Goal: Information Seeking & Learning: Learn about a topic

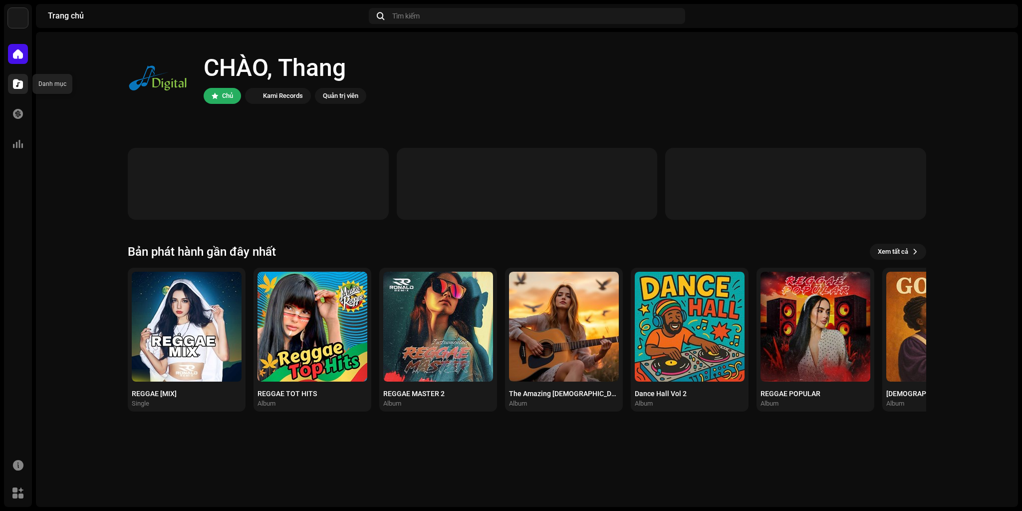
click at [13, 84] on span at bounding box center [18, 84] width 10 height 8
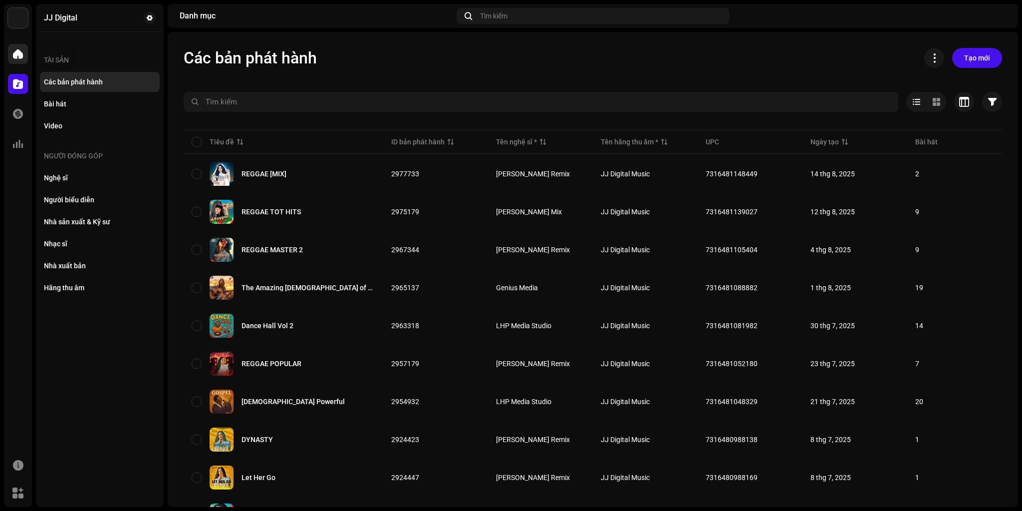
click at [17, 56] on span at bounding box center [18, 54] width 10 height 8
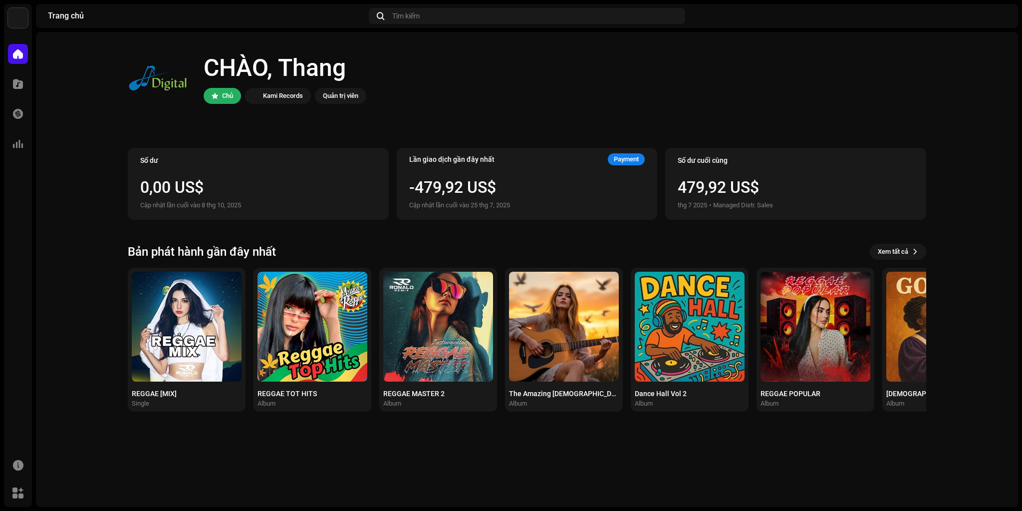
click at [419, 142] on div "CHÀO, Thang Chủ Kami Records Quản trị viên Số dư 0,00 US$ Cập nhật lần cuối vào…" at bounding box center [527, 229] width 799 height 395
click at [15, 83] on span at bounding box center [18, 84] width 10 height 8
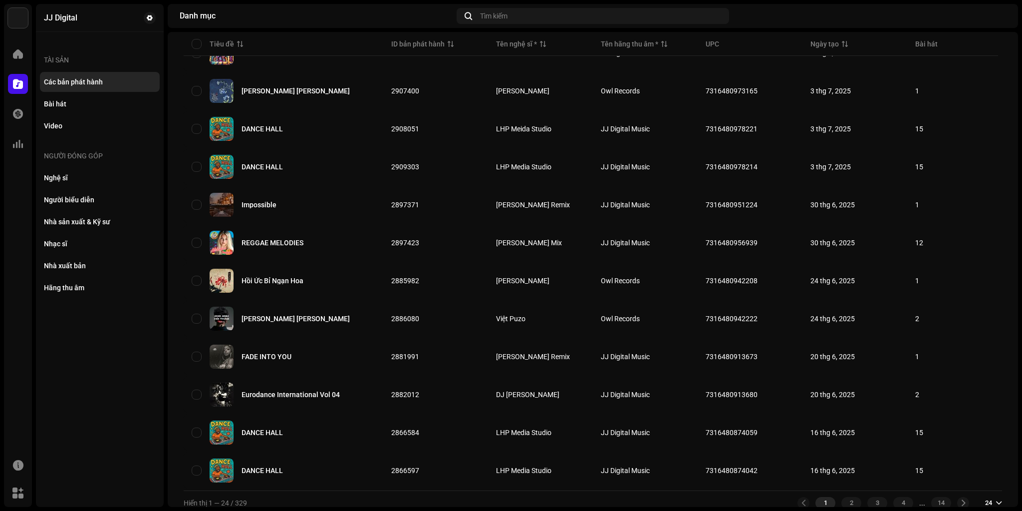
scroll to position [589, 0]
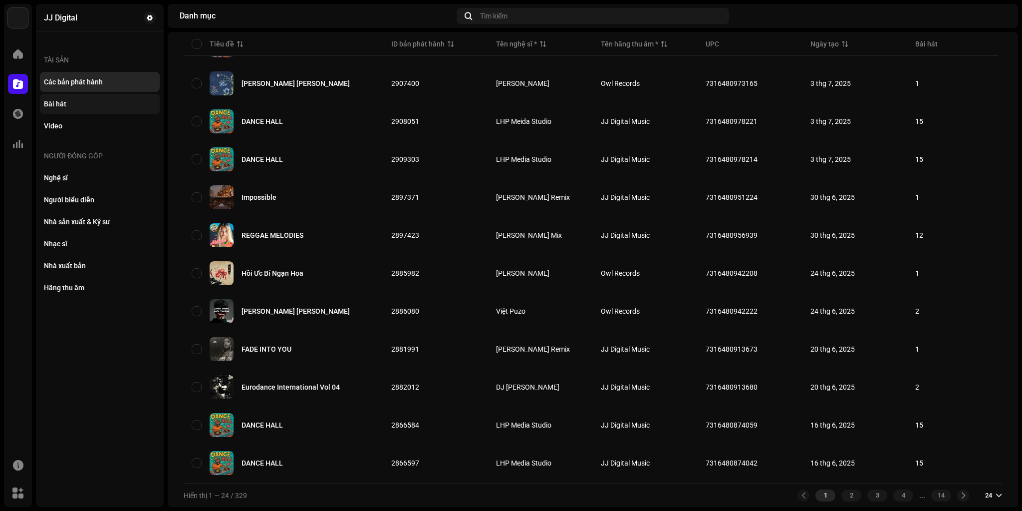
click at [70, 105] on div "Bài hát" at bounding box center [100, 104] width 112 height 8
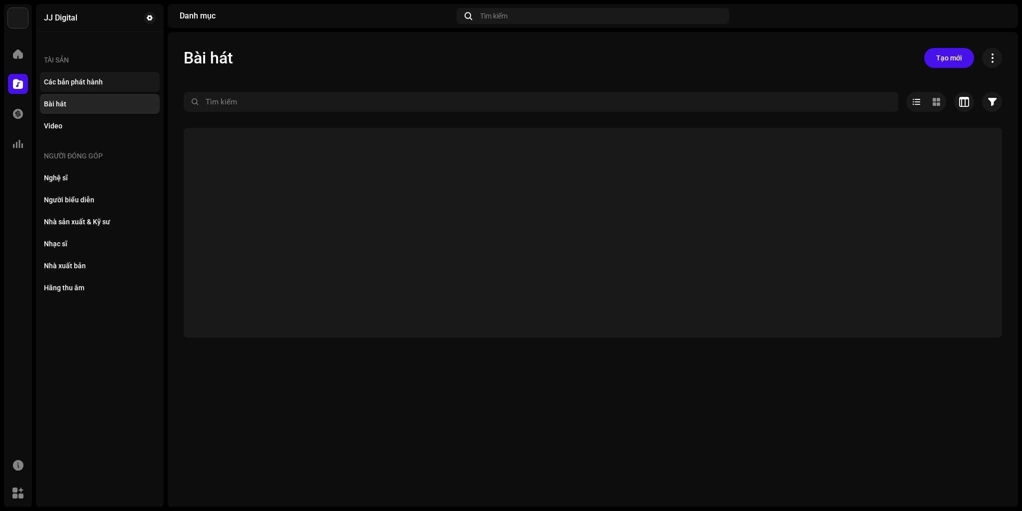
click at [85, 81] on div "Các bản phát hành" at bounding box center [73, 82] width 59 height 8
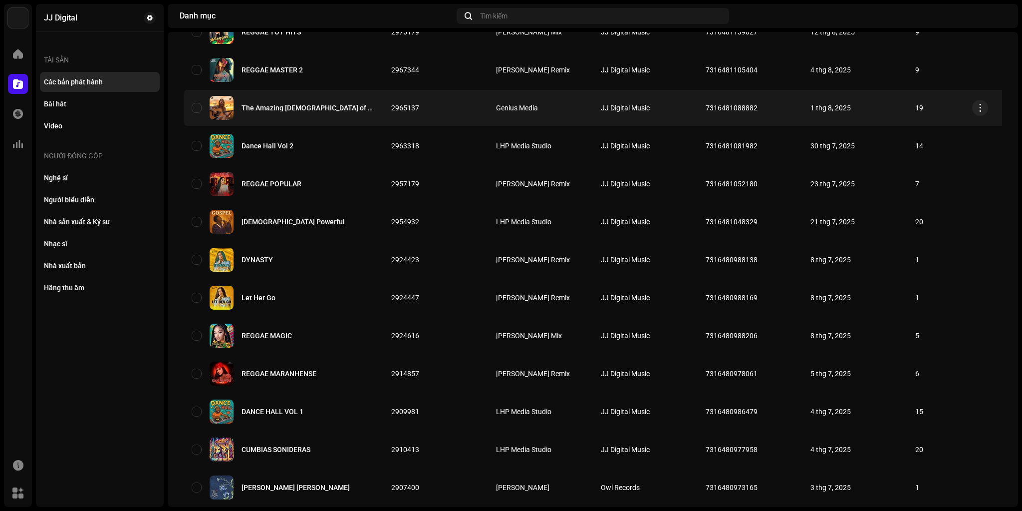
scroll to position [200, 0]
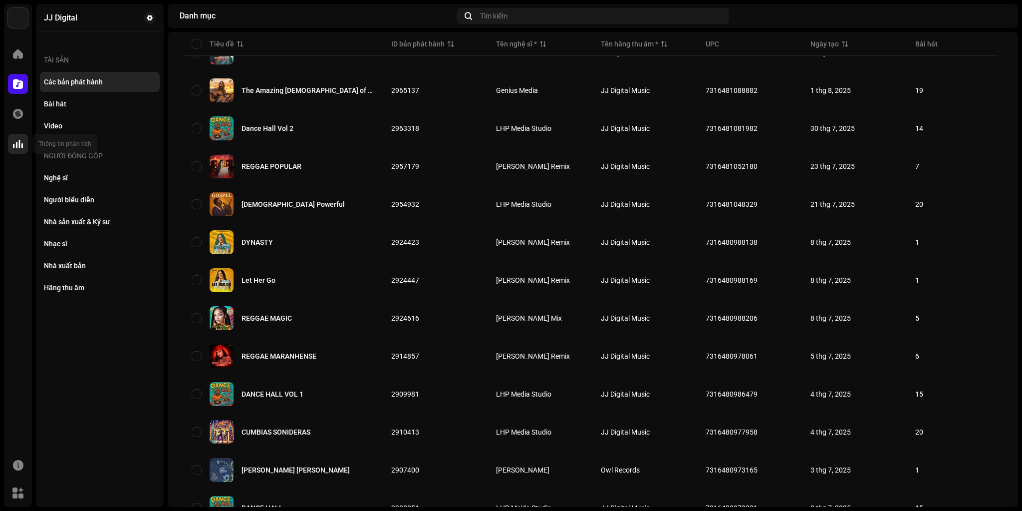
click at [15, 141] on span at bounding box center [18, 144] width 10 height 8
click at [16, 117] on span at bounding box center [18, 114] width 10 height 8
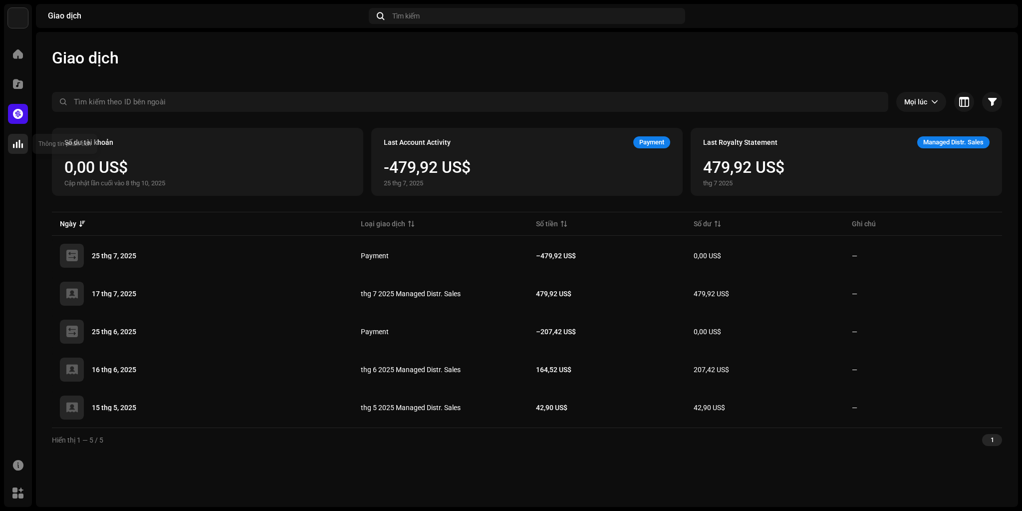
click at [16, 146] on span at bounding box center [18, 144] width 10 height 8
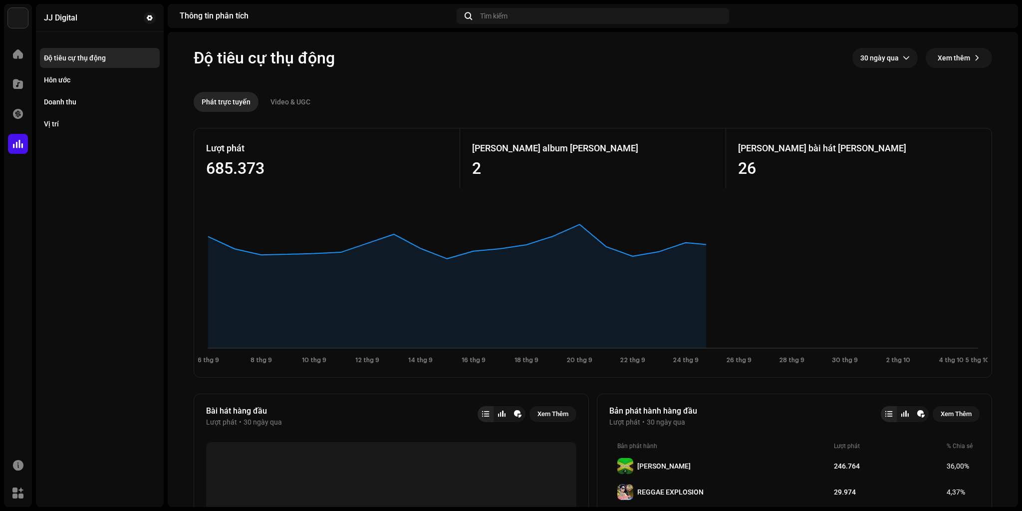
click at [546, 82] on re-o-consumption-dashboard-header "Độ tiêu cự thụ động 30 ngày qua Xem thêm Phát trực tuyến Video & UGC" at bounding box center [593, 76] width 799 height 88
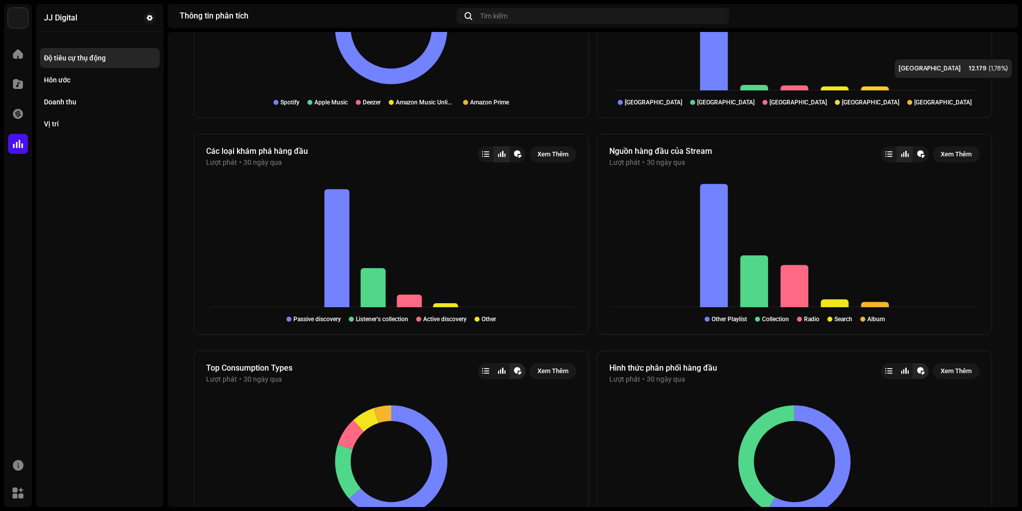
scroll to position [918, 0]
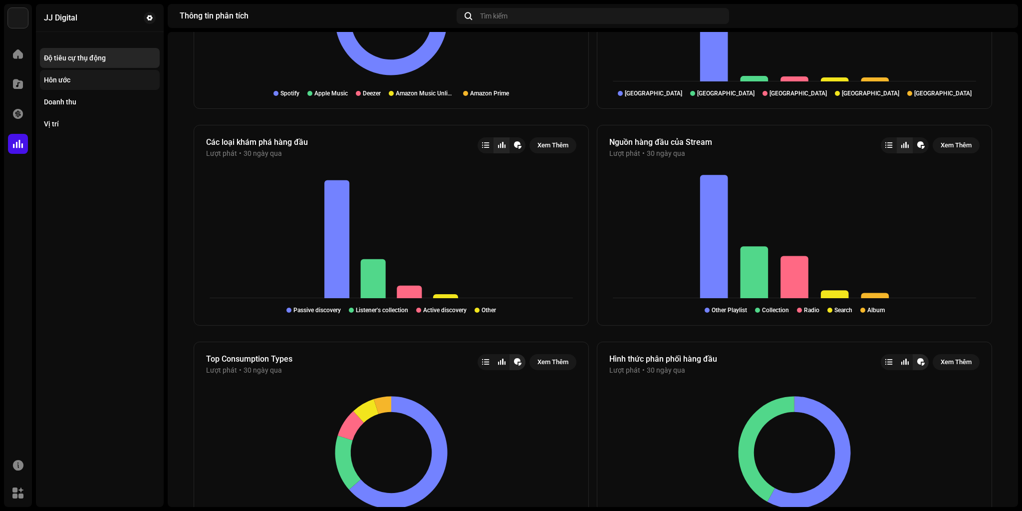
click at [64, 77] on div "Hôn ước" at bounding box center [57, 80] width 26 height 8
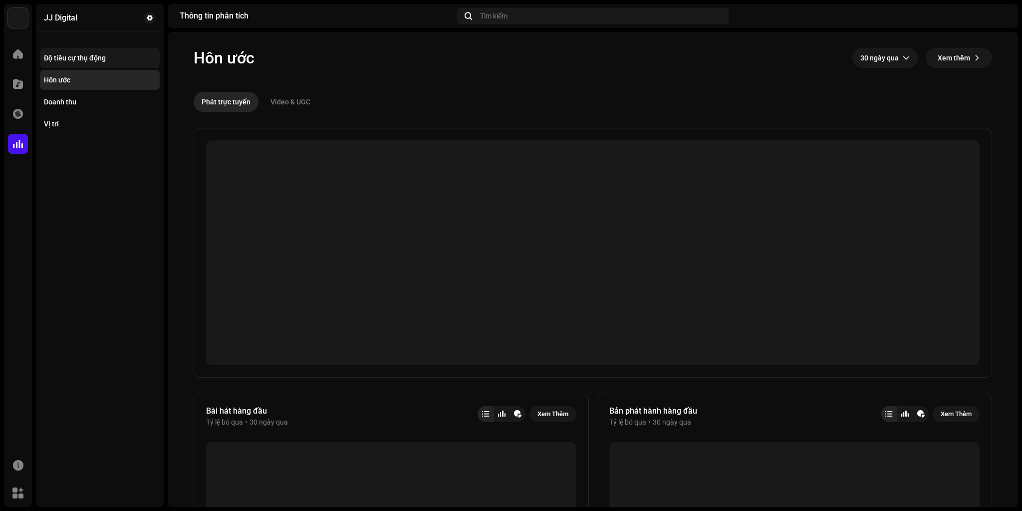
click at [92, 56] on div "Độ tiêu cự thụ động" at bounding box center [75, 58] width 62 height 8
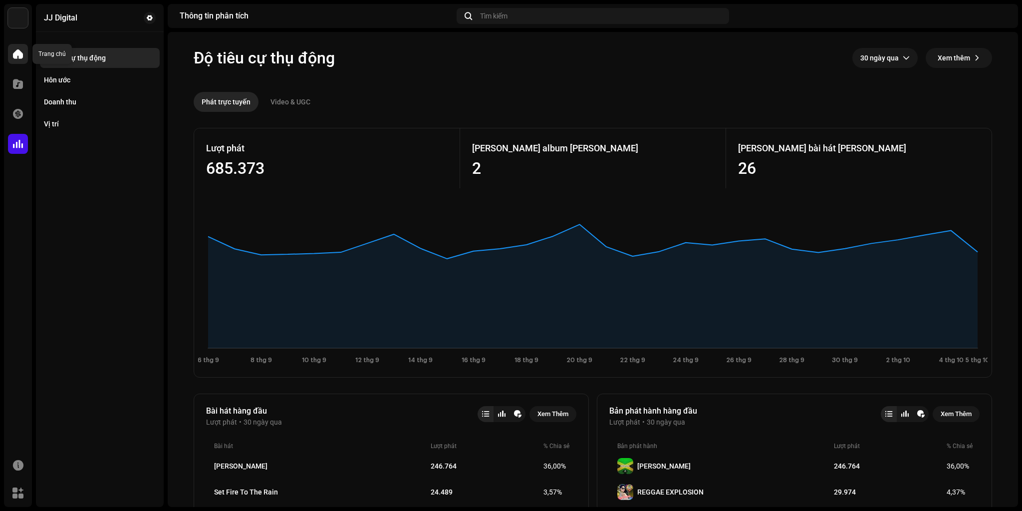
click at [23, 57] on div at bounding box center [18, 54] width 20 height 20
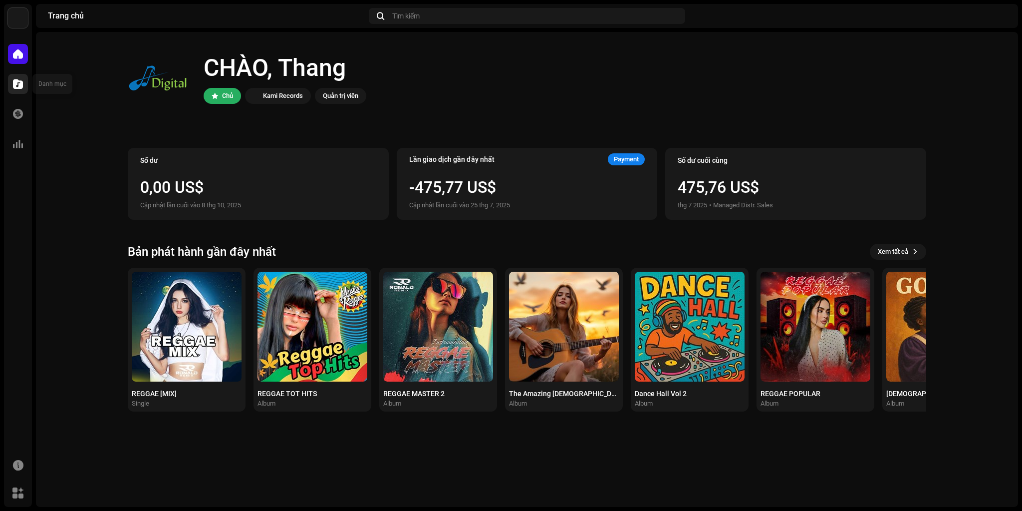
click at [9, 81] on div at bounding box center [18, 84] width 20 height 20
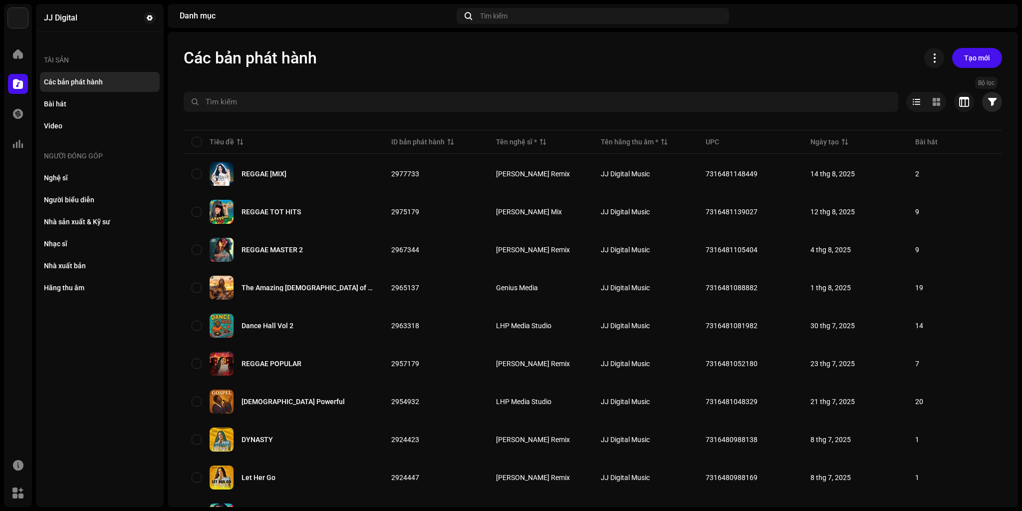
click at [988, 102] on span "button" at bounding box center [992, 102] width 8 height 8
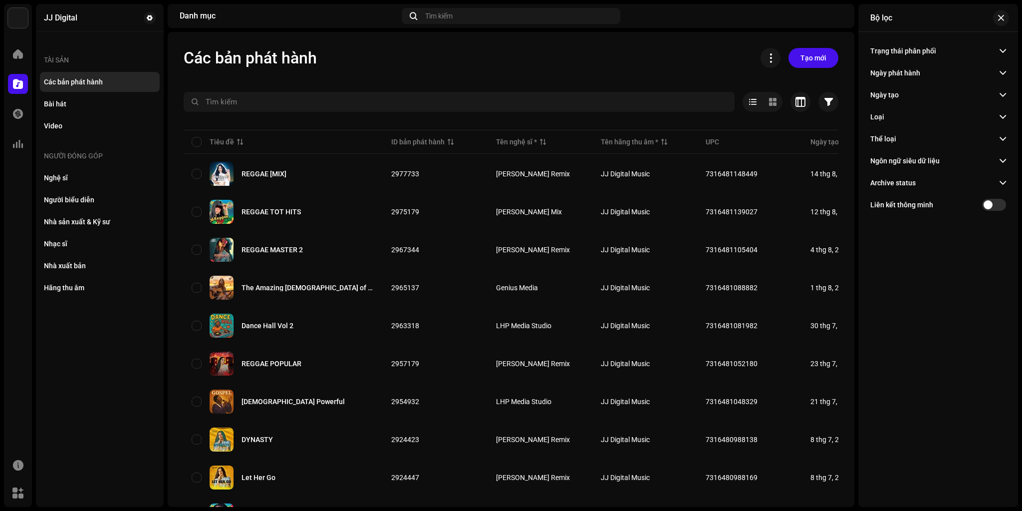
click at [956, 52] on p-accordion-header "Trạng thái phân phối" at bounding box center [938, 51] width 136 height 22
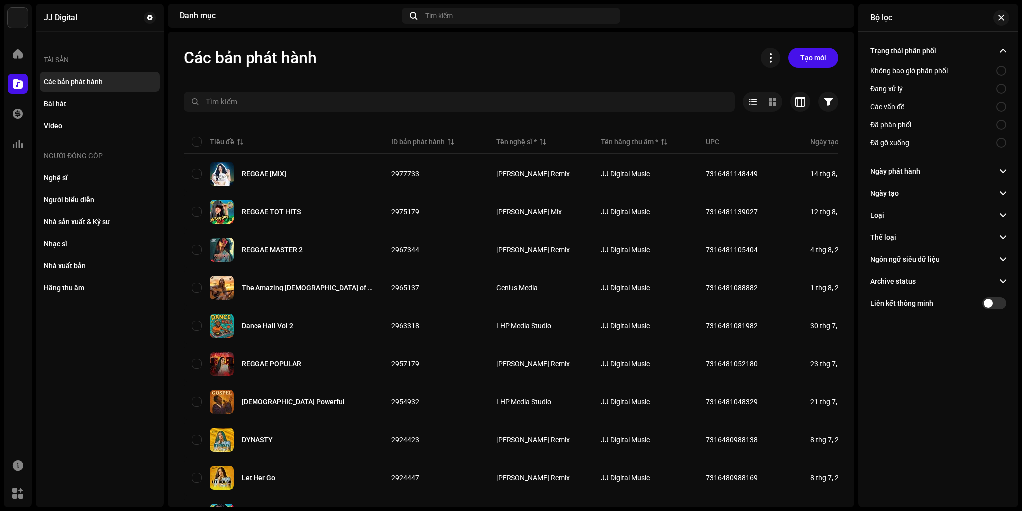
click at [914, 127] on div "Đã phân phối" at bounding box center [938, 125] width 136 height 18
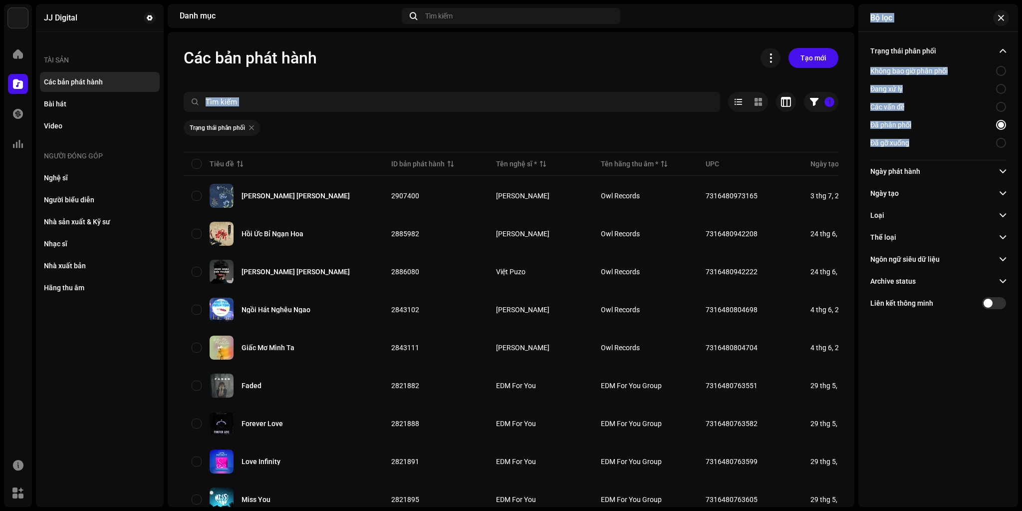
drag, startPoint x: 1000, startPoint y: 142, endPoint x: 580, endPoint y: 47, distance: 430.3
click at [599, 44] on div "Các bản phát hành Tạo mới 1 Đã chọn 0 Chọn tất cả 46 Tùy chọn Bộ lọc Trạng thái…" at bounding box center [511, 269] width 687 height 475
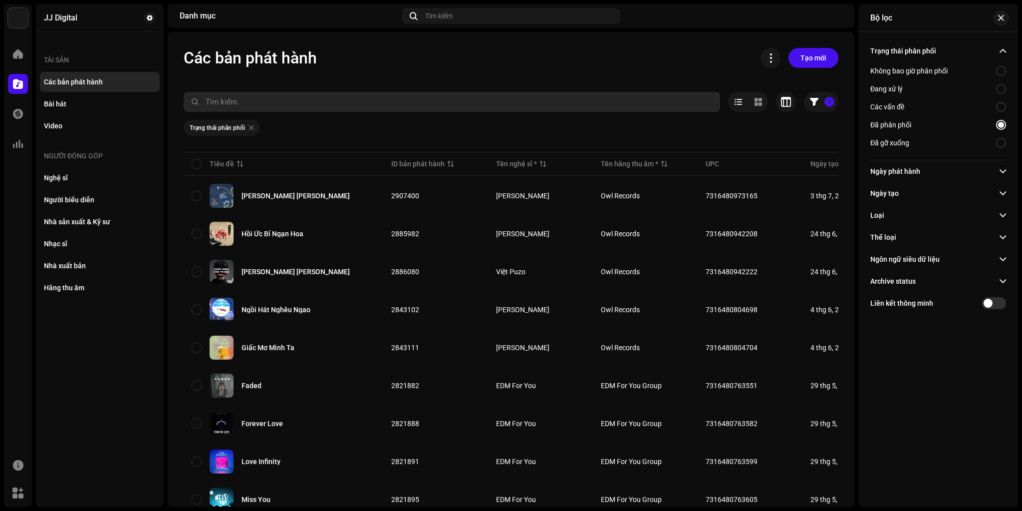
click at [342, 107] on input "text" at bounding box center [452, 102] width 537 height 20
click at [1000, 142] on div at bounding box center [1001, 143] width 10 height 10
radio input "false"
radio input "true"
click at [262, 102] on input "text" at bounding box center [452, 102] width 537 height 20
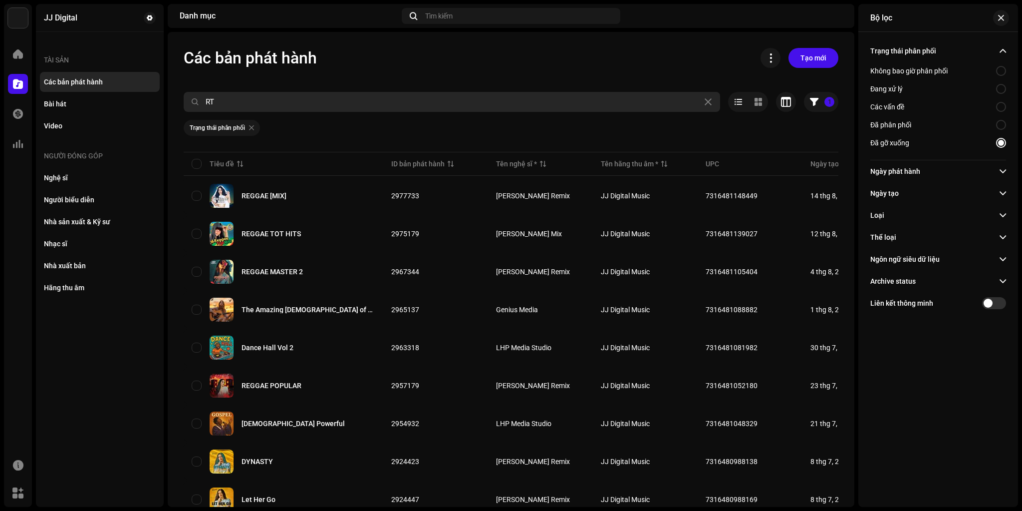
type input "R"
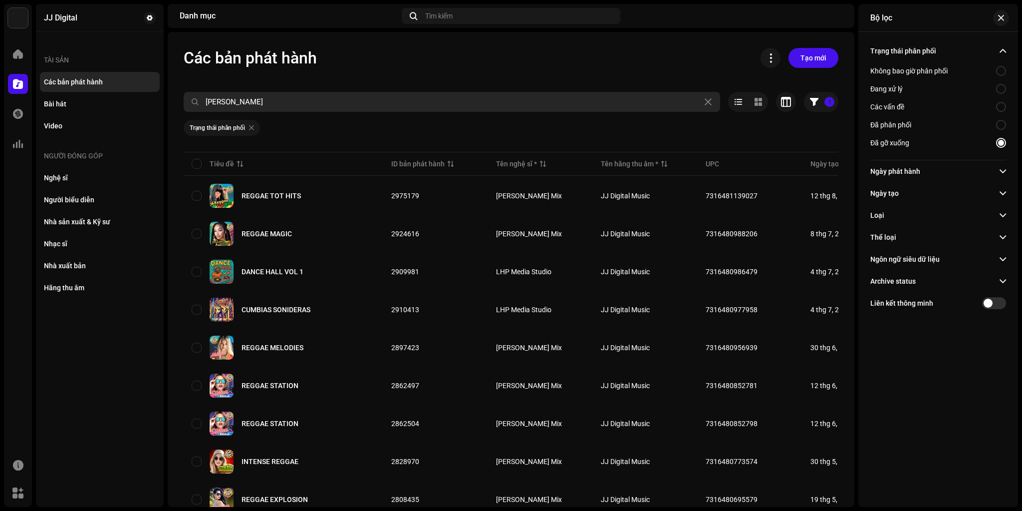
type input "Trang nhung"
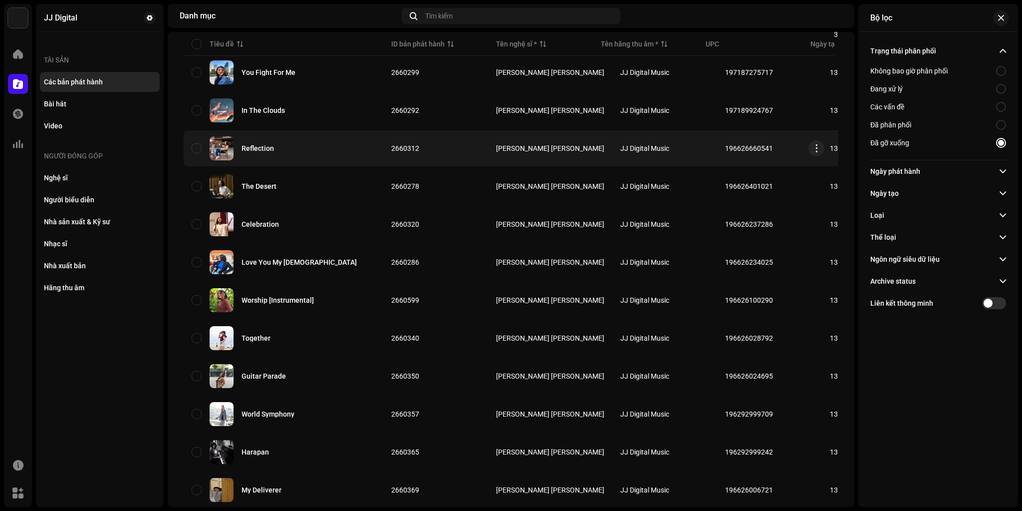
scroll to position [422, 0]
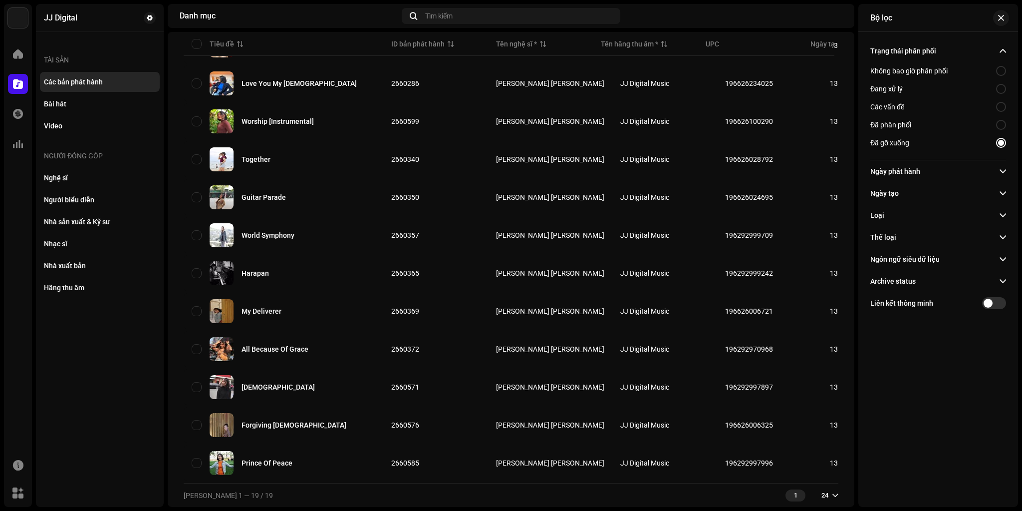
click at [824, 497] on div "24" at bounding box center [829, 495] width 17 height 8
click at [1003, 16] on span "button" at bounding box center [1001, 18] width 6 height 8
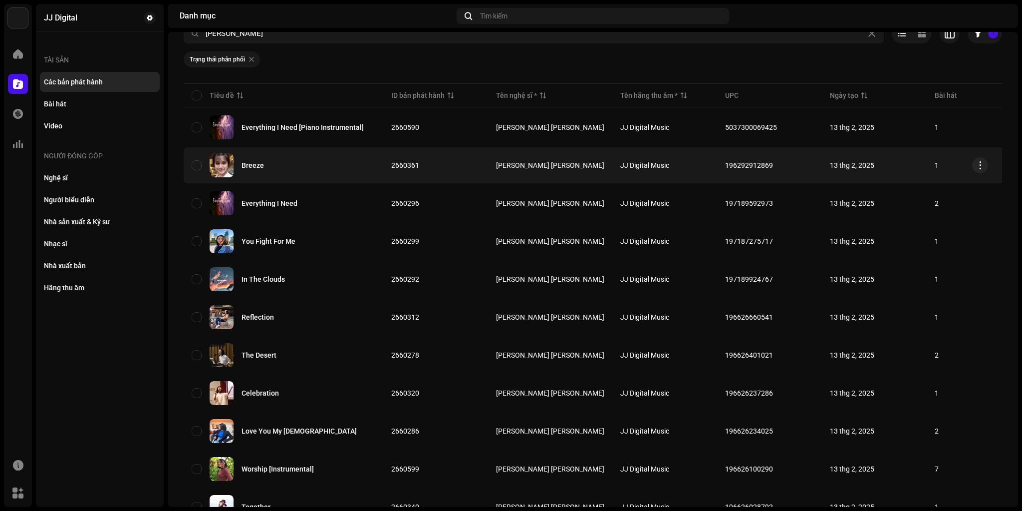
scroll to position [62, 0]
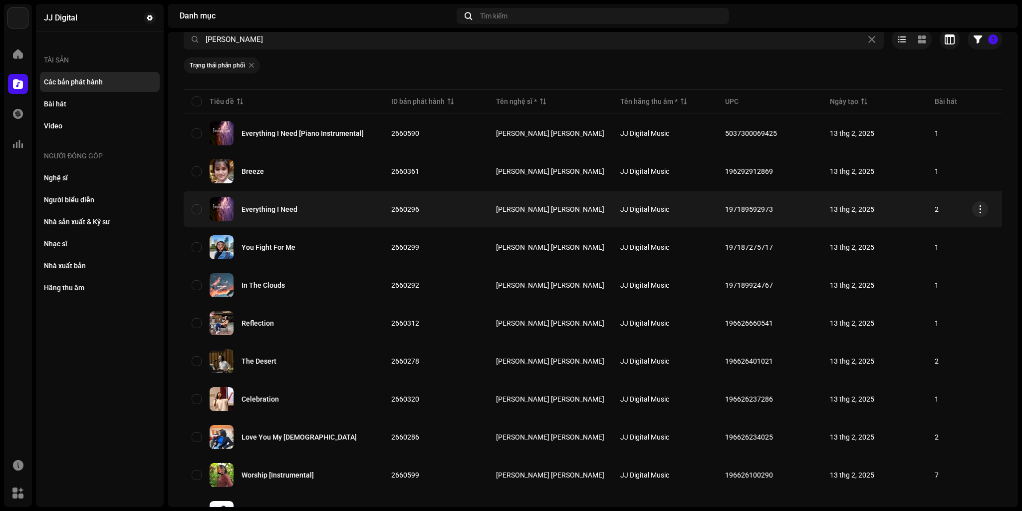
drag, startPoint x: 305, startPoint y: 208, endPoint x: 323, endPoint y: 208, distance: 18.0
click at [323, 208] on div "Everything I Need" at bounding box center [284, 209] width 184 height 24
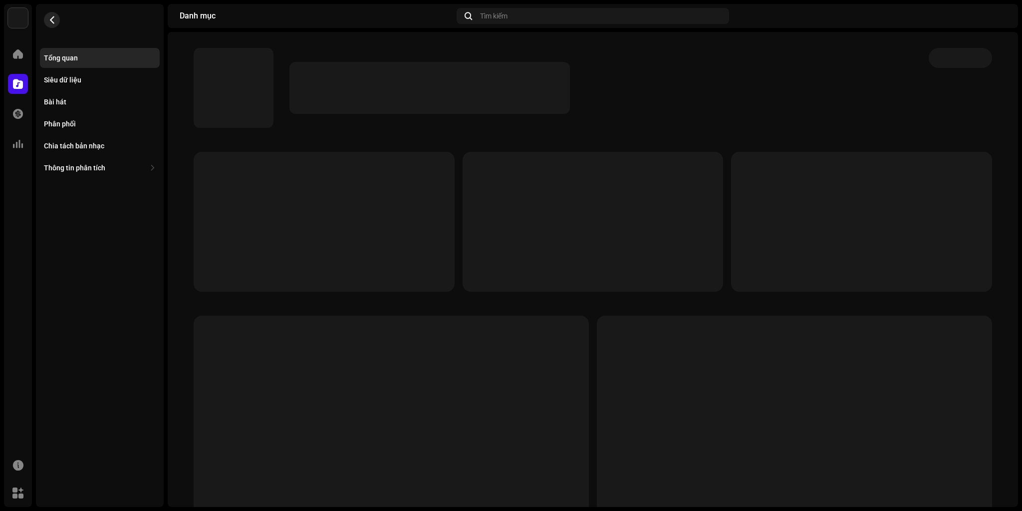
click at [48, 20] on span "button" at bounding box center [51, 20] width 7 height 8
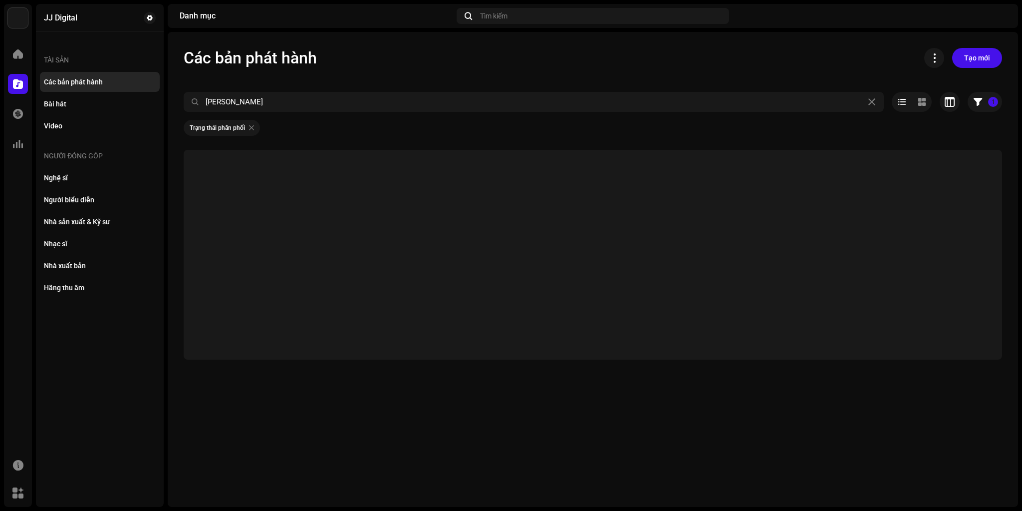
click at [290, 65] on span "Các bản phát hành" at bounding box center [250, 58] width 133 height 20
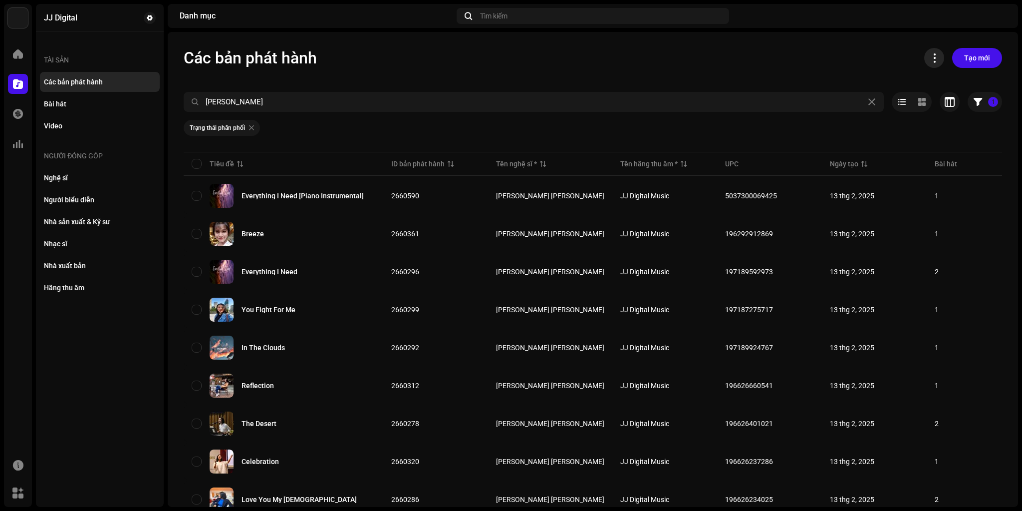
click at [930, 55] on span at bounding box center [934, 58] width 9 height 8
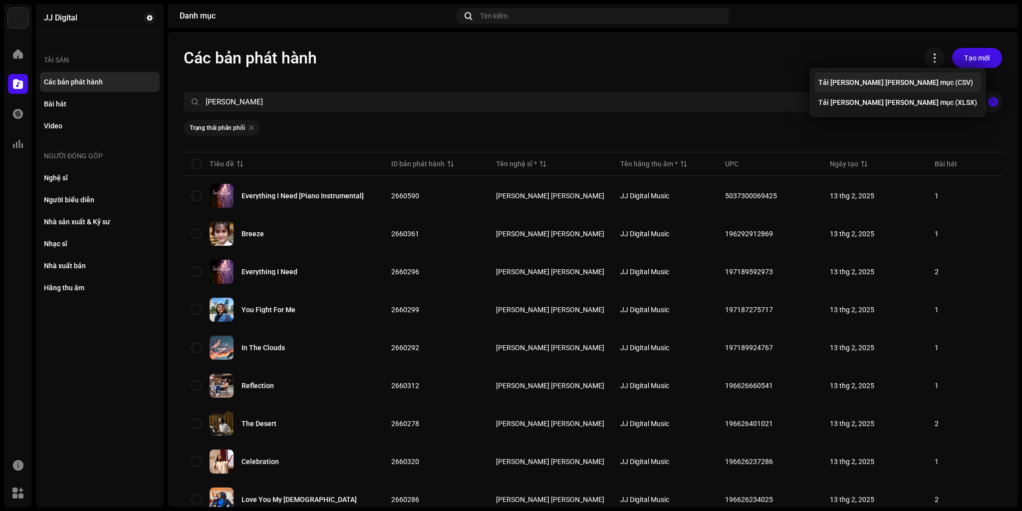
click at [886, 83] on span "Tải xuống toàn bộ danh mục (CSV)" at bounding box center [895, 82] width 155 height 8
click at [896, 108] on div "Tải xuống toàn bộ danh mục (XLSX)" at bounding box center [897, 102] width 167 height 20
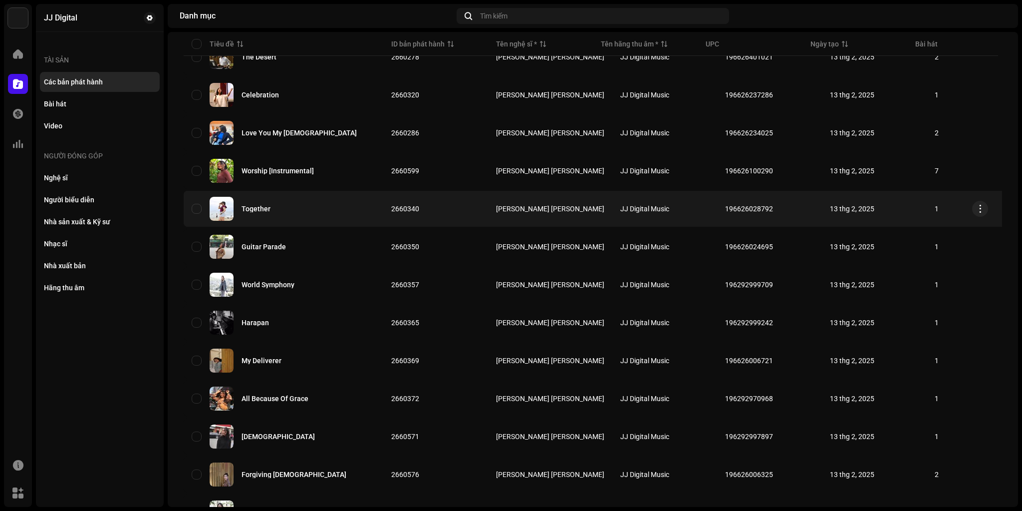
scroll to position [422, 0]
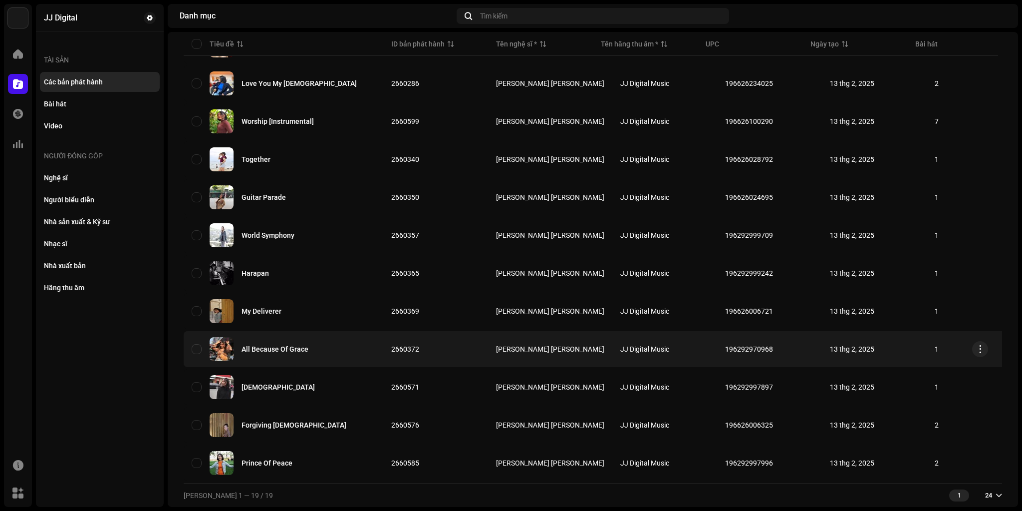
click at [222, 347] on img at bounding box center [222, 349] width 24 height 24
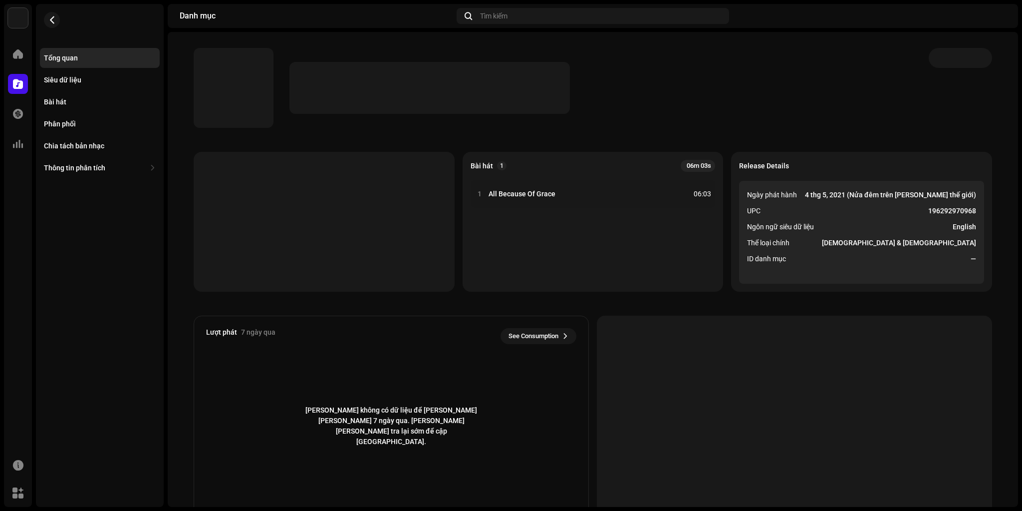
click at [358, 126] on div at bounding box center [553, 88] width 719 height 80
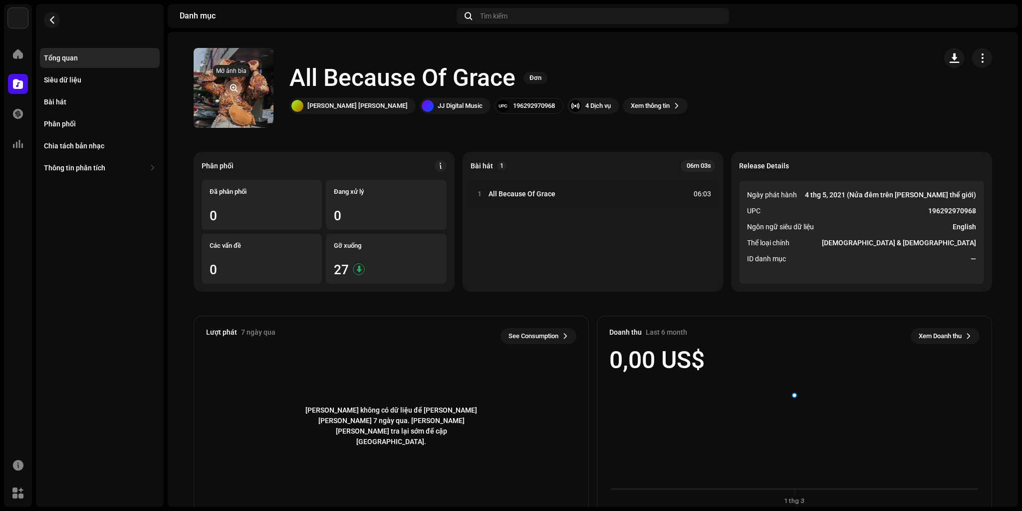
click at [231, 89] on span "button" at bounding box center [233, 88] width 7 height 8
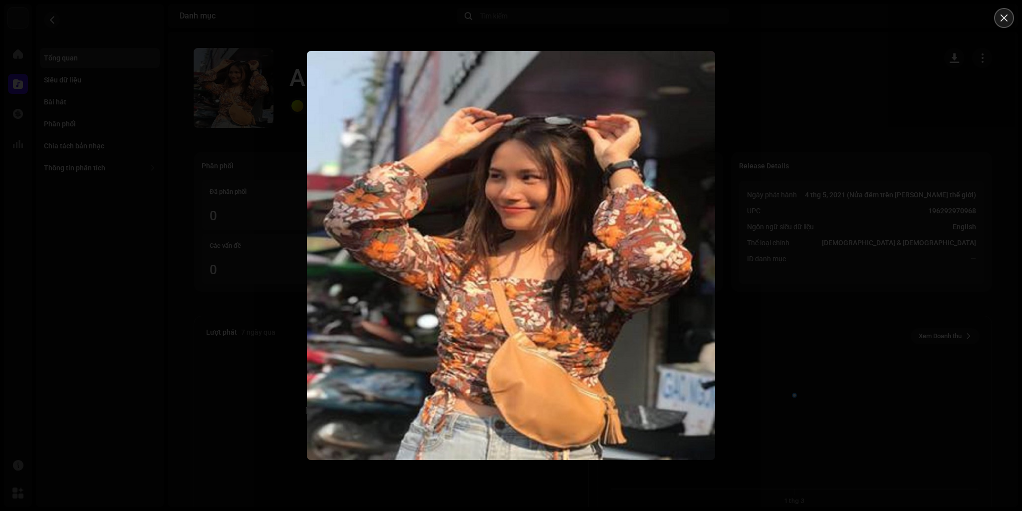
click at [997, 17] on button "Close" at bounding box center [1004, 18] width 20 height 20
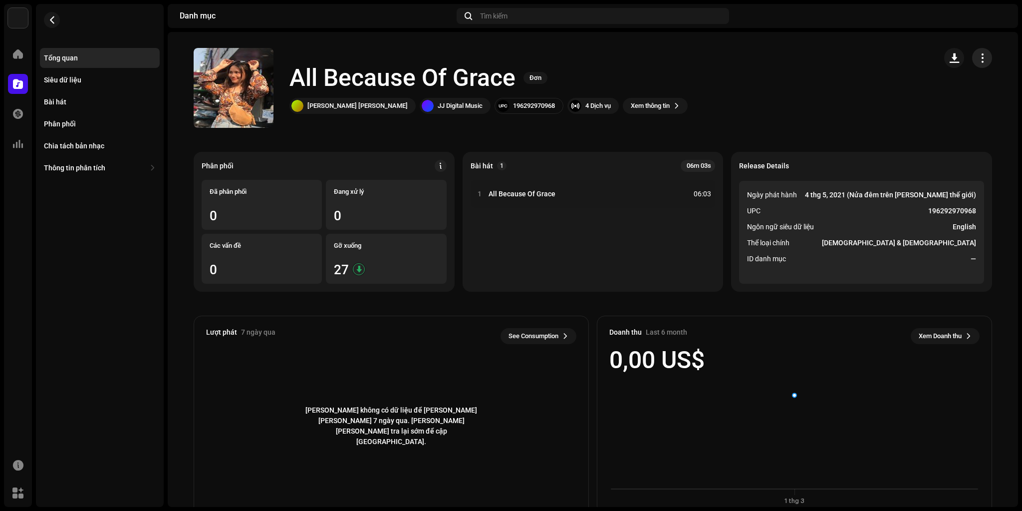
click at [978, 61] on span "button" at bounding box center [982, 58] width 9 height 8
click at [741, 89] on div "All Because Of Grace Đơn Trang Nhung Lydia JJ Digital Music 196292970968 4 Dịch…" at bounding box center [561, 88] width 735 height 80
click at [231, 89] on span "button" at bounding box center [233, 88] width 7 height 8
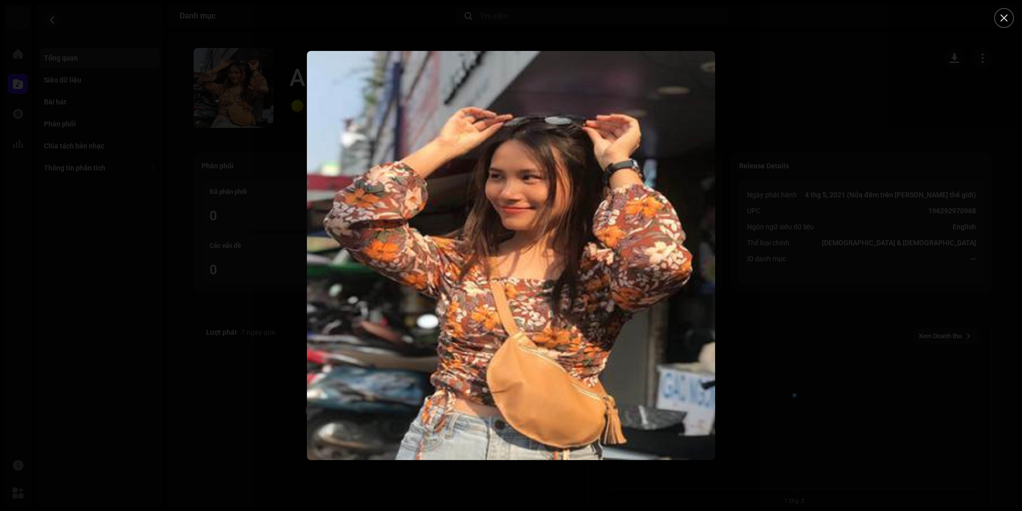
click at [876, 248] on div at bounding box center [511, 255] width 1022 height 511
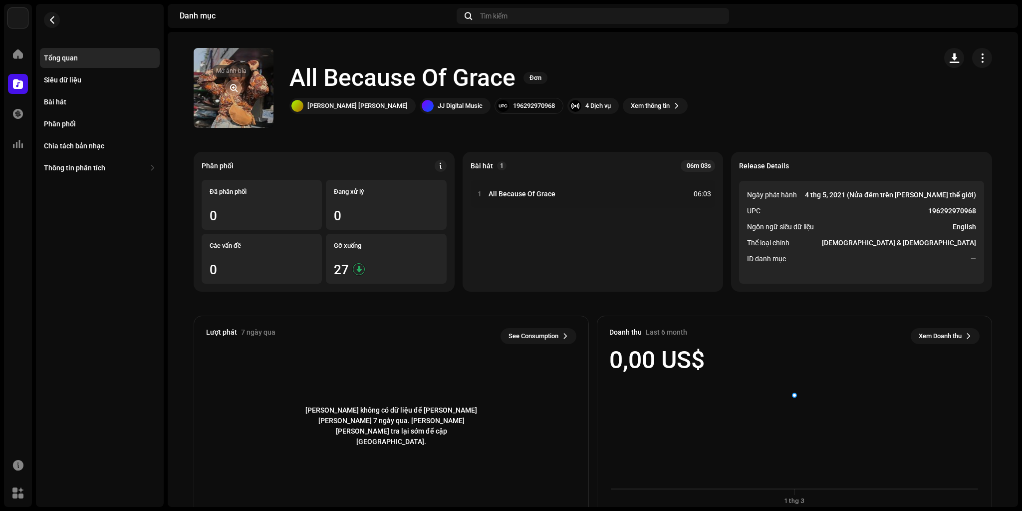
click at [230, 90] on span "button" at bounding box center [233, 88] width 7 height 8
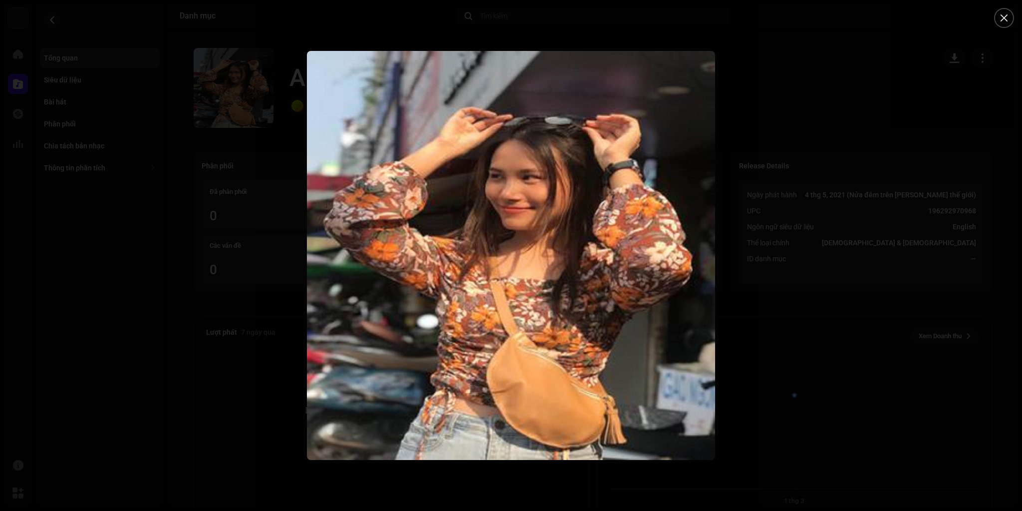
click at [814, 306] on div at bounding box center [511, 255] width 1022 height 511
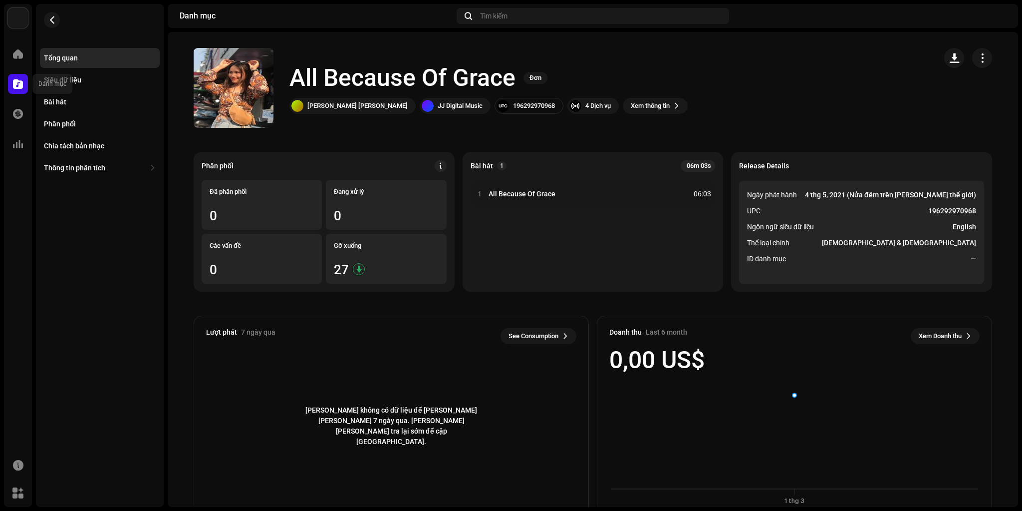
click at [23, 80] on div at bounding box center [18, 84] width 20 height 20
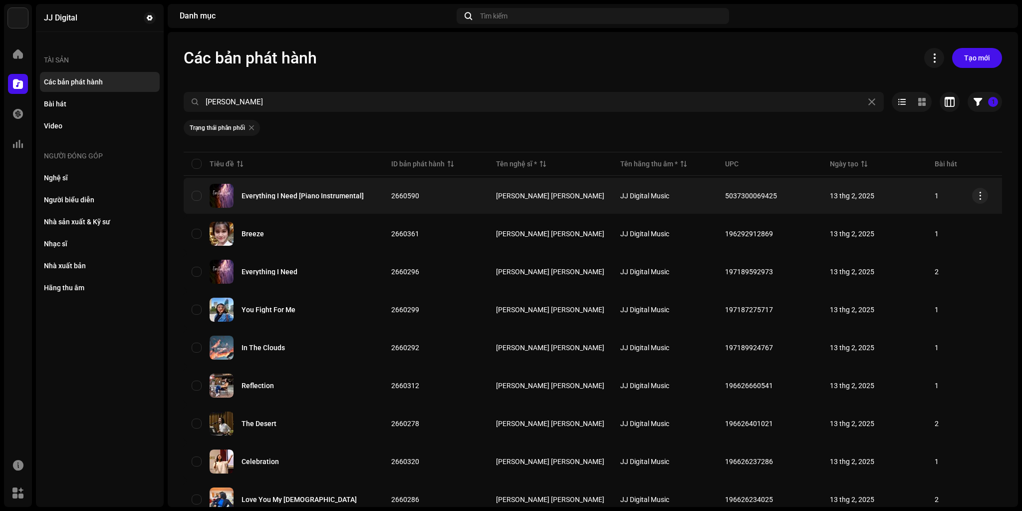
click at [224, 196] on img at bounding box center [222, 196] width 24 height 24
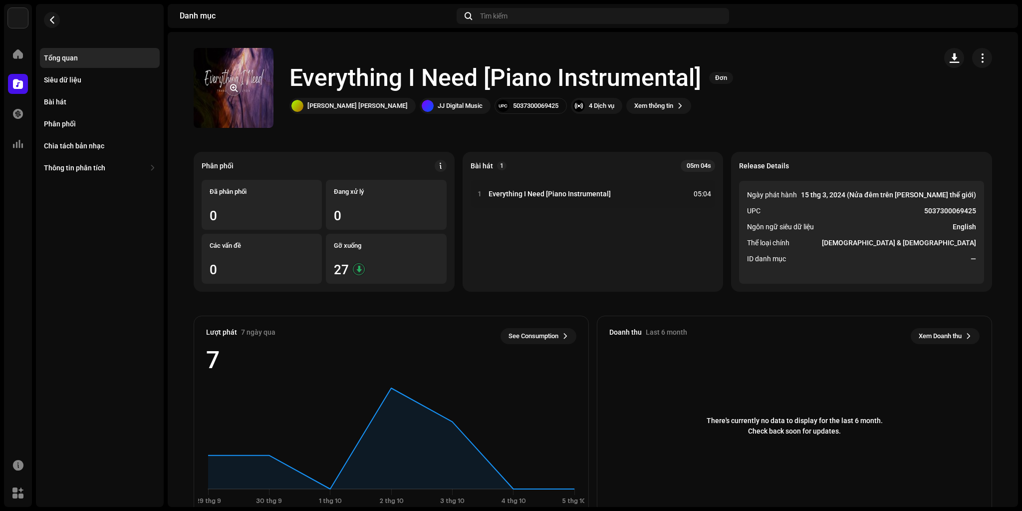
click at [262, 93] on re-a-cover at bounding box center [234, 88] width 80 height 80
click at [230, 87] on span "button" at bounding box center [233, 88] width 7 height 8
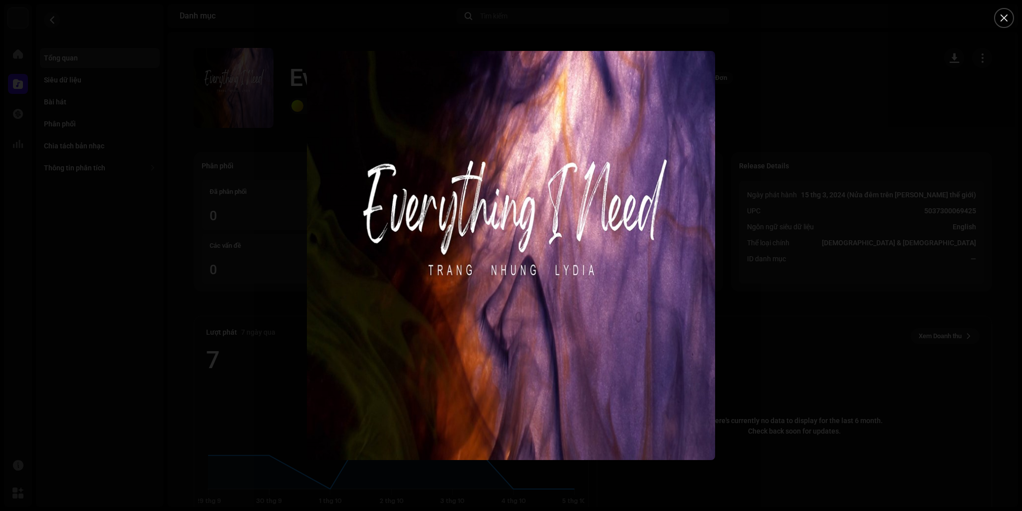
click at [917, 90] on div at bounding box center [511, 255] width 1022 height 511
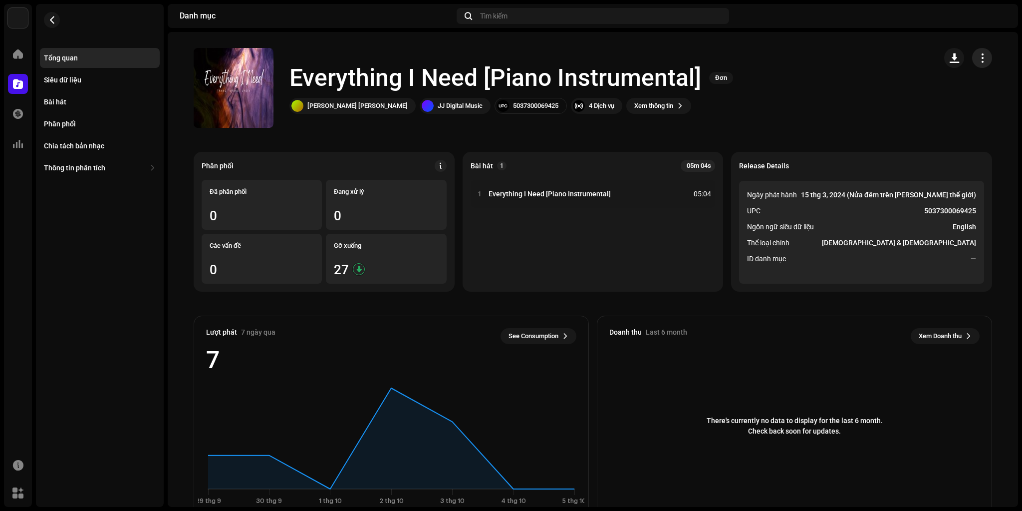
click at [979, 57] on span "button" at bounding box center [982, 58] width 9 height 8
click at [815, 68] on div "Everything I Need [Piano Instrumental] Đơn Trang Nhung Lydia JJ Digital Music 5…" at bounding box center [561, 88] width 735 height 80
click at [70, 53] on div "Tổng quan" at bounding box center [100, 58] width 120 height 20
click at [55, 18] on span "button" at bounding box center [51, 20] width 7 height 8
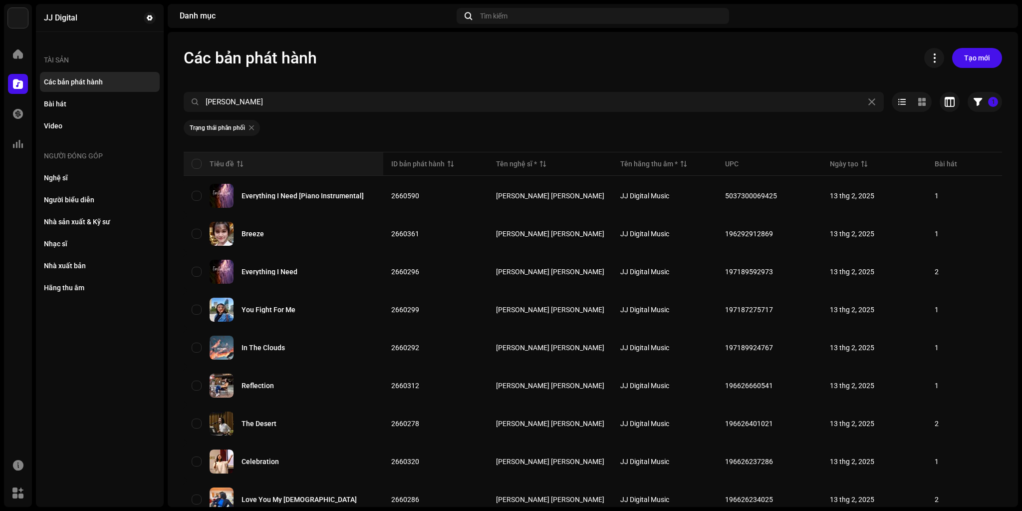
click at [202, 162] on div "Tiêu đề" at bounding box center [284, 164] width 184 height 10
click at [201, 162] on input "checkbox" at bounding box center [197, 164] width 10 height 10
checkbox input "true"
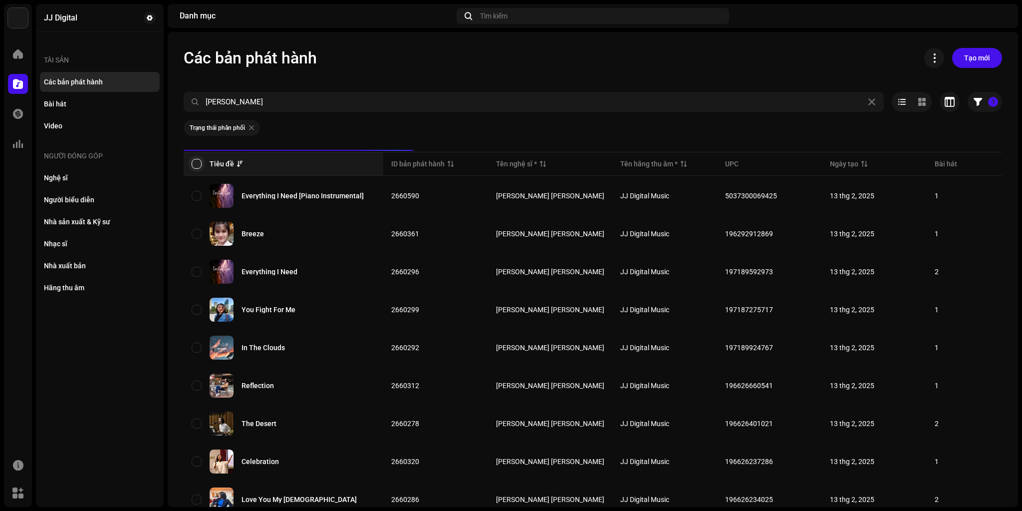
checkbox input "true"
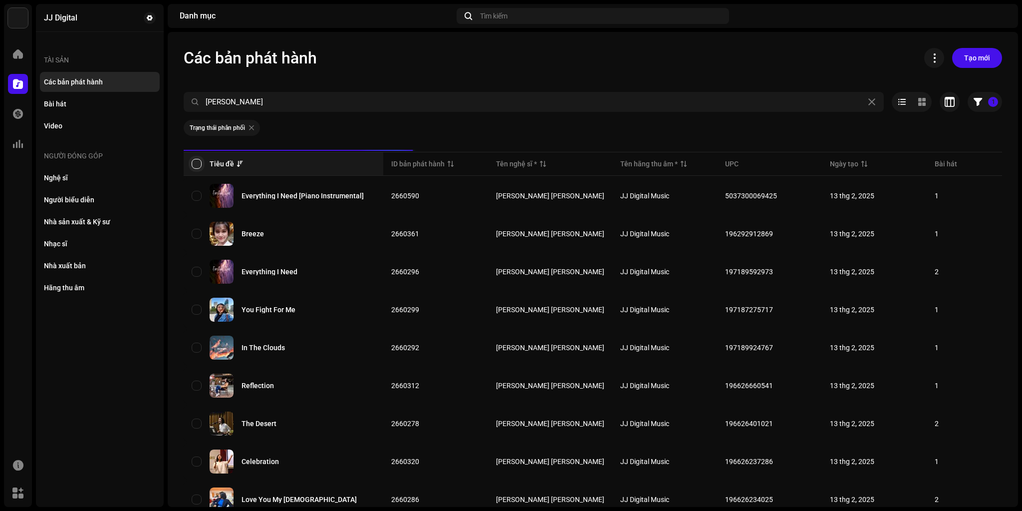
checkbox input "true"
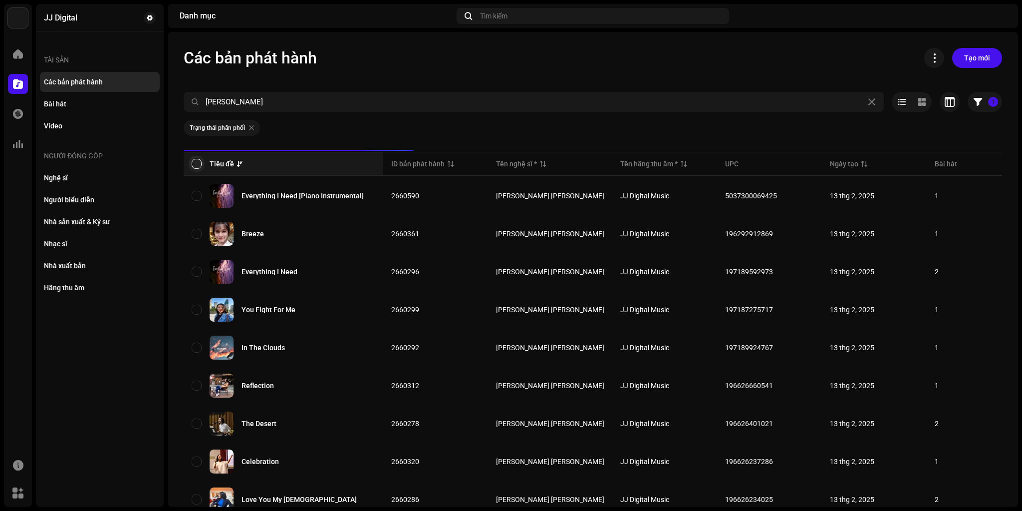
checkbox input "true"
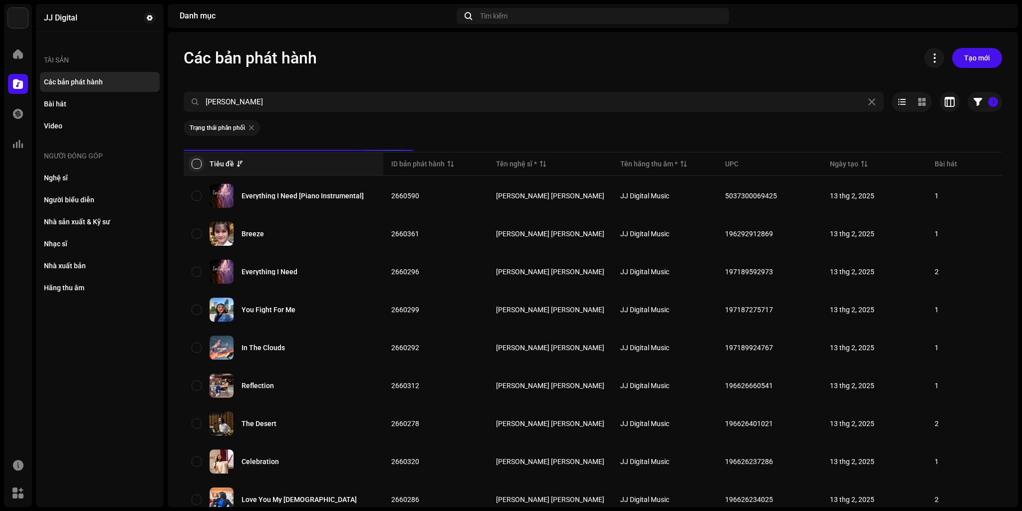
checkbox input "true"
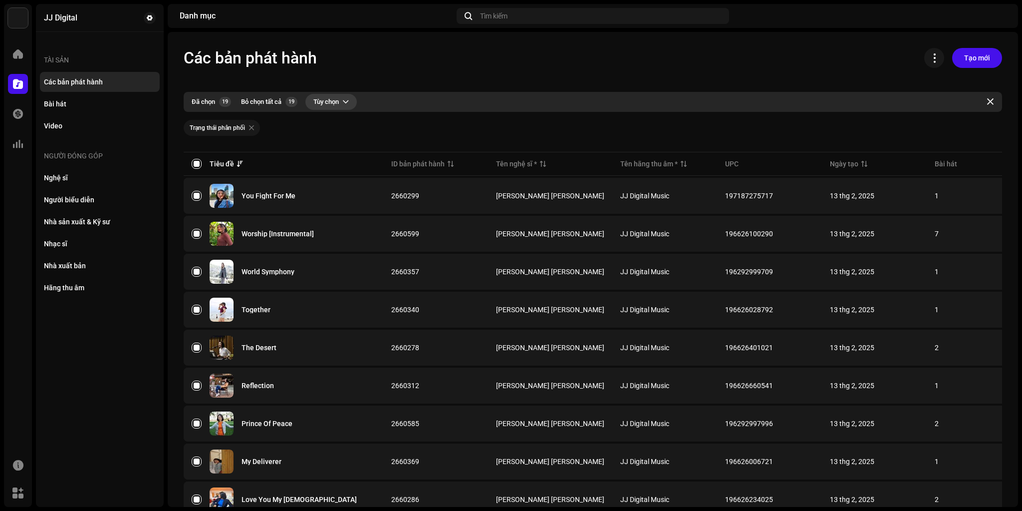
click at [348, 105] on span "button" at bounding box center [346, 102] width 6 height 8
click at [376, 66] on div "Các bản phát hành Tạo mới" at bounding box center [593, 58] width 818 height 20
click at [374, 145] on re-m-filter-chips "Trạng thái phân phối" at bounding box center [593, 131] width 818 height 38
click at [989, 100] on button "button" at bounding box center [990, 102] width 16 height 16
checkbox input "false"
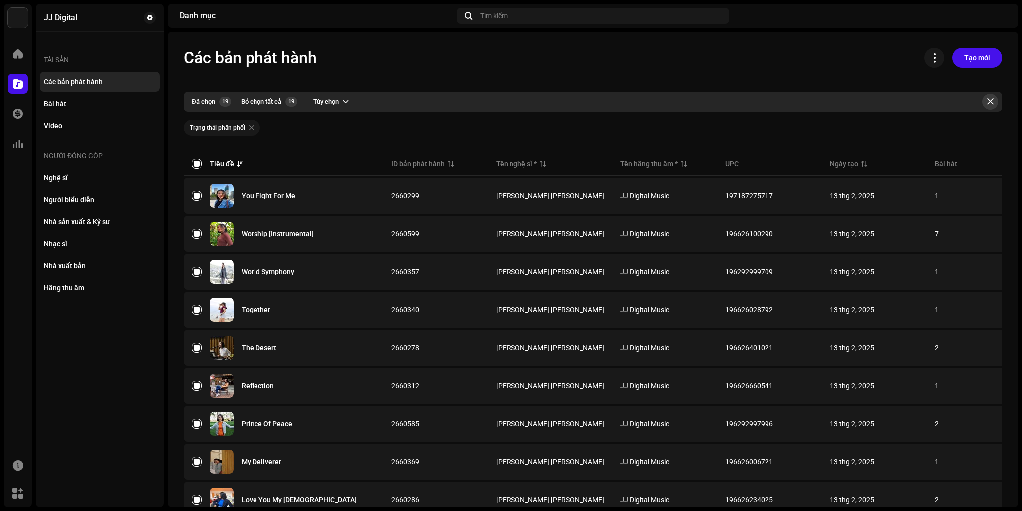
checkbox input "false"
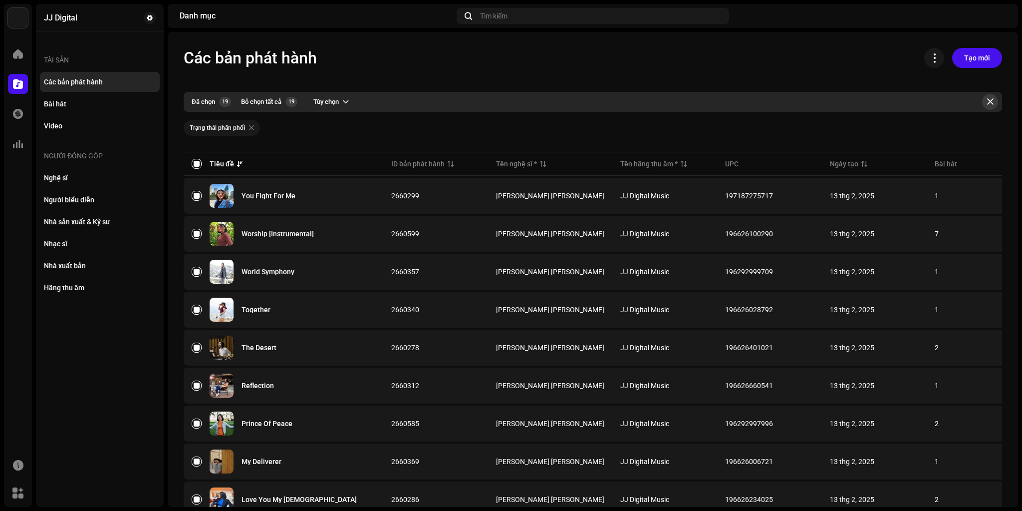
checkbox input "false"
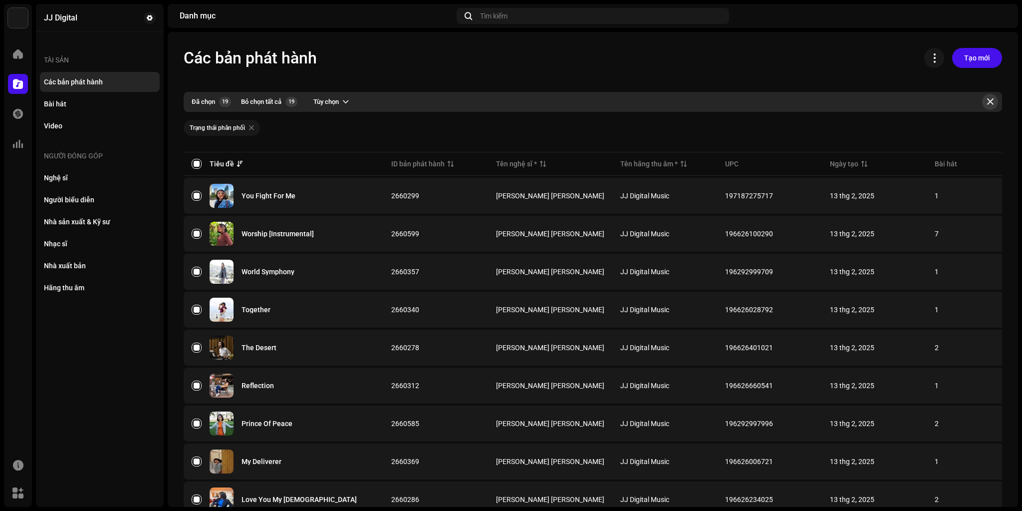
checkbox input "false"
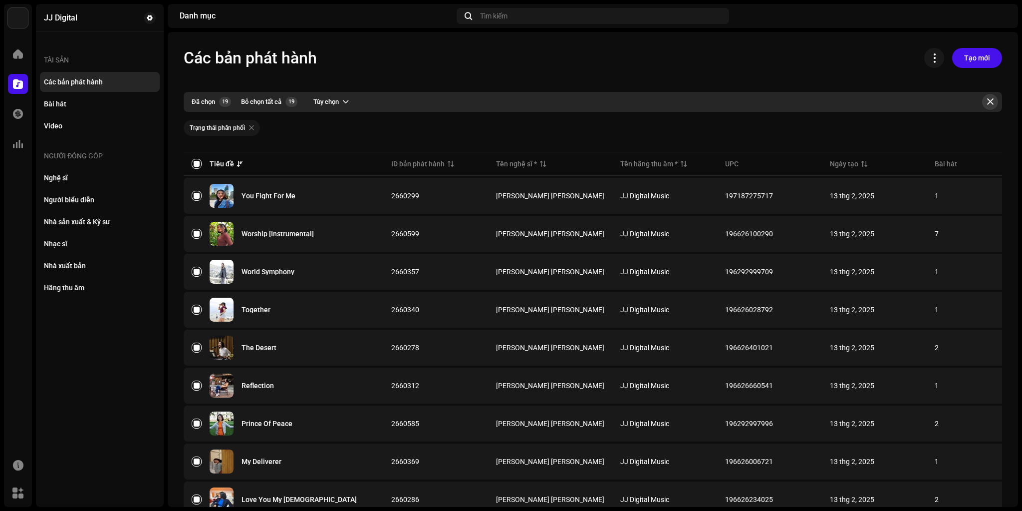
checkbox input "false"
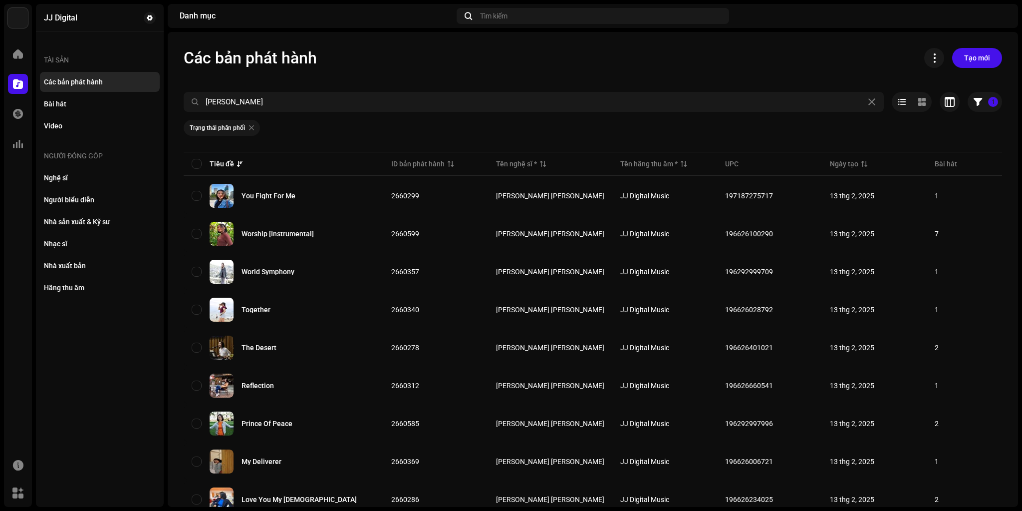
click at [467, 119] on re-m-filter-chips "Trạng thái phân phối" at bounding box center [593, 131] width 818 height 38
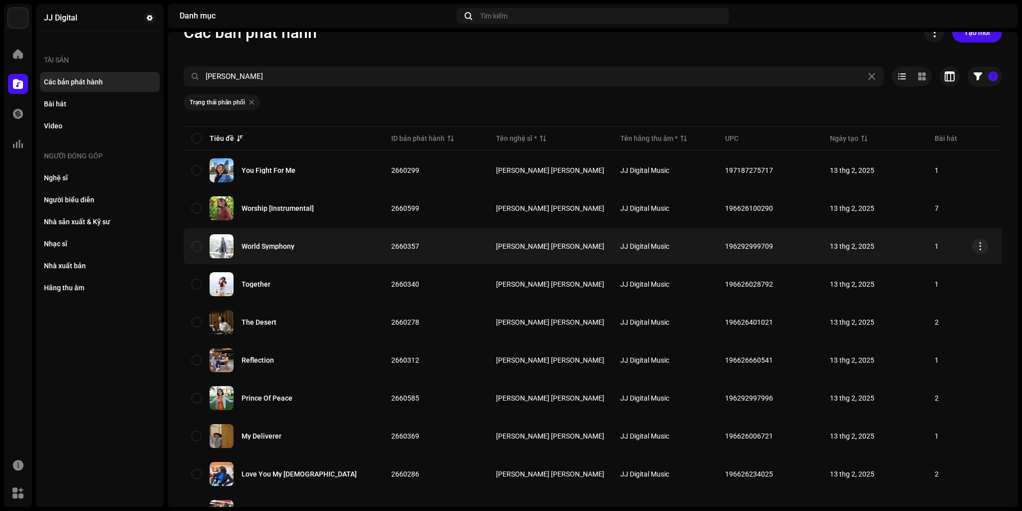
scroll to position [22, 0]
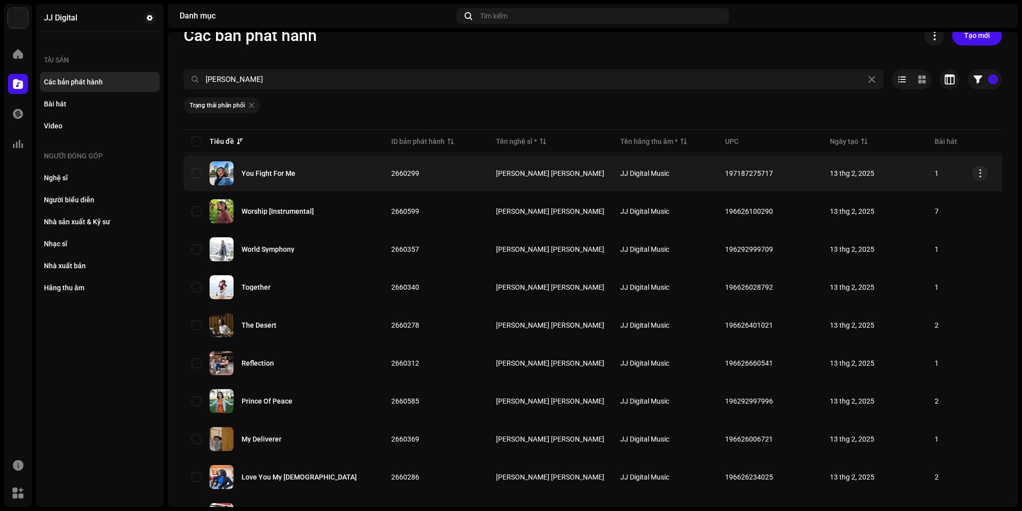
click at [224, 174] on img at bounding box center [222, 173] width 24 height 24
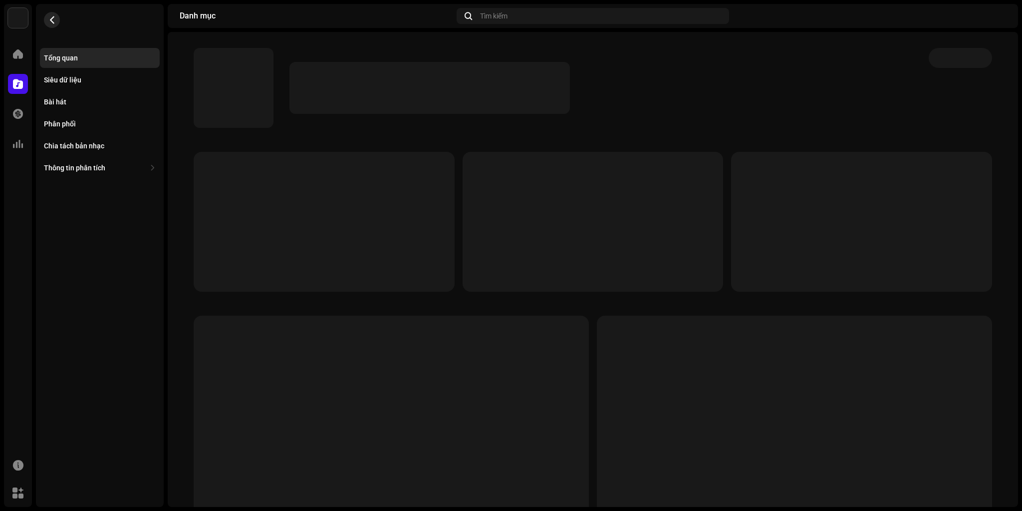
click at [56, 20] on button "button" at bounding box center [52, 20] width 16 height 16
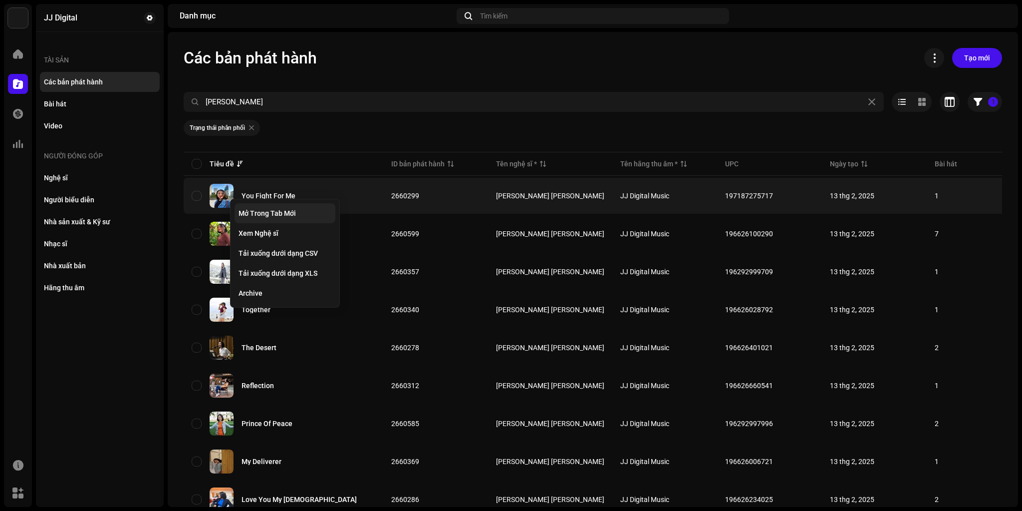
click at [265, 212] on span "Mở Trong Tab Mới" at bounding box center [267, 213] width 57 height 8
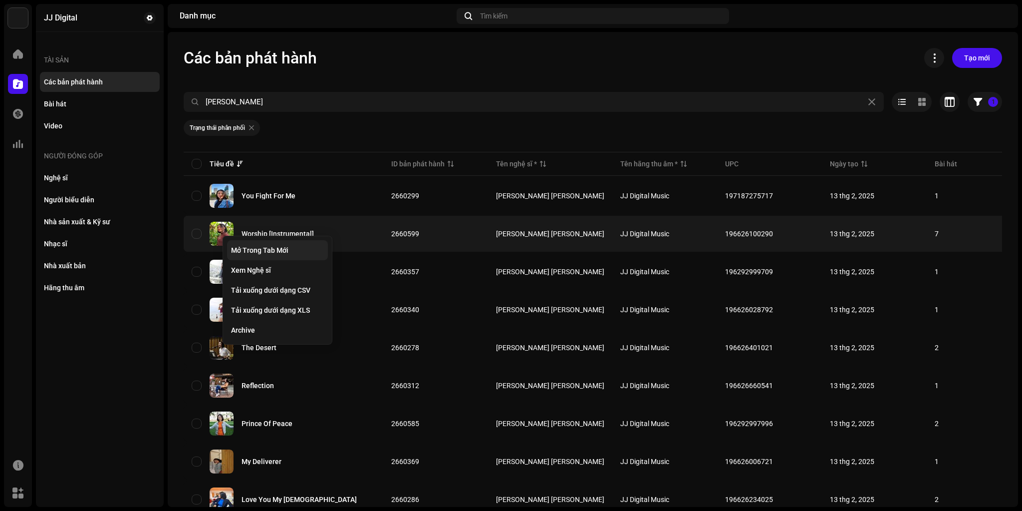
click at [250, 247] on span "Mở Trong Tab Mới" at bounding box center [259, 250] width 57 height 8
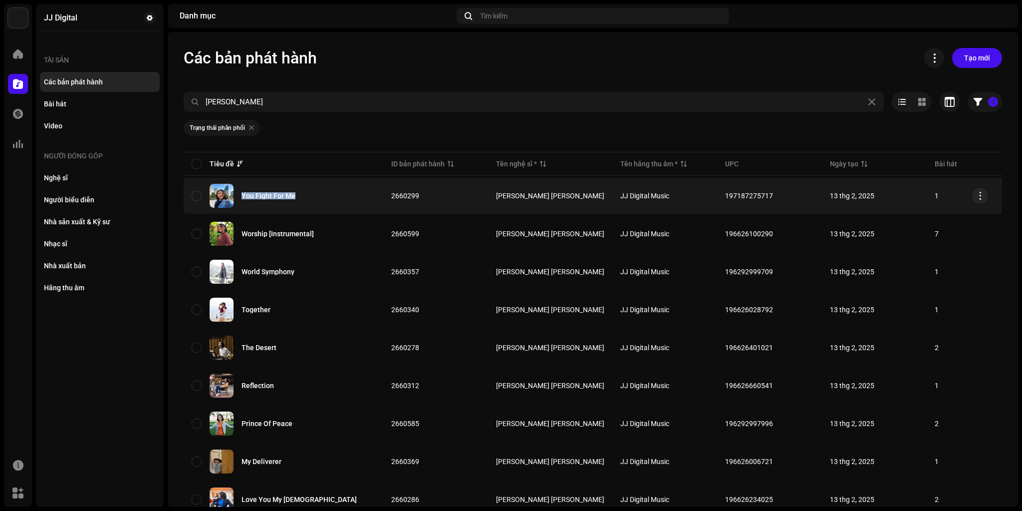
copy div "You Fight For Me"
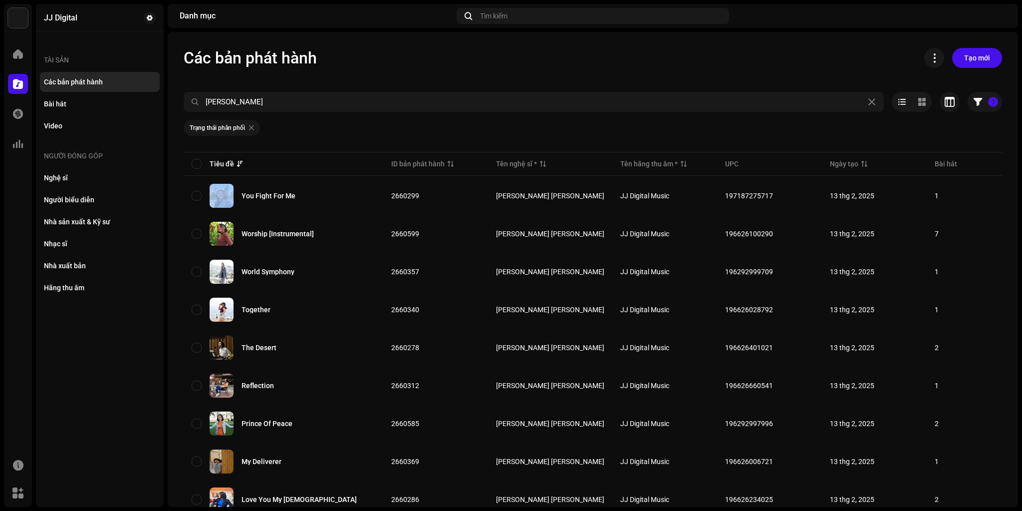
drag, startPoint x: 241, startPoint y: 197, endPoint x: 180, endPoint y: 245, distance: 78.2
click at [180, 245] on div "Các bản phát hành Tạo mới Trang nhung 1 Đã chọn 0 Chọn tất cả 19 Tùy chọn Bộ lọ…" at bounding box center [593, 485] width 850 height 874
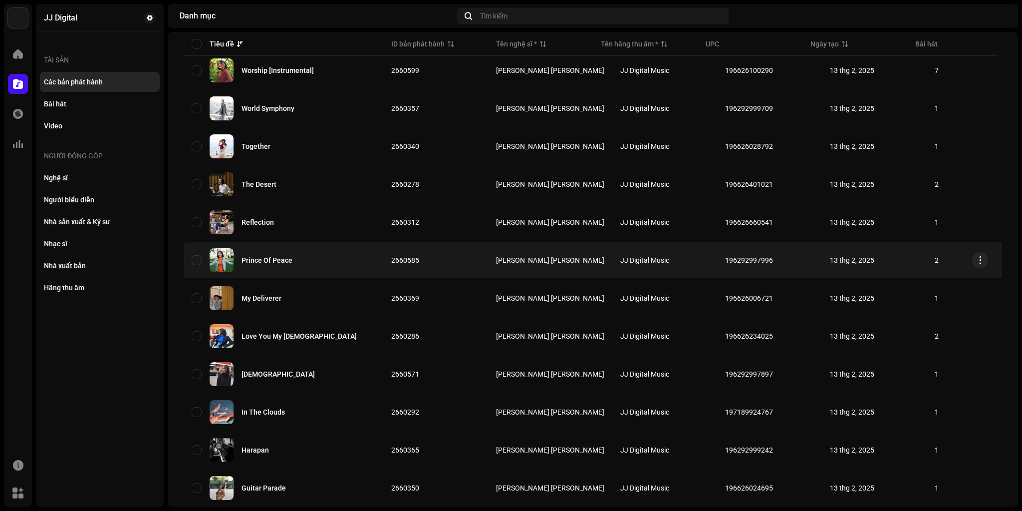
scroll to position [102, 0]
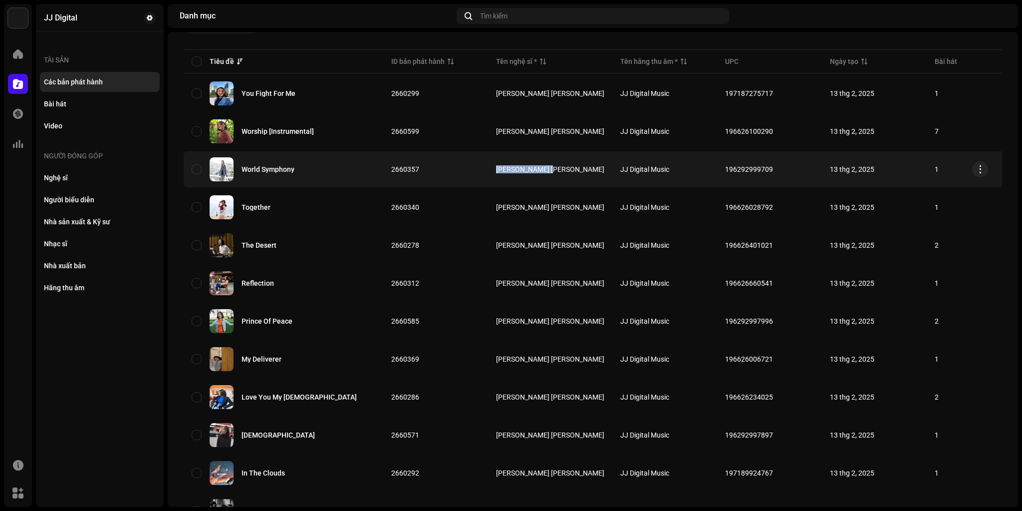
drag, startPoint x: 493, startPoint y: 170, endPoint x: 555, endPoint y: 167, distance: 62.4
click at [555, 167] on td "[PERSON_NAME] [PERSON_NAME]" at bounding box center [550, 169] width 124 height 36
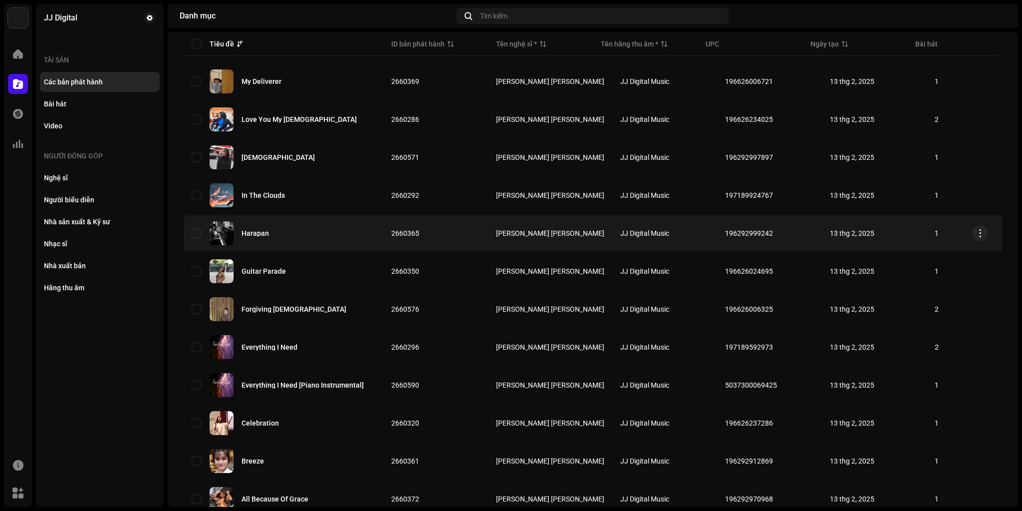
scroll to position [399, 0]
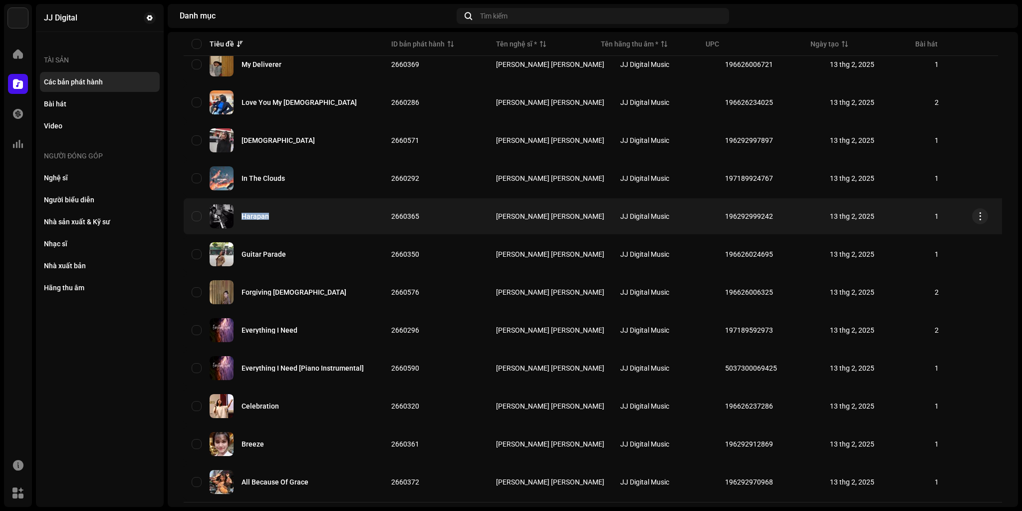
copy div "Harapan"
drag, startPoint x: 239, startPoint y: 217, endPoint x: 269, endPoint y: 220, distance: 29.6
click at [269, 220] on div "Harapan" at bounding box center [284, 216] width 184 height 24
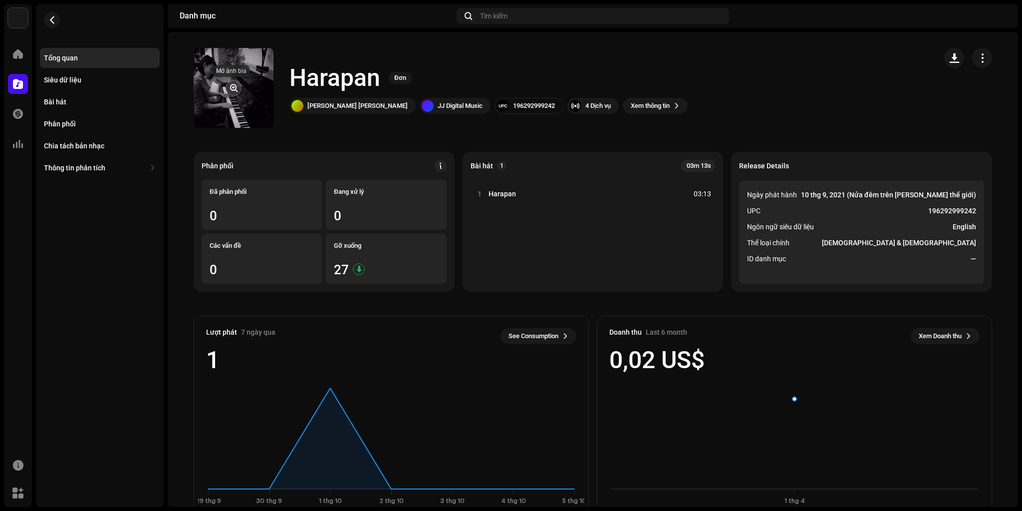
click at [230, 89] on span "button" at bounding box center [233, 88] width 7 height 8
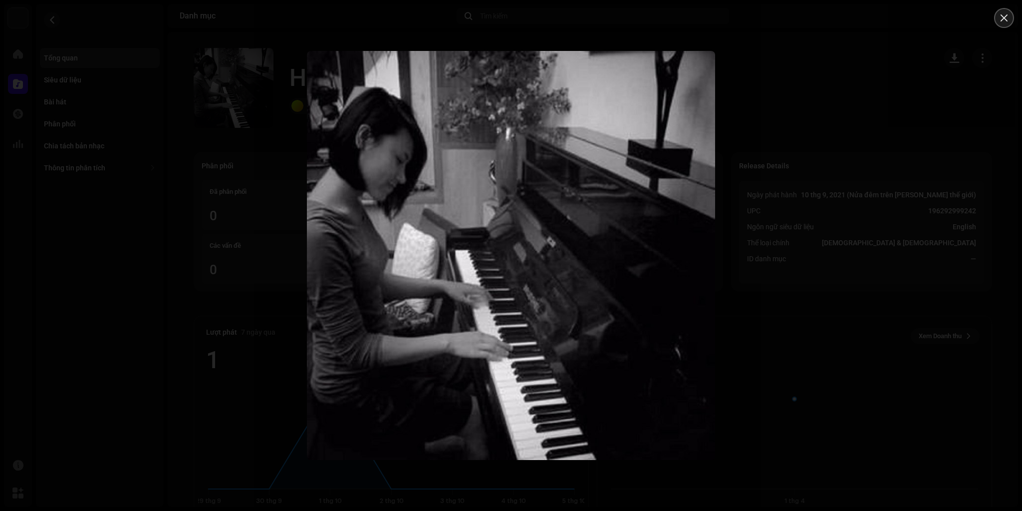
click at [1000, 19] on icon "Close" at bounding box center [1004, 17] width 9 height 9
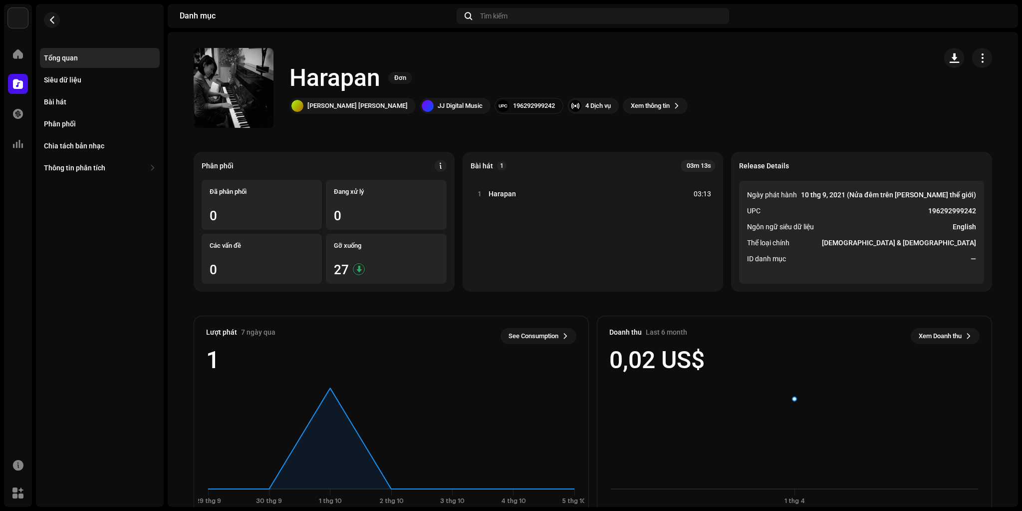
click at [363, 134] on catalog-releases-details-overview "Harapan Đơn Harapan Đơn Trang Nhung Lydia JJ Digital Music 196292999242 4 Dịch …" at bounding box center [593, 281] width 850 height 499
click at [56, 18] on button "button" at bounding box center [52, 20] width 16 height 16
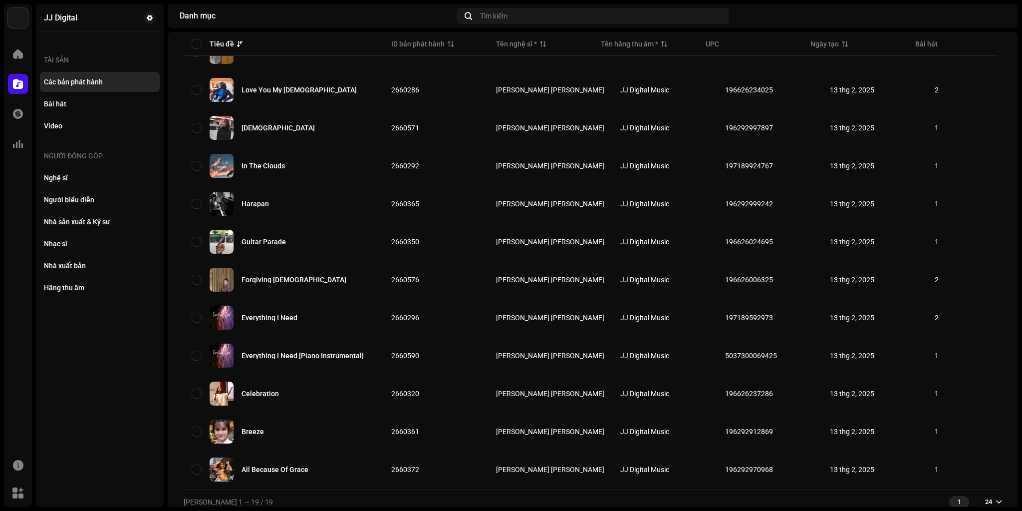
scroll to position [422, 0]
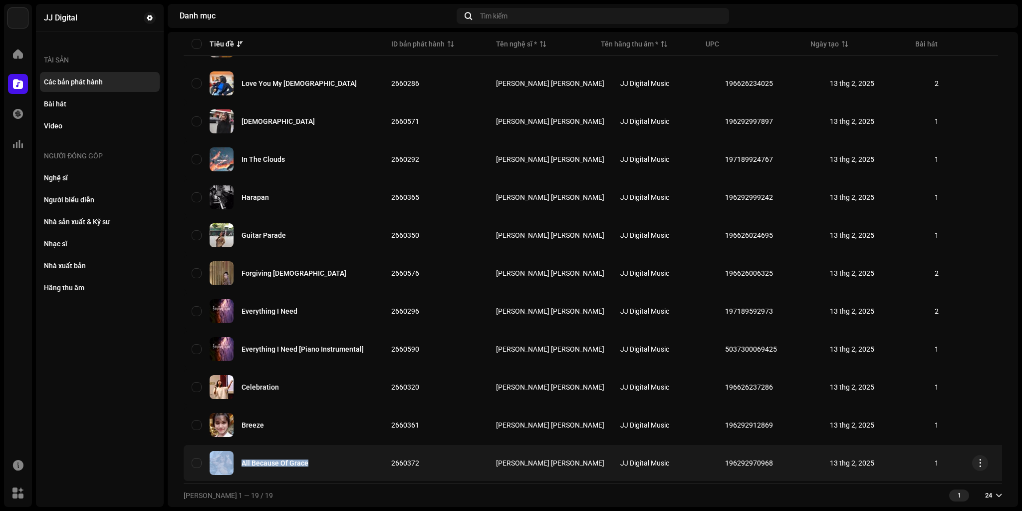
copy div "All Because Of Grace"
drag, startPoint x: 237, startPoint y: 459, endPoint x: 310, endPoint y: 460, distance: 72.9
click at [310, 460] on div "All Because Of Grace" at bounding box center [284, 463] width 184 height 24
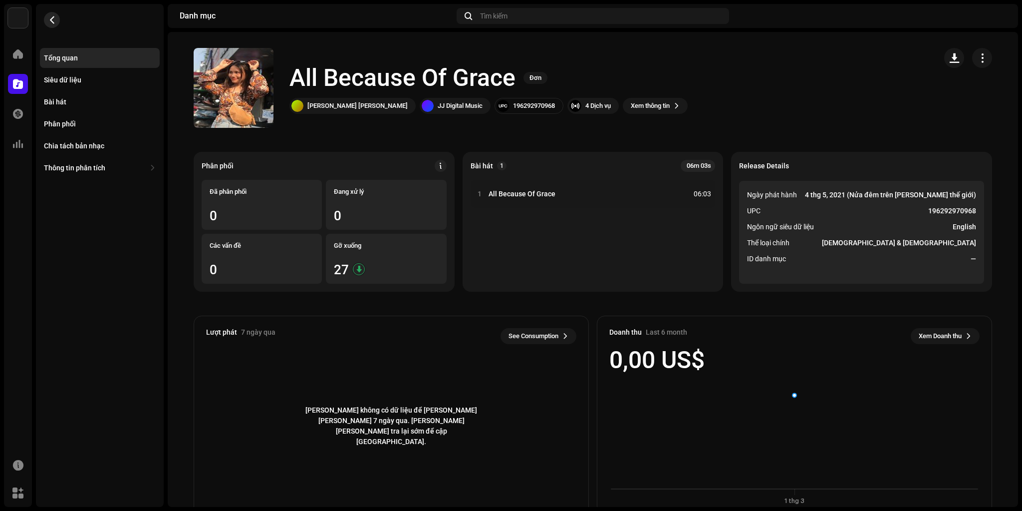
click at [52, 20] on span "button" at bounding box center [51, 20] width 7 height 8
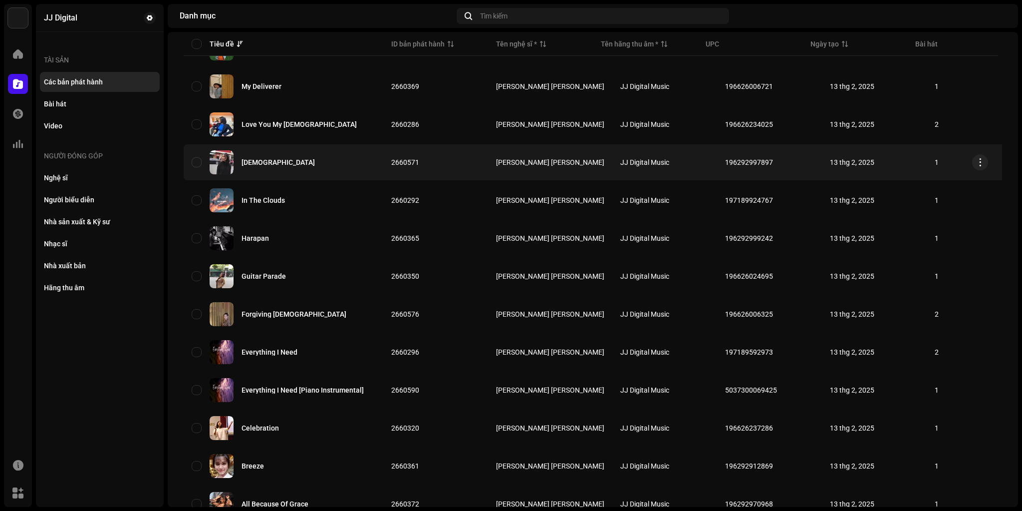
scroll to position [422, 0]
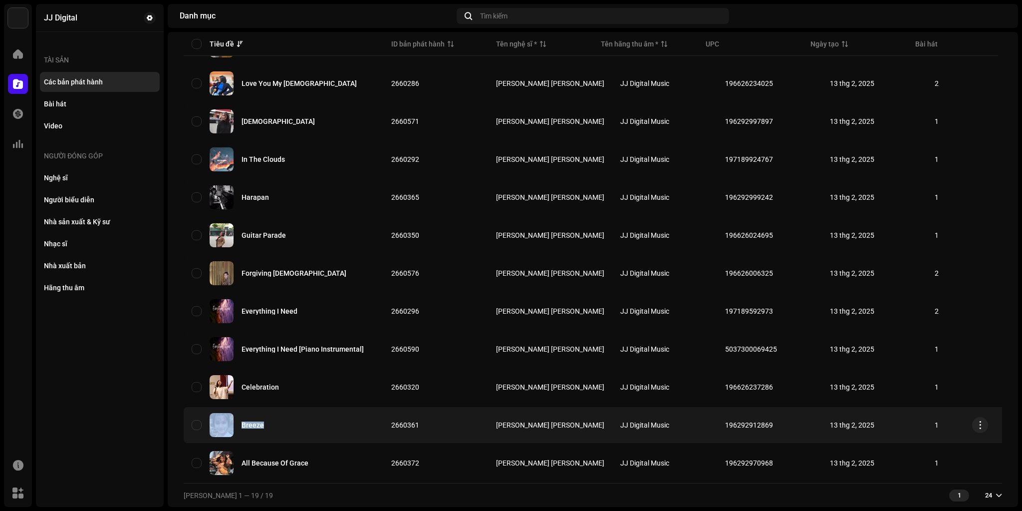
copy div "Breeze"
drag, startPoint x: 237, startPoint y: 421, endPoint x: 264, endPoint y: 423, distance: 26.5
click at [264, 423] on div "Breeze" at bounding box center [284, 425] width 184 height 24
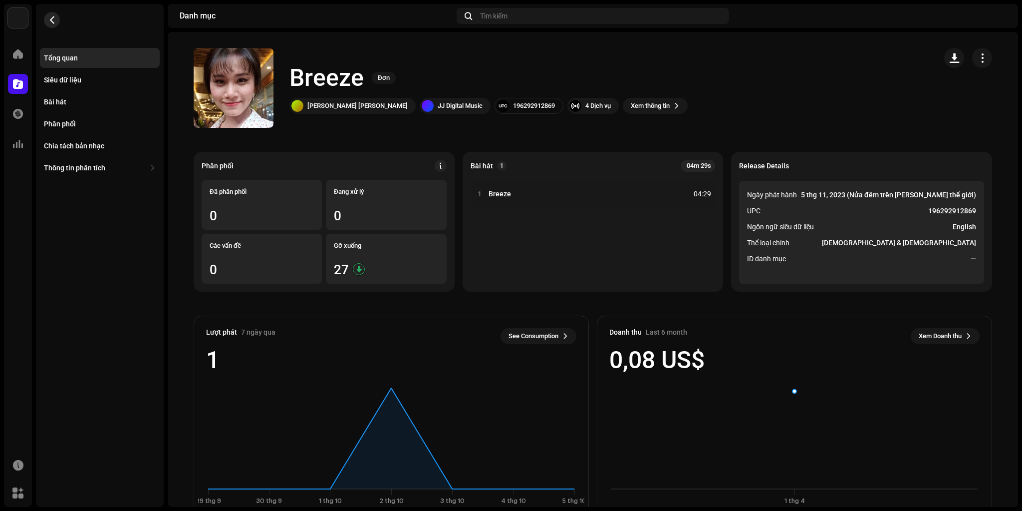
click at [53, 22] on span "button" at bounding box center [51, 20] width 7 height 8
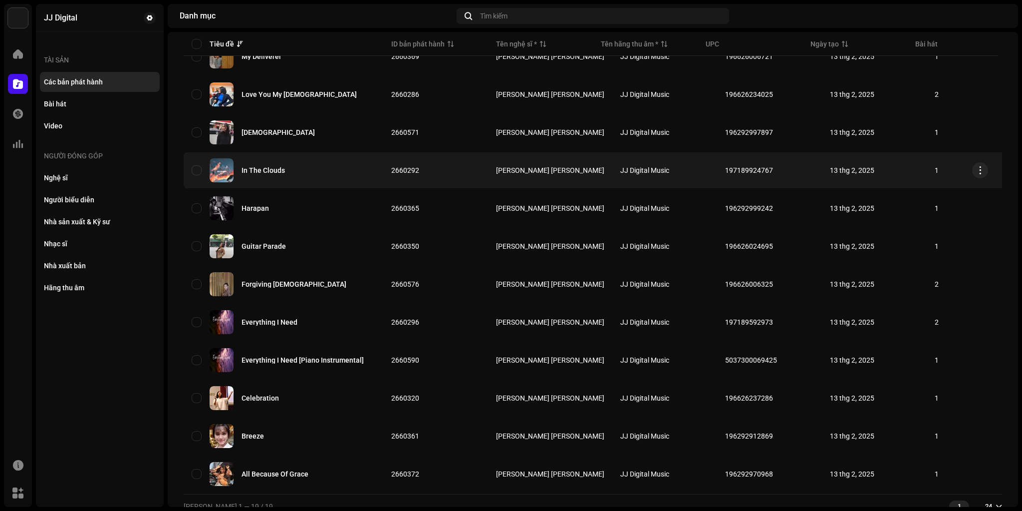
scroll to position [422, 0]
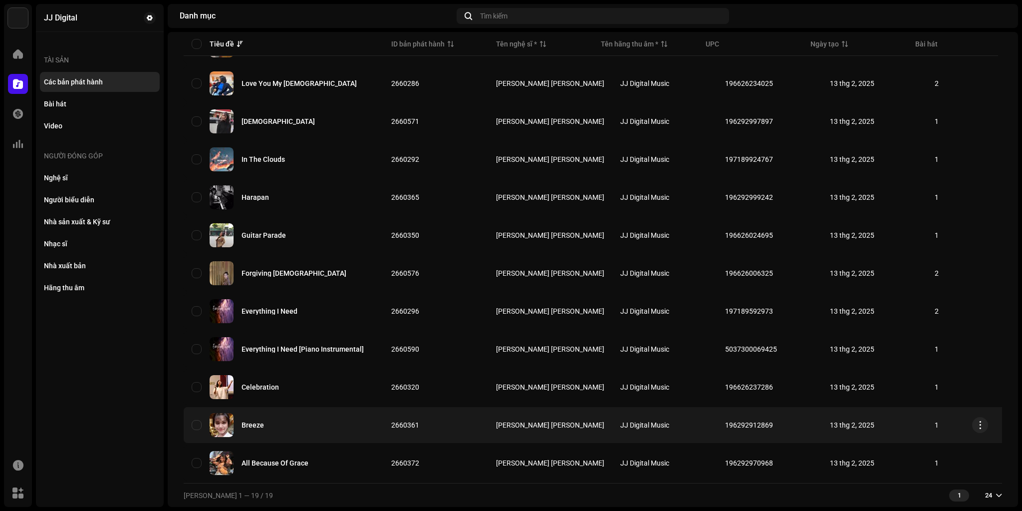
click at [222, 422] on img at bounding box center [222, 425] width 24 height 24
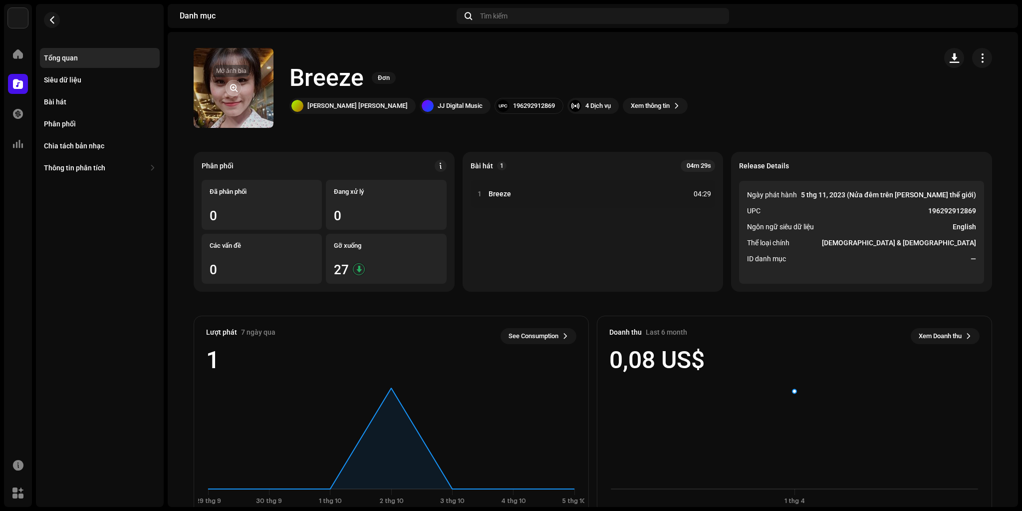
click at [235, 87] on button "button" at bounding box center [234, 88] width 16 height 16
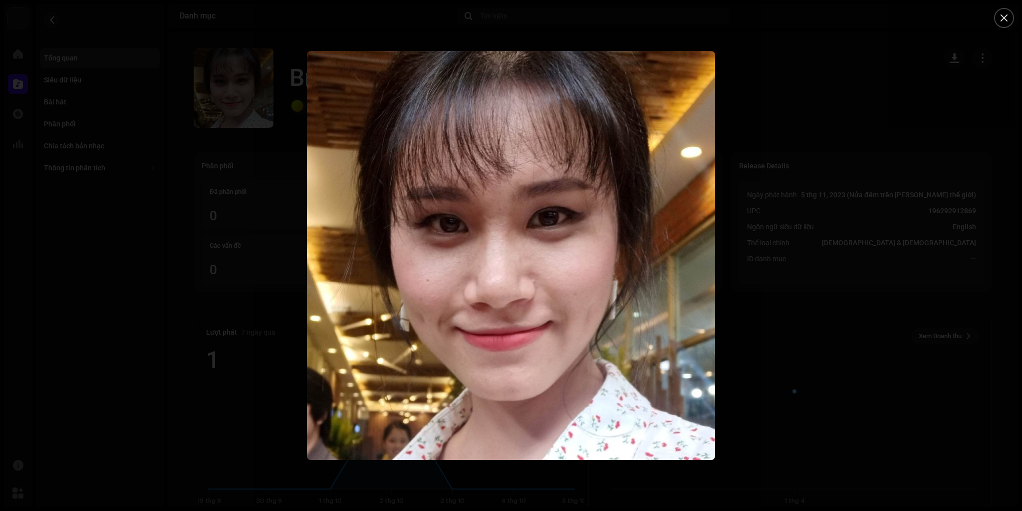
click at [884, 199] on div at bounding box center [511, 255] width 1022 height 511
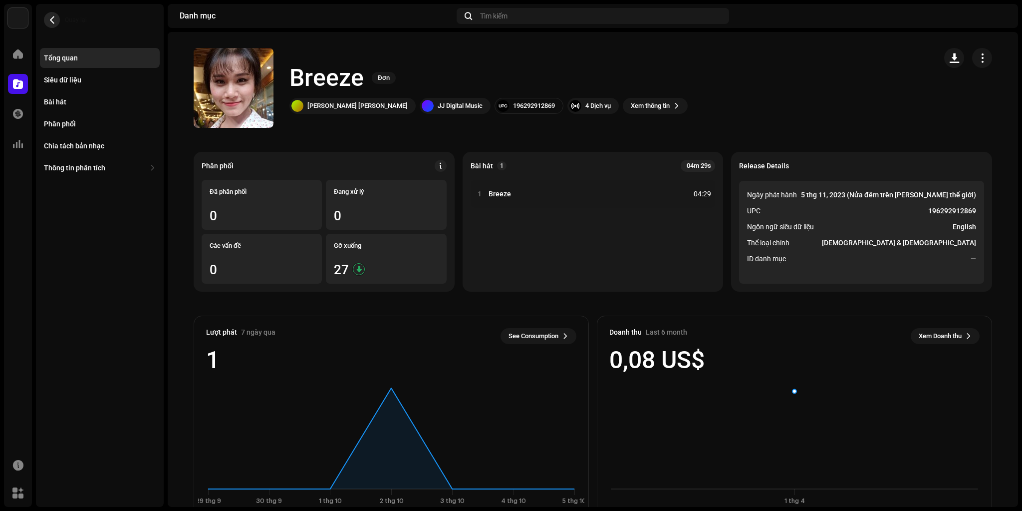
click at [52, 24] on button "button" at bounding box center [52, 20] width 16 height 16
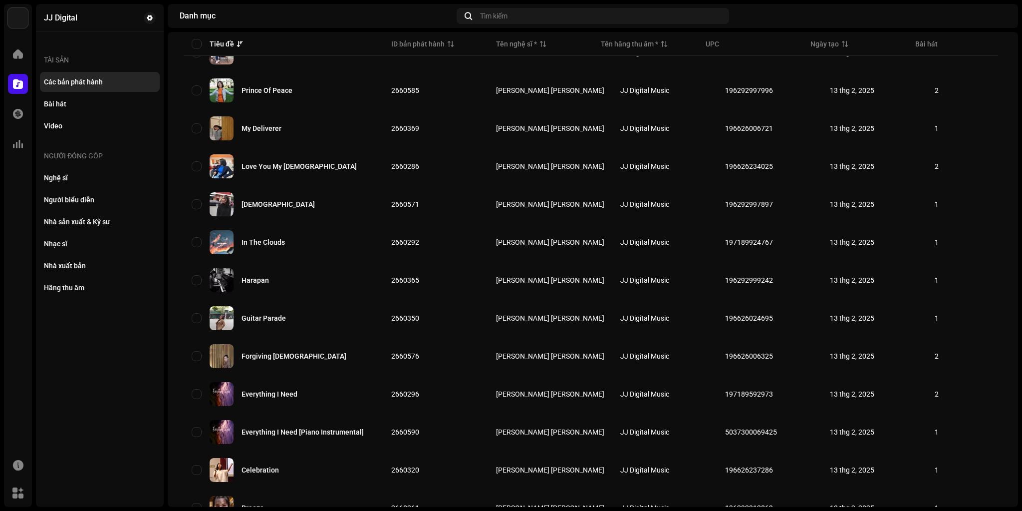
scroll to position [422, 0]
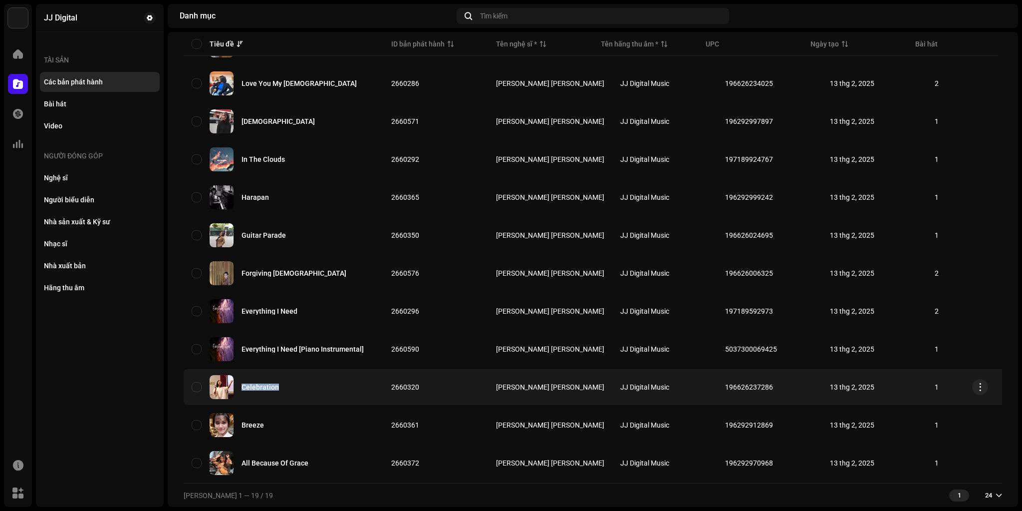
drag, startPoint x: 238, startPoint y: 382, endPoint x: 276, endPoint y: 386, distance: 38.1
click at [276, 386] on div "Celebration" at bounding box center [284, 387] width 184 height 24
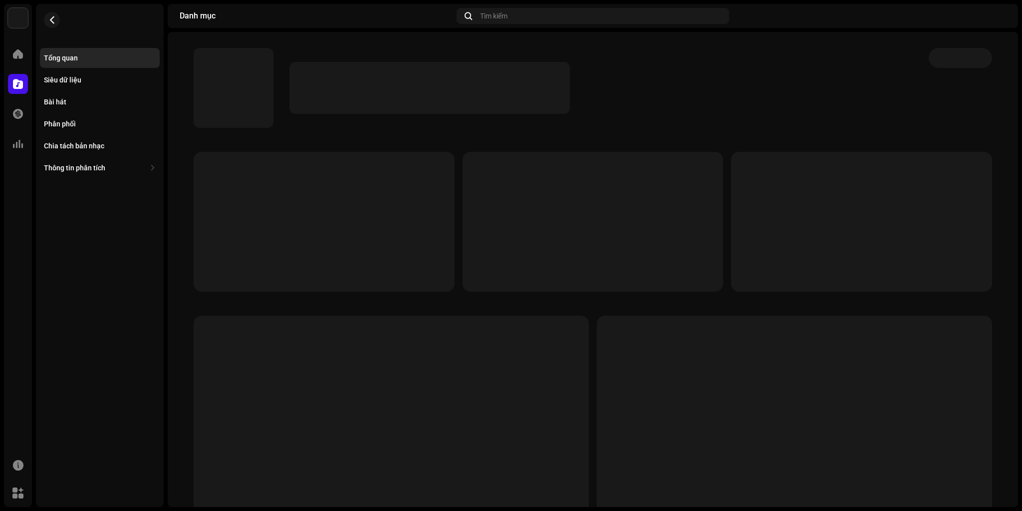
click at [287, 46] on catalog-releases-details-overview at bounding box center [593, 281] width 850 height 499
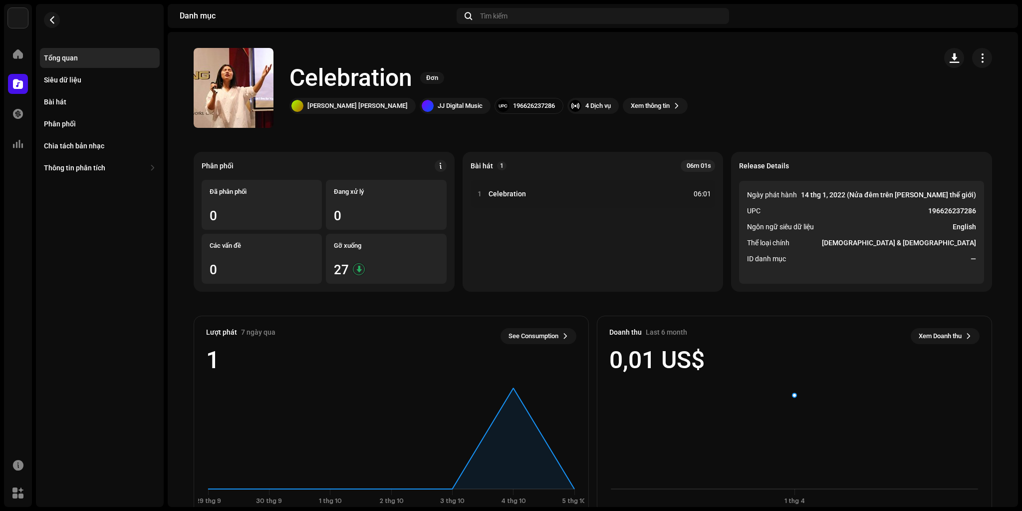
click at [330, 78] on h1 "Celebration" at bounding box center [350, 78] width 123 height 32
copy h1 "Celebration"
click at [222, 74] on re-a-cover at bounding box center [234, 88] width 80 height 80
click at [230, 88] on span "button" at bounding box center [233, 88] width 7 height 8
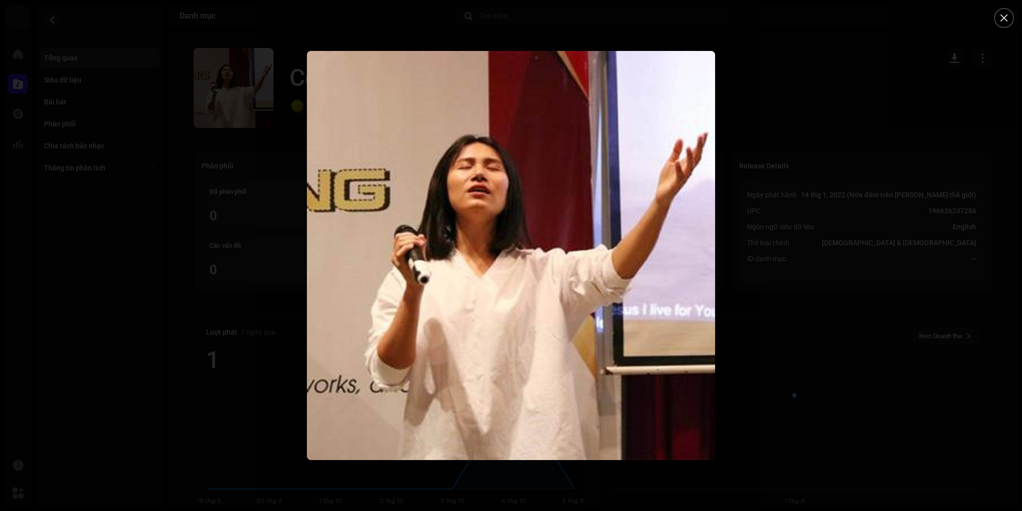
click at [789, 338] on div at bounding box center [511, 255] width 1022 height 511
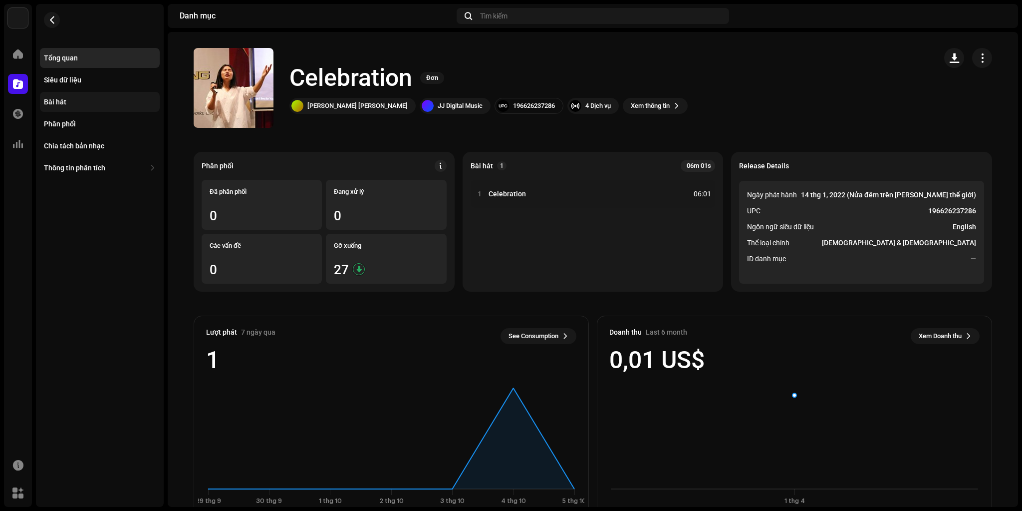
click at [62, 100] on div "Bài hát" at bounding box center [55, 102] width 22 height 8
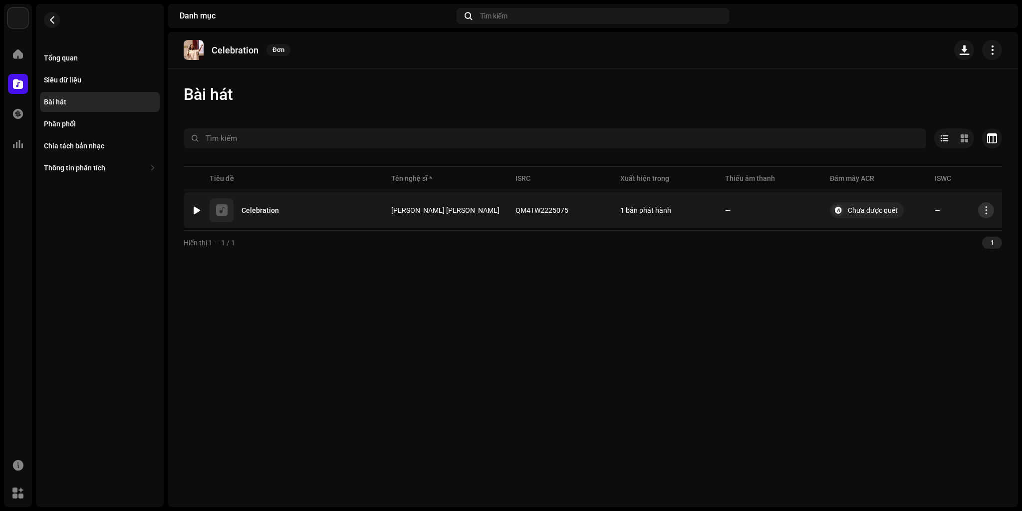
click at [982, 210] on button "button" at bounding box center [986, 210] width 16 height 16
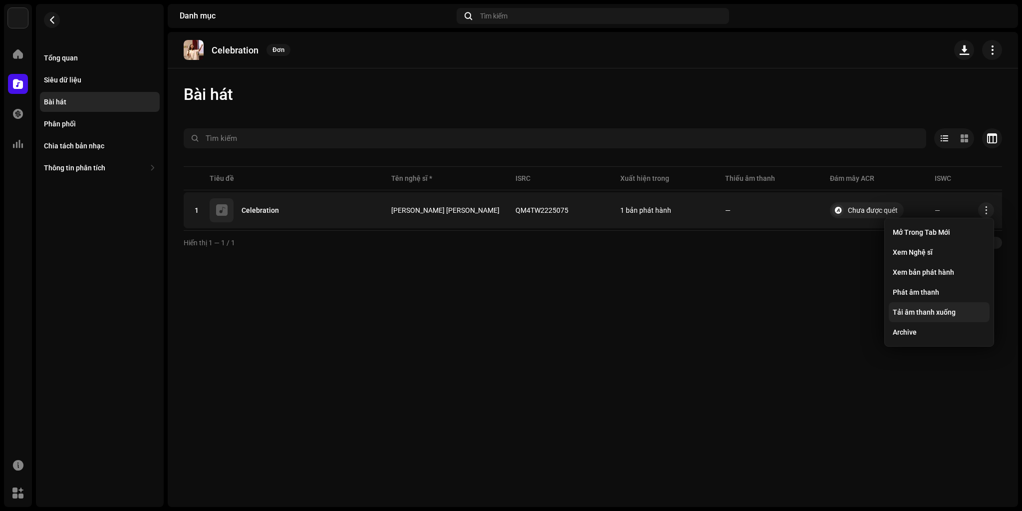
click at [933, 314] on span "Tải âm thanh xuống" at bounding box center [924, 312] width 63 height 8
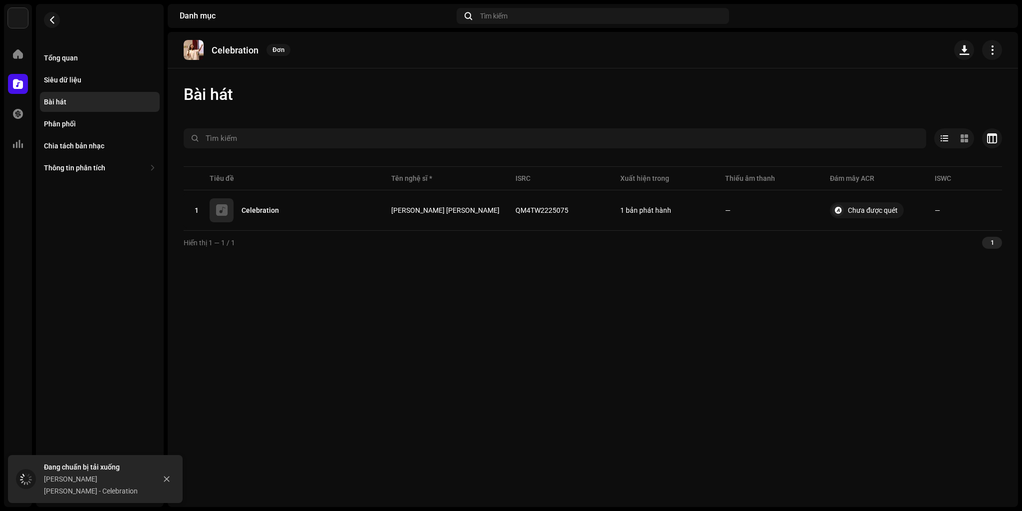
click at [118, 490] on div "Trang Nhung Lydia - Celebration" at bounding box center [96, 485] width 105 height 24
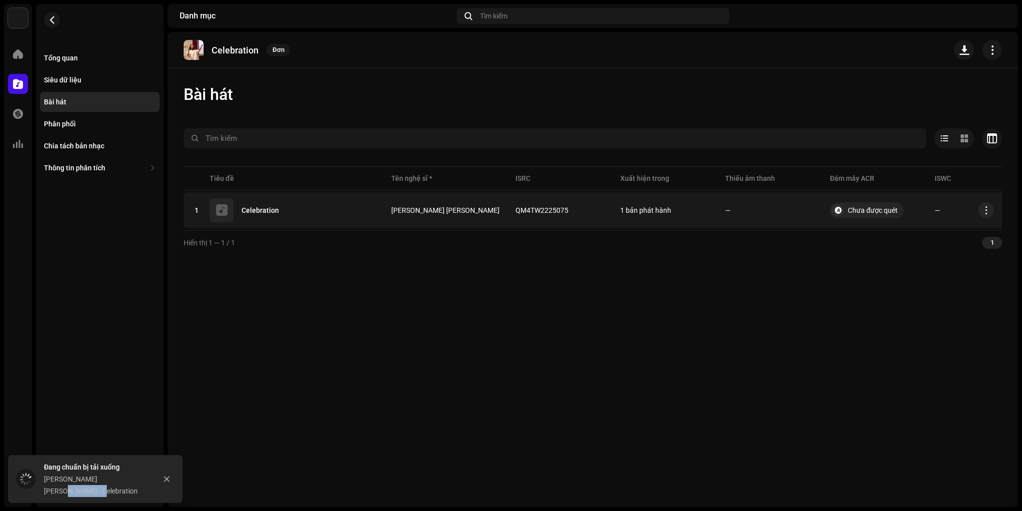
copy div "Celebration"
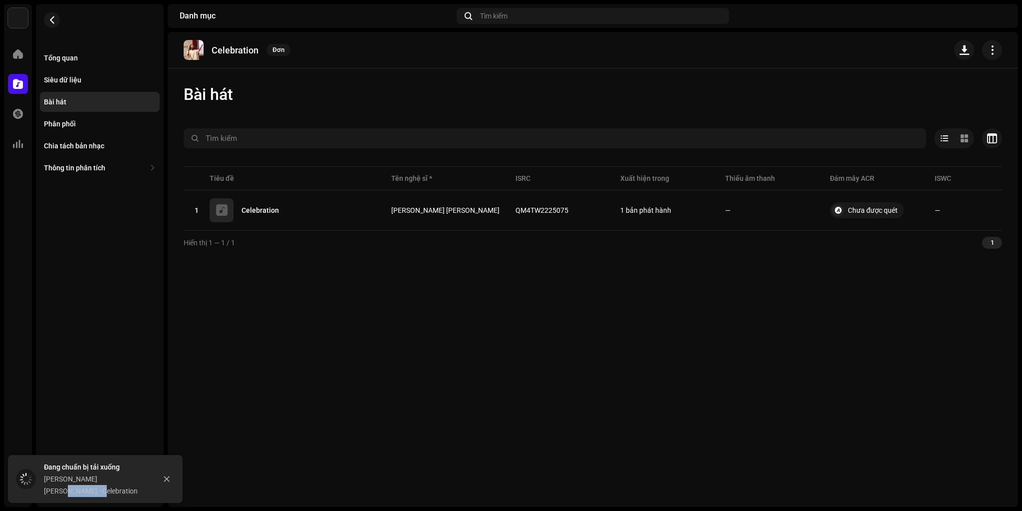
click at [108, 489] on div "Trang Nhung Lydia - Celebration" at bounding box center [96, 485] width 105 height 24
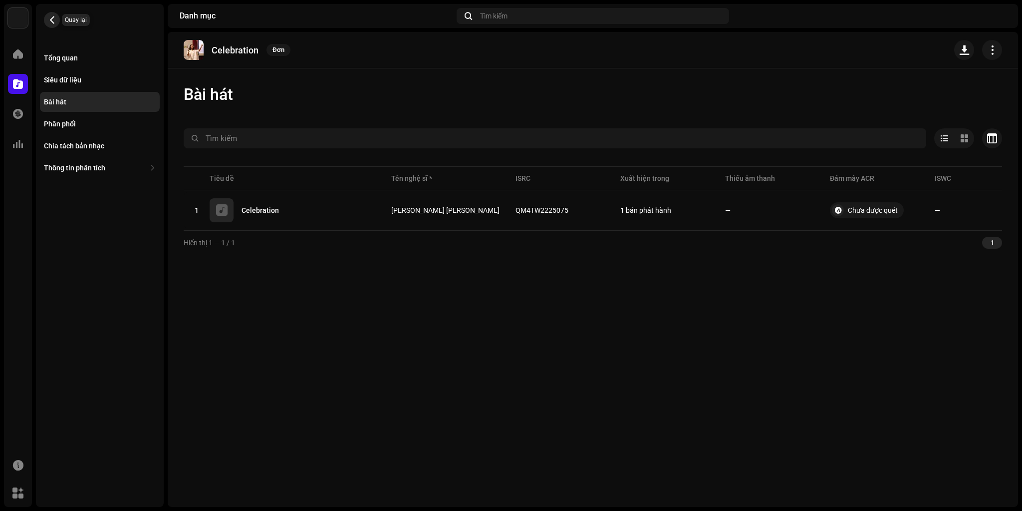
click at [46, 21] on button "button" at bounding box center [52, 20] width 16 height 16
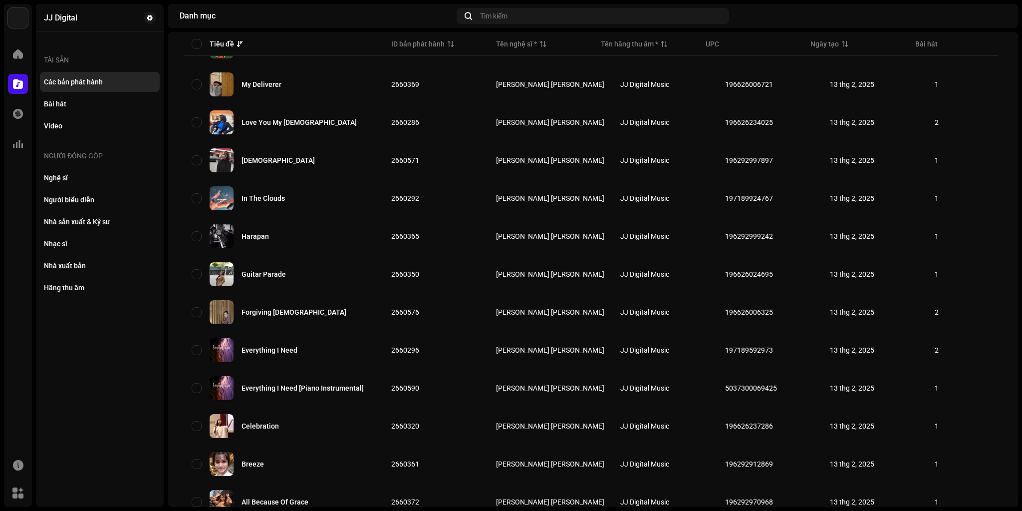
scroll to position [422, 0]
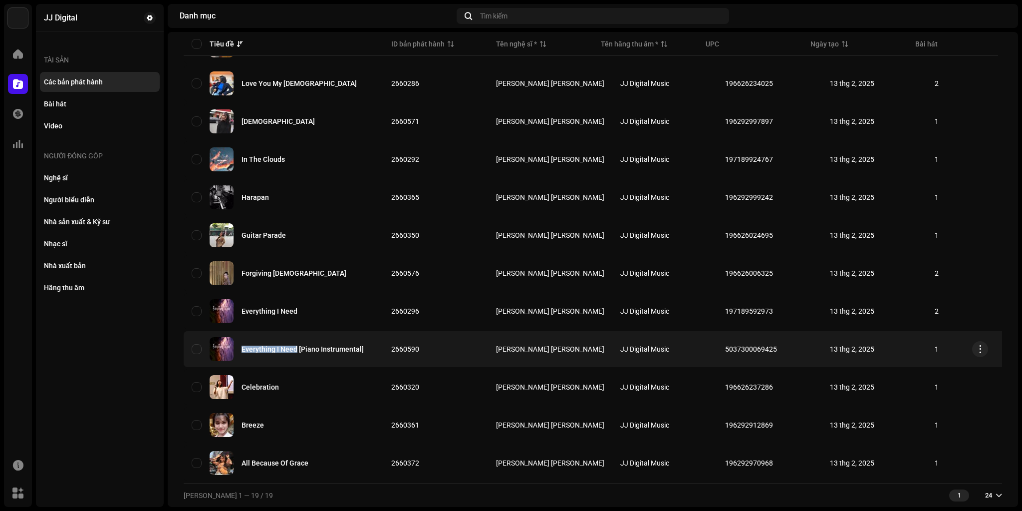
copy div "Everything I Need"
click at [242, 345] on div "Everything I Need [Piano Instrumental]" at bounding box center [284, 349] width 184 height 24
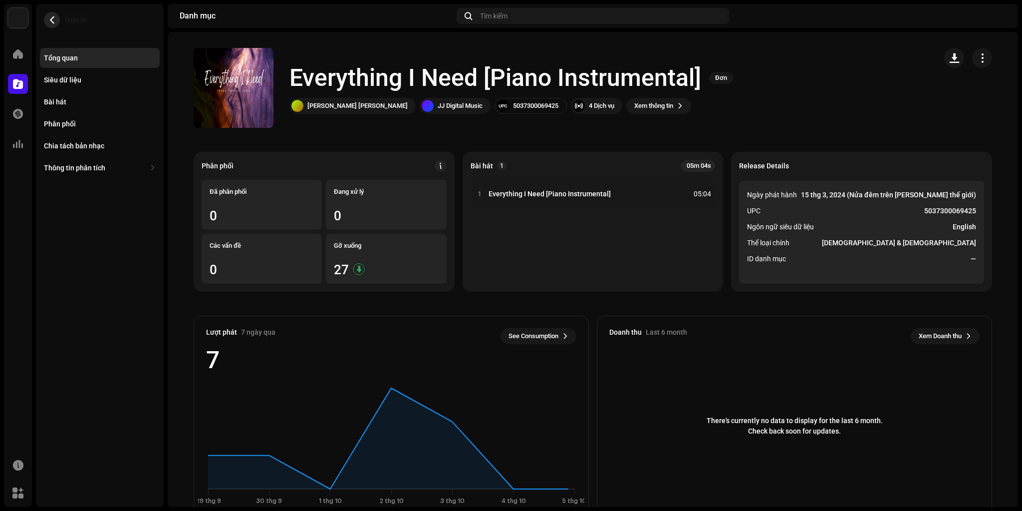
click at [57, 18] on button "button" at bounding box center [52, 20] width 16 height 16
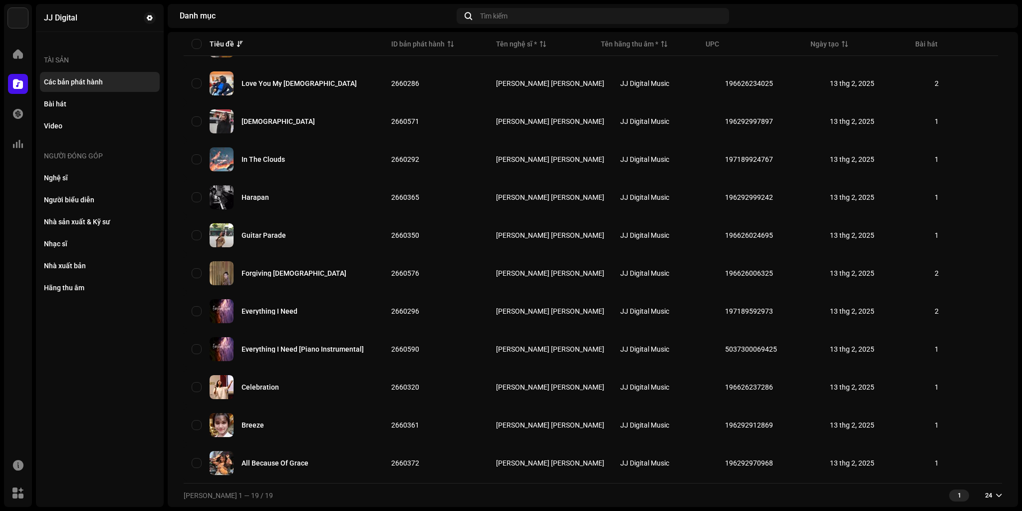
scroll to position [422, 0]
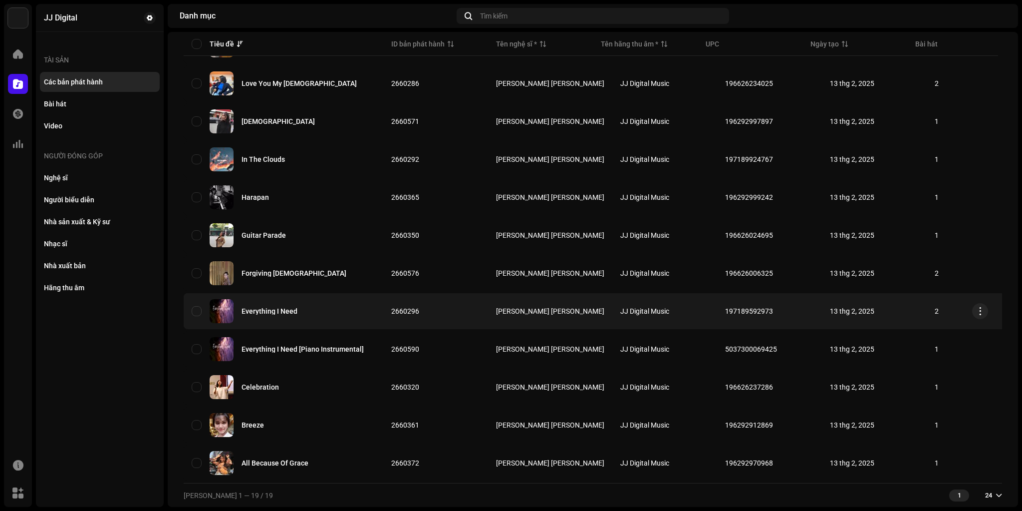
click at [299, 311] on div "Everything I Need" at bounding box center [284, 311] width 184 height 24
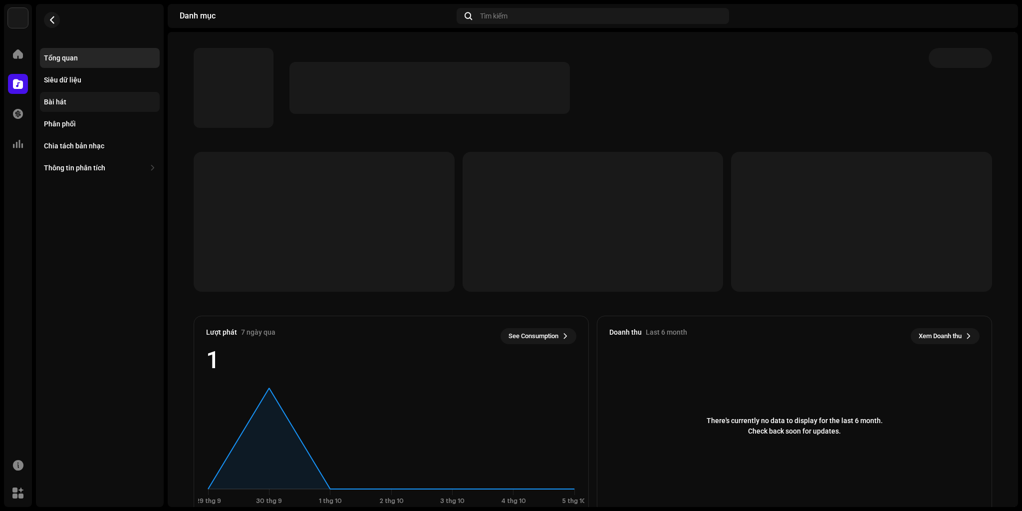
click at [74, 102] on div "Bài hát" at bounding box center [100, 102] width 112 height 8
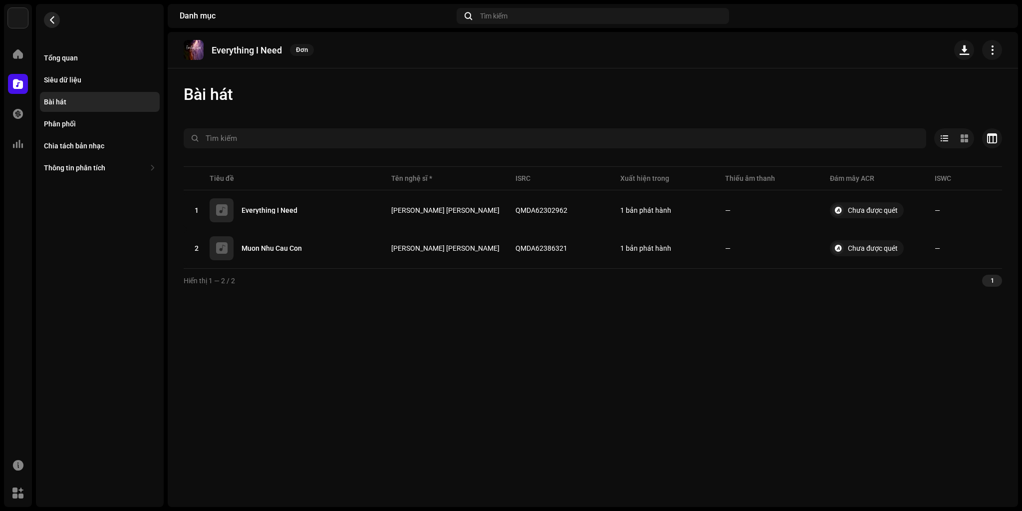
click at [53, 21] on span "button" at bounding box center [51, 20] width 7 height 8
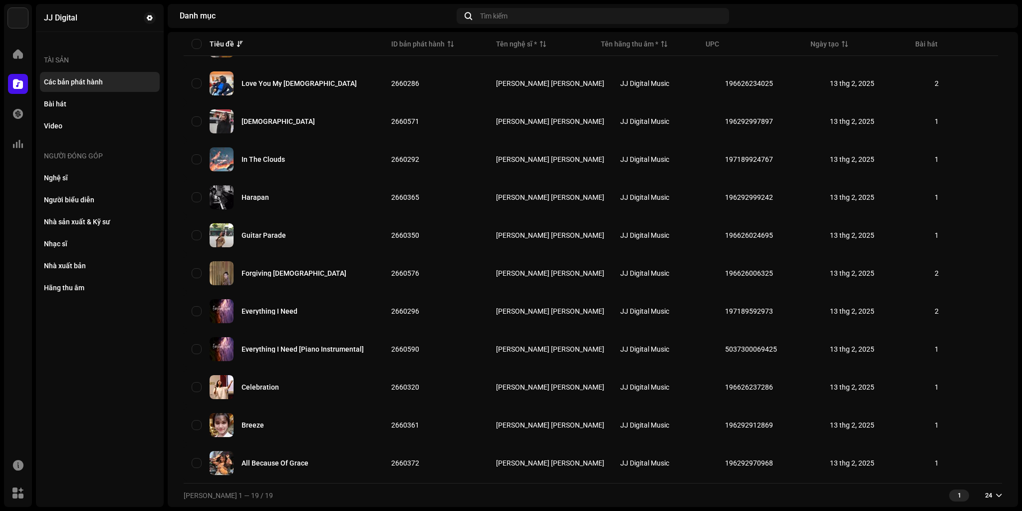
scroll to position [422, 0]
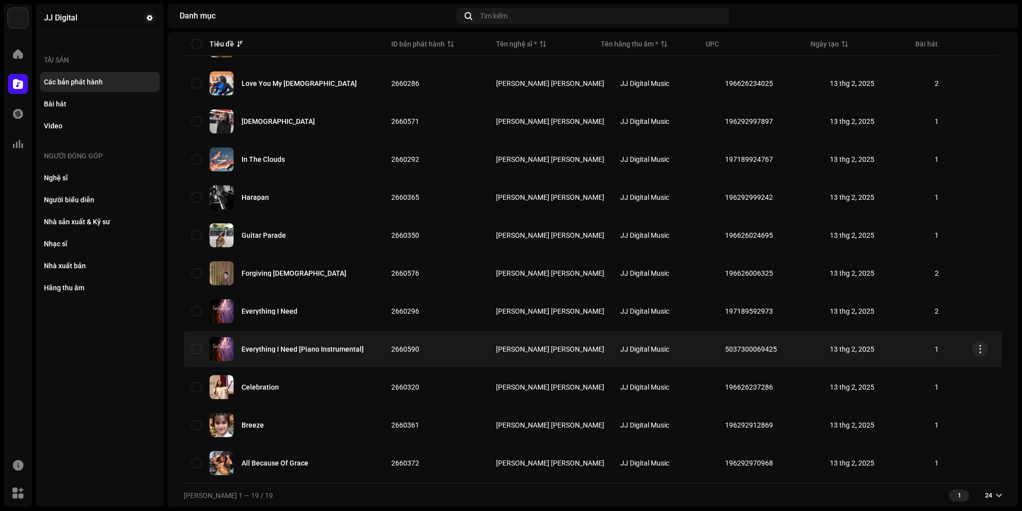
click at [310, 346] on div "Everything I Need [Piano Instrumental]" at bounding box center [303, 348] width 122 height 7
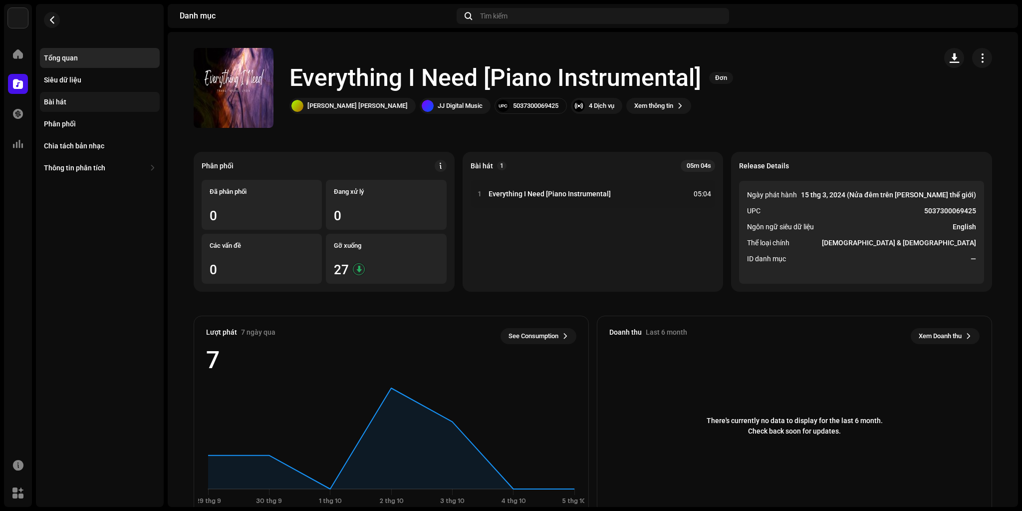
click at [68, 99] on div "Bài hát" at bounding box center [100, 102] width 112 height 8
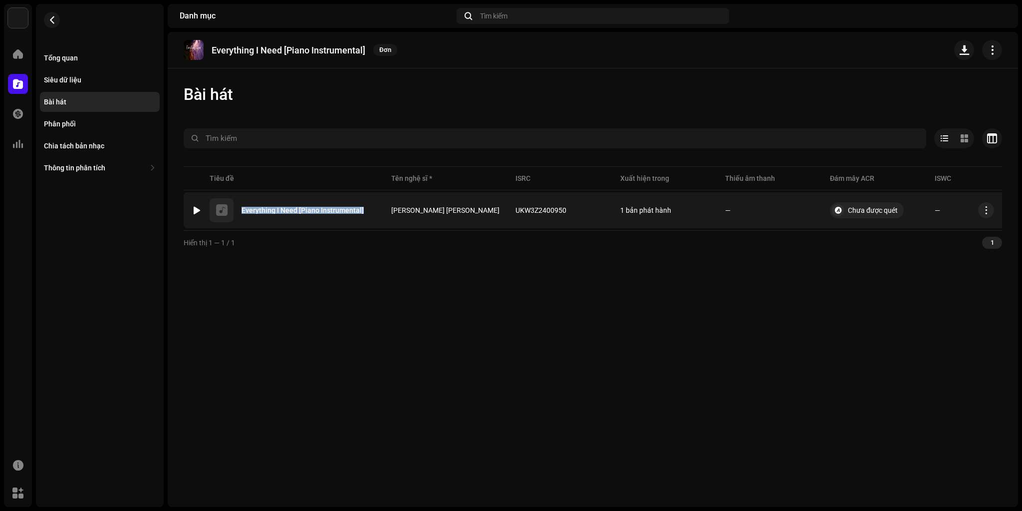
copy div "Everything I Need [Piano Instrumental]"
drag, startPoint x: 240, startPoint y: 210, endPoint x: 366, endPoint y: 215, distance: 126.9
click at [366, 215] on div "1 Everything I Need [Piano Instrumental]" at bounding box center [284, 210] width 184 height 24
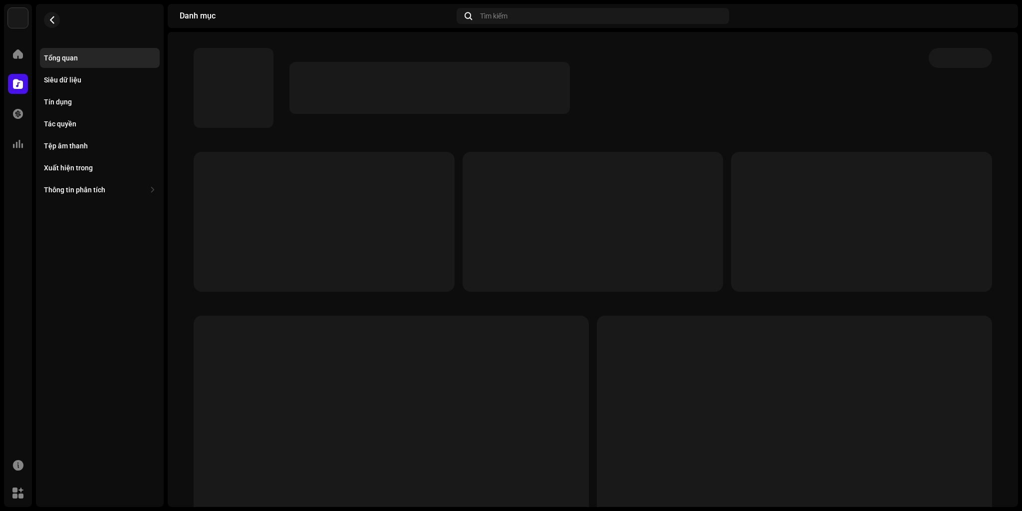
click at [371, 53] on div at bounding box center [553, 88] width 719 height 80
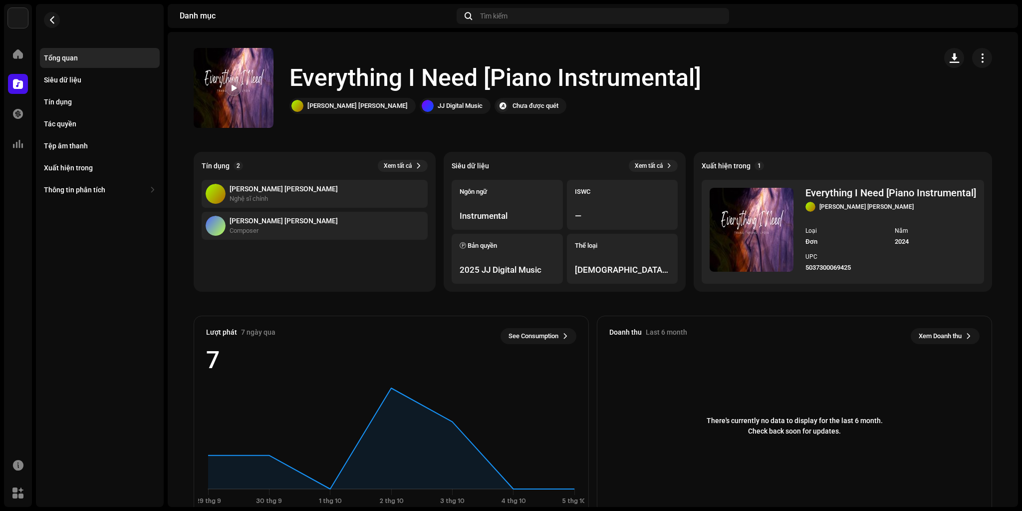
click at [354, 76] on h1 "Everything I Need [Piano Instrumental]" at bounding box center [495, 78] width 412 height 32
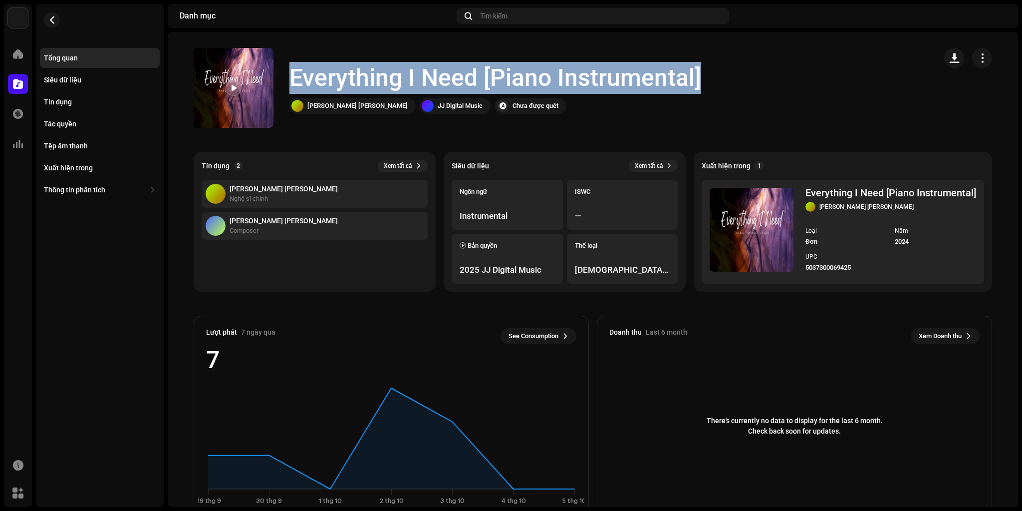
click at [354, 76] on h1 "Everything I Need [Piano Instrumental]" at bounding box center [495, 78] width 412 height 32
copy div "Everything I Need [Piano Instrumental]"
click at [53, 16] on span "button" at bounding box center [51, 20] width 7 height 8
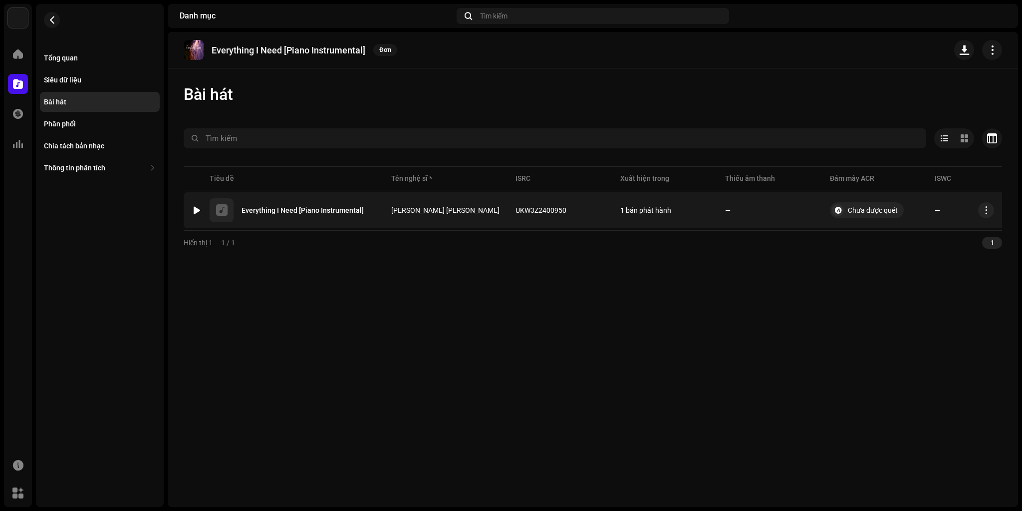
click at [195, 212] on div at bounding box center [196, 210] width 7 height 8
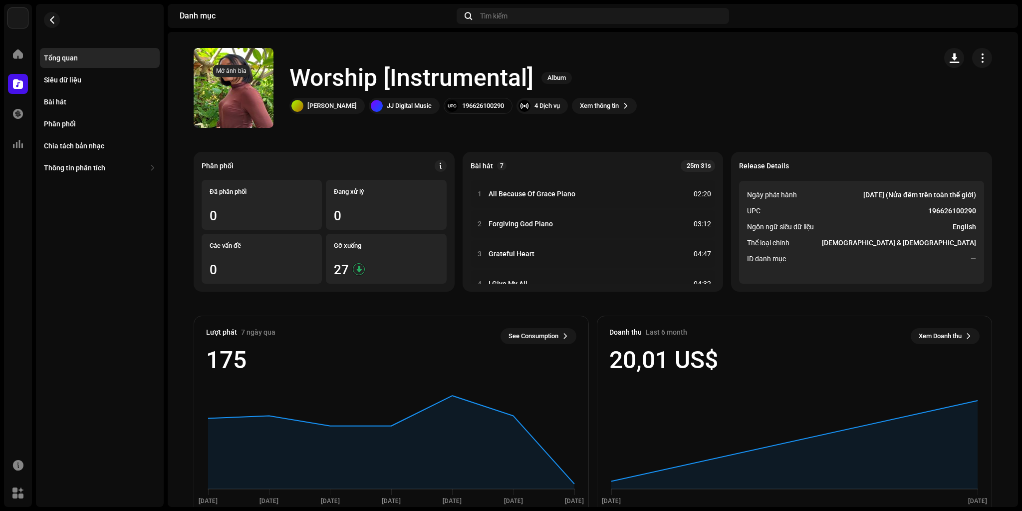
drag, startPoint x: 223, startPoint y: 88, endPoint x: 363, endPoint y: 44, distance: 146.8
click at [363, 44] on catalog-releases-details-overview "Worship [Instrumental] Album Worship [Instrumental] Album Trang Nhung Lydia JJ …" at bounding box center [593, 281] width 850 height 499
click at [978, 60] on span "button" at bounding box center [982, 58] width 9 height 8
click at [834, 50] on div "Worship [Instrumental] Album Trang Nhung Lydia JJ Digital Music 196626100290 4 …" at bounding box center [561, 88] width 735 height 80
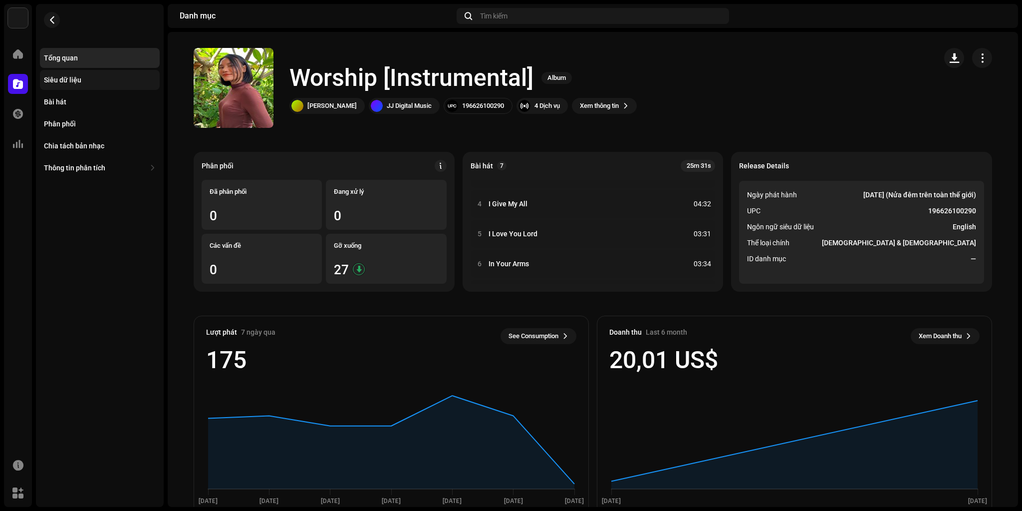
click at [72, 79] on div "Siêu dữ liệu" at bounding box center [62, 80] width 37 height 8
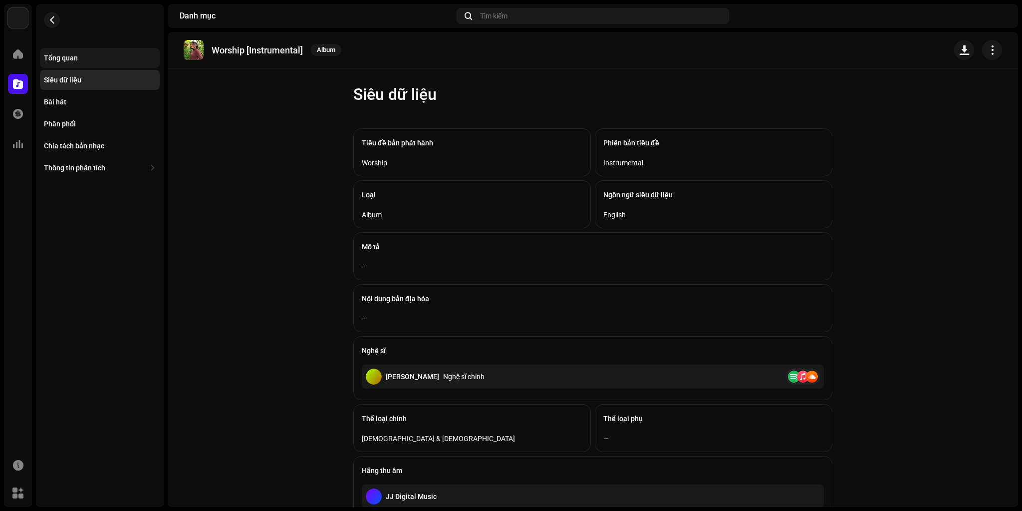
click at [77, 62] on div "Tổng quan" at bounding box center [100, 58] width 120 height 20
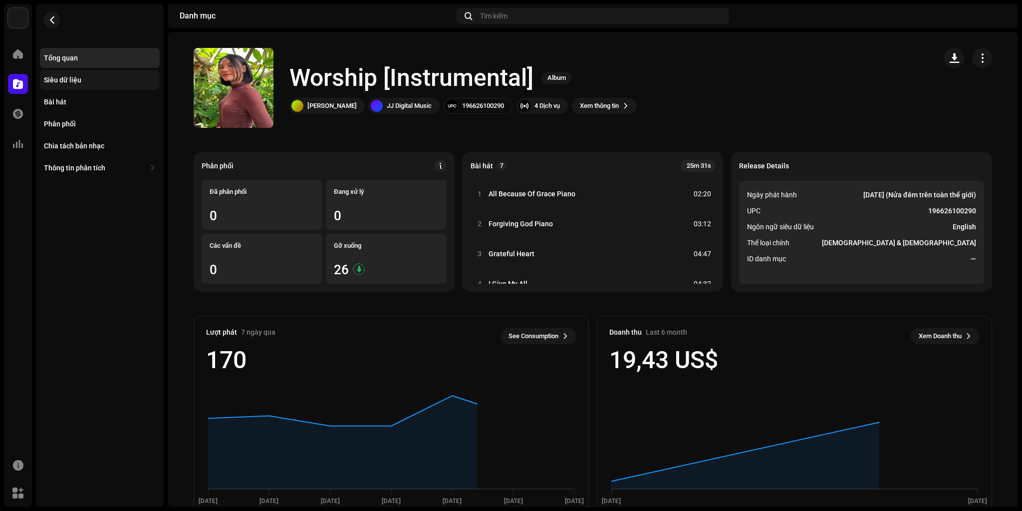
click at [82, 82] on div "Siêu dữ liệu" at bounding box center [100, 80] width 112 height 8
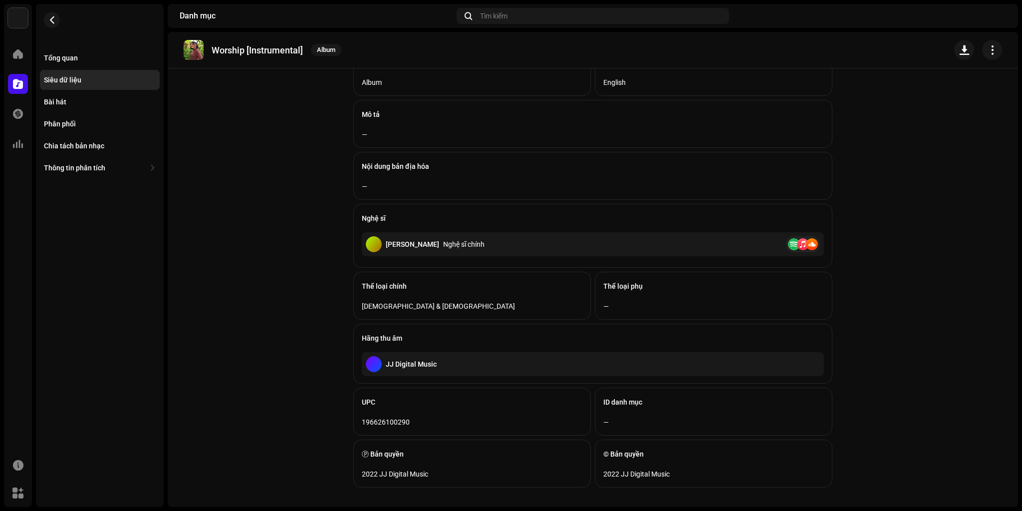
scroll to position [135, 0]
click at [56, 100] on div "Bài hát" at bounding box center [55, 102] width 22 height 8
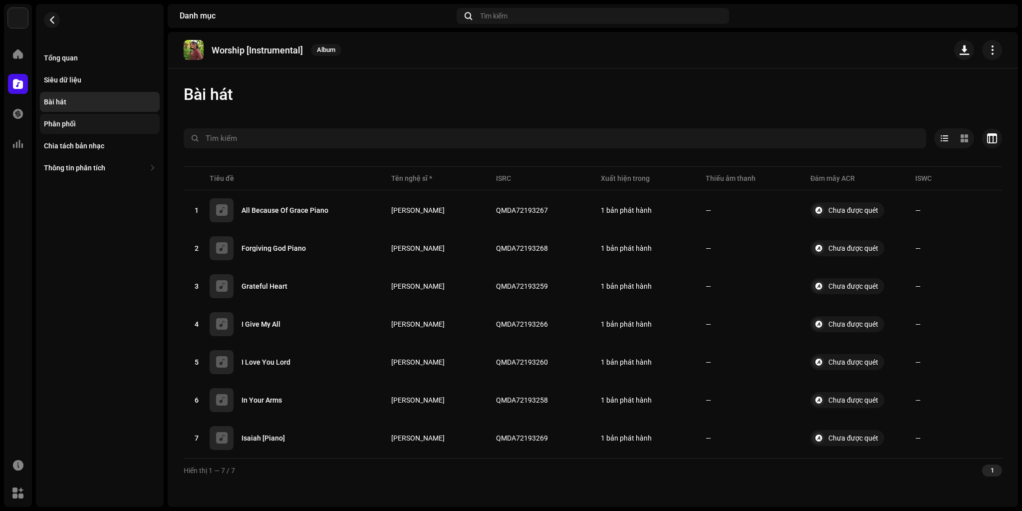
click at [68, 118] on div "Phân phối" at bounding box center [100, 124] width 120 height 20
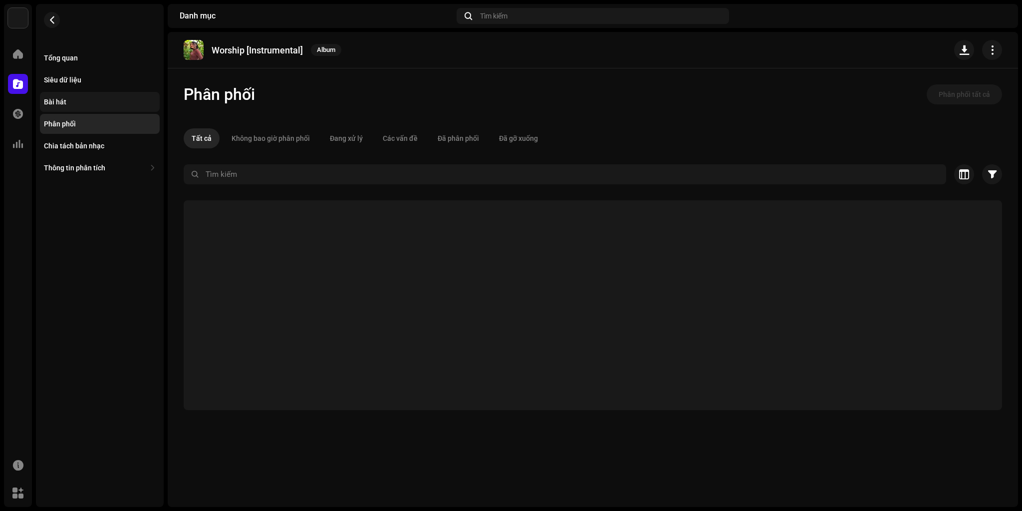
click at [75, 106] on div "Bài hát" at bounding box center [100, 102] width 120 height 20
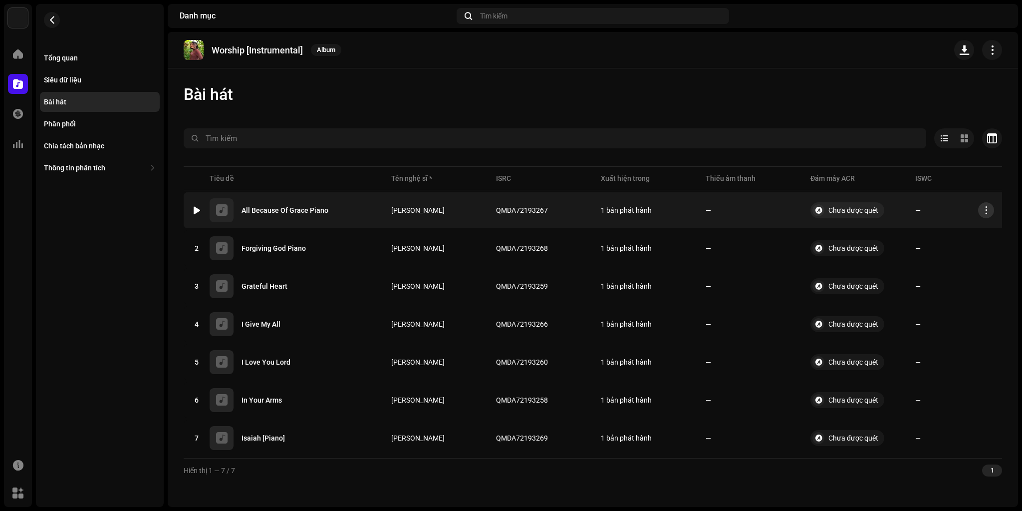
click at [987, 212] on span "button" at bounding box center [986, 210] width 7 height 8
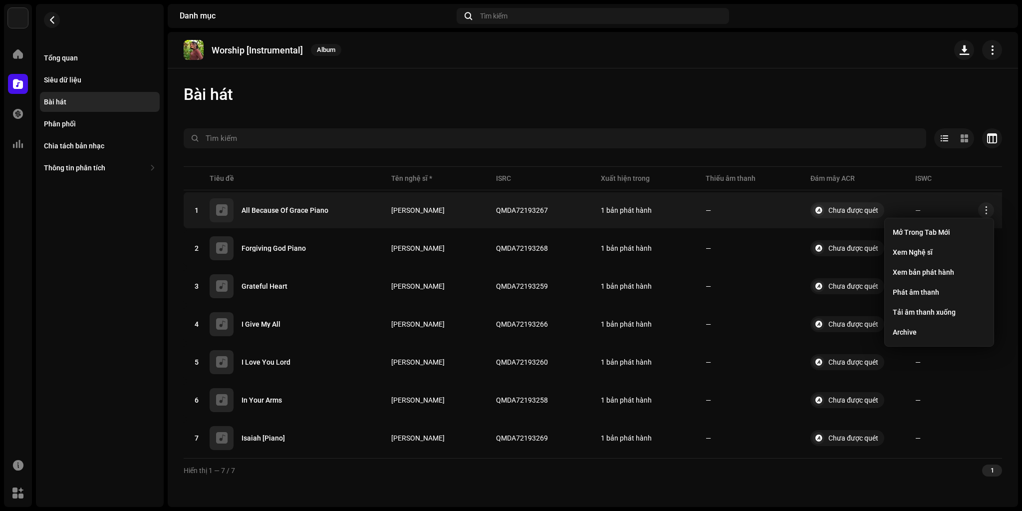
click at [775, 98] on div "Bài hát" at bounding box center [593, 94] width 818 height 20
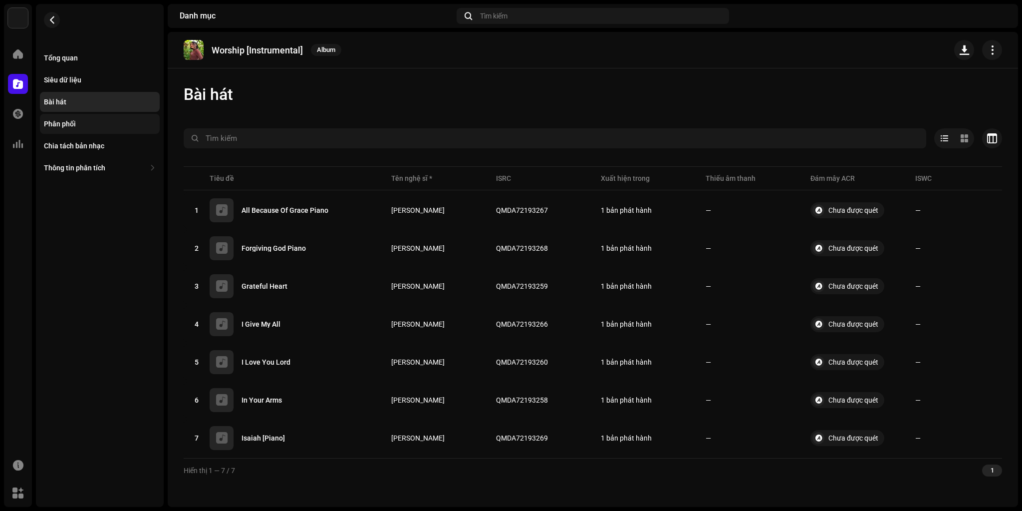
click at [75, 122] on div "Phân phối" at bounding box center [100, 124] width 112 height 8
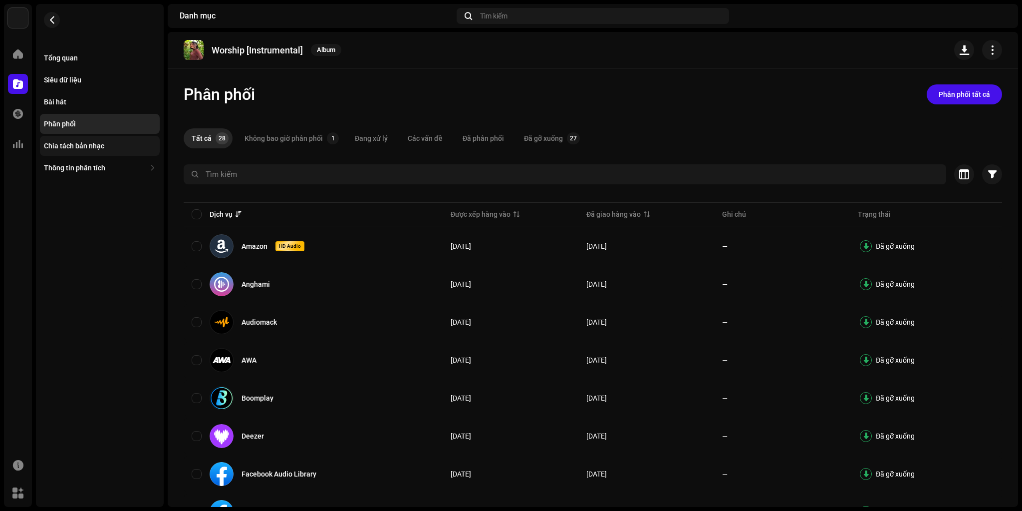
click at [87, 151] on div "Chia tách bản nhạc" at bounding box center [100, 146] width 120 height 20
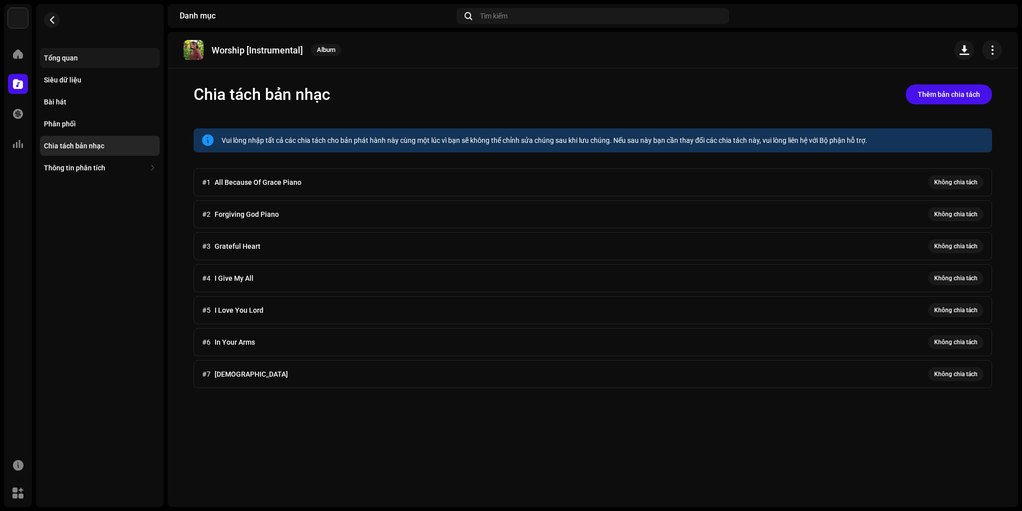
click at [72, 59] on div "Tổng quan" at bounding box center [61, 58] width 34 height 8
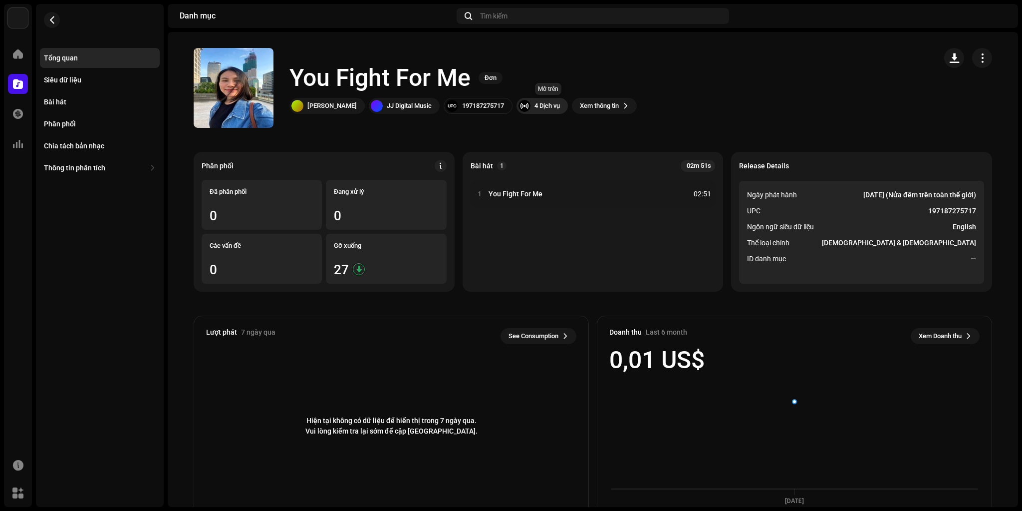
click at [560, 105] on div "4 Dịch vụ" at bounding box center [547, 106] width 25 height 8
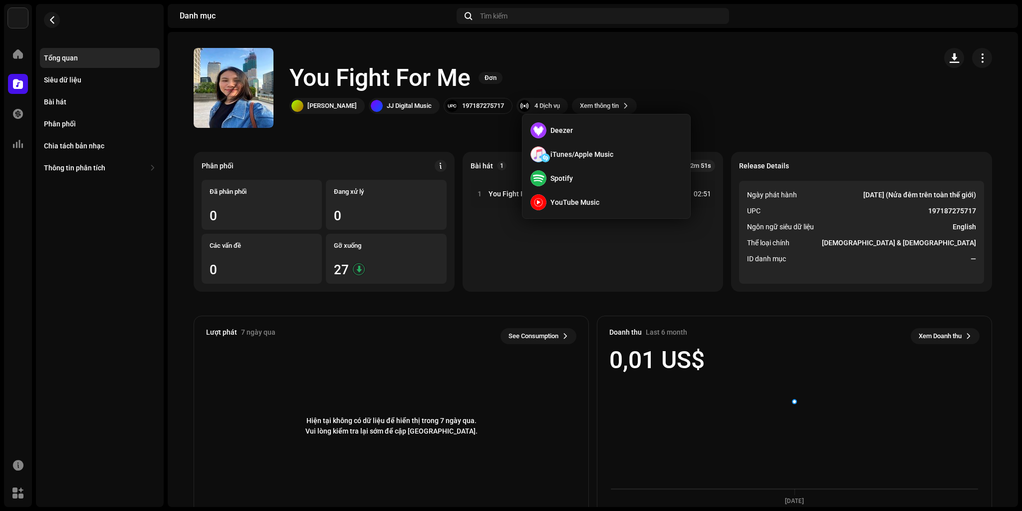
click at [614, 58] on div "You Fight For Me Đơn [PERSON_NAME] JJ Digital Music 197187275717 4 Dịch vụ Xem …" at bounding box center [561, 88] width 735 height 80
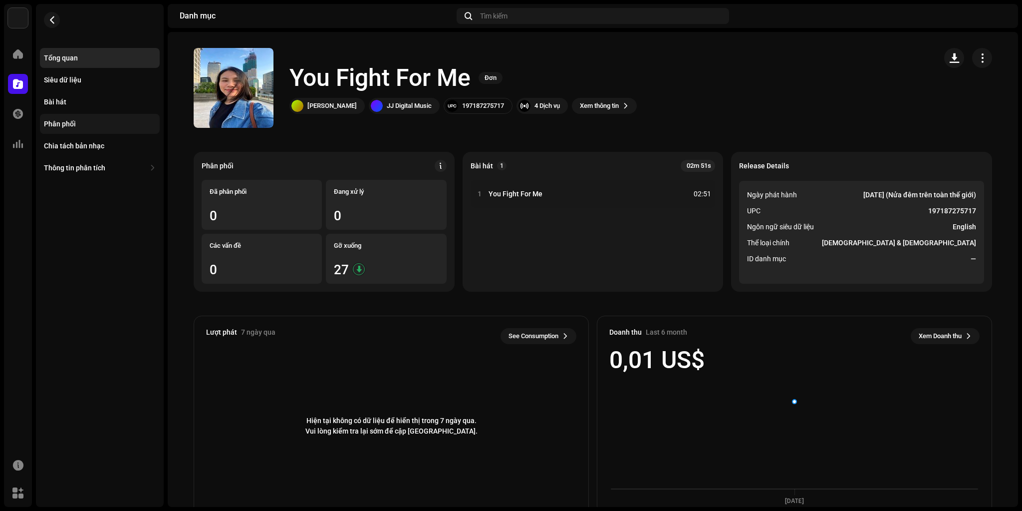
click at [71, 125] on div "Phân phối" at bounding box center [60, 124] width 32 height 8
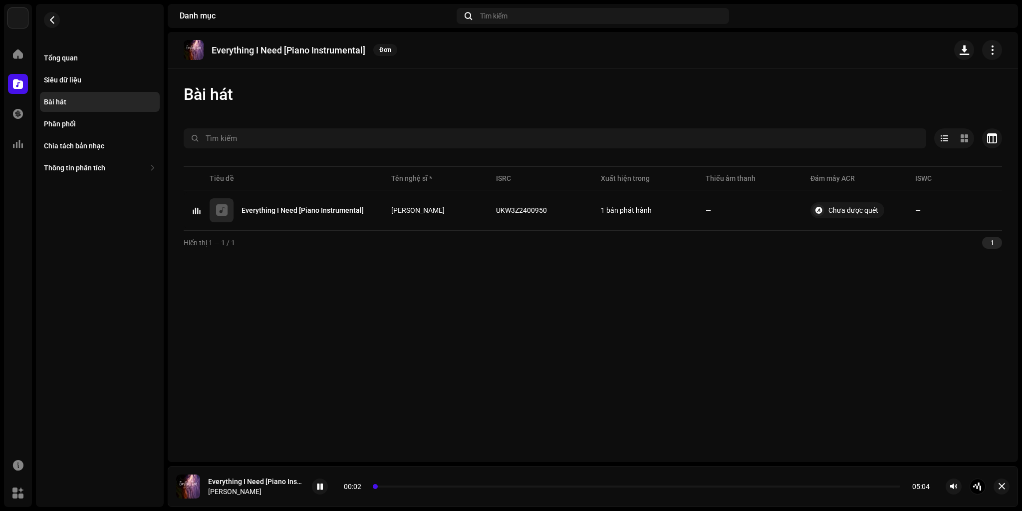
click at [396, 487] on p-slider at bounding box center [636, 486] width 527 height 2
click at [424, 487] on div "00:14 05:04" at bounding box center [637, 486] width 586 height 8
click at [453, 485] on div "00:14 05:04" at bounding box center [637, 486] width 586 height 8
click at [458, 487] on p-slider at bounding box center [636, 486] width 527 height 2
click at [522, 486] on p-slider at bounding box center [635, 486] width 529 height 2
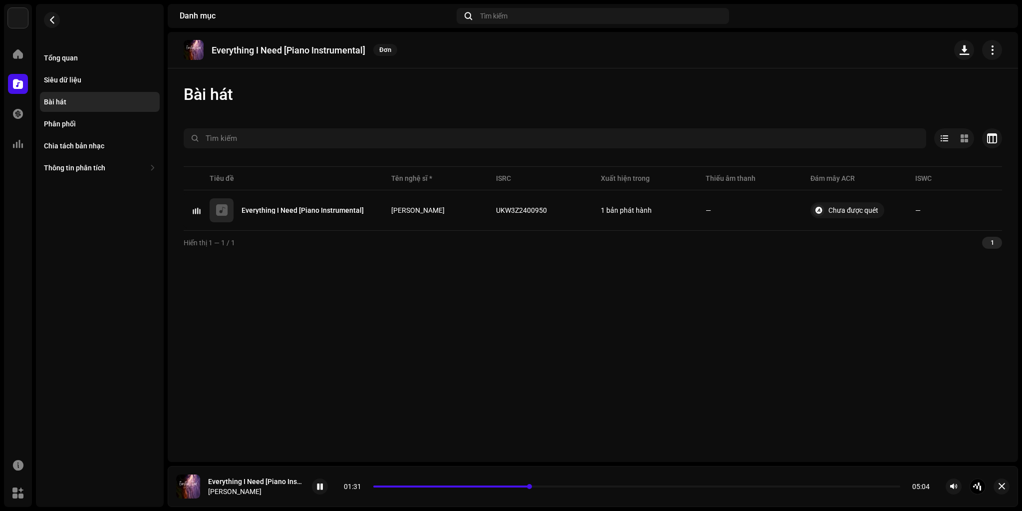
click at [563, 487] on p-slider at bounding box center [636, 486] width 527 height 2
click at [630, 487] on p-slider at bounding box center [636, 486] width 527 height 2
click at [321, 488] on span at bounding box center [320, 487] width 6 height 8
click at [223, 50] on p "Everything I Need [Piano Instrumental]" at bounding box center [289, 50] width 154 height 10
drag, startPoint x: 223, startPoint y: 50, endPoint x: 263, endPoint y: 51, distance: 39.4
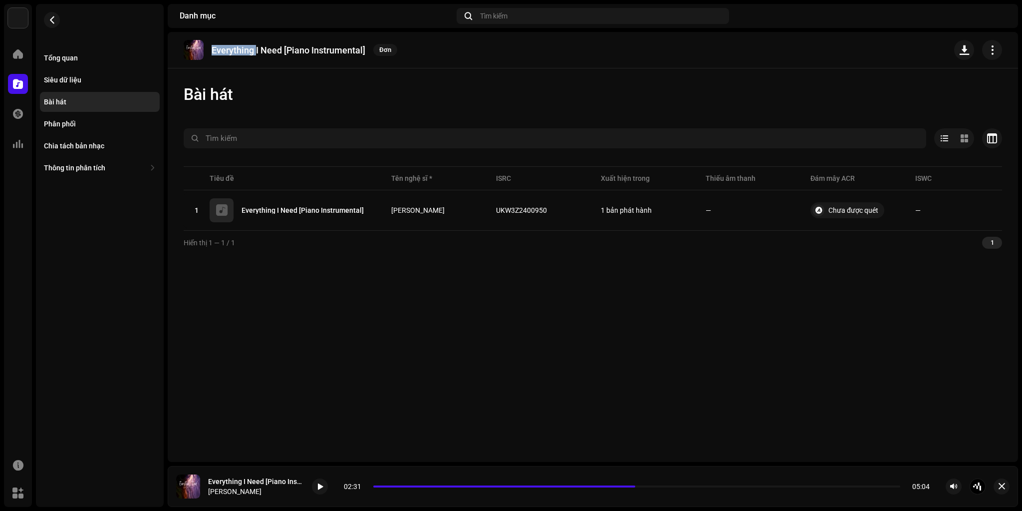
click at [224, 50] on p "Everything I Need [Piano Instrumental]" at bounding box center [289, 50] width 154 height 10
click at [272, 50] on p "Everything I Need [Piano Instrumental]" at bounding box center [289, 50] width 154 height 10
copy p "Everything I Need"
click at [52, 24] on button "button" at bounding box center [52, 20] width 16 height 16
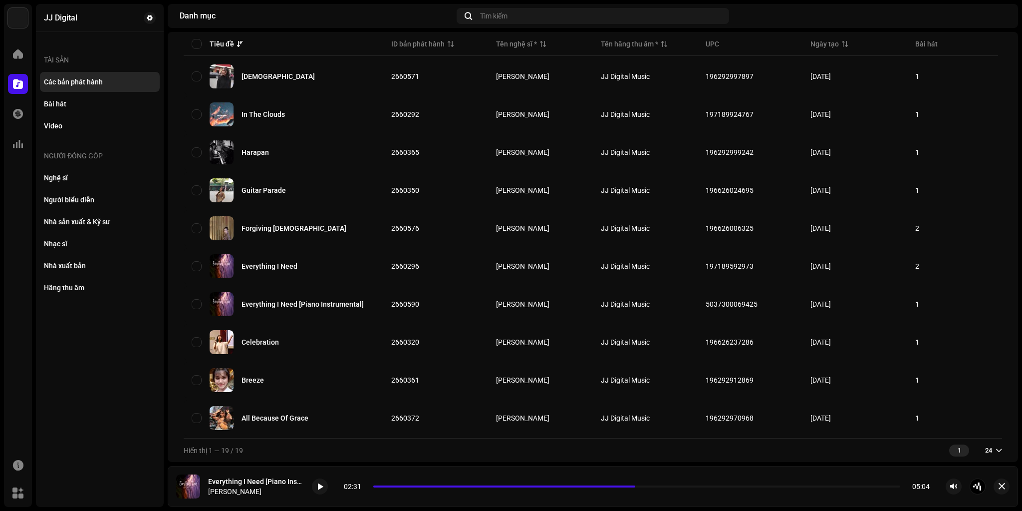
scroll to position [467, 0]
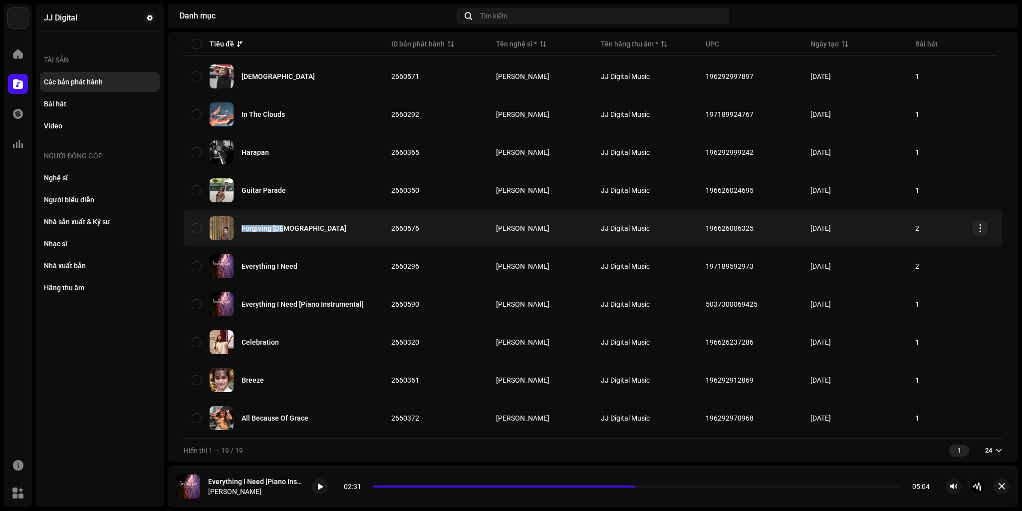
copy div "Forgiving God"
drag, startPoint x: 241, startPoint y: 225, endPoint x: 290, endPoint y: 230, distance: 50.2
click at [290, 230] on div "Forgiving God" at bounding box center [284, 228] width 184 height 24
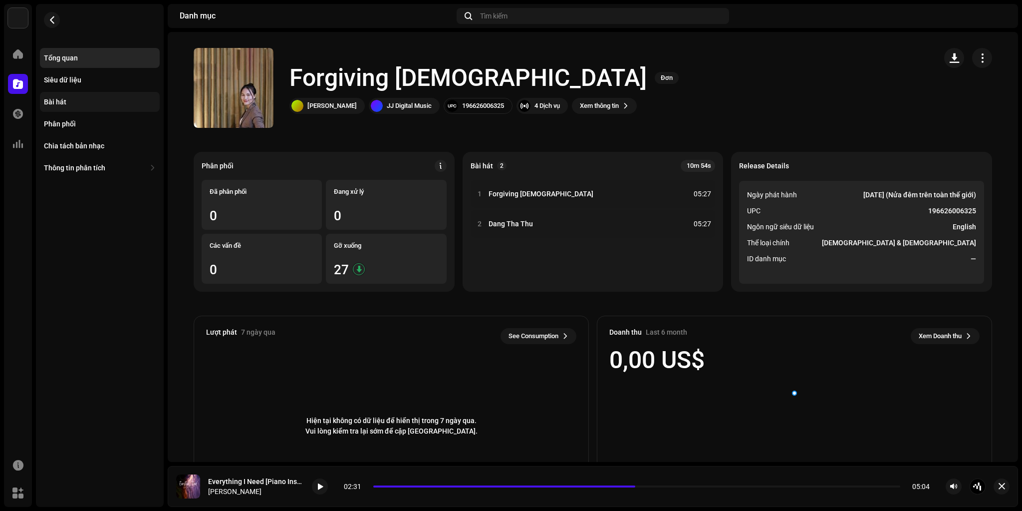
click at [69, 101] on div "Bài hát" at bounding box center [100, 102] width 112 height 8
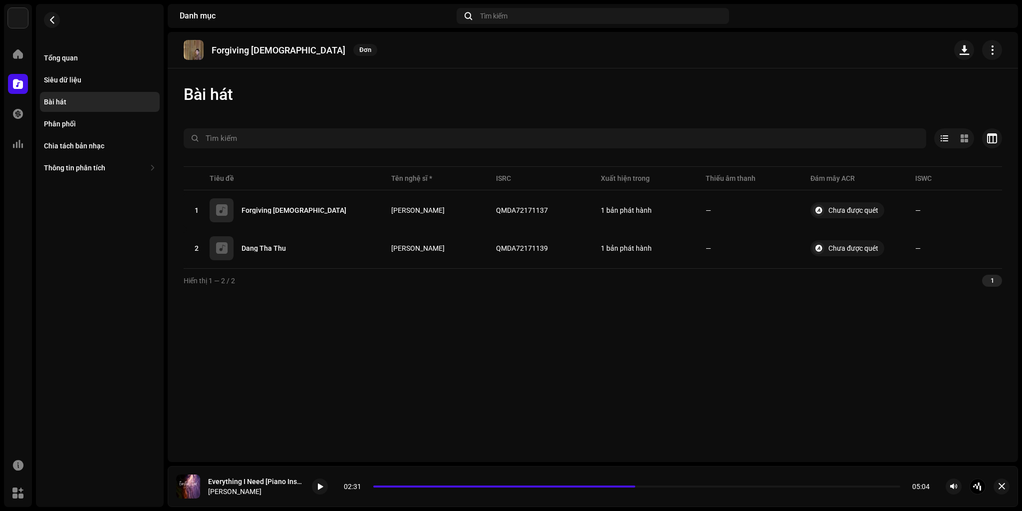
click at [198, 48] on img at bounding box center [194, 50] width 20 height 20
click at [55, 16] on span "button" at bounding box center [51, 20] width 7 height 8
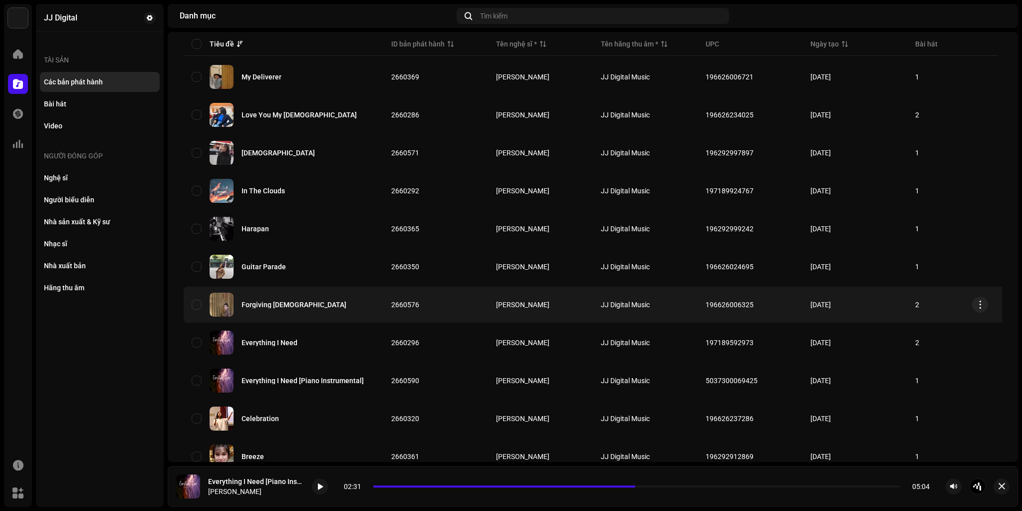
click at [223, 304] on img at bounding box center [222, 304] width 24 height 24
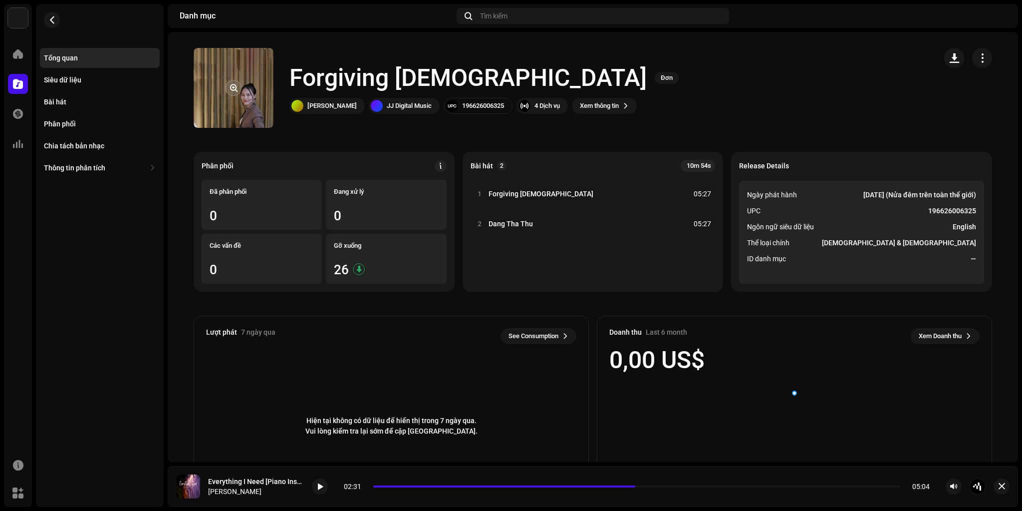
click at [241, 103] on re-a-cover at bounding box center [234, 88] width 80 height 80
click at [231, 86] on span "button" at bounding box center [233, 88] width 7 height 8
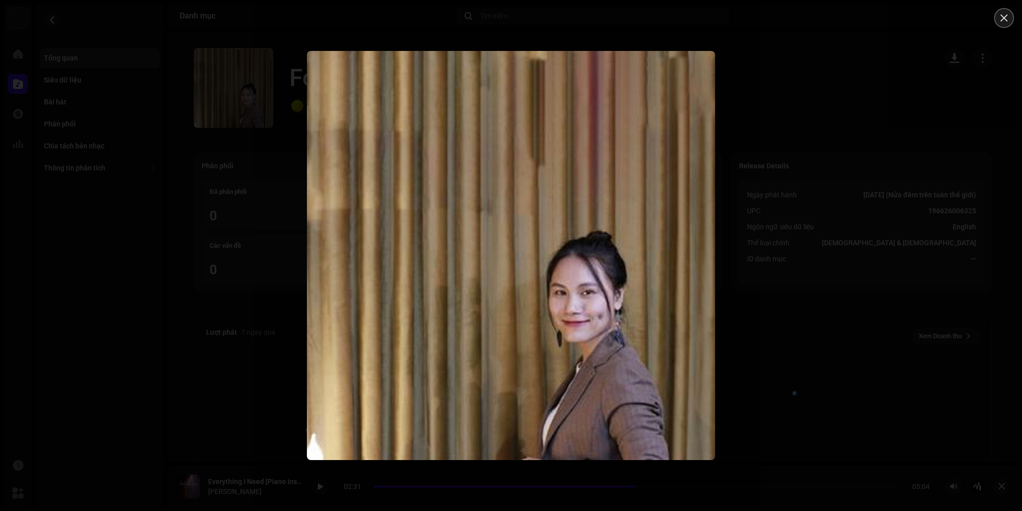
click at [1004, 21] on icon "Close" at bounding box center [1004, 17] width 9 height 9
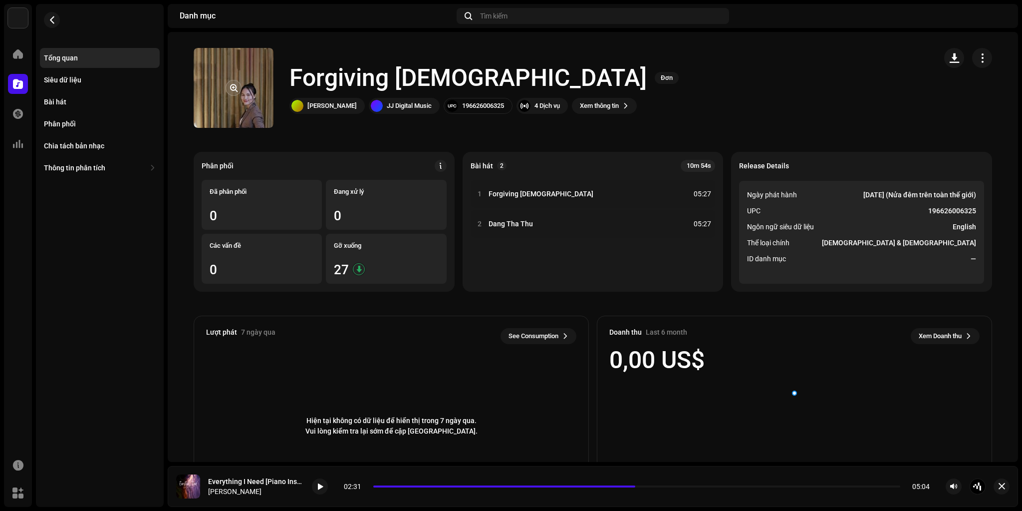
click at [245, 97] on re-a-cover at bounding box center [234, 88] width 80 height 80
click at [233, 87] on span "button" at bounding box center [233, 88] width 7 height 8
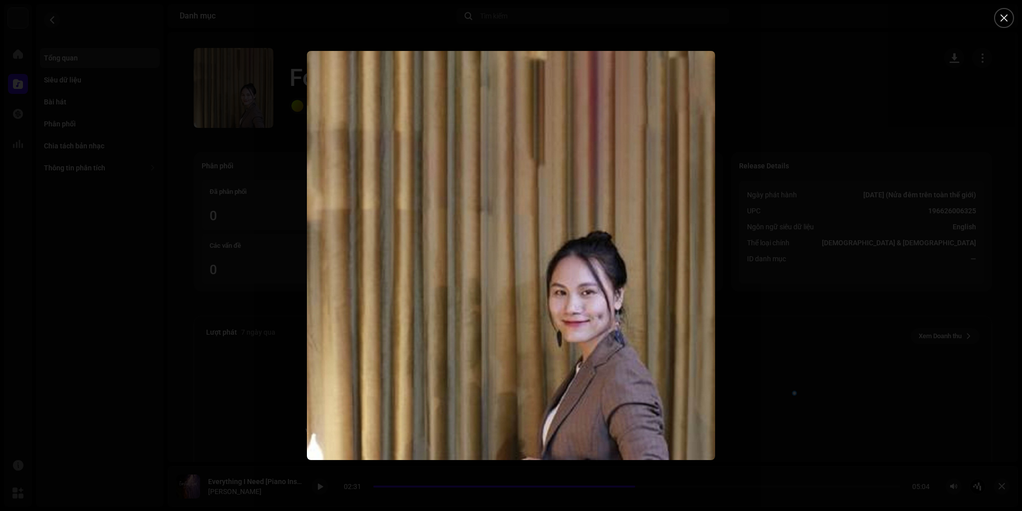
click at [213, 131] on div at bounding box center [511, 255] width 1022 height 511
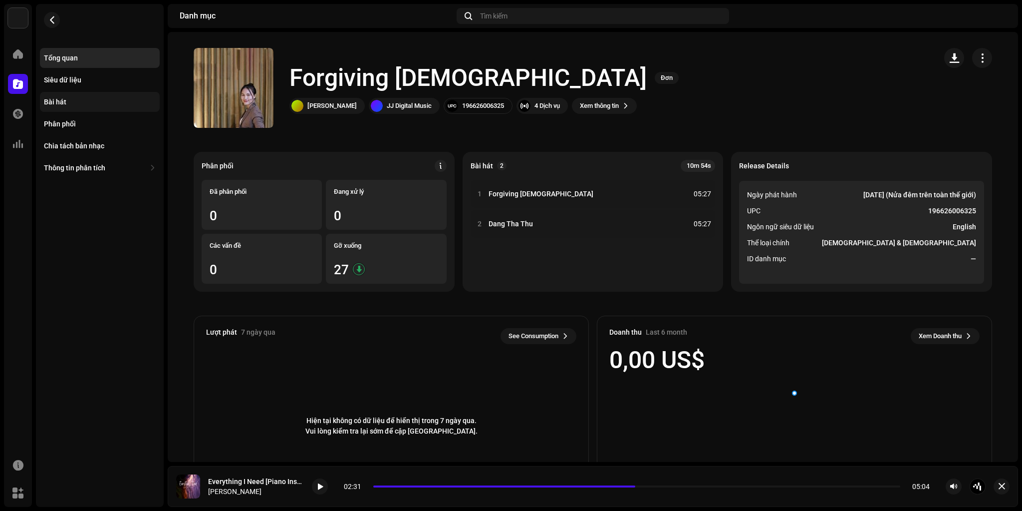
click at [69, 109] on div "Bài hát" at bounding box center [100, 102] width 120 height 20
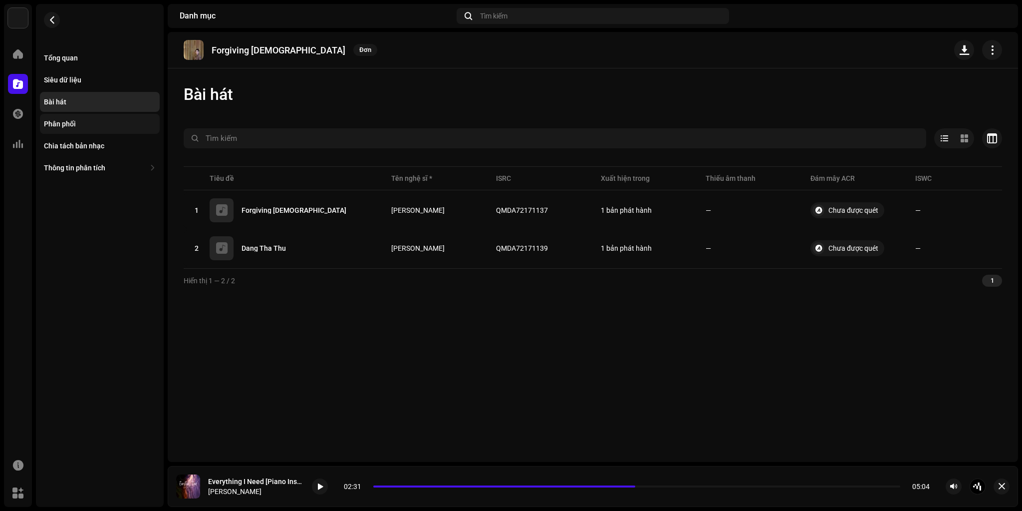
click at [64, 123] on div "Phân phối" at bounding box center [60, 124] width 32 height 8
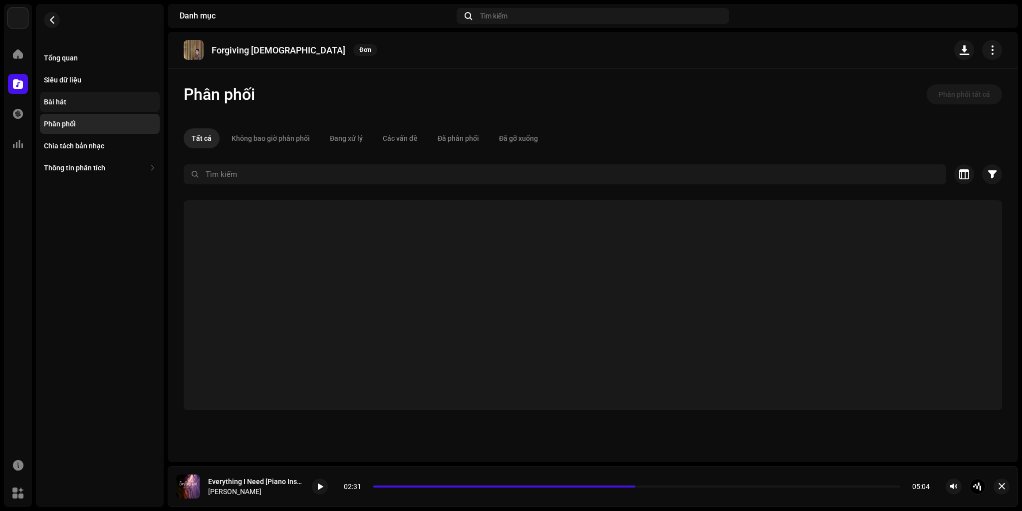
click at [72, 104] on div "Bài hát" at bounding box center [100, 102] width 112 height 8
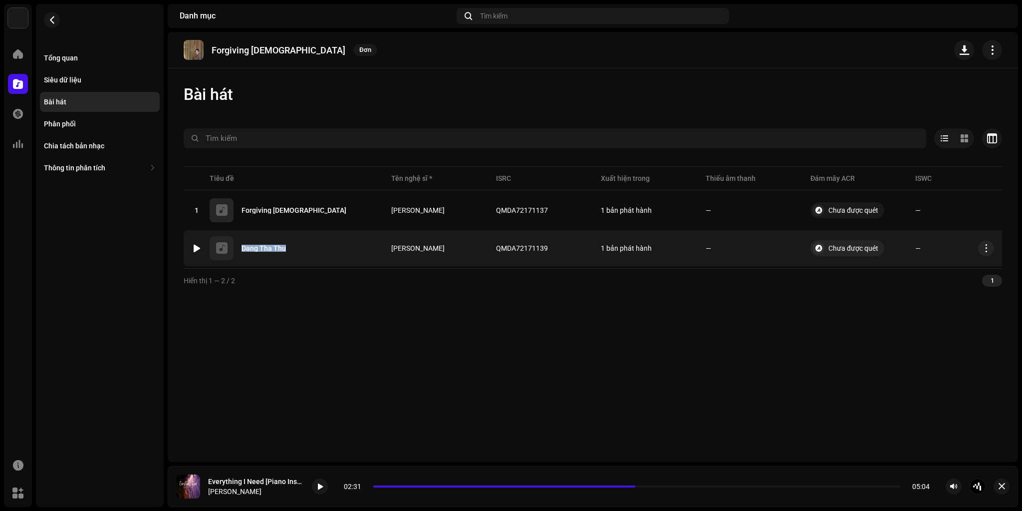
copy div "Dang Tha Thu"
drag, startPoint x: 240, startPoint y: 251, endPoint x: 285, endPoint y: 252, distance: 45.4
click at [285, 252] on div "2 Dang Tha Thu" at bounding box center [284, 248] width 184 height 24
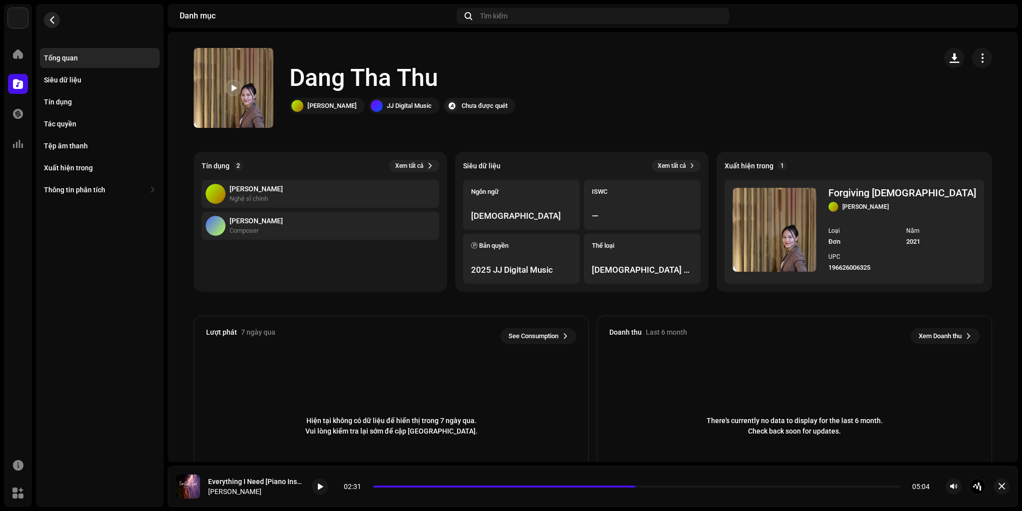
click at [44, 20] on re-m-nav-back at bounding box center [52, 26] width 24 height 44
click at [46, 19] on button "button" at bounding box center [52, 20] width 16 height 16
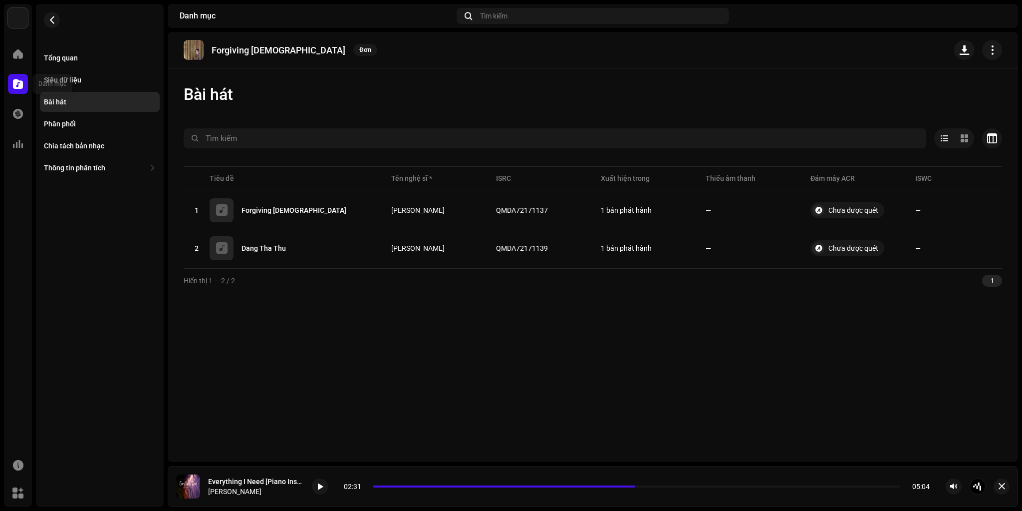
click at [14, 80] on span at bounding box center [18, 84] width 10 height 8
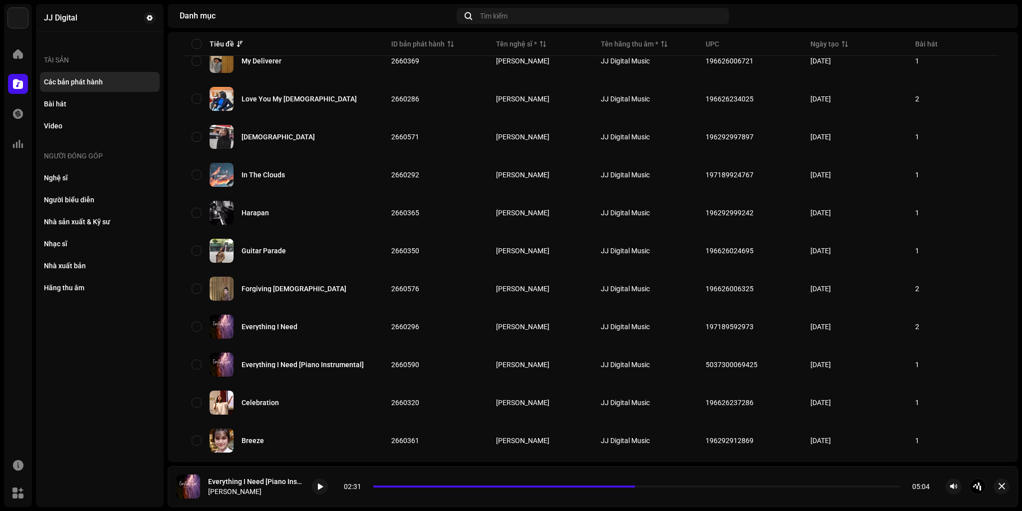
scroll to position [439, 0]
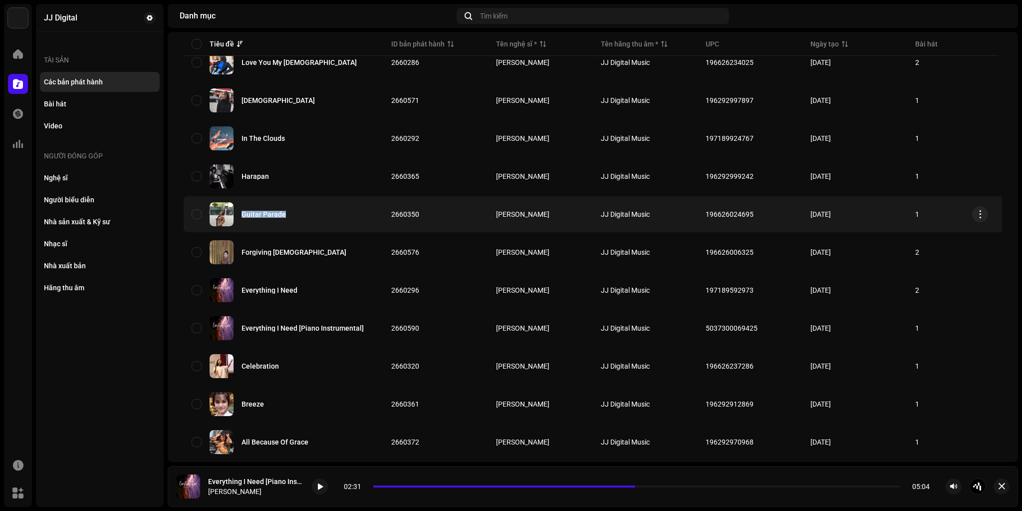
copy div "Guitar Parade"
drag, startPoint x: 241, startPoint y: 214, endPoint x: 285, endPoint y: 215, distance: 44.4
click at [285, 215] on div "Guitar Parade" at bounding box center [284, 214] width 184 height 24
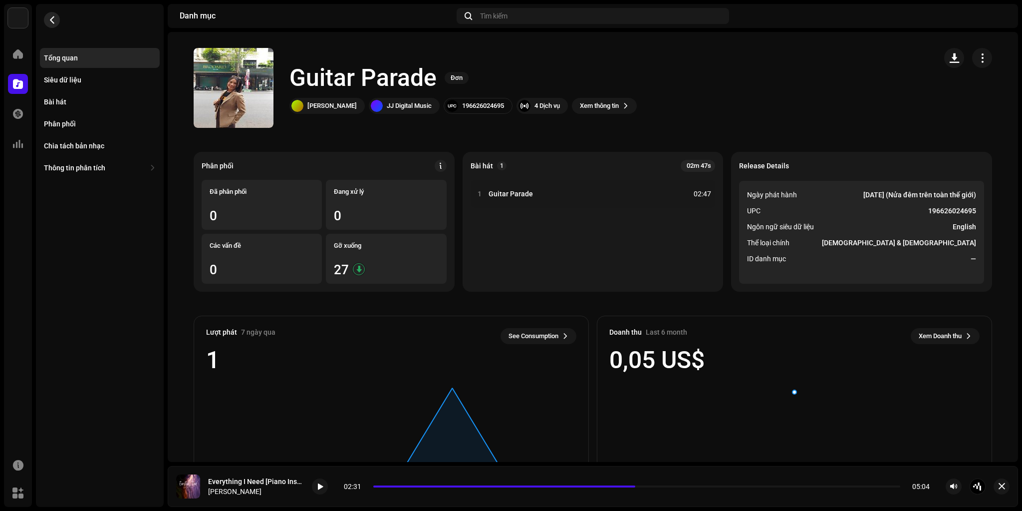
click at [54, 22] on span "button" at bounding box center [51, 20] width 7 height 8
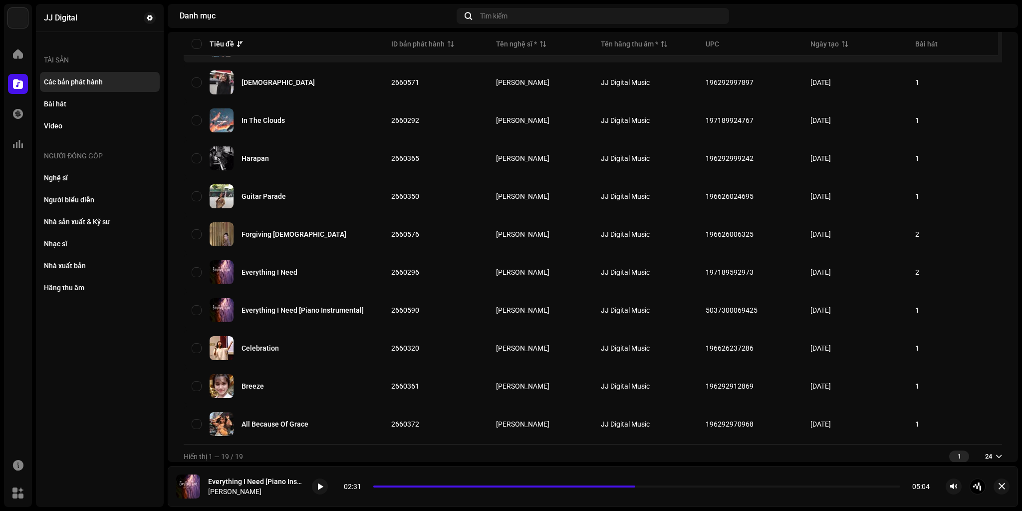
scroll to position [467, 0]
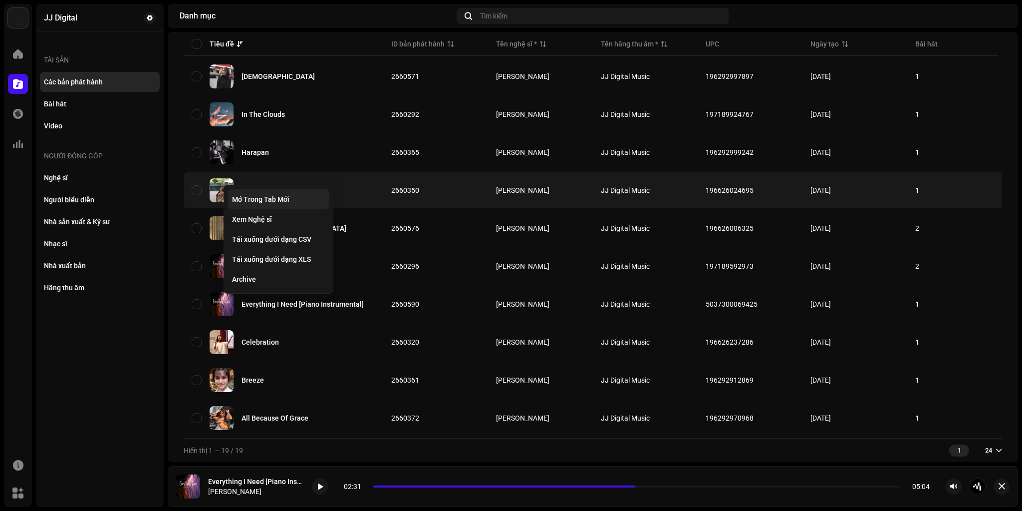
click at [248, 196] on span "Mở Trong Tab Mới" at bounding box center [260, 199] width 57 height 8
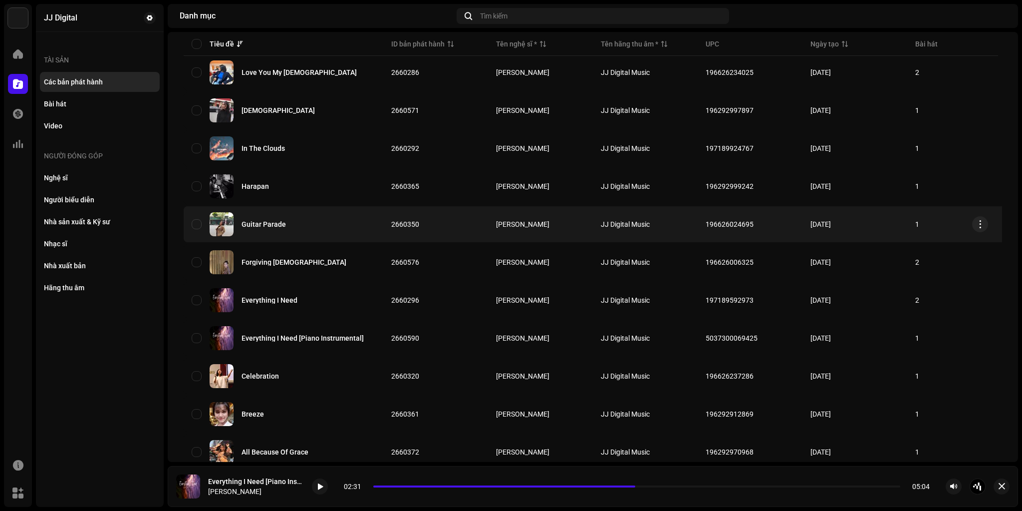
scroll to position [427, 0]
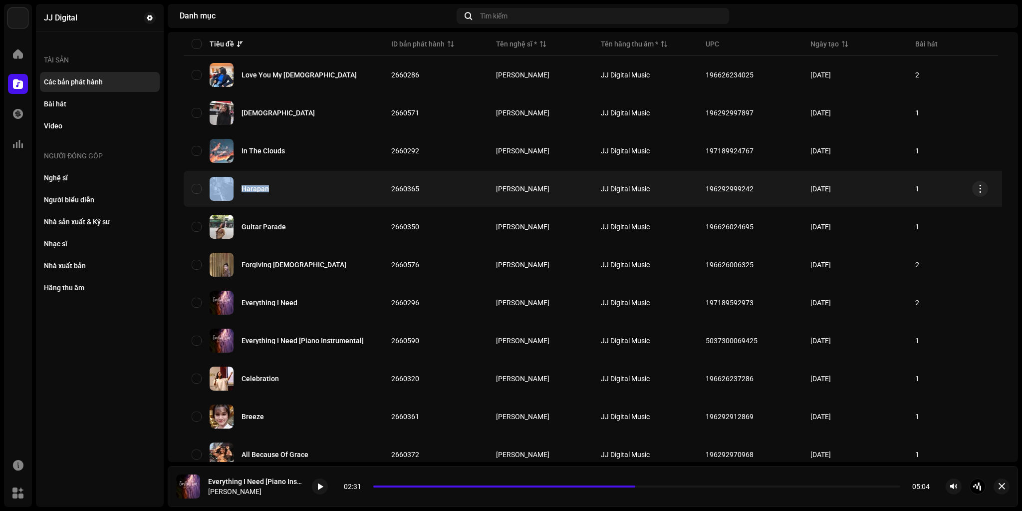
copy div "Harapan"
drag, startPoint x: 237, startPoint y: 188, endPoint x: 269, endPoint y: 192, distance: 33.2
click at [269, 192] on div "Harapan" at bounding box center [284, 189] width 184 height 24
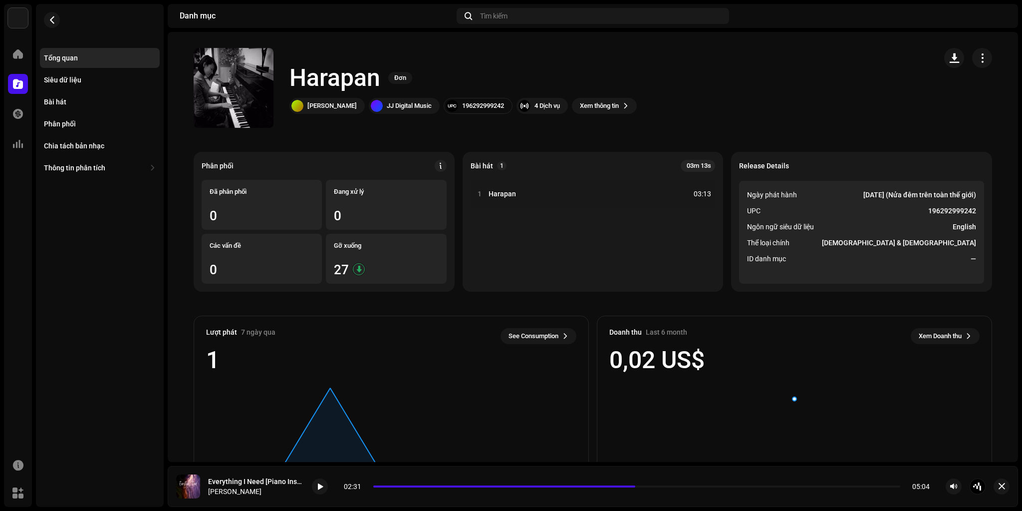
click at [321, 77] on h1 "Harapan" at bounding box center [334, 78] width 91 height 32
copy h1 "Harapan"
click at [233, 86] on span "button" at bounding box center [233, 88] width 7 height 8
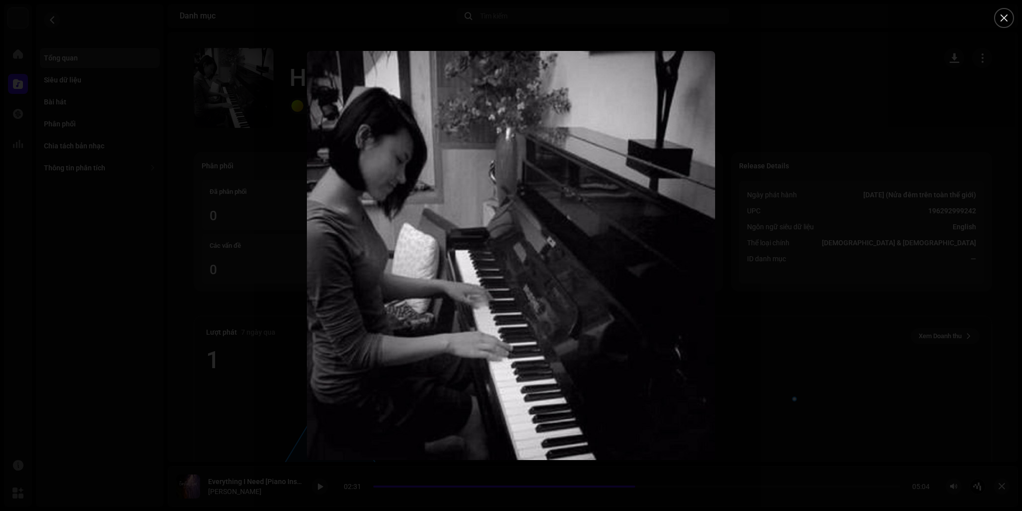
click at [153, 264] on div at bounding box center [511, 255] width 1022 height 511
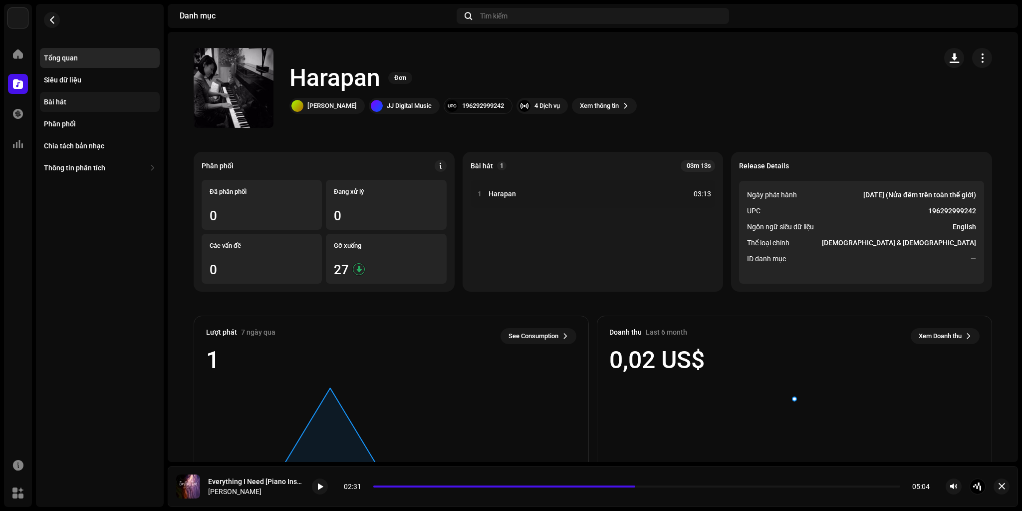
click at [67, 98] on div "Bài hát" at bounding box center [100, 102] width 112 height 8
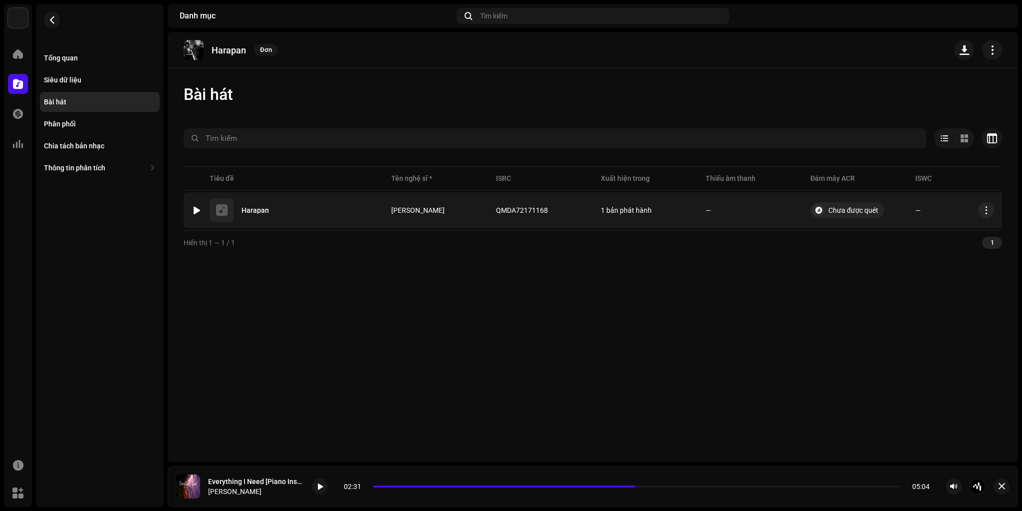
click at [192, 212] on img at bounding box center [196, 210] width 13 height 13
click at [195, 211] on div at bounding box center [196, 210] width 7 height 8
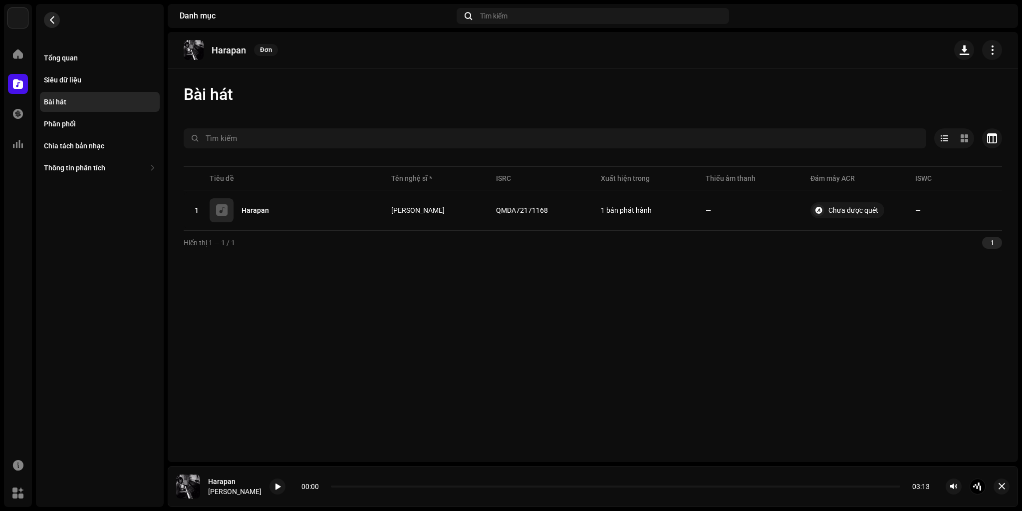
click at [54, 20] on span "button" at bounding box center [51, 20] width 7 height 8
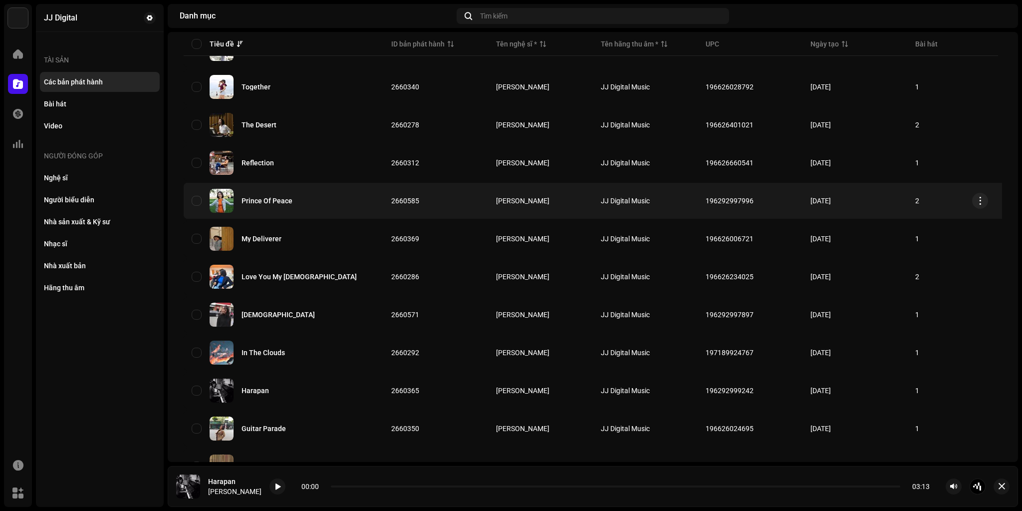
scroll to position [227, 0]
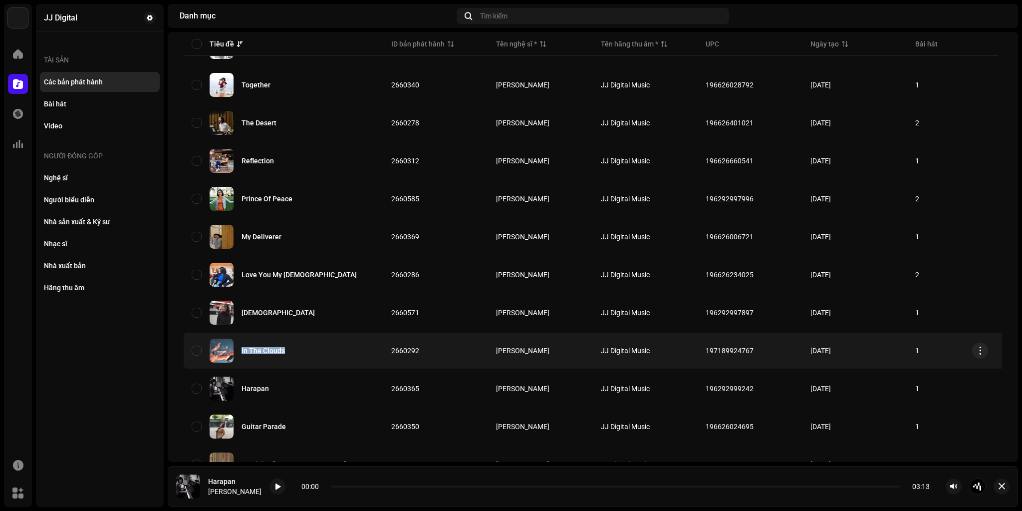
copy div "In The Clouds"
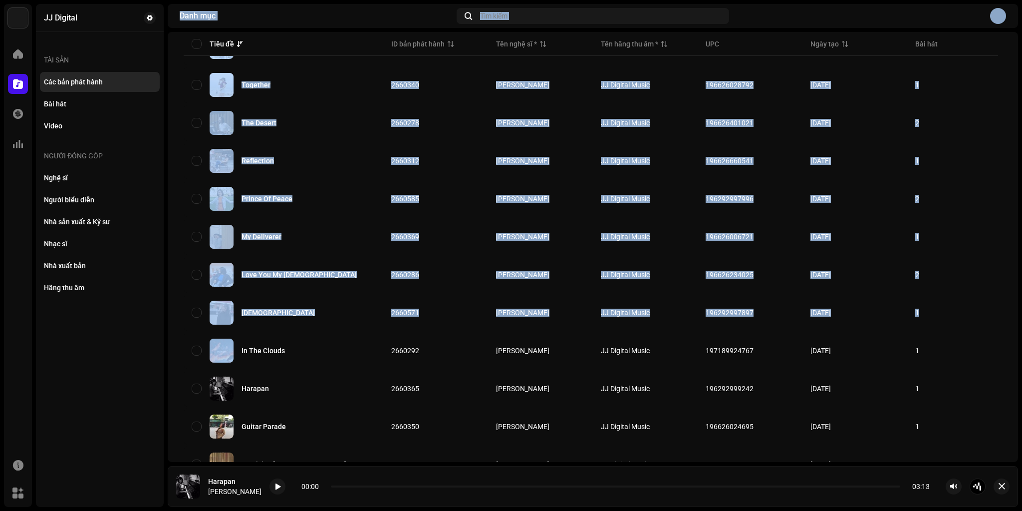
drag, startPoint x: 239, startPoint y: 351, endPoint x: 123, endPoint y: 353, distance: 115.3
click at [123, 353] on div "JJ Digital Trang chủ Danh mục Giao dịch Thông tin phân tích Tài nguyên Marketpl…" at bounding box center [511, 255] width 1022 height 511
click at [92, 360] on div "JJ Digital Tài sản Các bản phát hành Bài hát Video Người đóng góp Nghệ sĩ Người…" at bounding box center [100, 255] width 128 height 503
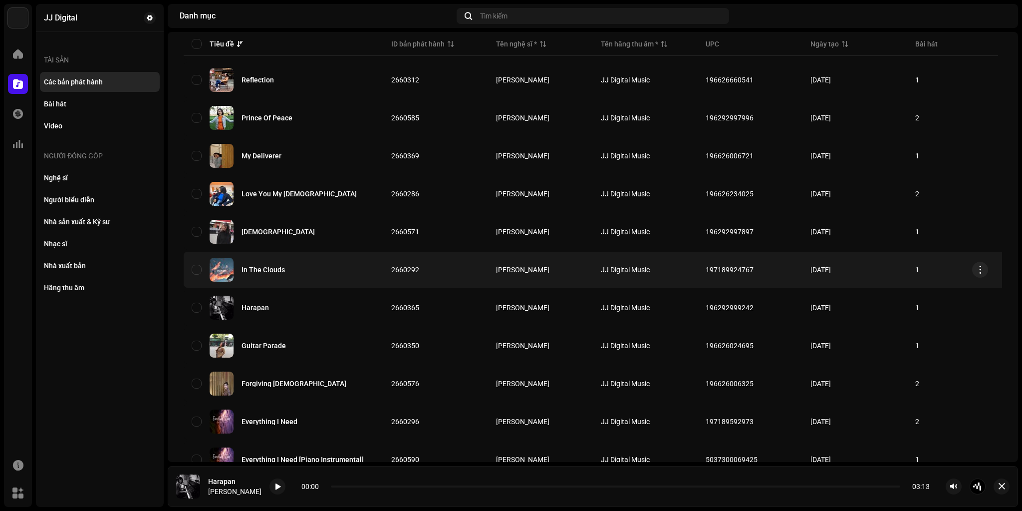
scroll to position [307, 0]
click at [987, 269] on button "button" at bounding box center [980, 271] width 16 height 16
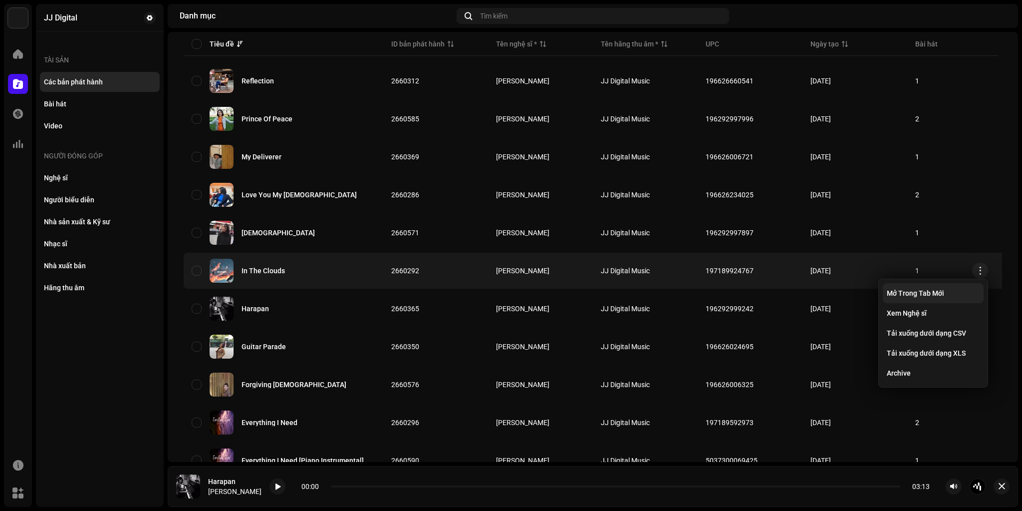
click at [930, 291] on span "Mở Trong Tab Mới" at bounding box center [915, 293] width 57 height 8
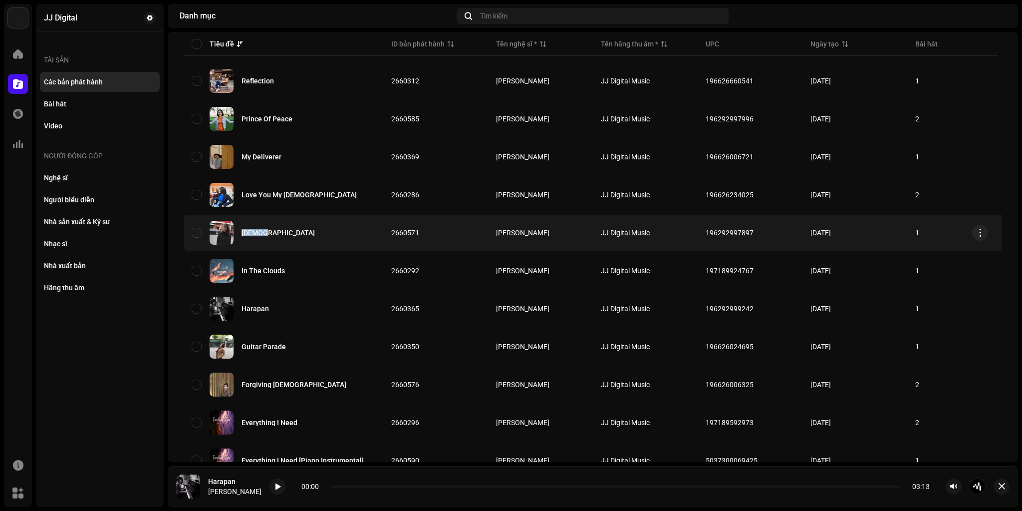
copy div "Isaiah"
click at [241, 237] on div "Isaiah" at bounding box center [284, 233] width 184 height 24
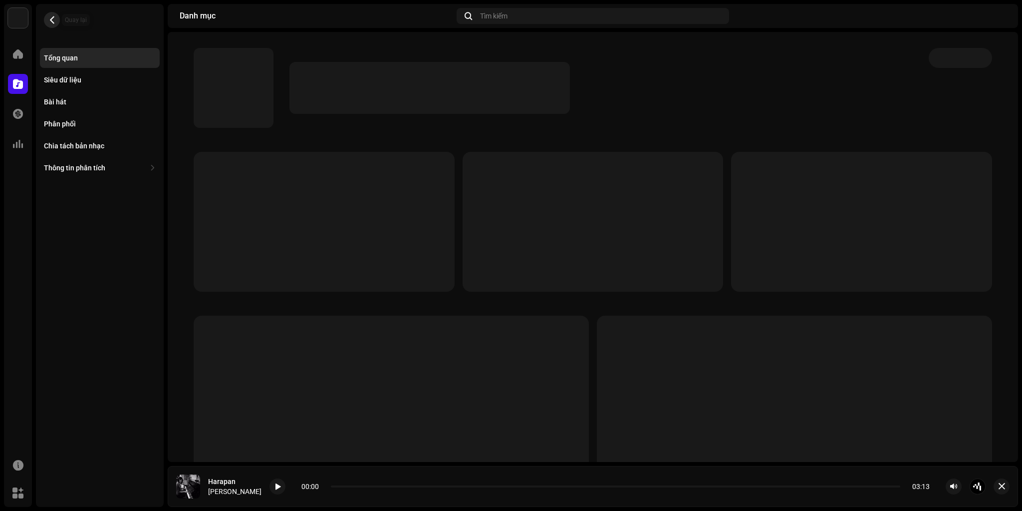
click at [46, 17] on button "button" at bounding box center [52, 20] width 16 height 16
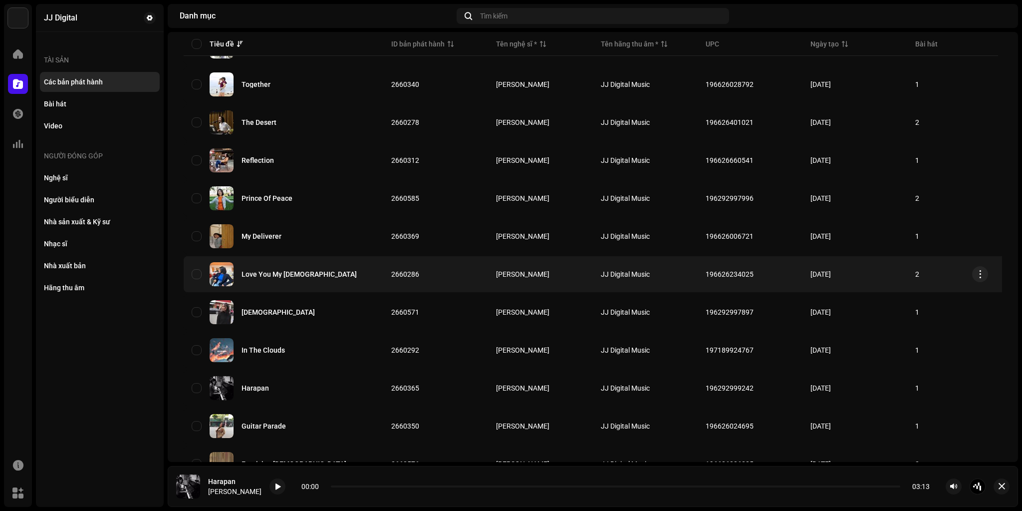
scroll to position [227, 0]
copy div "Love You My Jesus"
click at [239, 275] on div "Love You My Jesus" at bounding box center [284, 275] width 184 height 24
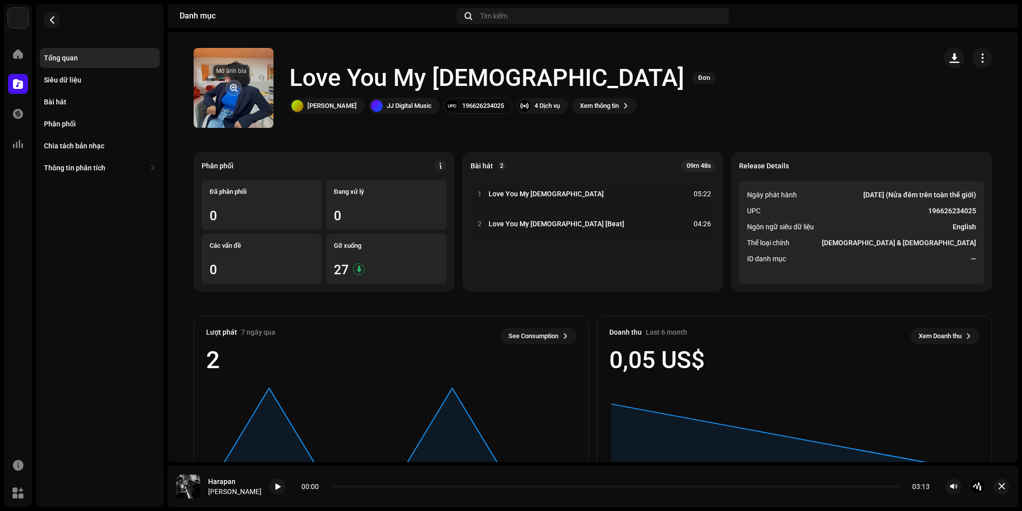
click at [230, 84] on span "button" at bounding box center [233, 88] width 7 height 8
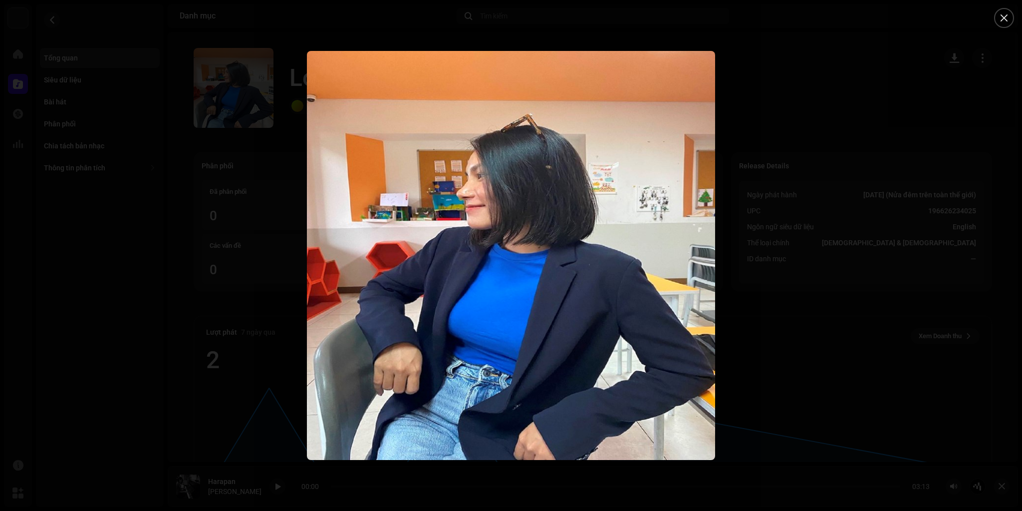
click at [207, 202] on div at bounding box center [511, 255] width 1022 height 511
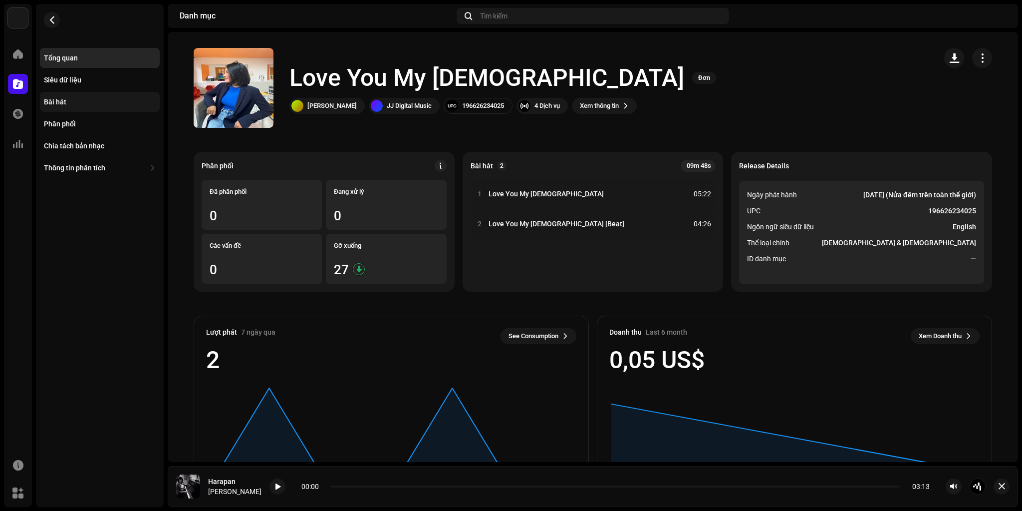
click at [62, 99] on div "Bài hát" at bounding box center [55, 102] width 22 height 8
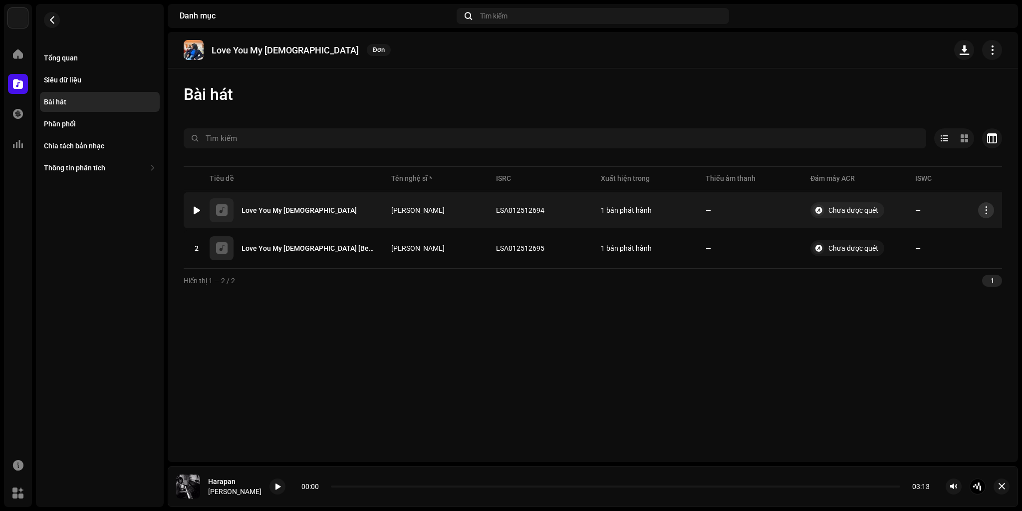
click at [991, 211] on button "button" at bounding box center [986, 210] width 16 height 16
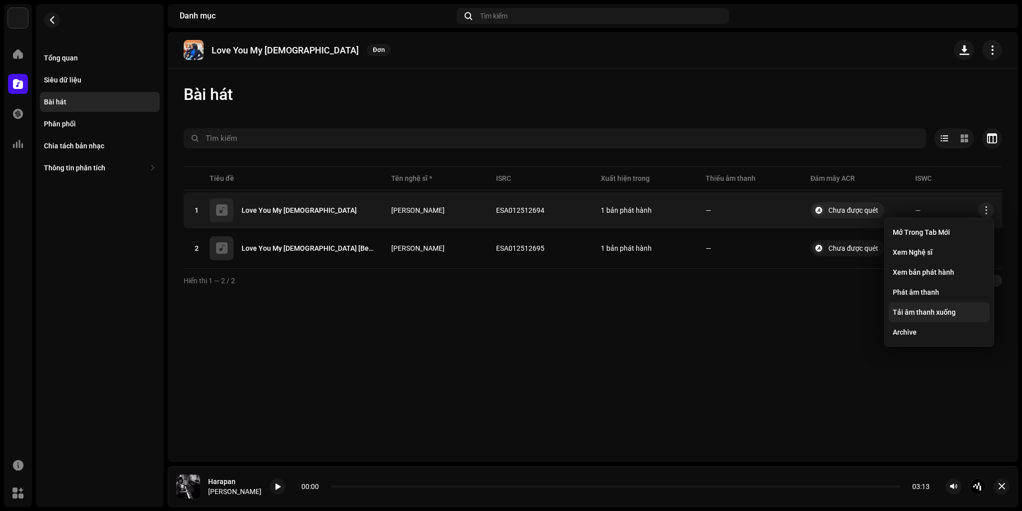
click at [946, 311] on span "Tải âm thanh xuống" at bounding box center [924, 312] width 63 height 8
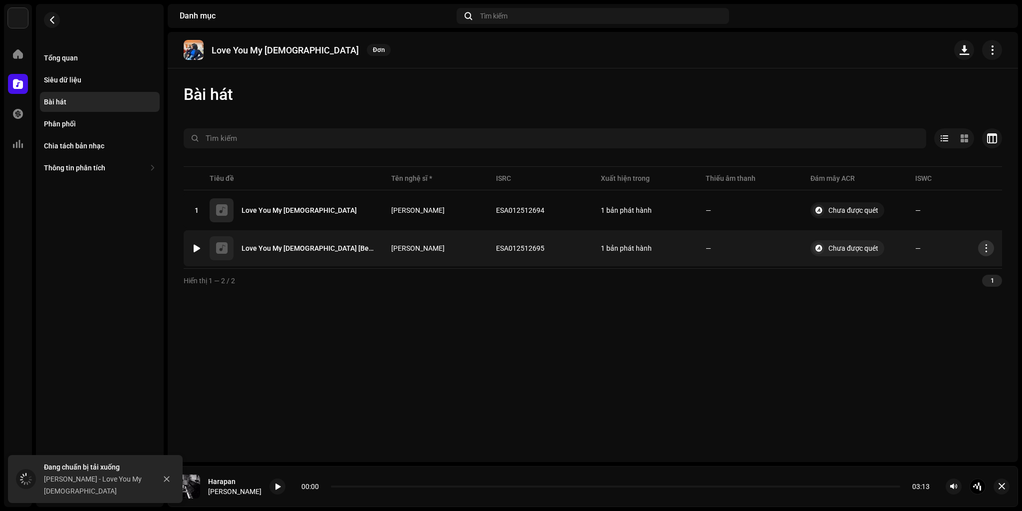
click at [988, 247] on span "button" at bounding box center [986, 248] width 7 height 8
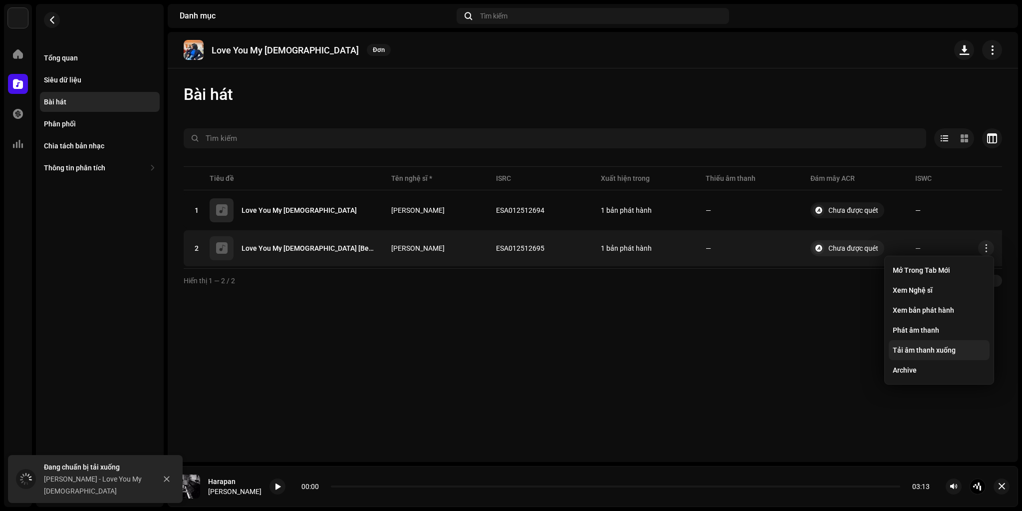
click at [930, 350] on span "Tải âm thanh xuống" at bounding box center [924, 350] width 63 height 8
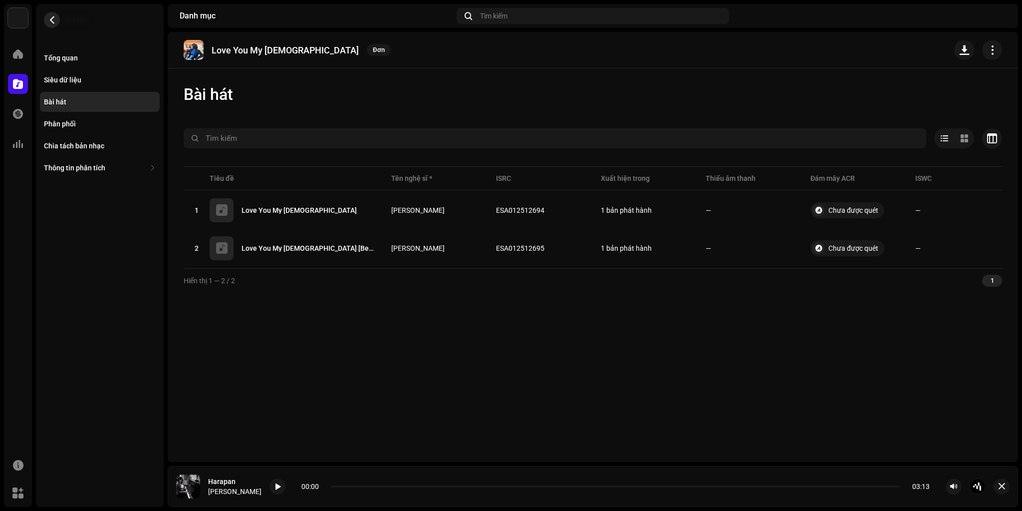
click at [57, 21] on button "button" at bounding box center [52, 20] width 16 height 16
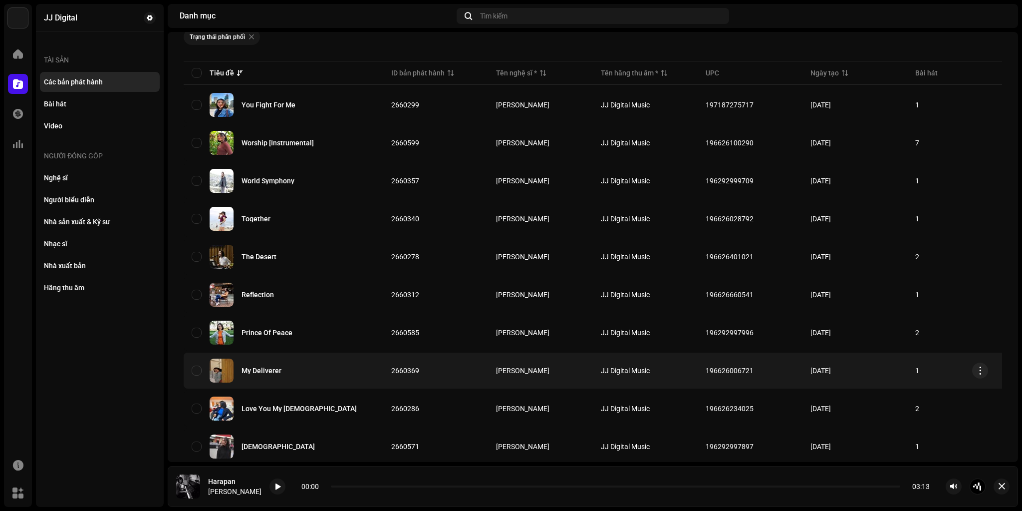
scroll to position [160, 0]
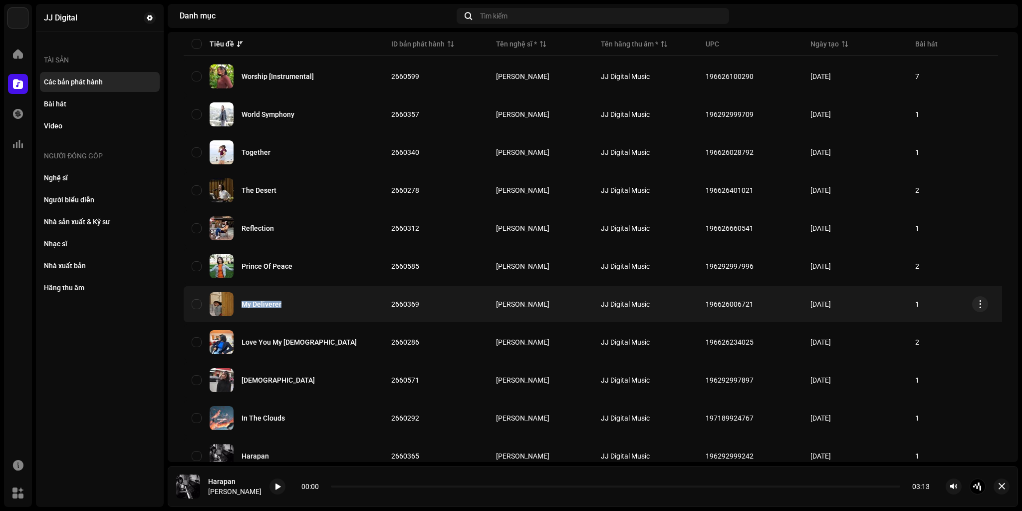
copy div "My Deliverer"
drag, startPoint x: 238, startPoint y: 305, endPoint x: 284, endPoint y: 306, distance: 46.9
click at [284, 306] on div "My Deliverer" at bounding box center [284, 304] width 184 height 24
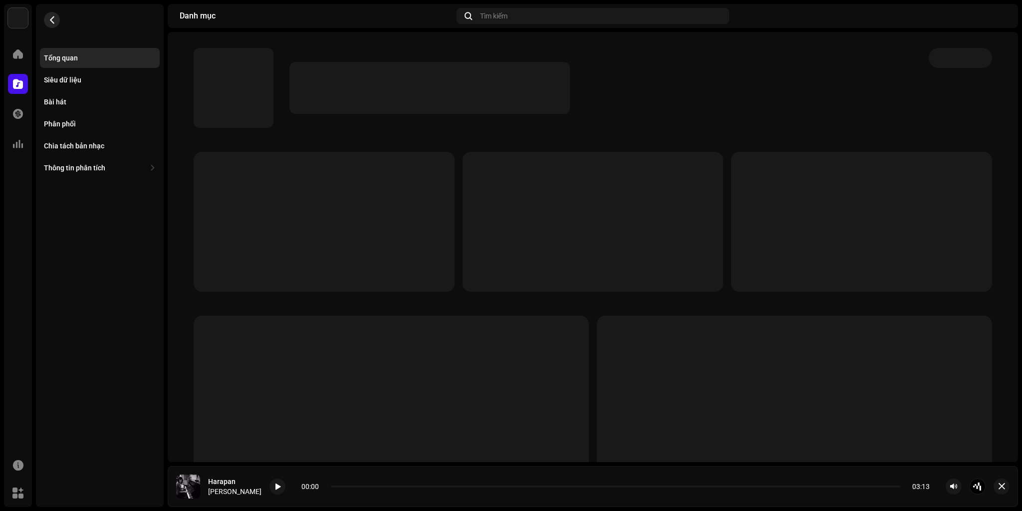
click at [53, 16] on span "button" at bounding box center [51, 20] width 7 height 8
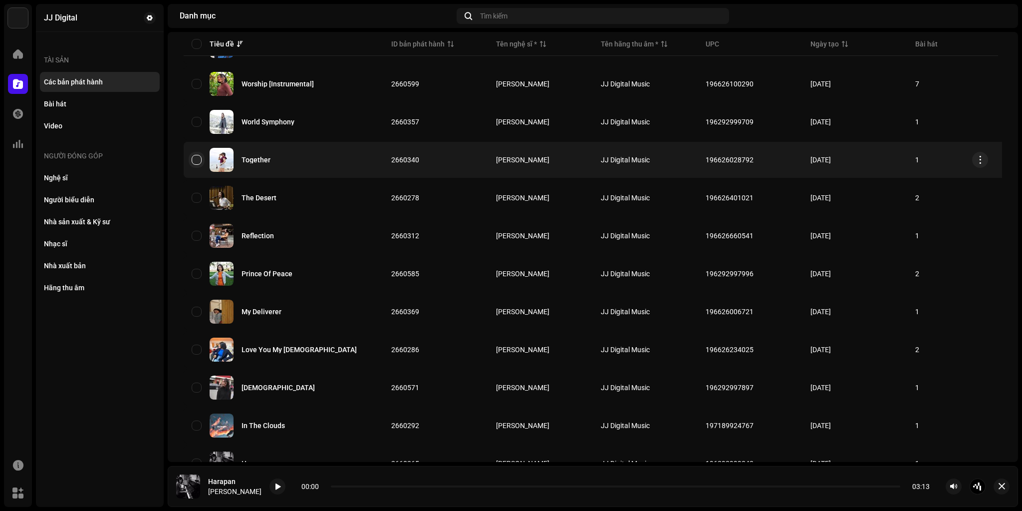
scroll to position [160, 0]
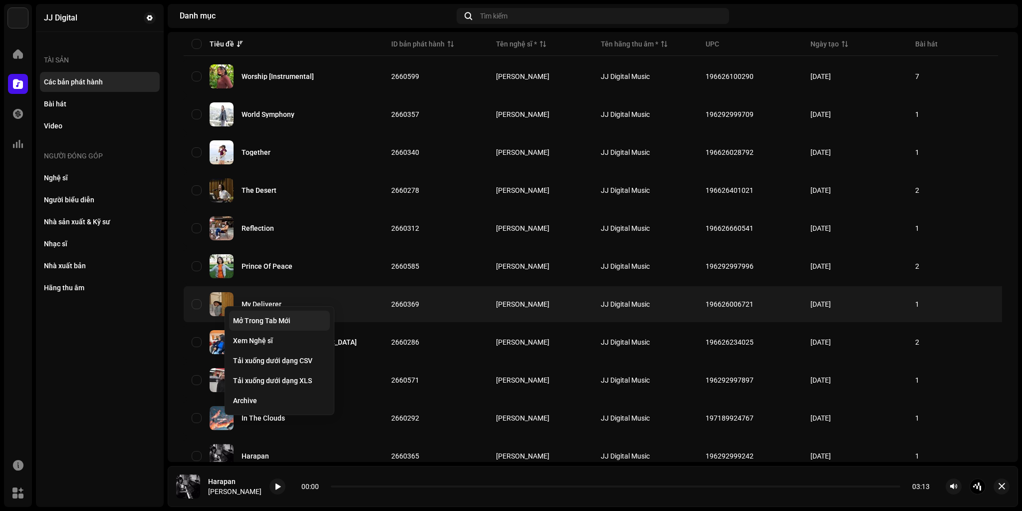
click at [254, 319] on span "Mở Trong Tab Mới" at bounding box center [261, 320] width 57 height 8
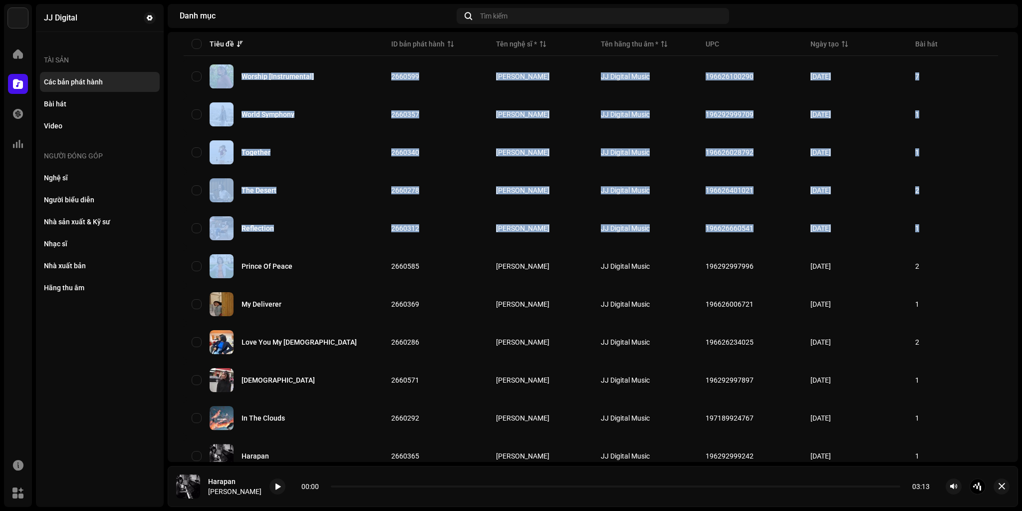
drag, startPoint x: 249, startPoint y: 269, endPoint x: 164, endPoint y: 282, distance: 86.4
click at [165, 281] on div "JJ Digital Trang chủ Danh mục Giao dịch Thông tin phân tích Tài nguyên Marketpl…" at bounding box center [511, 255] width 1022 height 511
click at [138, 324] on div "JJ Digital Tài sản Các bản phát hành Bài hát Video Người đóng góp Nghệ sĩ Người…" at bounding box center [100, 255] width 128 height 503
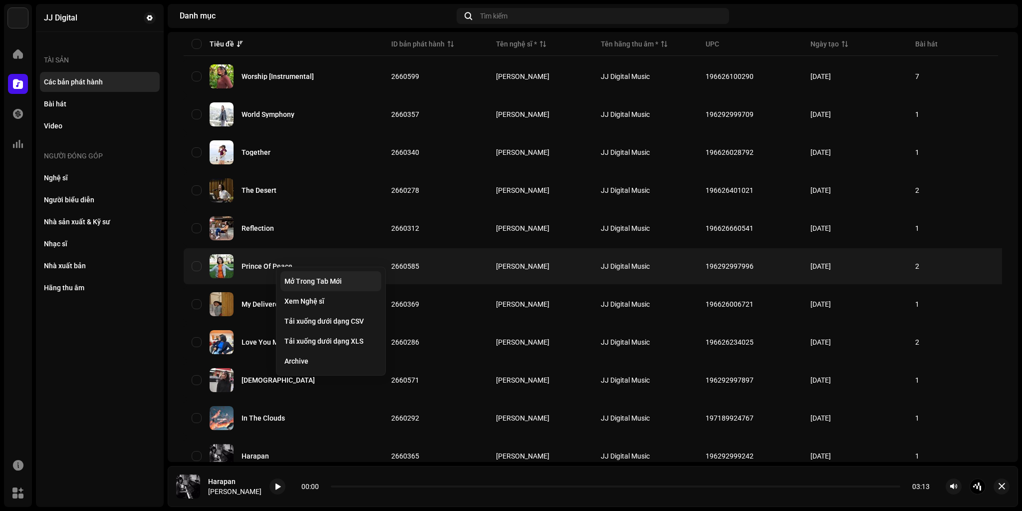
click at [315, 280] on span "Mở Trong Tab Mới" at bounding box center [312, 281] width 57 height 8
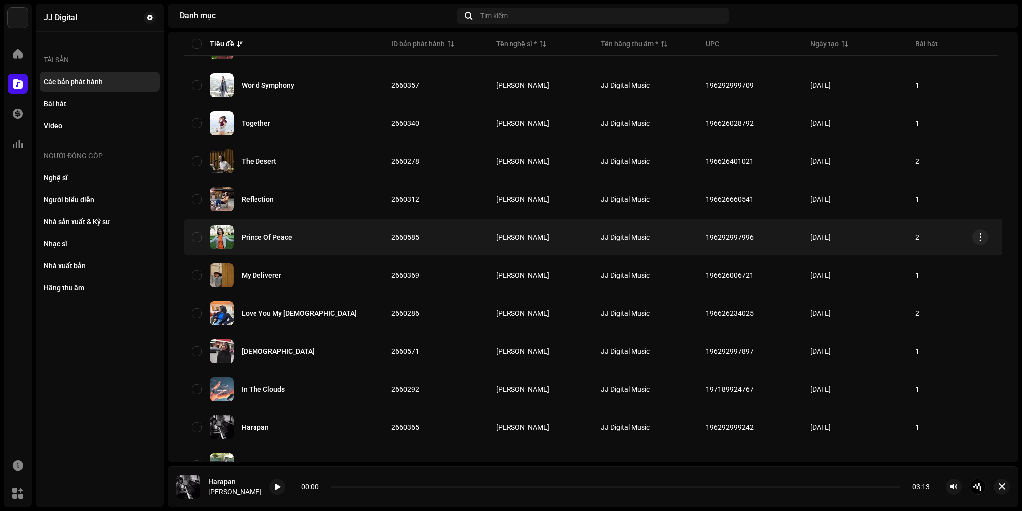
scroll to position [187, 0]
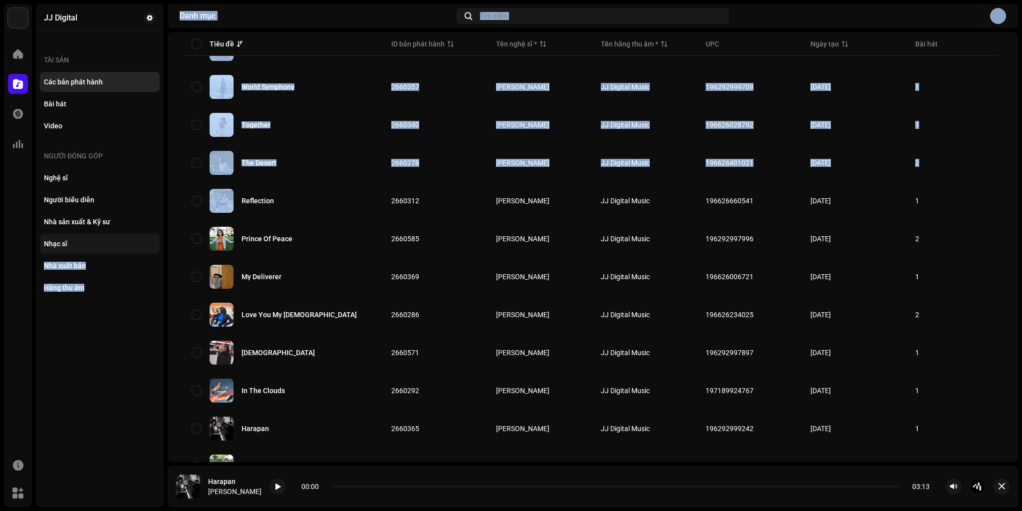
drag, startPoint x: 244, startPoint y: 204, endPoint x: 148, endPoint y: 248, distance: 105.4
click at [148, 248] on div "JJ Digital Trang chủ Danh mục Giao dịch Thông tin phân tích Tài nguyên Marketpl…" at bounding box center [511, 255] width 1022 height 511
click at [154, 297] on div "Hãng thu âm" at bounding box center [100, 287] width 120 height 20
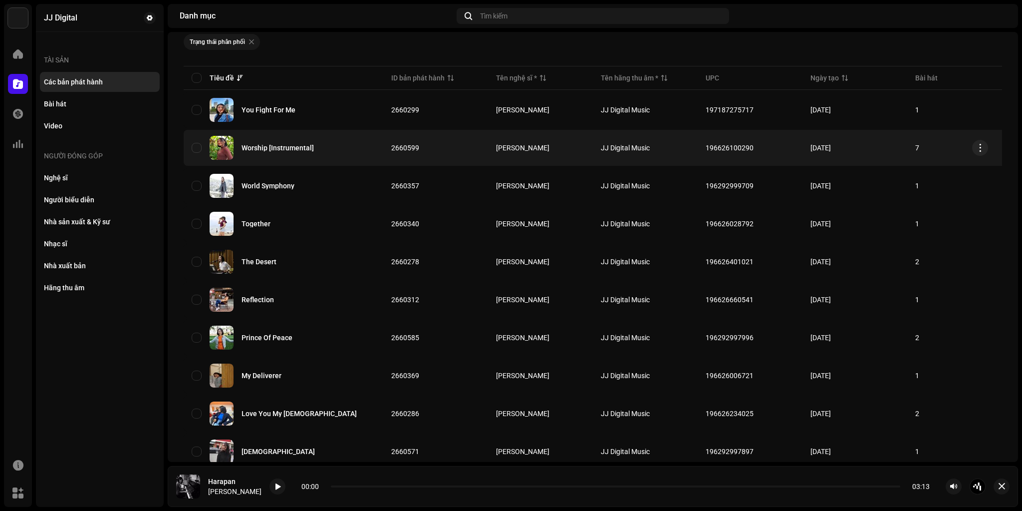
scroll to position [160, 0]
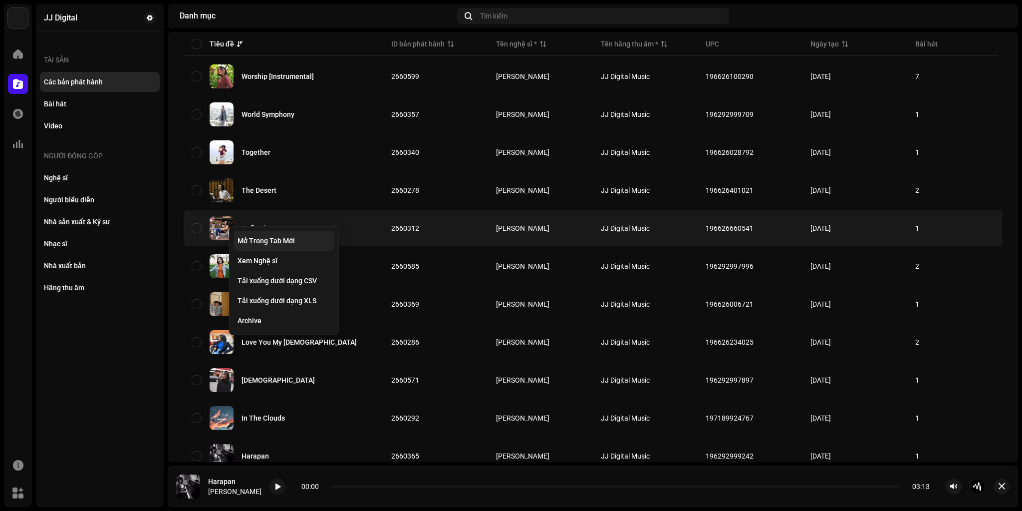
click at [262, 238] on span "Mở Trong Tab Mới" at bounding box center [266, 241] width 57 height 8
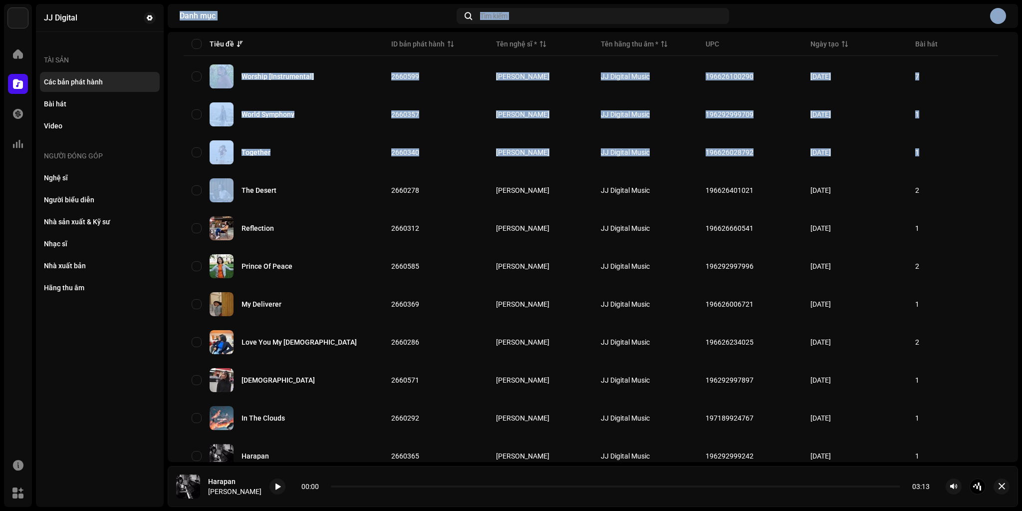
drag, startPoint x: 240, startPoint y: 192, endPoint x: 124, endPoint y: 369, distance: 211.2
click at [130, 360] on div "JJ Digital Trang chủ Danh mục Giao dịch Thông tin phân tích Tài nguyên Marketpl…" at bounding box center [511, 255] width 1022 height 511
click at [111, 379] on div "JJ Digital Tài sản Các bản phát hành Bài hát Video Người đóng góp Nghệ sĩ Người…" at bounding box center [100, 255] width 128 height 503
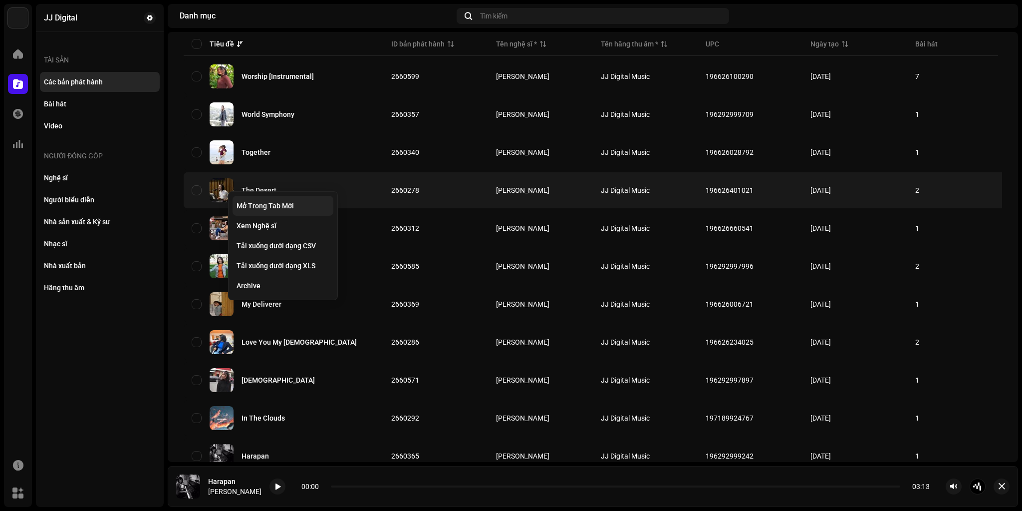
click at [254, 202] on span "Mở Trong Tab Mới" at bounding box center [265, 206] width 57 height 8
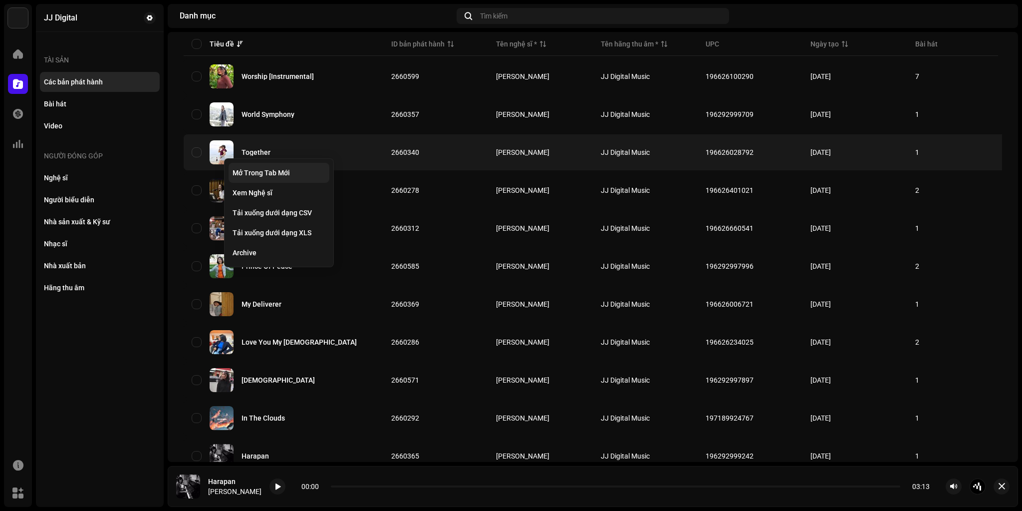
click at [259, 174] on span "Mở Trong Tab Mới" at bounding box center [261, 173] width 57 height 8
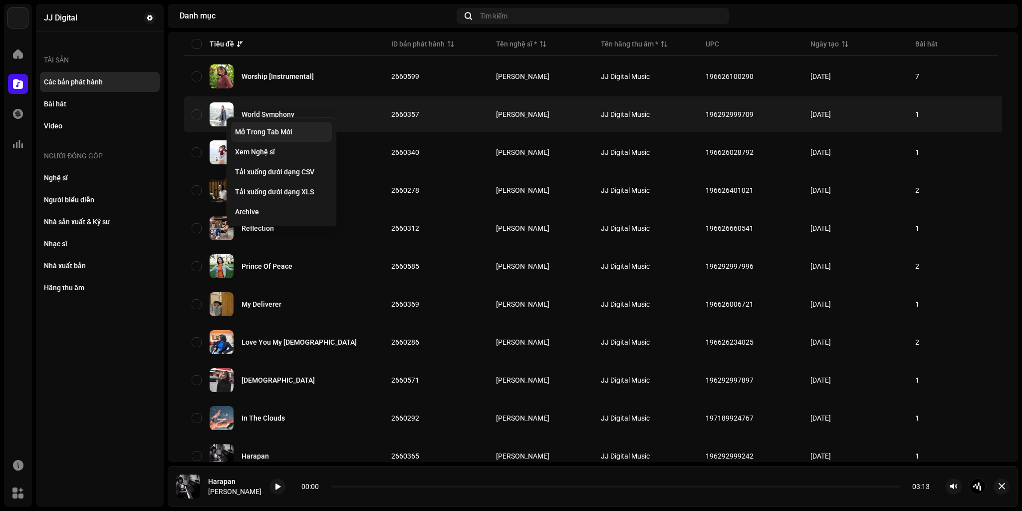
click at [259, 129] on span "Mở Trong Tab Mới" at bounding box center [263, 132] width 57 height 8
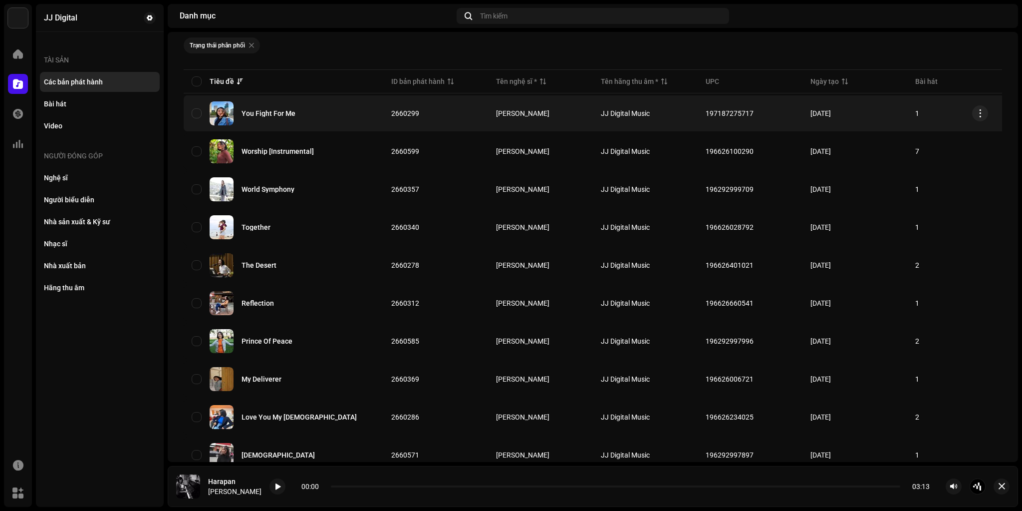
scroll to position [80, 0]
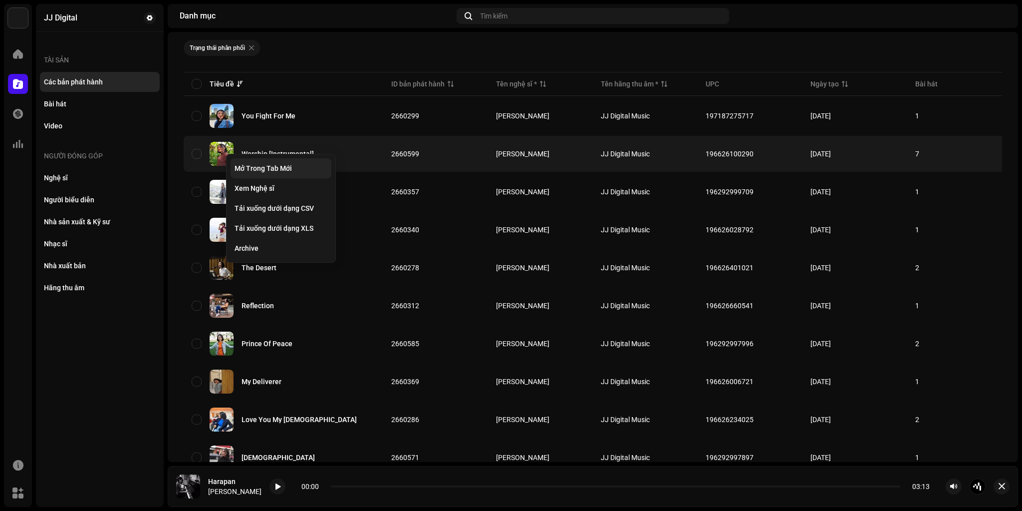
click at [252, 167] on span "Mở Trong Tab Mới" at bounding box center [263, 168] width 57 height 8
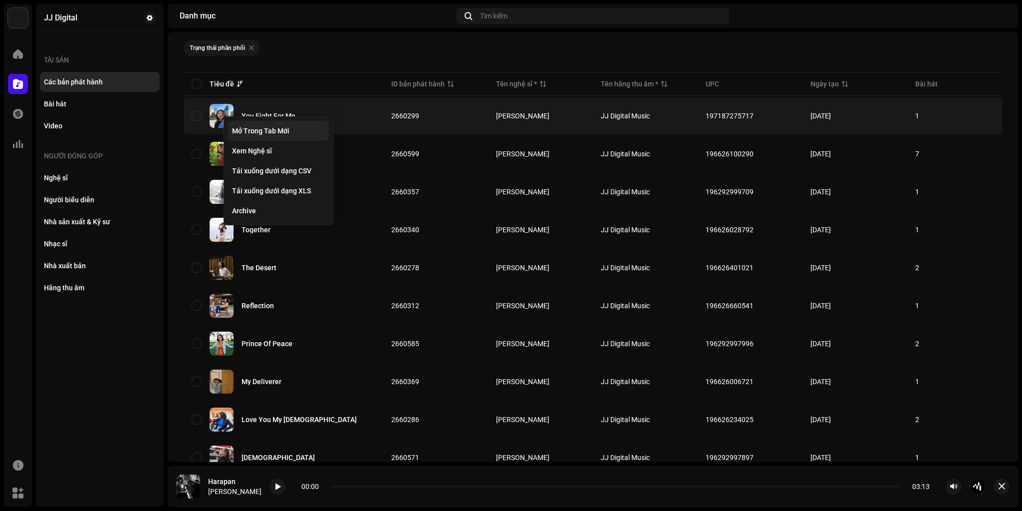
click at [260, 130] on span "Mở Trong Tab Mới" at bounding box center [260, 131] width 57 height 8
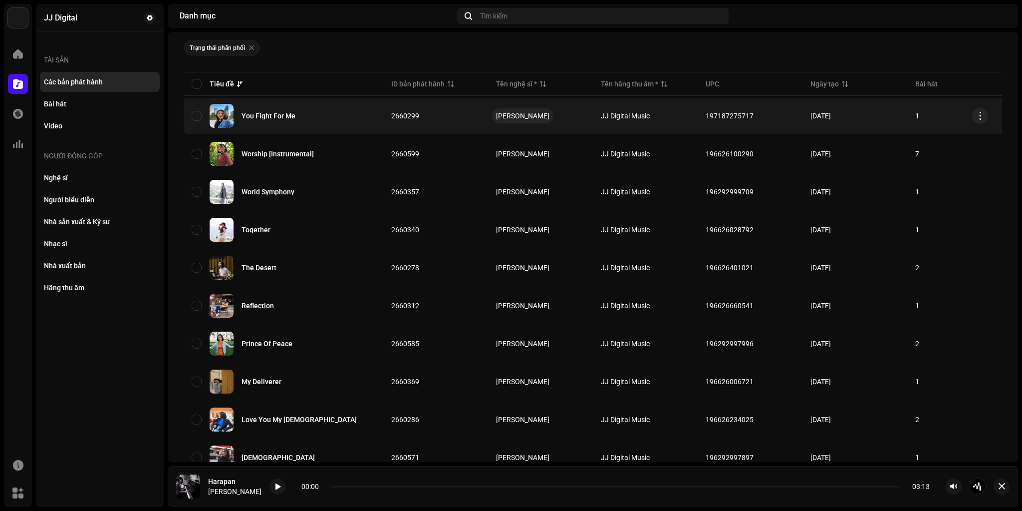
click at [536, 115] on div "[PERSON_NAME]" at bounding box center [522, 115] width 53 height 7
click at [275, 117] on div "You Fight For Me" at bounding box center [269, 115] width 54 height 7
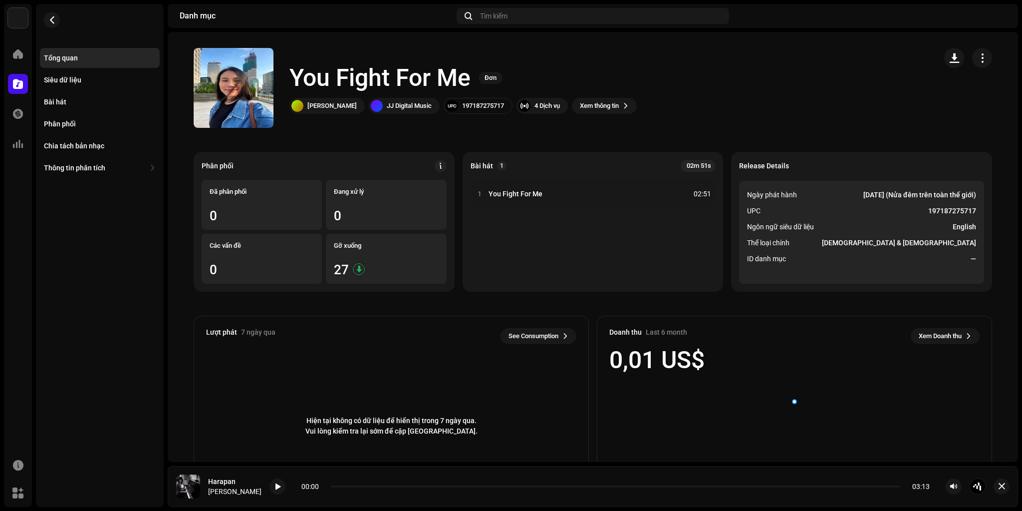
click at [322, 77] on h1 "You Fight For Me" at bounding box center [379, 78] width 181 height 32
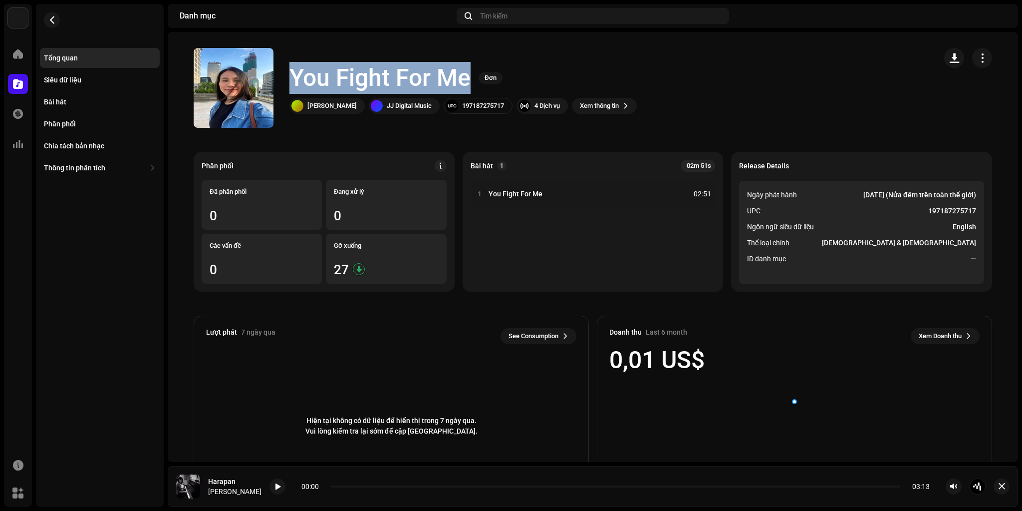
click at [322, 77] on h1 "You Fight For Me" at bounding box center [379, 78] width 181 height 32
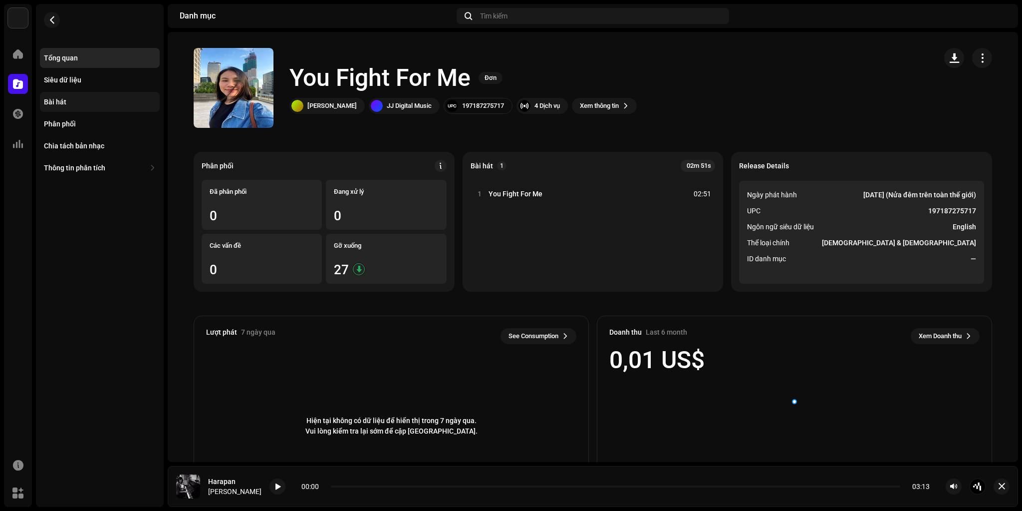
click at [66, 99] on div "Bài hát" at bounding box center [100, 102] width 112 height 8
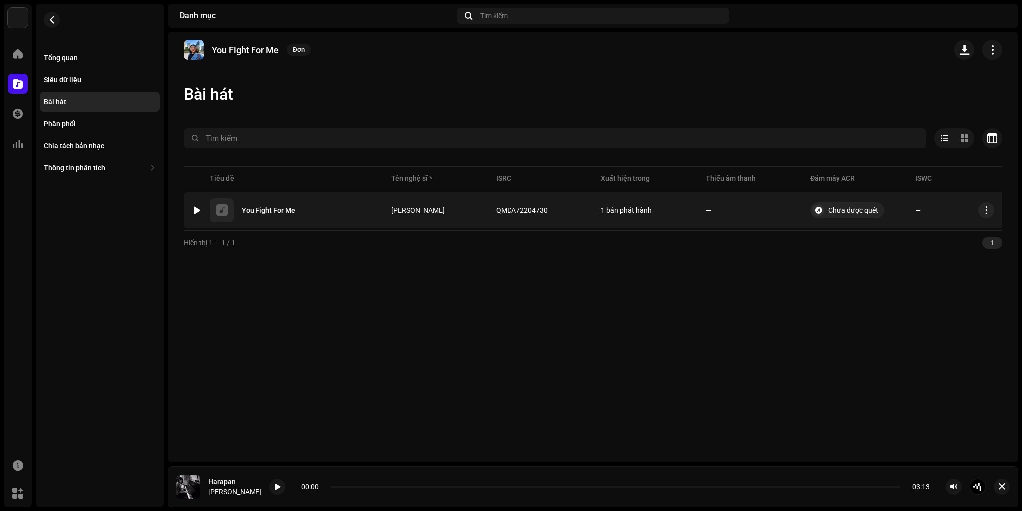
click at [353, 208] on div "1 You Fight For Me" at bounding box center [284, 210] width 184 height 24
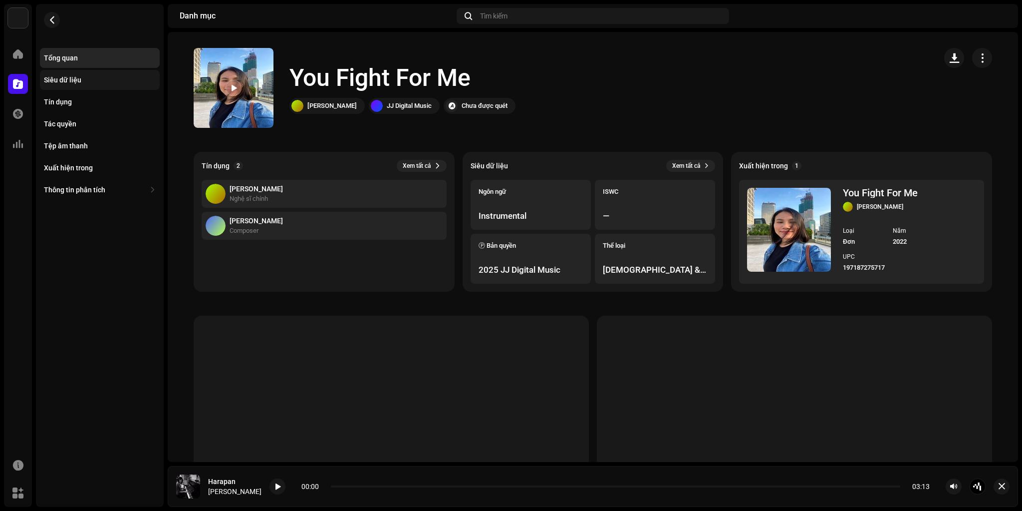
click at [88, 82] on div "Siêu dữ liệu" at bounding box center [100, 80] width 112 height 8
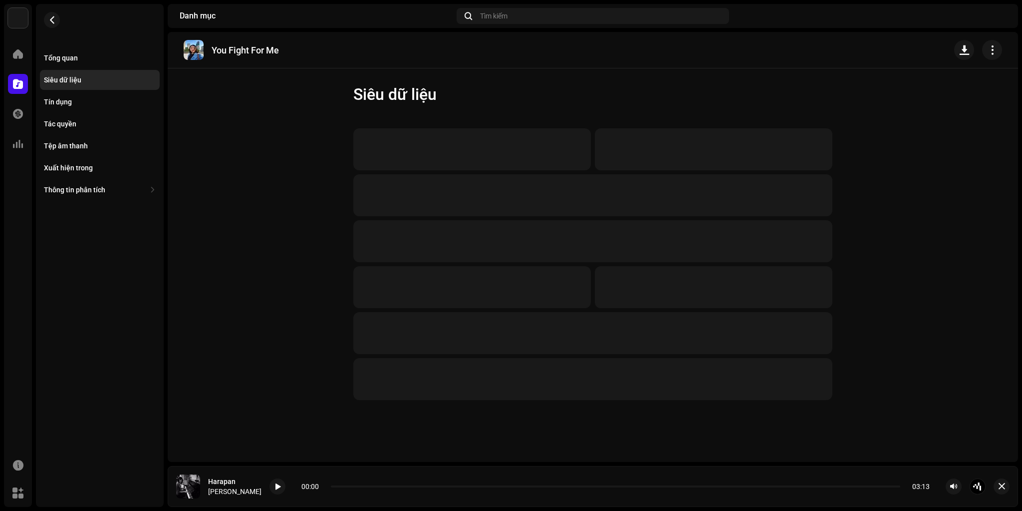
click at [88, 82] on div "Siêu dữ liệu" at bounding box center [100, 80] width 112 height 8
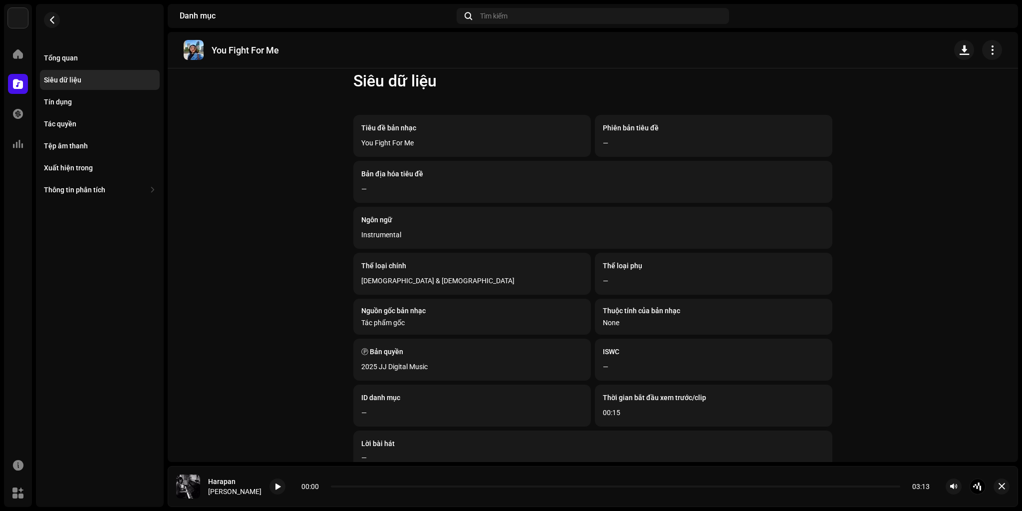
scroll to position [38, 0]
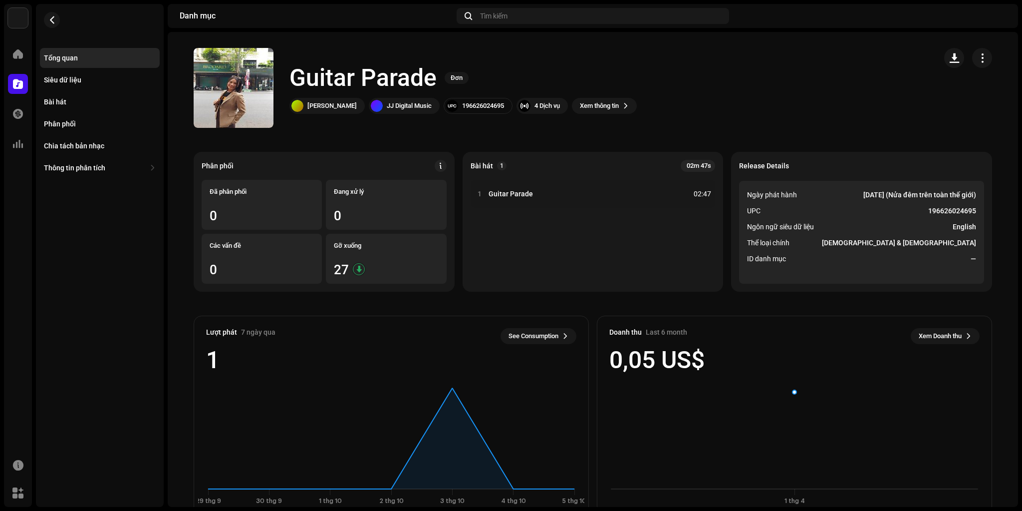
click at [315, 81] on h1 "Guitar Parade" at bounding box center [362, 78] width 147 height 32
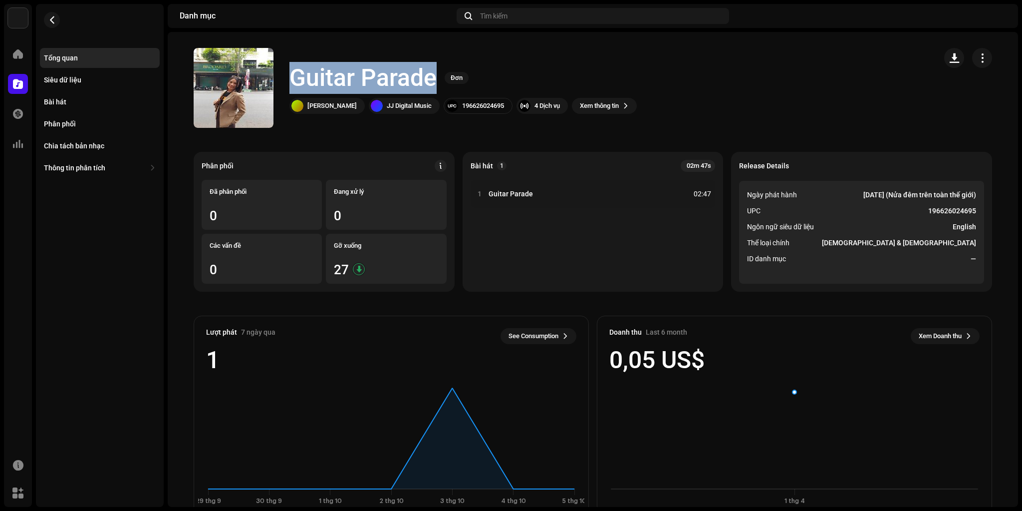
click at [315, 81] on h1 "Guitar Parade" at bounding box center [362, 78] width 147 height 32
copy div "Guitar Parade Đơn"
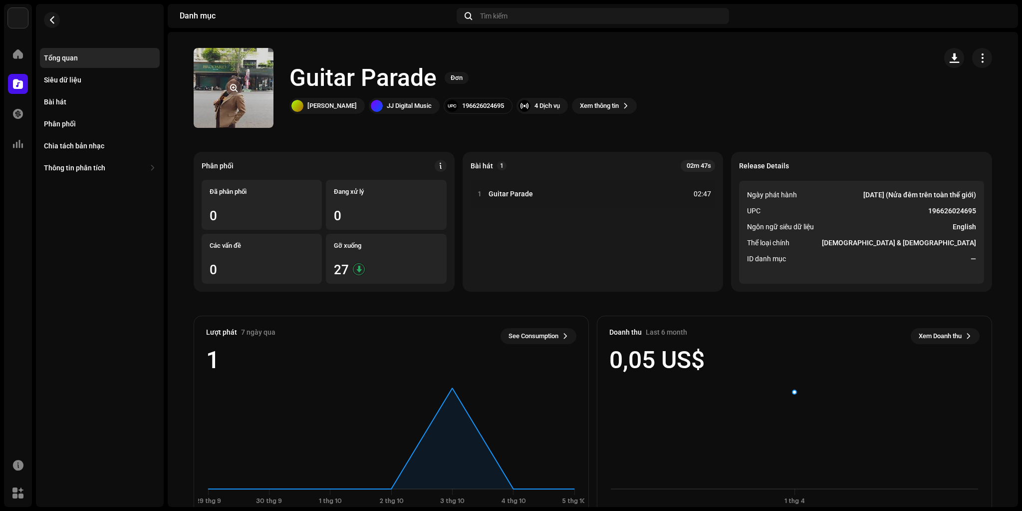
click at [226, 93] on div at bounding box center [234, 88] width 16 height 16
click at [232, 92] on button "button" at bounding box center [234, 88] width 16 height 16
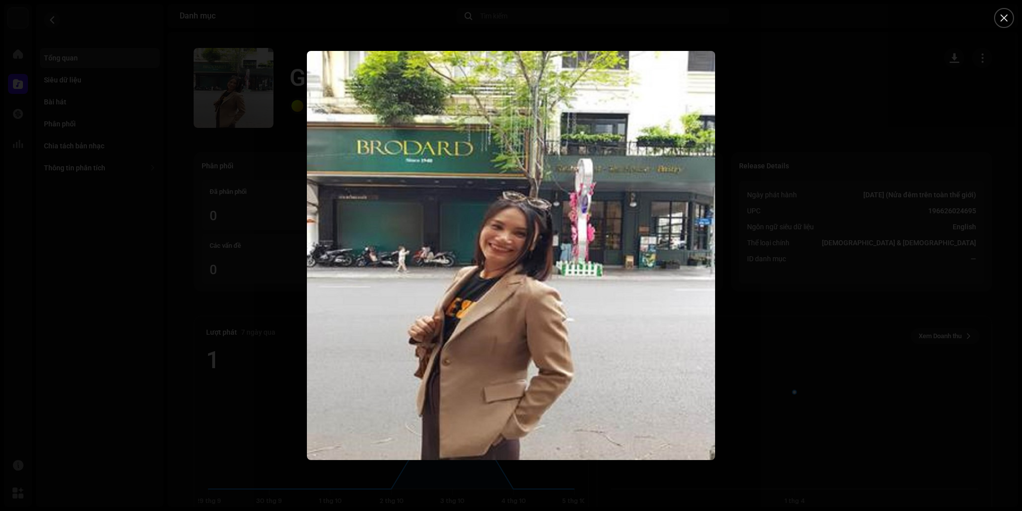
drag, startPoint x: 773, startPoint y: 370, endPoint x: 720, endPoint y: 350, distance: 56.7
click at [773, 370] on div at bounding box center [511, 255] width 1022 height 511
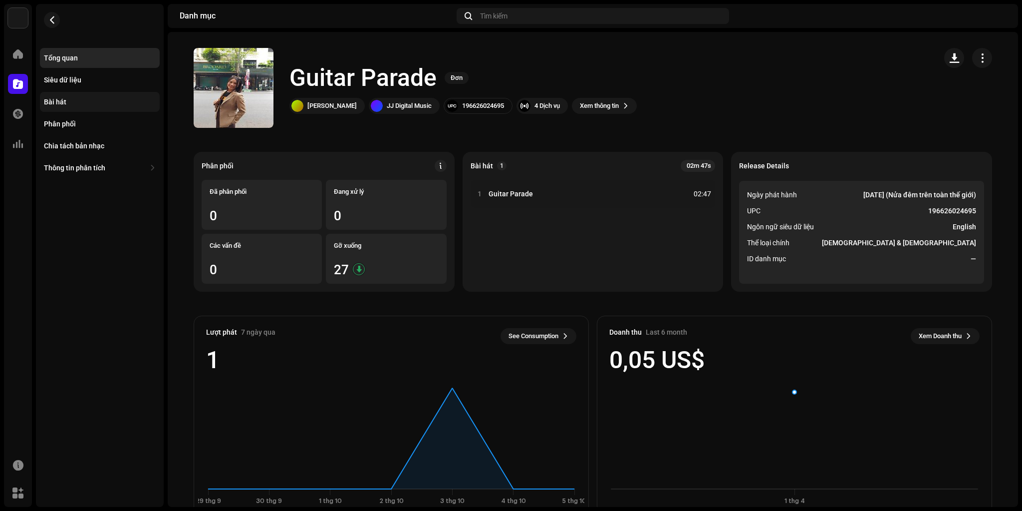
click at [66, 106] on div "Bài hát" at bounding box center [100, 102] width 120 height 20
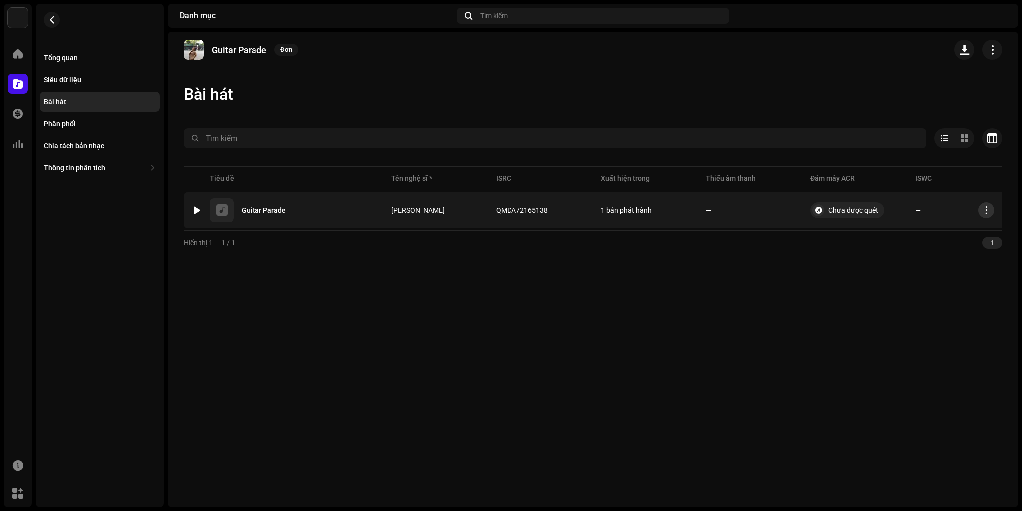
click at [983, 209] on span "button" at bounding box center [986, 210] width 7 height 8
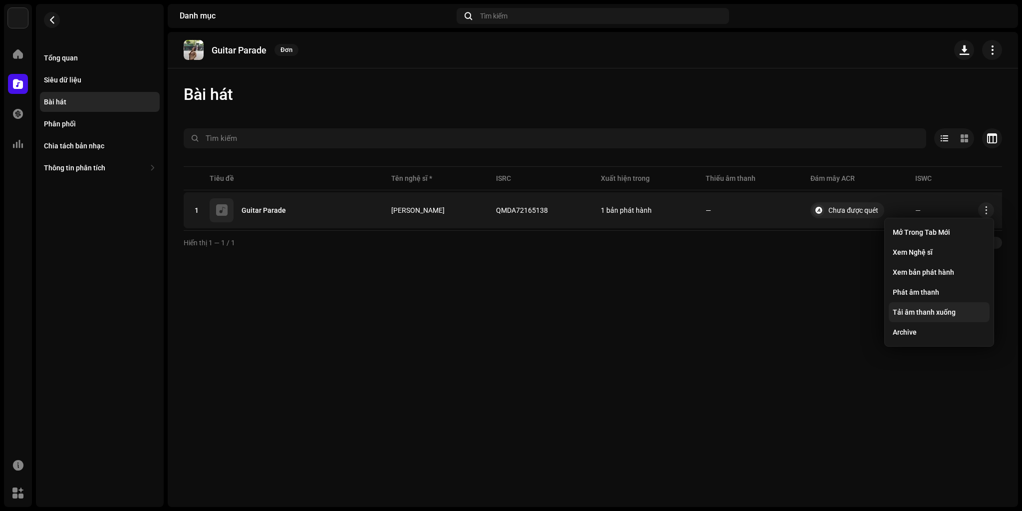
click at [937, 311] on span "Tải âm thanh xuống" at bounding box center [924, 312] width 63 height 8
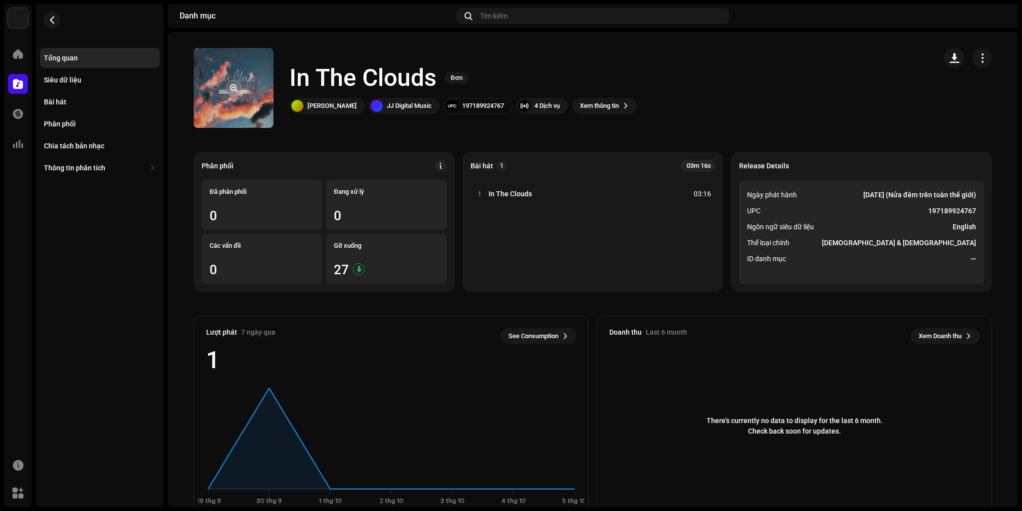
click at [233, 88] on span "button" at bounding box center [233, 88] width 7 height 8
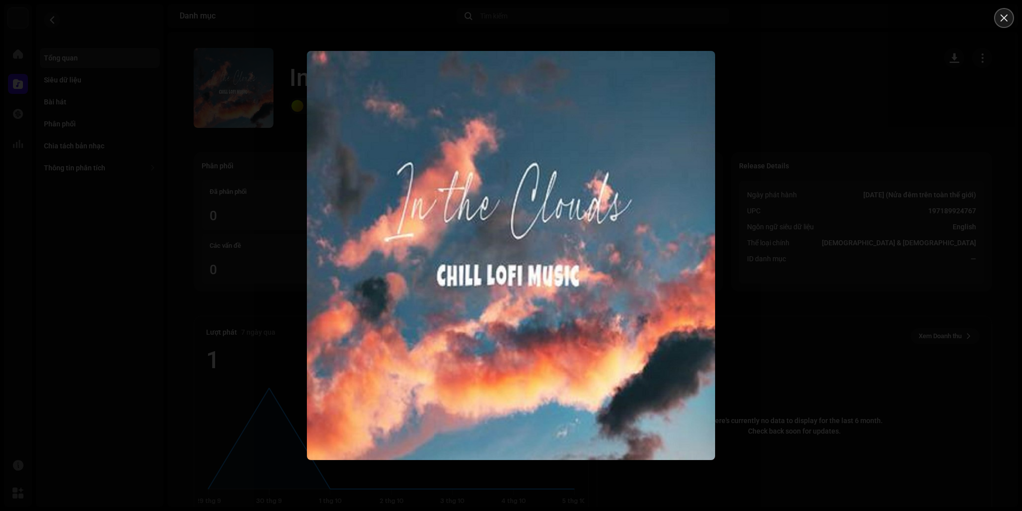
click at [1009, 16] on button "Close" at bounding box center [1004, 18] width 20 height 20
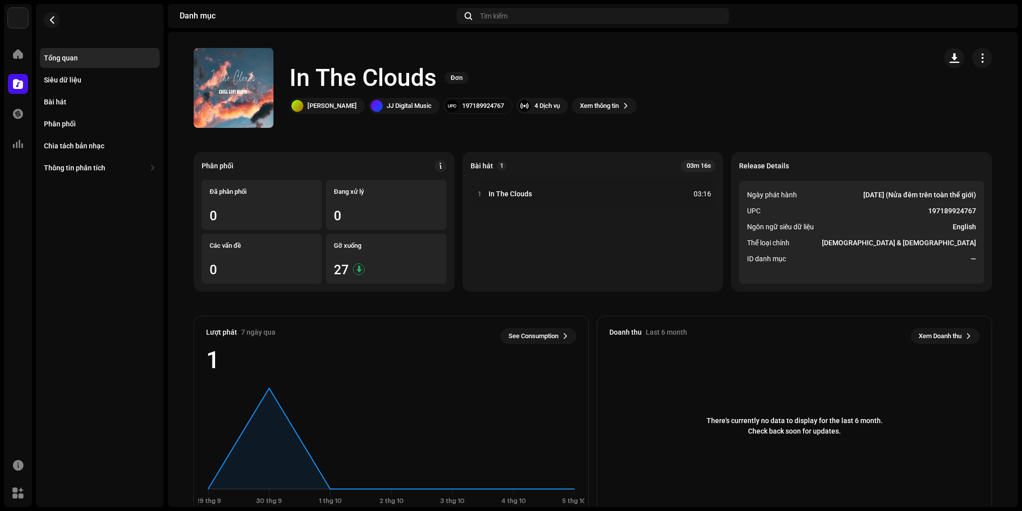
click at [106, 342] on div "Tổng quan Siêu dữ liệu Bài hát Phân phối Chia tách bản nhạc Thông tin phân tích…" at bounding box center [100, 255] width 128 height 503
click at [291, 80] on h1 "In The Clouds" at bounding box center [362, 78] width 147 height 32
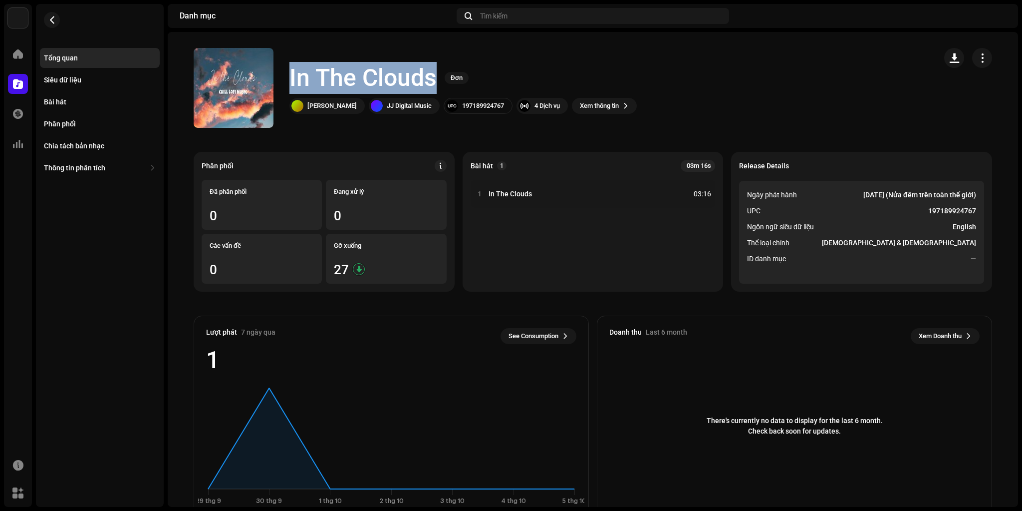
click at [386, 78] on h1 "In The Clouds" at bounding box center [362, 78] width 147 height 32
copy h1 "In The Clouds"
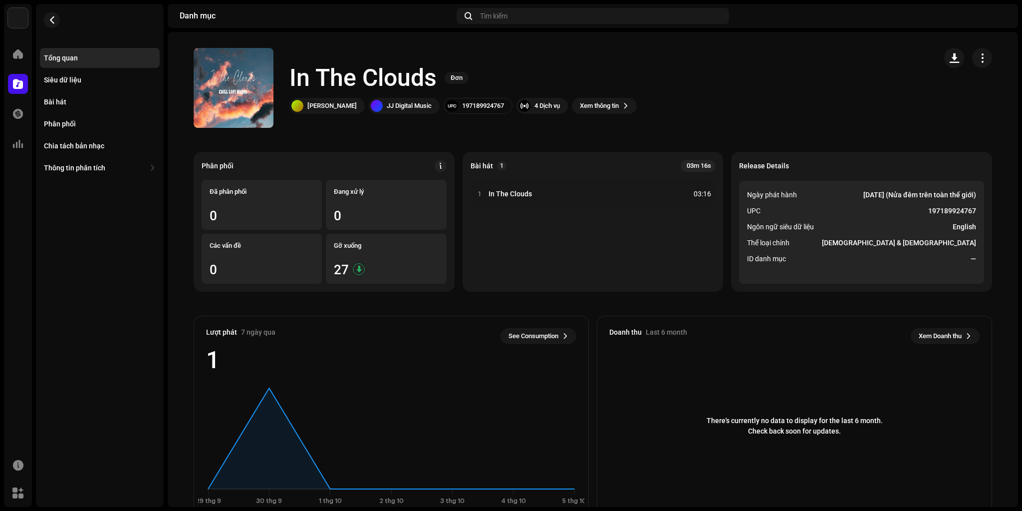
click at [723, 84] on div "In The Clouds Đơn Trang Nhung Lydia JJ Digital Music 197189924767 4 Dịch vụ Xem…" at bounding box center [561, 88] width 735 height 80
click at [230, 90] on span "button" at bounding box center [233, 88] width 7 height 8
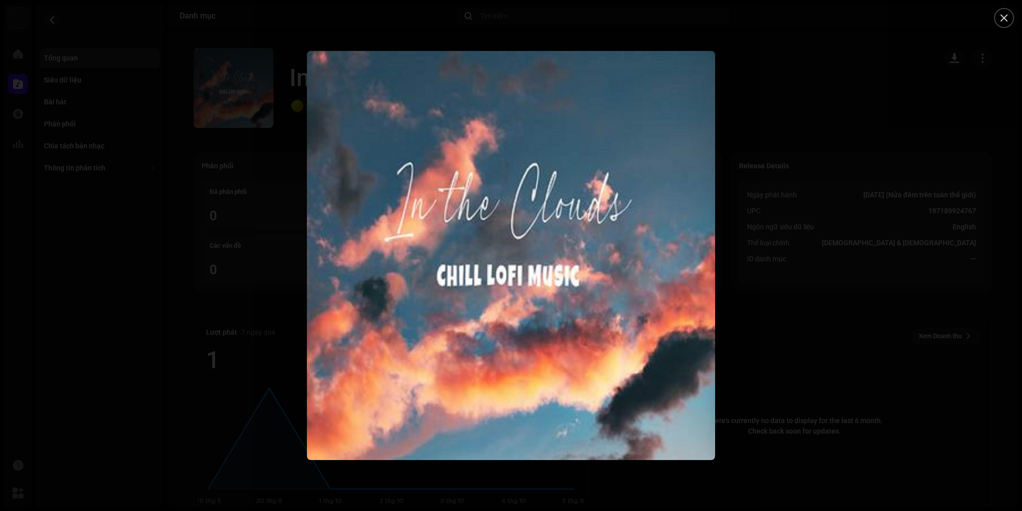
click at [783, 284] on div at bounding box center [511, 255] width 1022 height 511
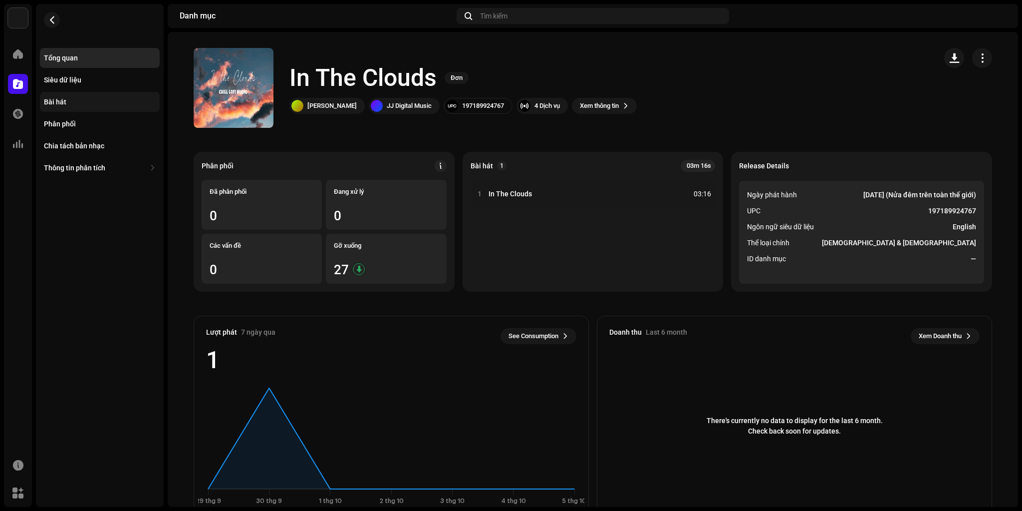
drag, startPoint x: 58, startPoint y: 108, endPoint x: 101, endPoint y: 111, distance: 43.0
click at [58, 108] on div "Bài hát" at bounding box center [100, 102] width 120 height 20
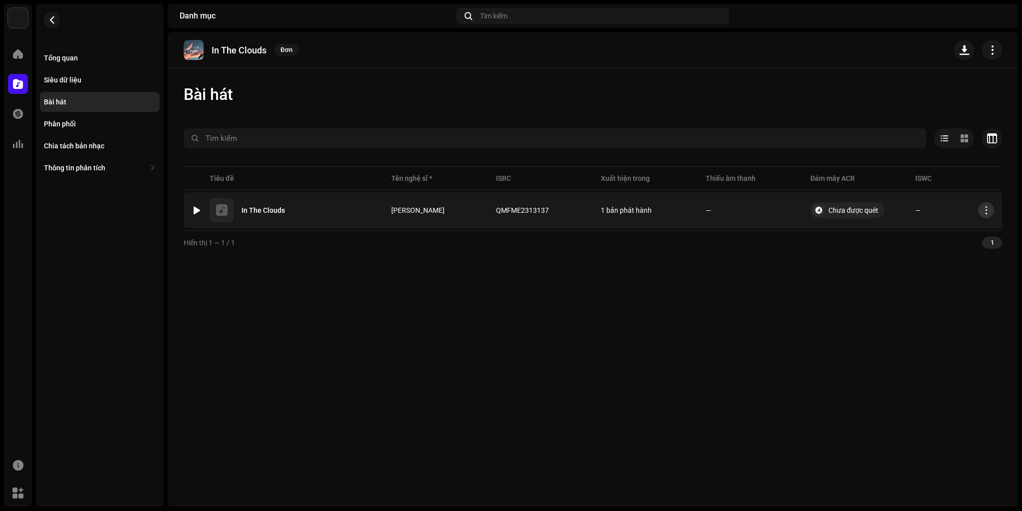
click at [986, 208] on span "button" at bounding box center [986, 210] width 7 height 8
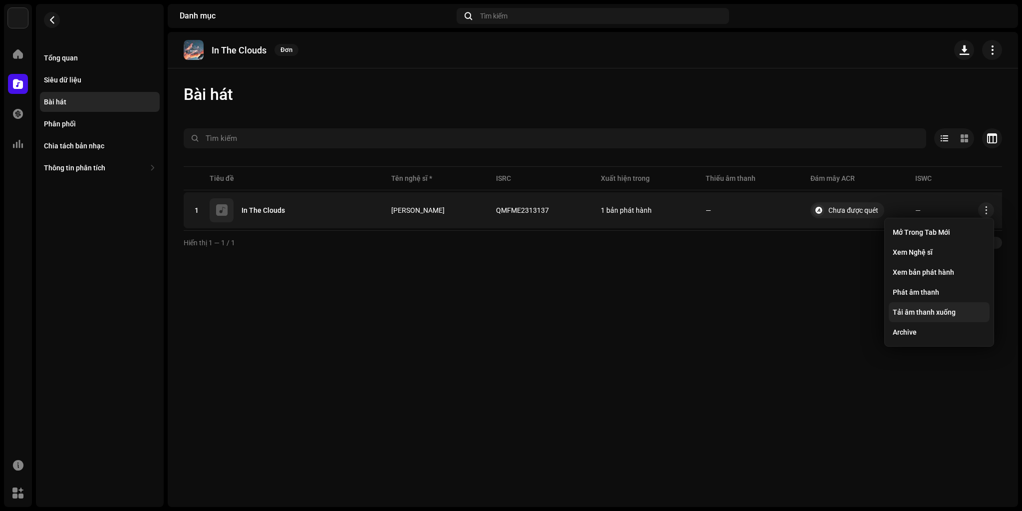
click at [930, 311] on span "Tải âm thanh xuống" at bounding box center [924, 312] width 63 height 8
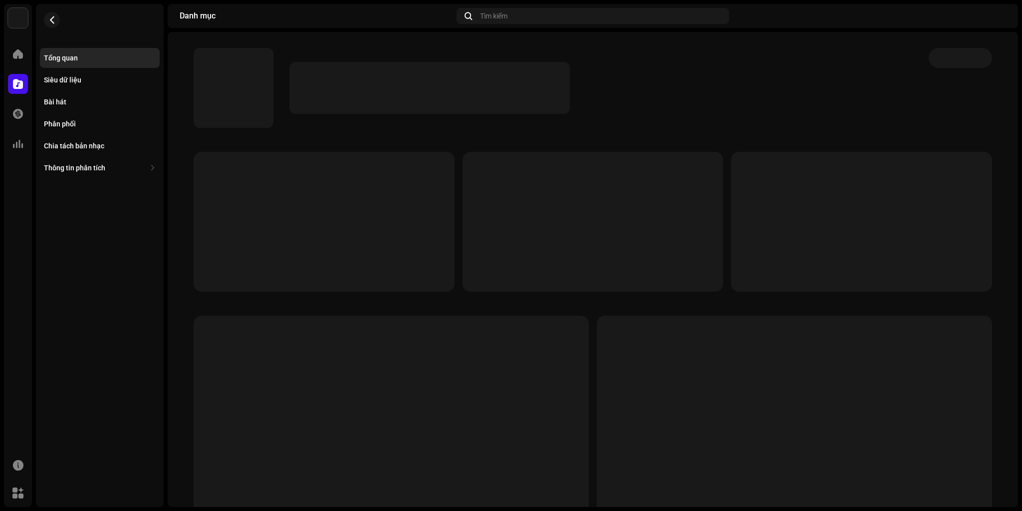
click at [310, 31] on navigation-topbar "Danh mục Tìm kiếm" at bounding box center [593, 18] width 850 height 28
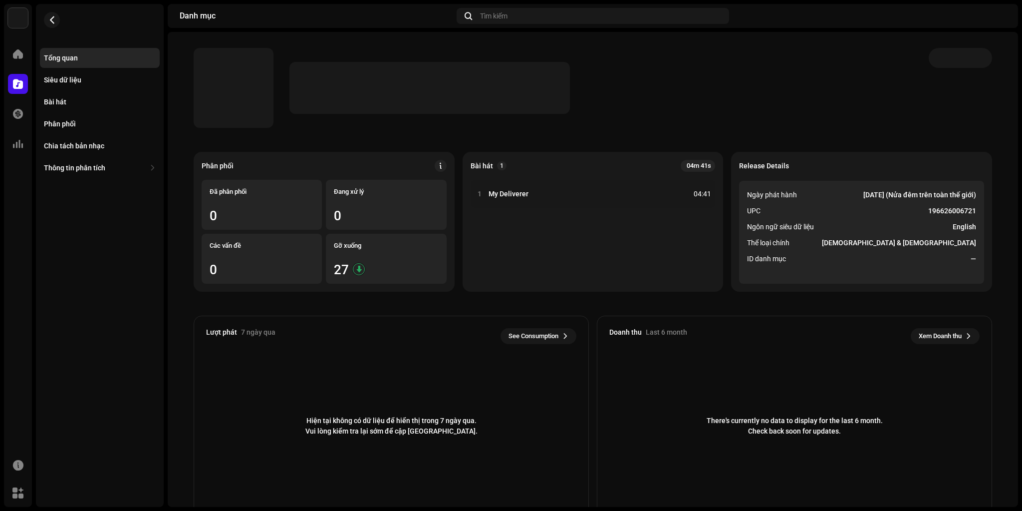
click at [655, 96] on div at bounding box center [600, 88] width 623 height 52
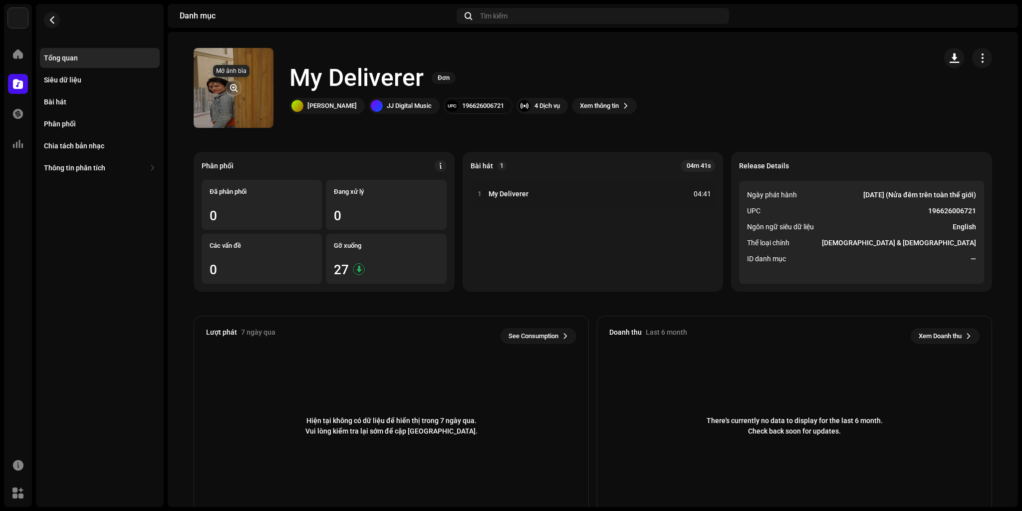
click at [231, 85] on span "button" at bounding box center [233, 88] width 7 height 8
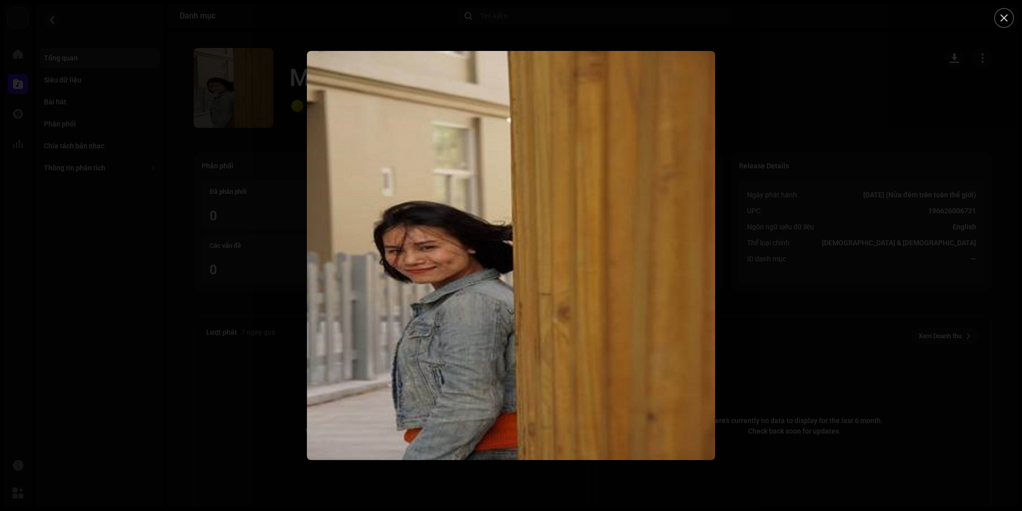
click at [827, 146] on div at bounding box center [511, 255] width 1022 height 511
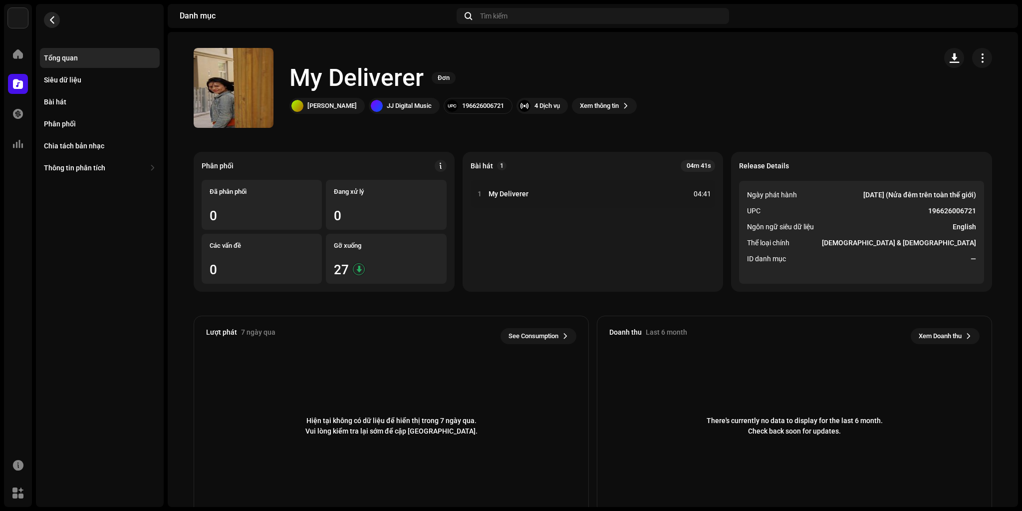
click at [57, 23] on button "button" at bounding box center [52, 20] width 16 height 16
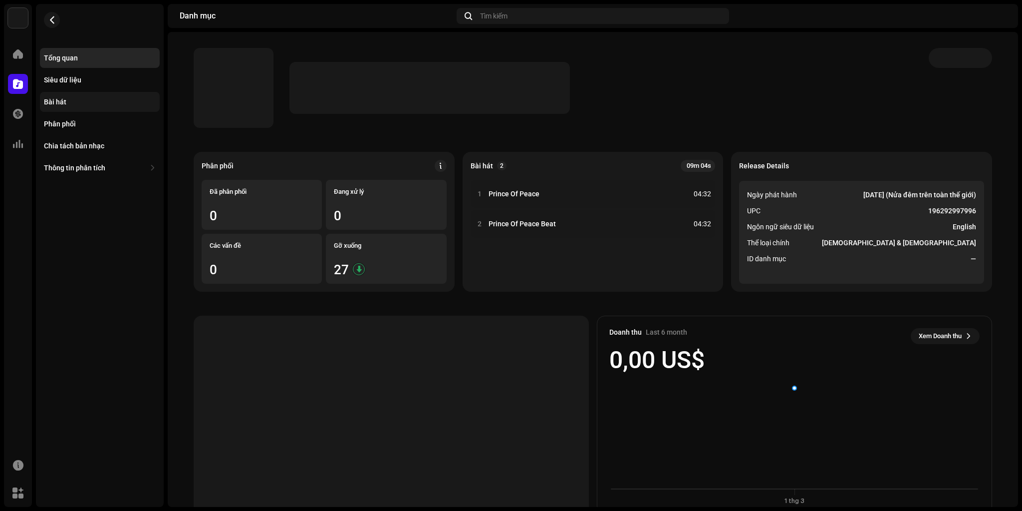
click at [62, 99] on div "Bài hát" at bounding box center [55, 102] width 22 height 8
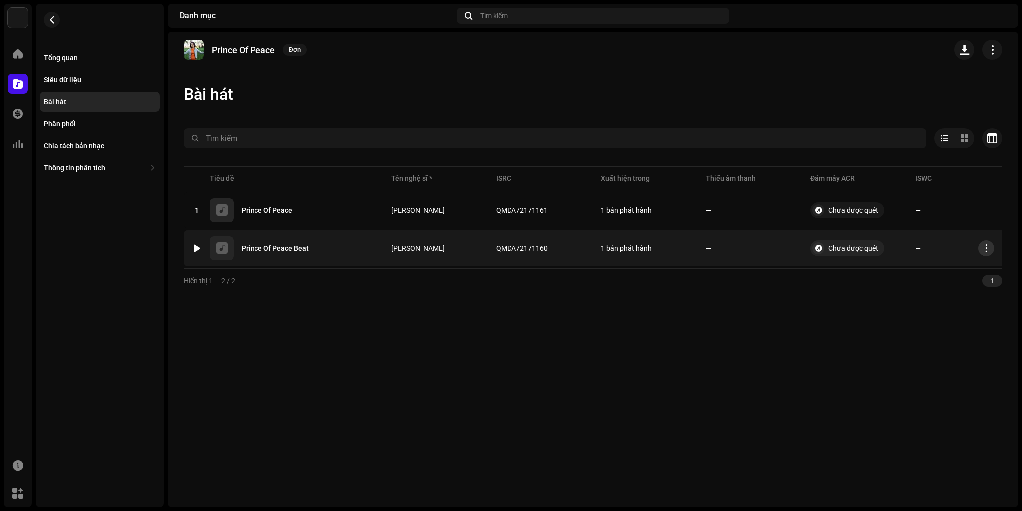
click at [983, 247] on button "button" at bounding box center [986, 248] width 16 height 16
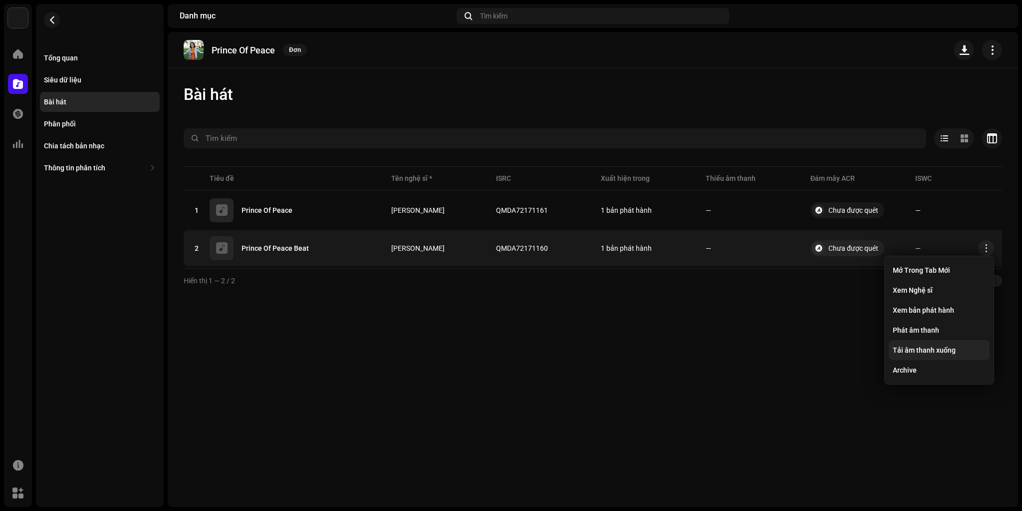
click at [931, 350] on span "Tải âm thanh xuống" at bounding box center [924, 350] width 63 height 8
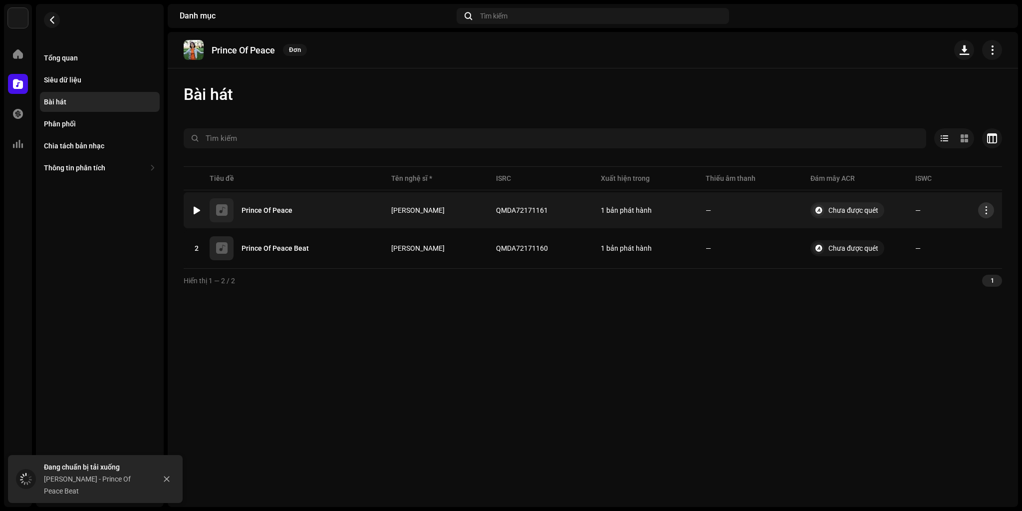
click at [988, 211] on span "button" at bounding box center [986, 210] width 7 height 8
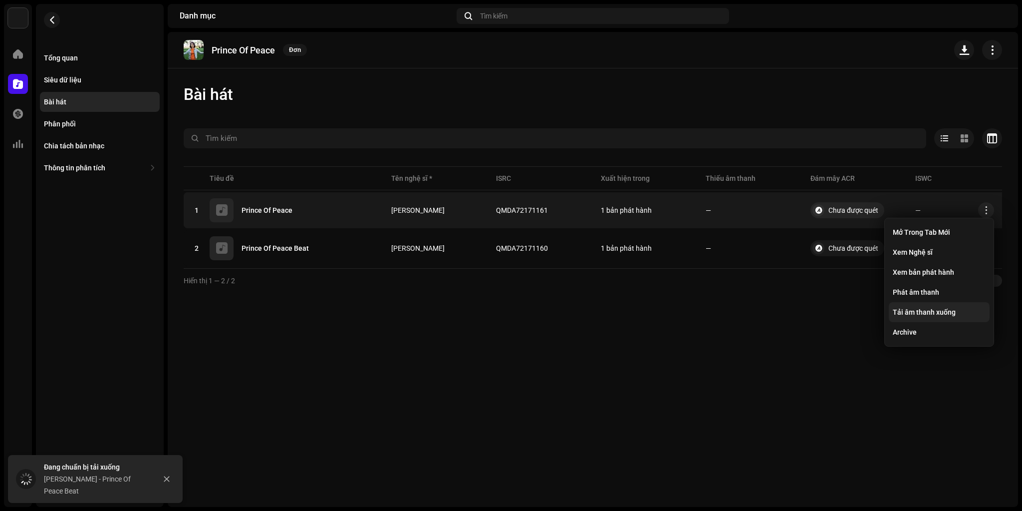
click at [944, 317] on div "Tải âm thanh xuống" at bounding box center [939, 312] width 101 height 20
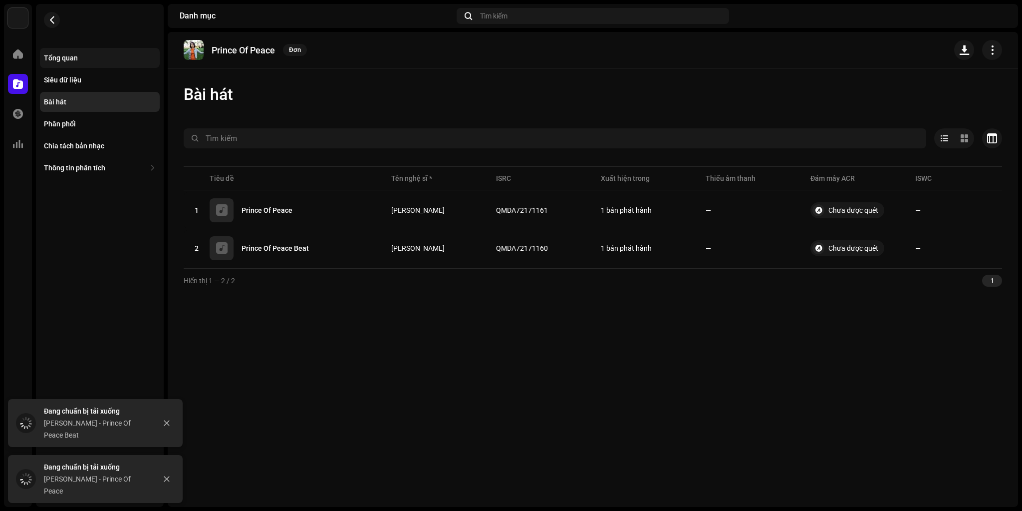
click at [74, 59] on div "Tổng quan" at bounding box center [61, 58] width 34 height 8
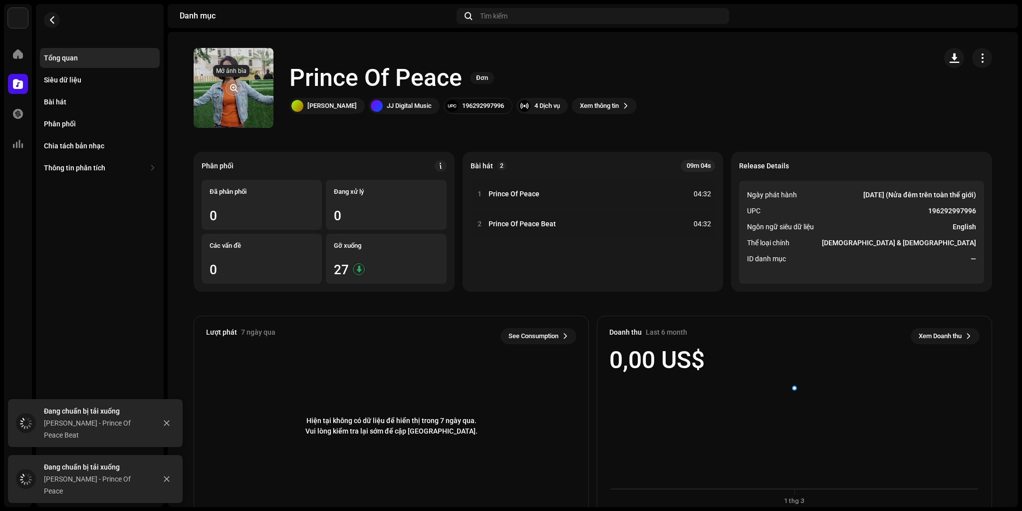
click at [233, 87] on span "button" at bounding box center [233, 88] width 7 height 8
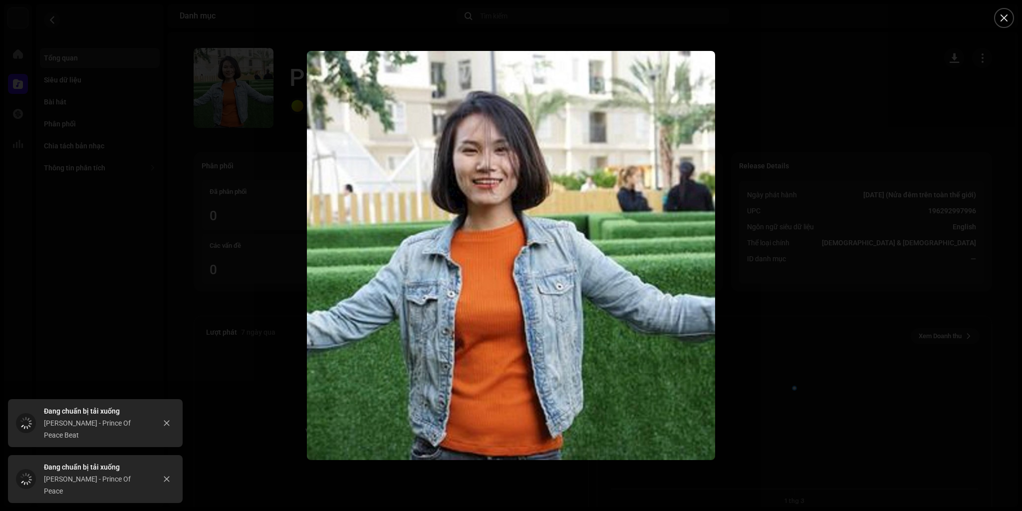
click at [766, 285] on div at bounding box center [511, 255] width 1022 height 511
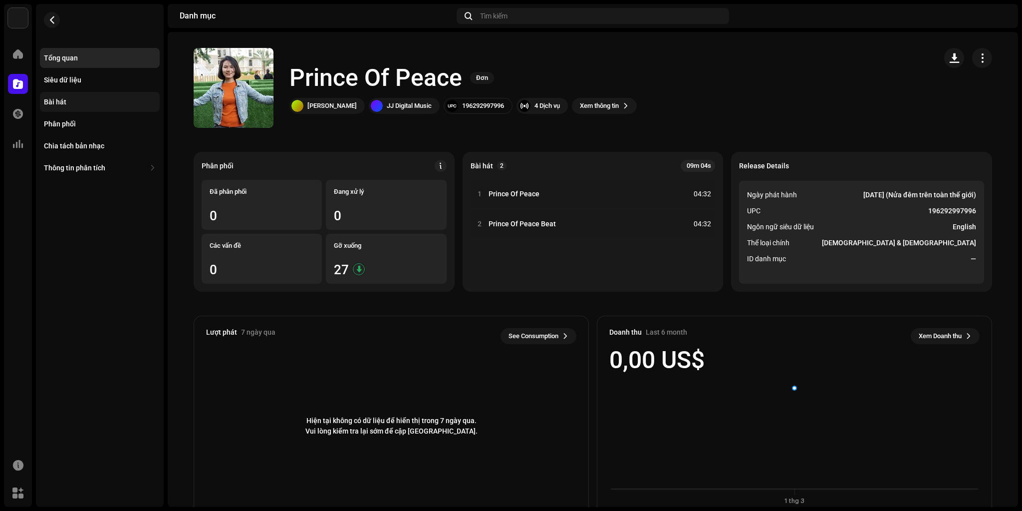
click at [76, 102] on div "Bài hát" at bounding box center [100, 102] width 112 height 8
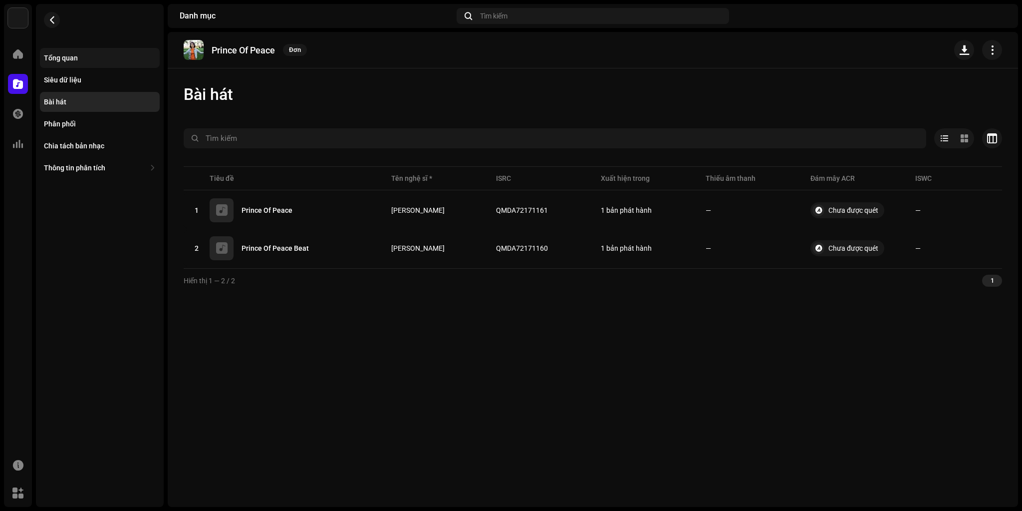
click at [81, 59] on div "Tổng quan" at bounding box center [100, 58] width 112 height 8
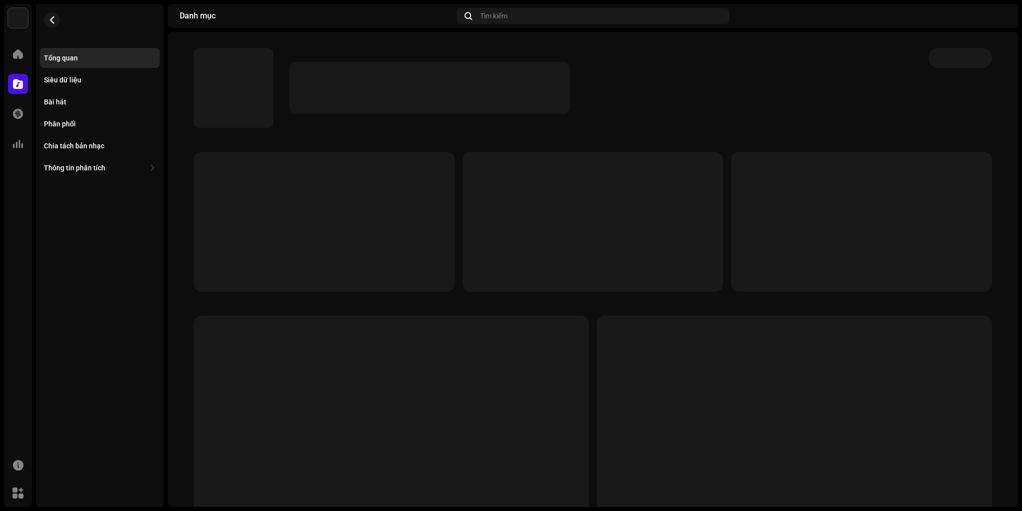
click at [297, 54] on div at bounding box center [553, 88] width 719 height 80
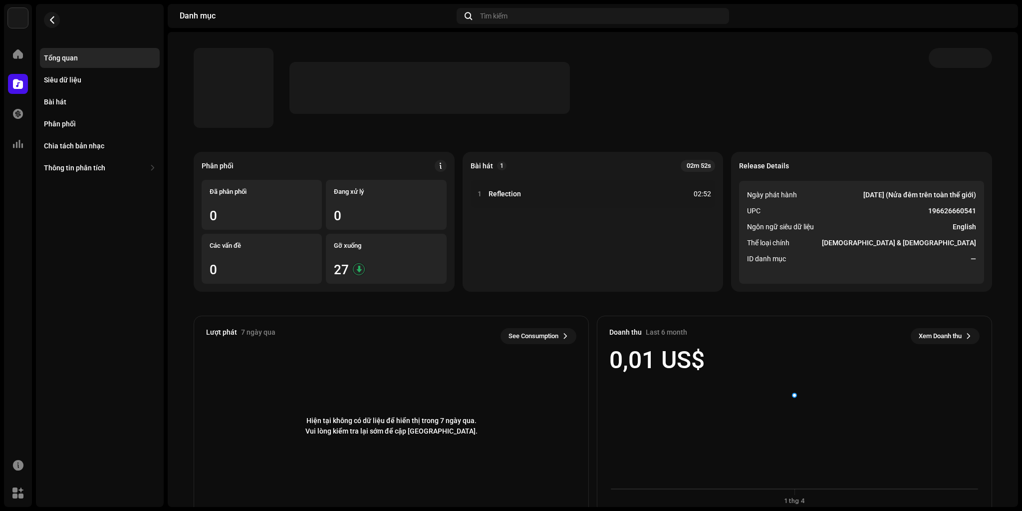
click at [305, 52] on div at bounding box center [553, 88] width 719 height 80
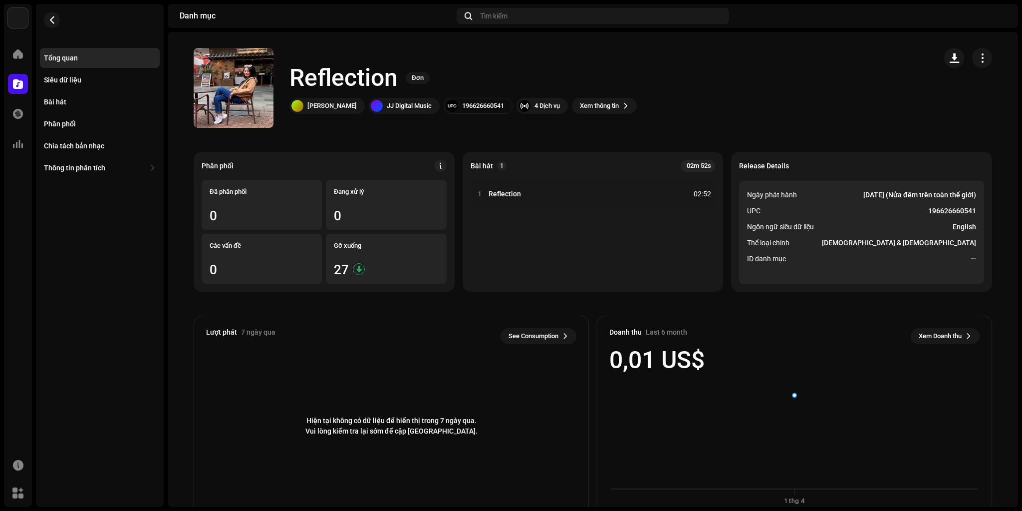
click at [332, 77] on h1 "Reflection" at bounding box center [343, 78] width 108 height 32
copy h1 "Reflection"
click at [238, 84] on div at bounding box center [234, 88] width 16 height 16
click at [232, 85] on span "button" at bounding box center [233, 88] width 7 height 8
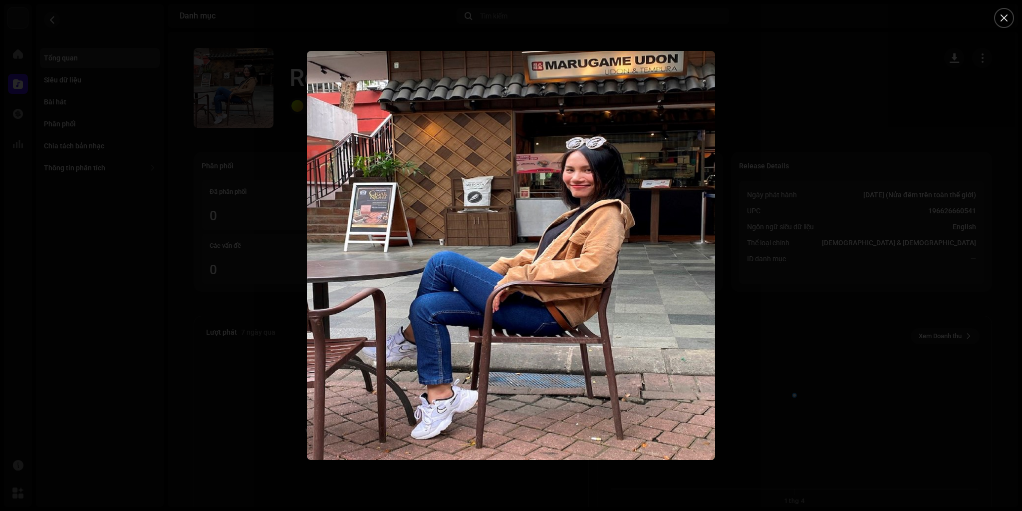
click at [793, 357] on div at bounding box center [511, 255] width 1022 height 511
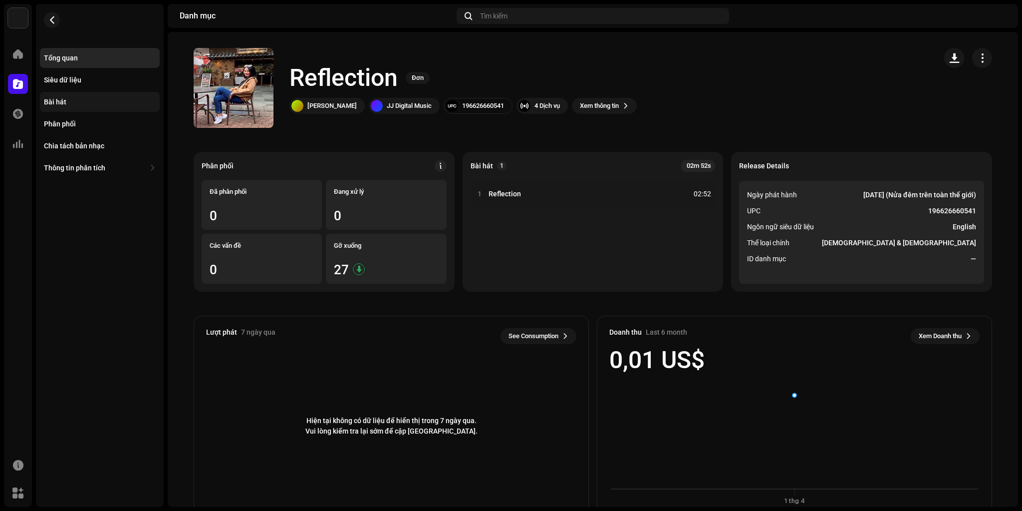
click at [75, 103] on div "Bài hát" at bounding box center [100, 102] width 112 height 8
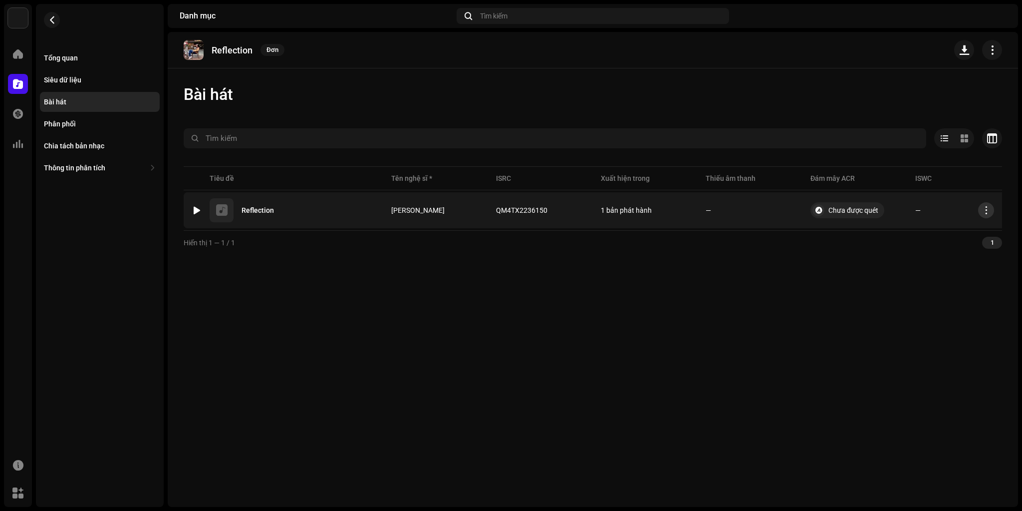
click at [985, 214] on button "button" at bounding box center [986, 210] width 16 height 16
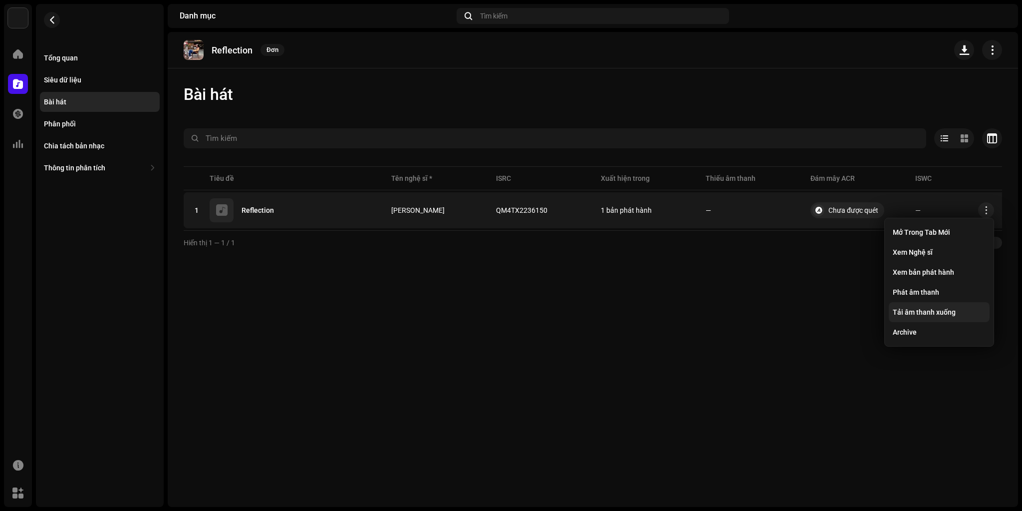
drag, startPoint x: 927, startPoint y: 313, endPoint x: 916, endPoint y: 311, distance: 10.6
click at [927, 313] on span "Tải âm thanh xuống" at bounding box center [924, 312] width 63 height 8
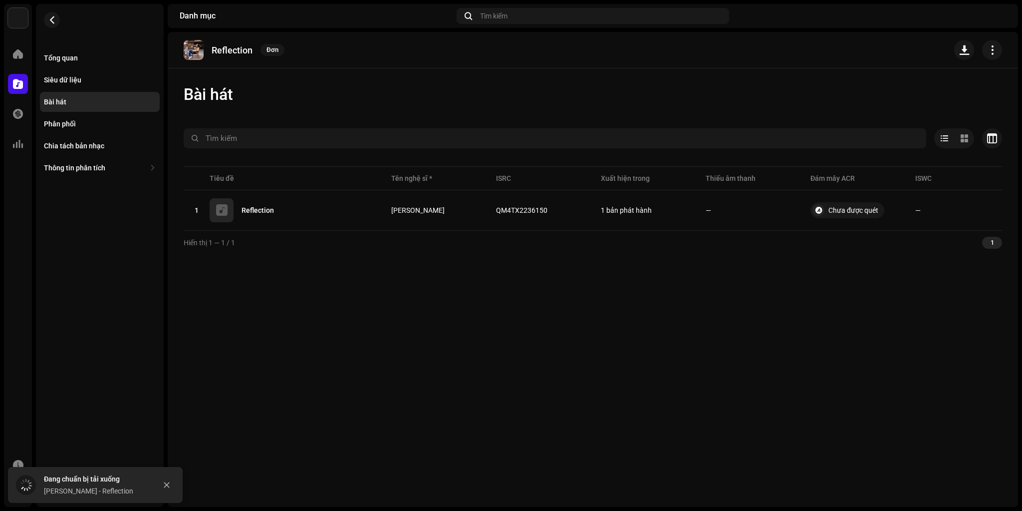
click at [224, 47] on p "Reflection" at bounding box center [232, 50] width 41 height 10
copy p "Reflection"
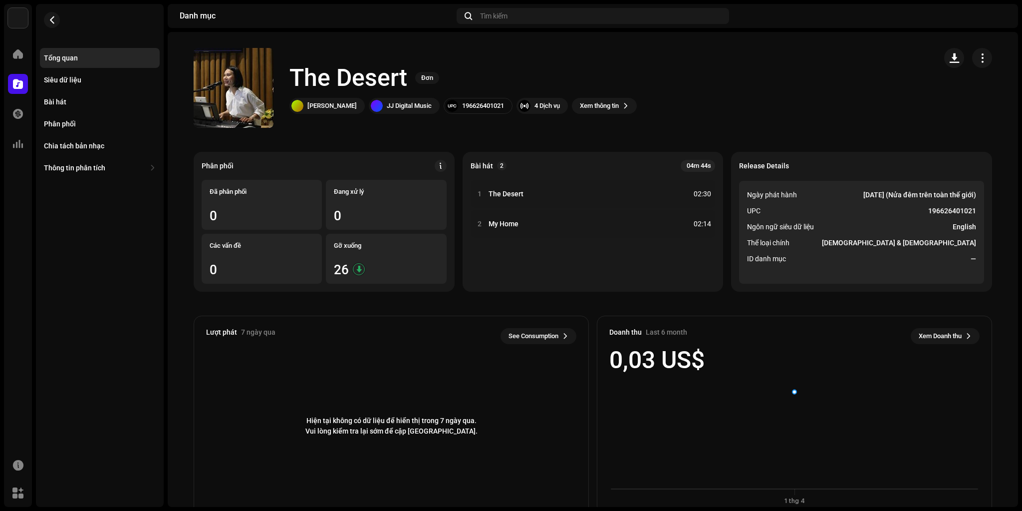
click at [309, 82] on h1 "The Desert" at bounding box center [348, 78] width 118 height 32
click at [348, 78] on h1 "The Desert" at bounding box center [348, 78] width 118 height 32
copy h1 "The Desert"
click at [72, 105] on div "Bài hát" at bounding box center [100, 102] width 112 height 8
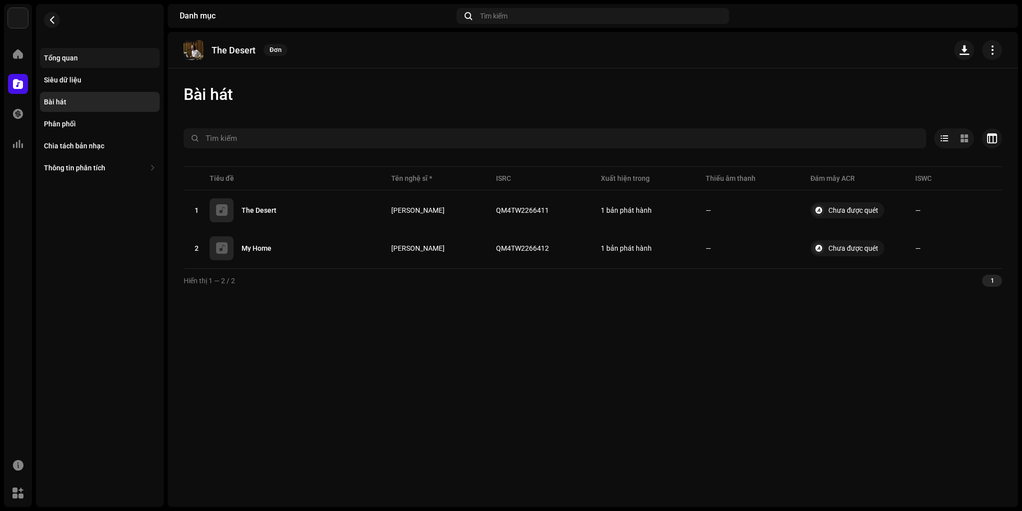
click at [89, 60] on div "Tổng quan" at bounding box center [100, 58] width 112 height 8
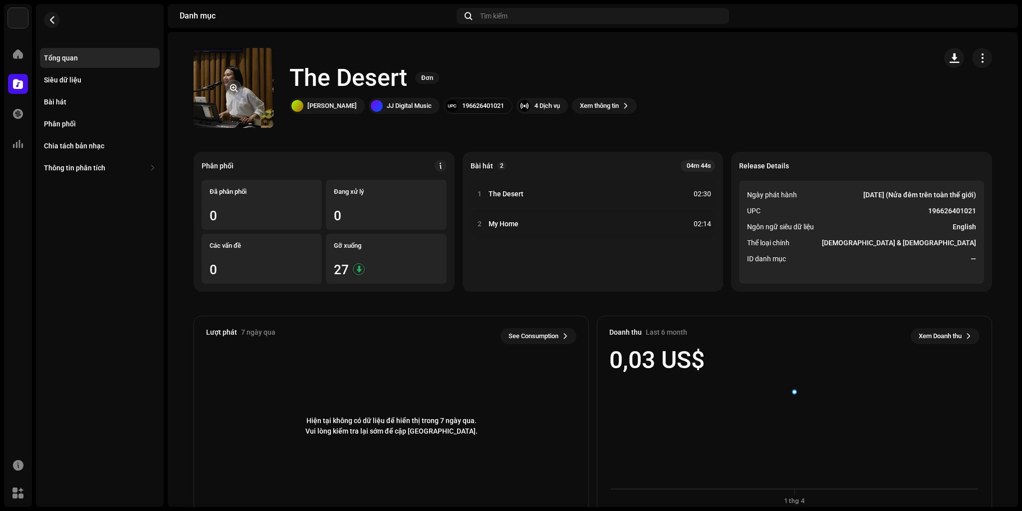
click at [246, 104] on re-a-cover at bounding box center [234, 88] width 80 height 80
click at [230, 82] on button "button" at bounding box center [234, 88] width 16 height 16
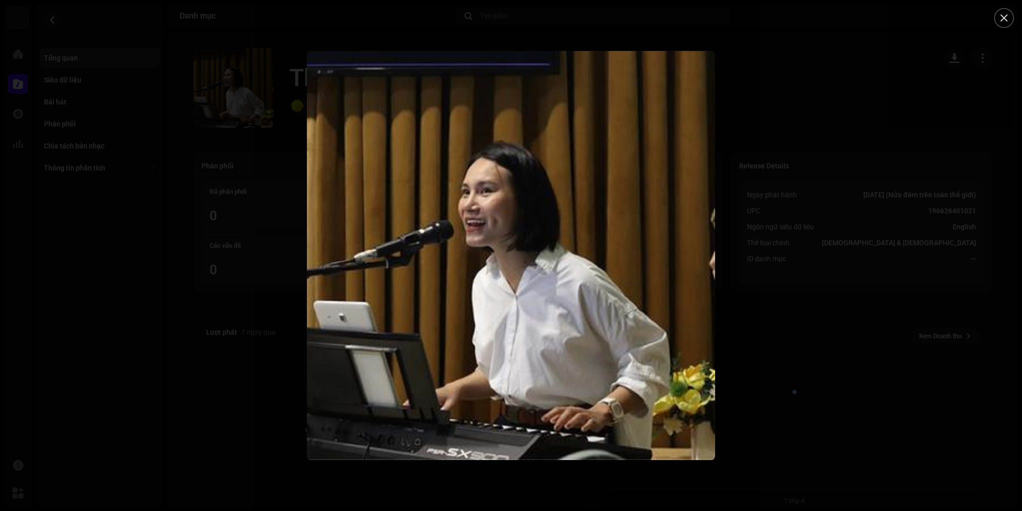
click at [809, 236] on div at bounding box center [511, 255] width 1022 height 511
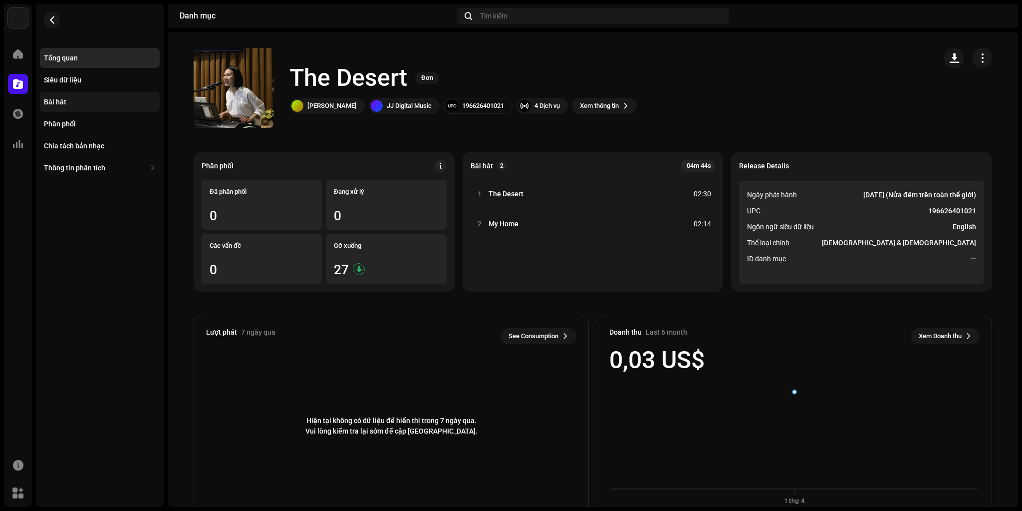
click at [60, 101] on div "Bài hát" at bounding box center [55, 102] width 22 height 8
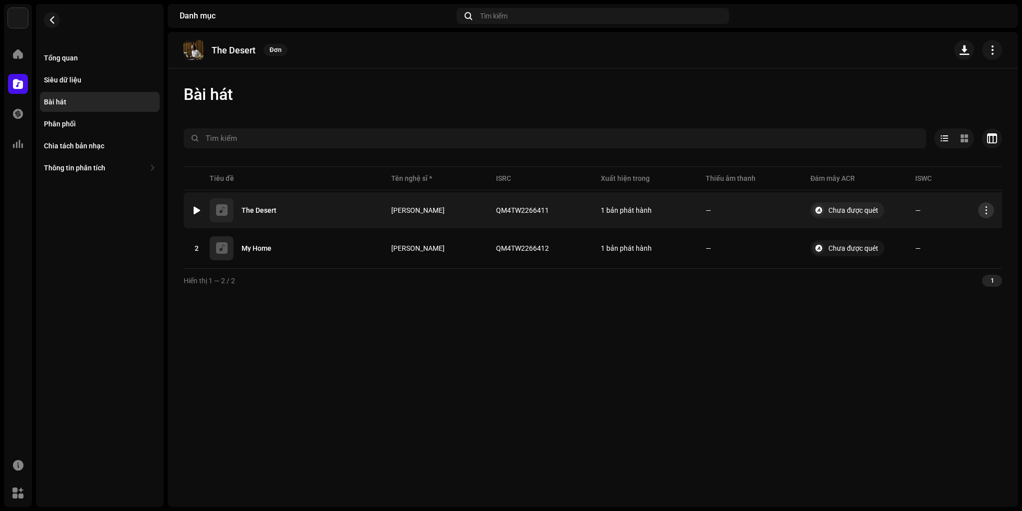
click at [987, 209] on span "button" at bounding box center [986, 210] width 7 height 8
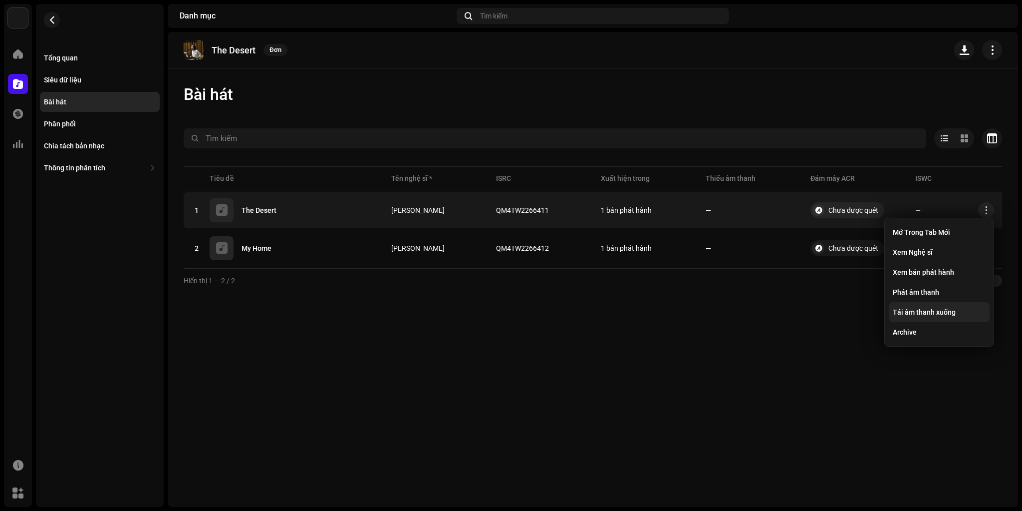
click at [936, 314] on span "Tải âm thanh xuống" at bounding box center [924, 312] width 63 height 8
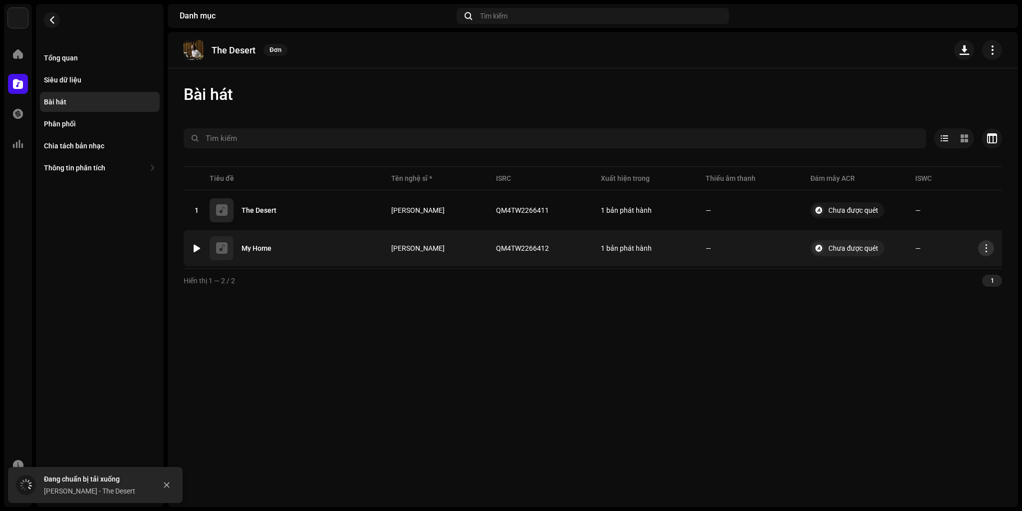
click at [984, 252] on button "button" at bounding box center [986, 248] width 16 height 16
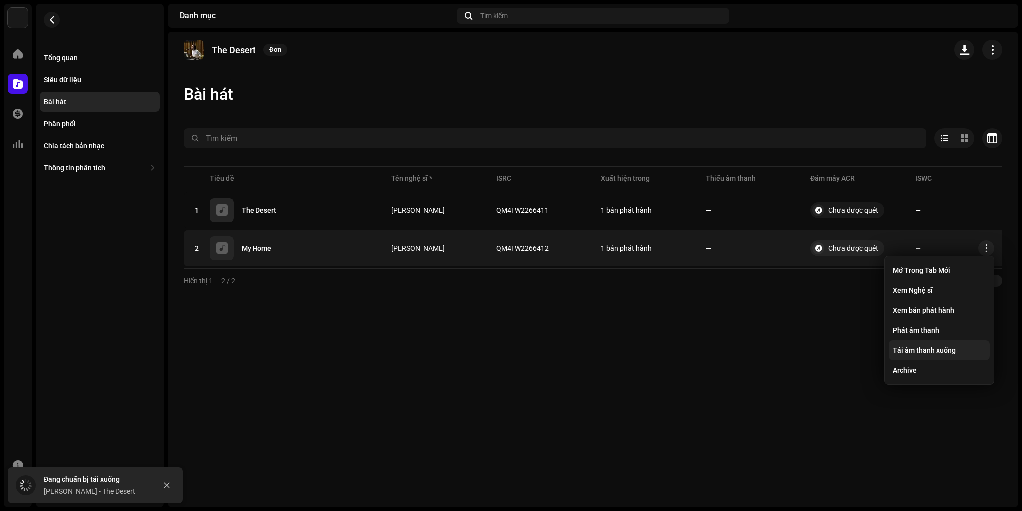
click at [940, 349] on span "Tải âm thanh xuống" at bounding box center [924, 350] width 63 height 8
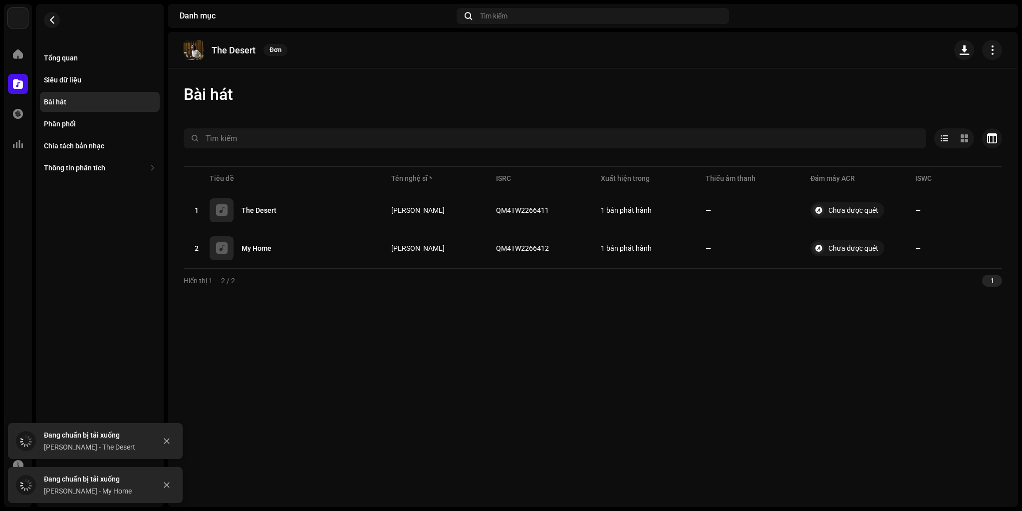
click at [227, 51] on p "The Desert" at bounding box center [234, 50] width 44 height 10
copy re-o-release-hero "The Desert Đơn"
drag, startPoint x: 484, startPoint y: 394, endPoint x: 575, endPoint y: 311, distance: 123.3
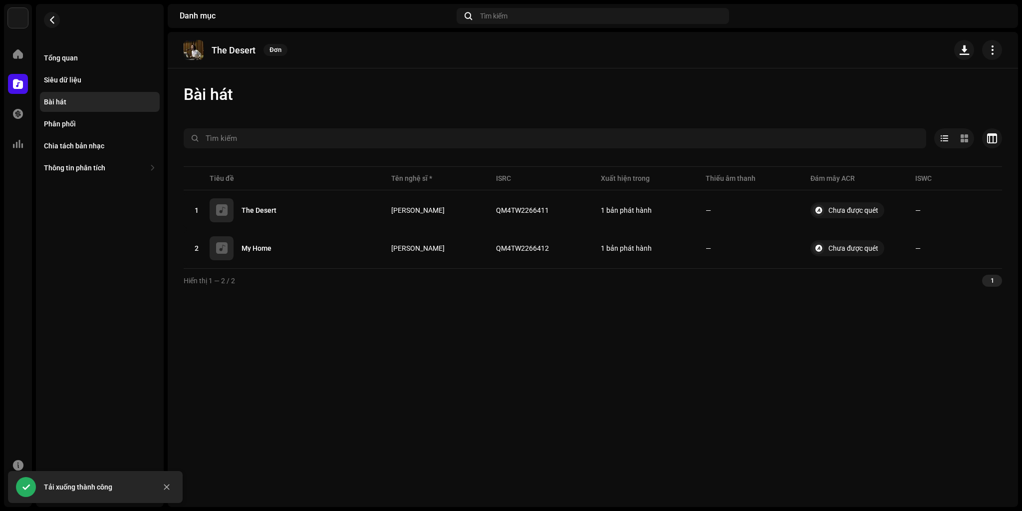
click at [484, 394] on div "The Desert Đơn Bài hát Đã chọn 0 Chọn tất cả 2 Tùy chọn Bộ lọc Trạng thái phân …" at bounding box center [593, 269] width 850 height 475
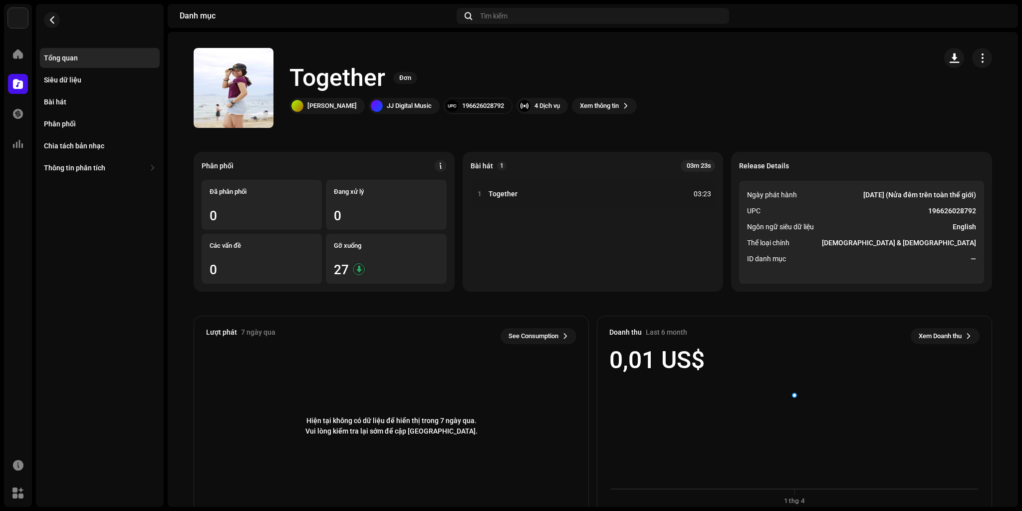
click at [331, 78] on h1 "Together" at bounding box center [337, 78] width 96 height 32
copy h1 "Together"
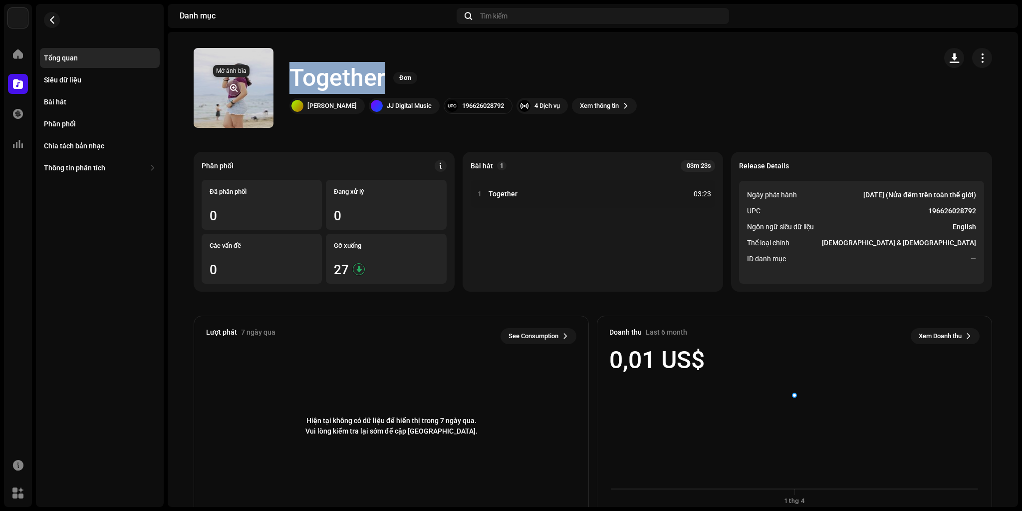
click at [233, 86] on span "button" at bounding box center [233, 88] width 7 height 8
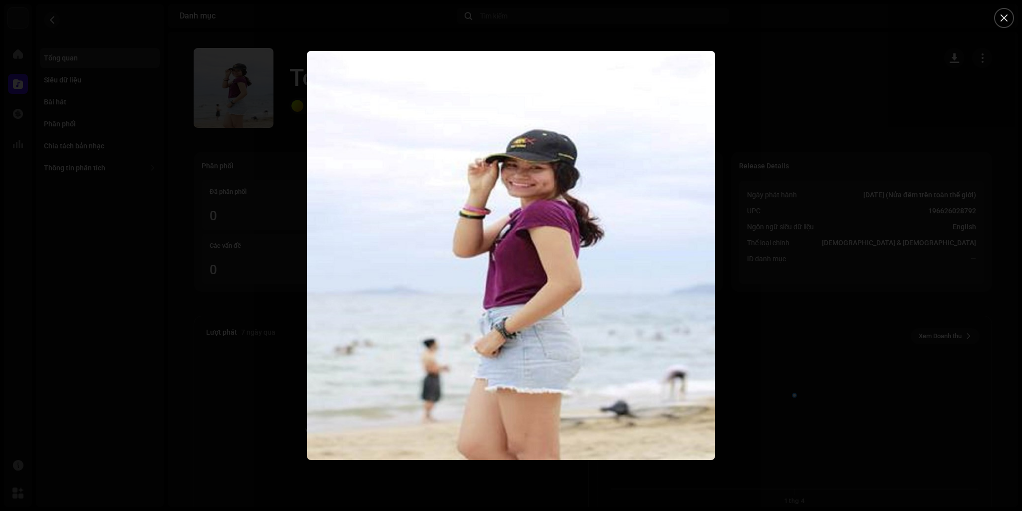
click at [761, 340] on div at bounding box center [511, 255] width 1022 height 511
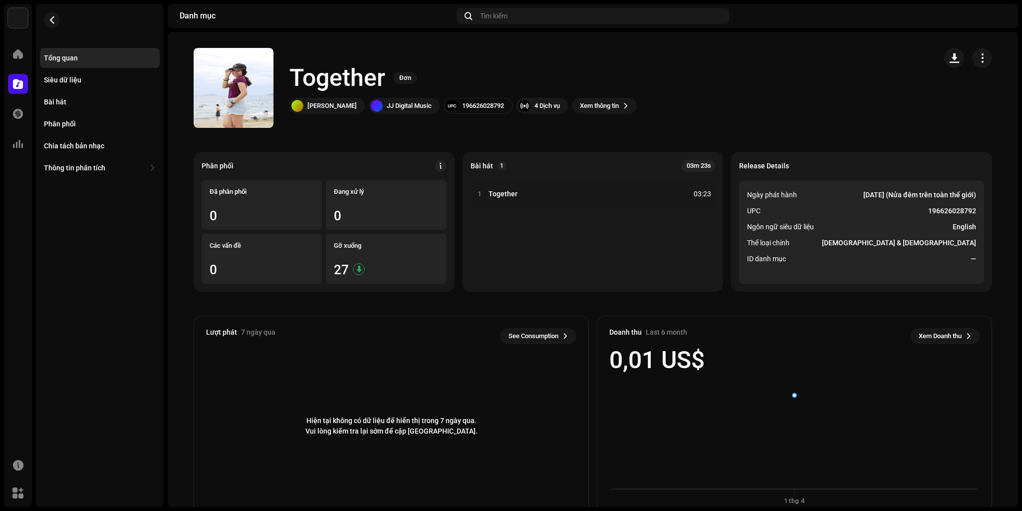
click at [338, 81] on h1 "Together" at bounding box center [337, 78] width 96 height 32
copy h1 "Together"
click at [127, 245] on div "Tổng quan Siêu dữ liệu Bài hát Phân phối Chia tách bản nhạc Thông tin phân tích…" at bounding box center [100, 255] width 128 height 503
click at [70, 100] on div "Bài hát" at bounding box center [100, 102] width 112 height 8
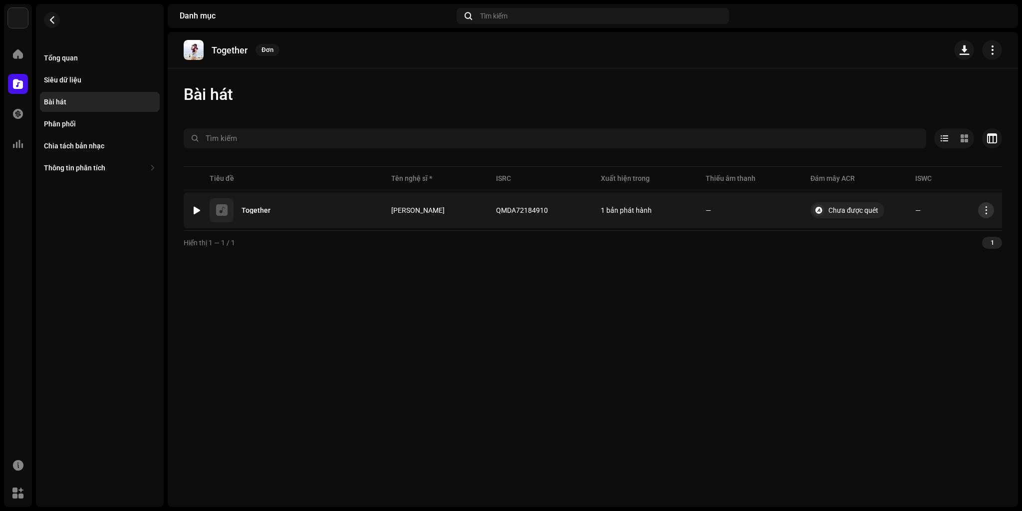
click at [989, 206] on button "button" at bounding box center [986, 210] width 16 height 16
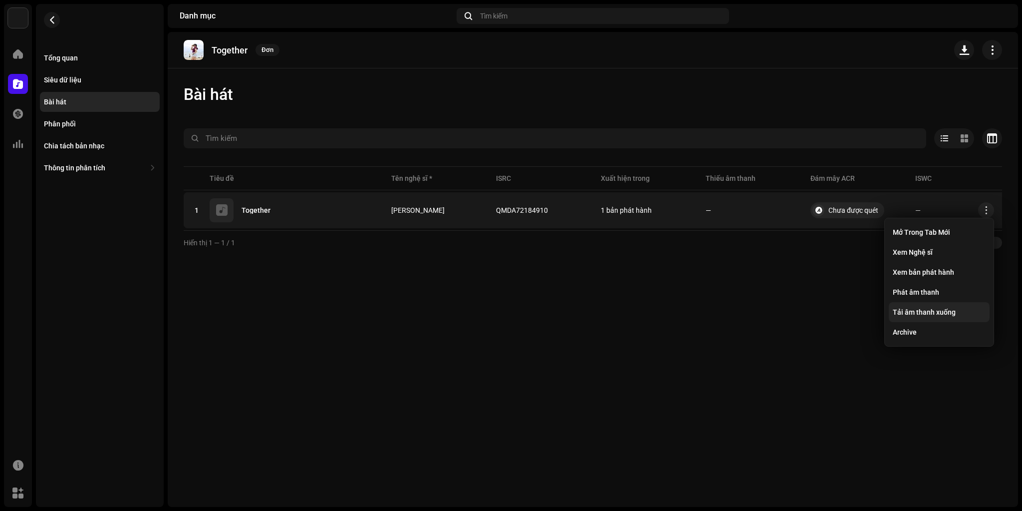
click at [929, 308] on span "Tải âm thanh xuống" at bounding box center [924, 312] width 63 height 8
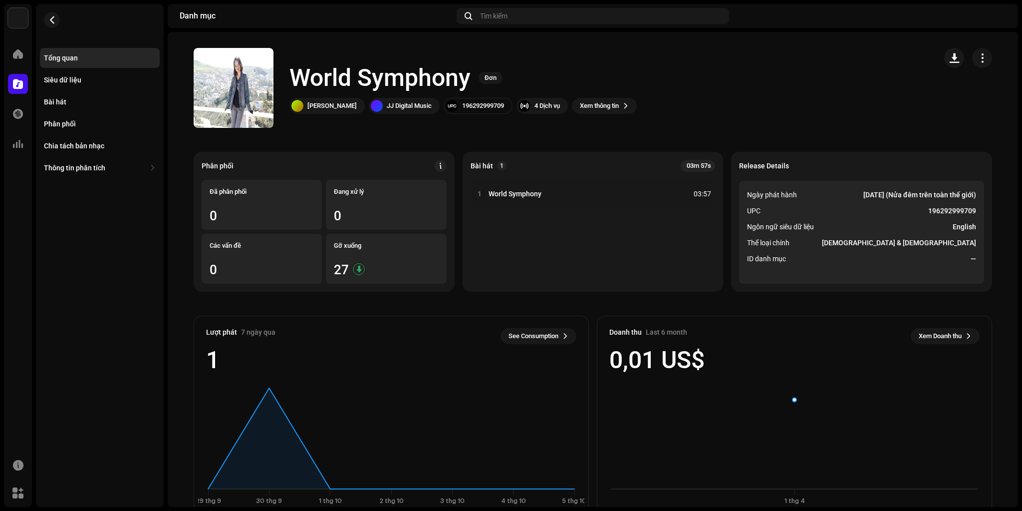
click at [309, 74] on h1 "World Symphony" at bounding box center [379, 78] width 181 height 32
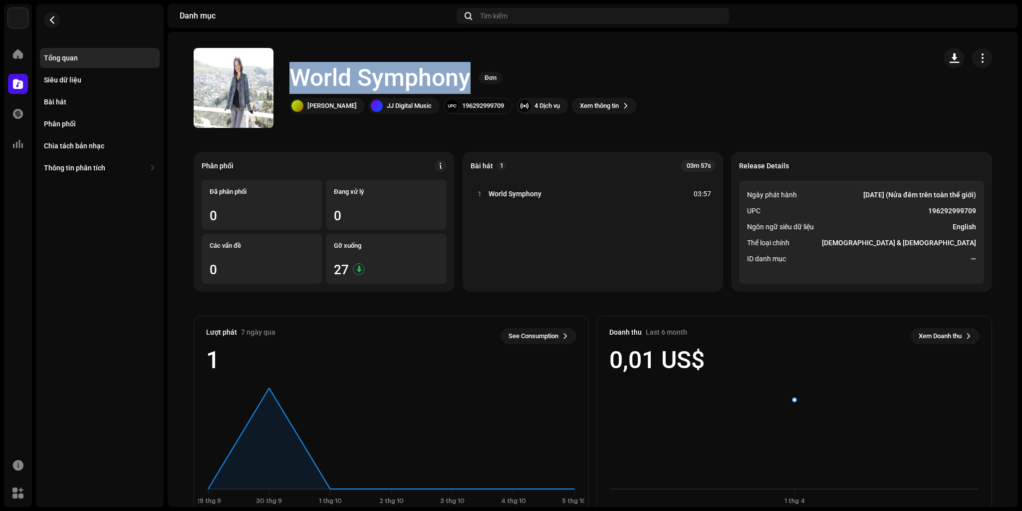
click at [309, 74] on h1 "World Symphony" at bounding box center [379, 78] width 181 height 32
copy div "World Symphony Đơn"
click at [236, 91] on button "button" at bounding box center [234, 88] width 16 height 16
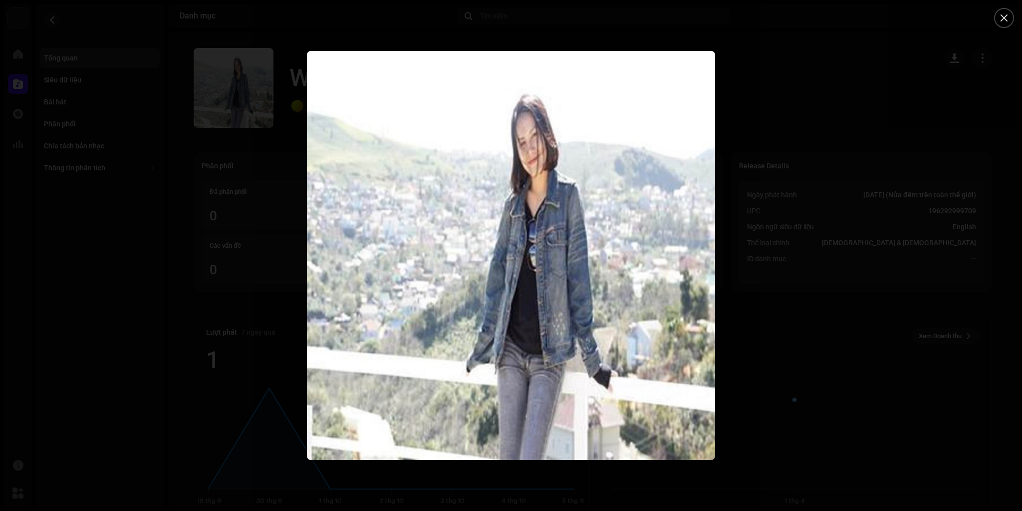
drag, startPoint x: 745, startPoint y: 327, endPoint x: 692, endPoint y: 309, distance: 55.9
click at [745, 327] on div at bounding box center [511, 255] width 1022 height 511
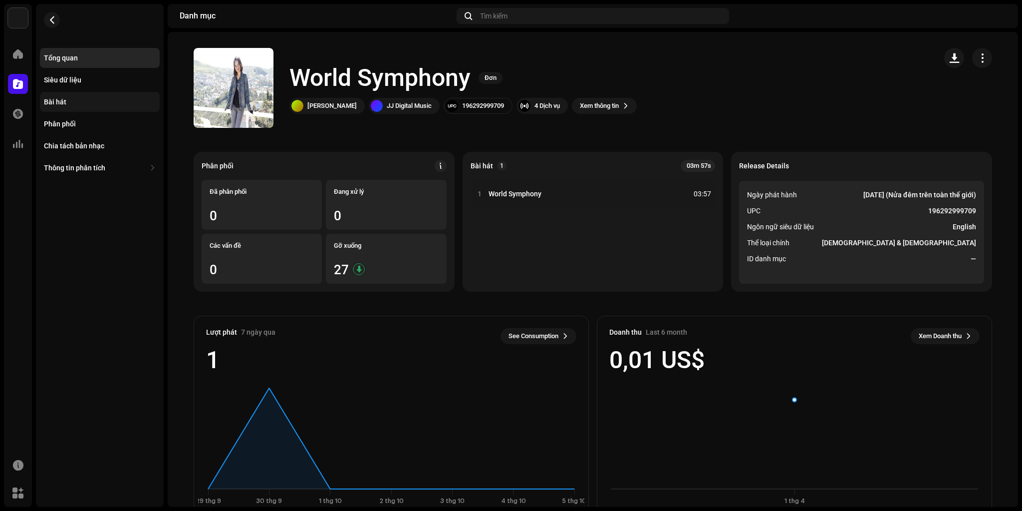
click at [67, 103] on div "Bài hát" at bounding box center [100, 102] width 112 height 8
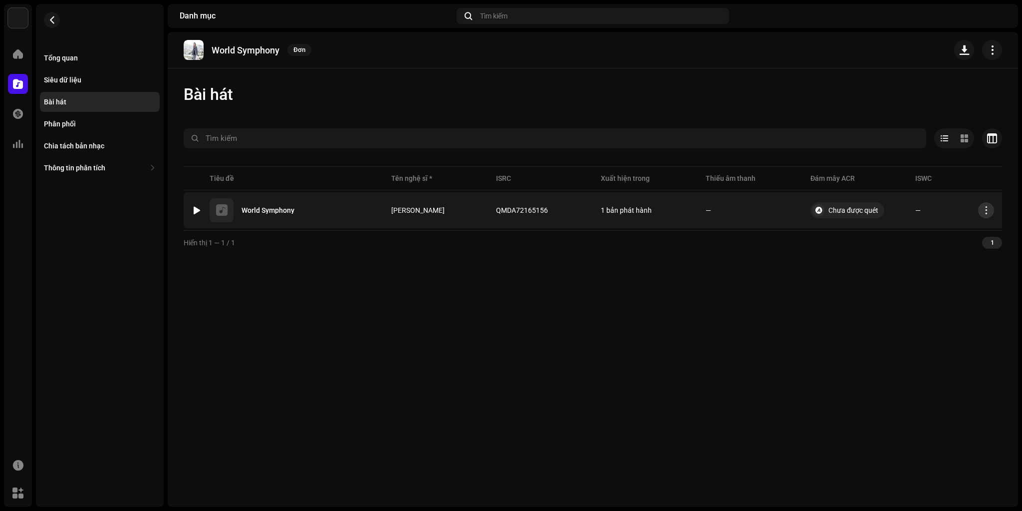
click at [986, 210] on span "button" at bounding box center [986, 210] width 7 height 8
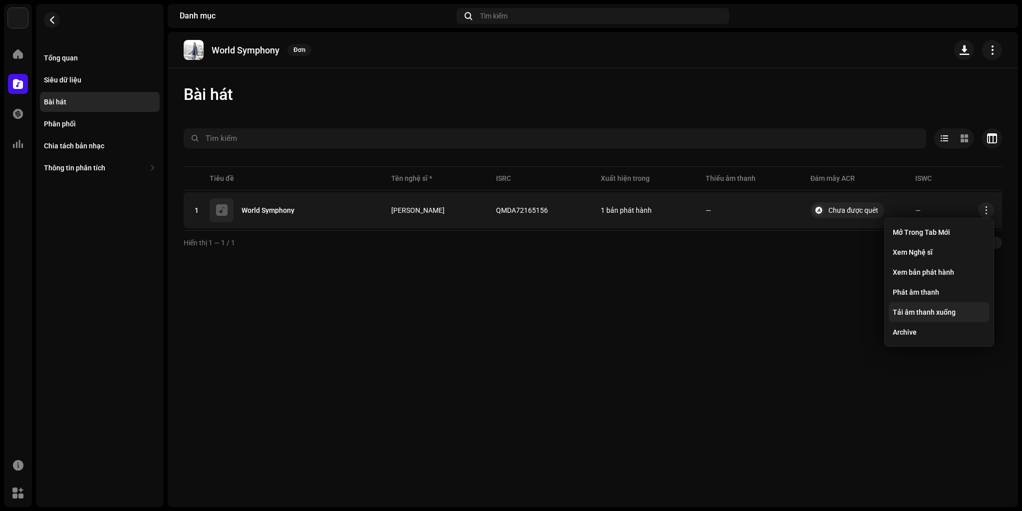
click at [931, 311] on span "Tải âm thanh xuống" at bounding box center [924, 312] width 63 height 8
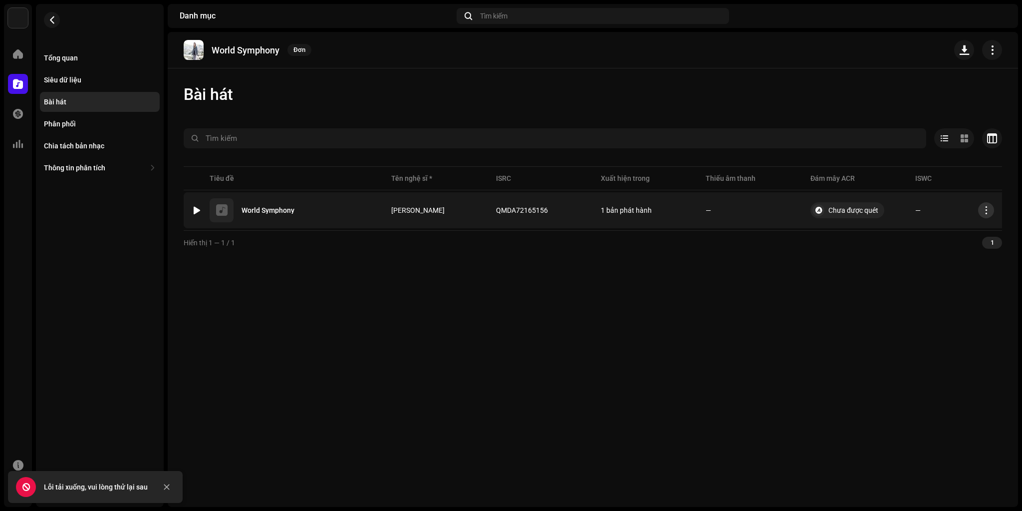
click at [987, 210] on span "button" at bounding box center [986, 210] width 7 height 8
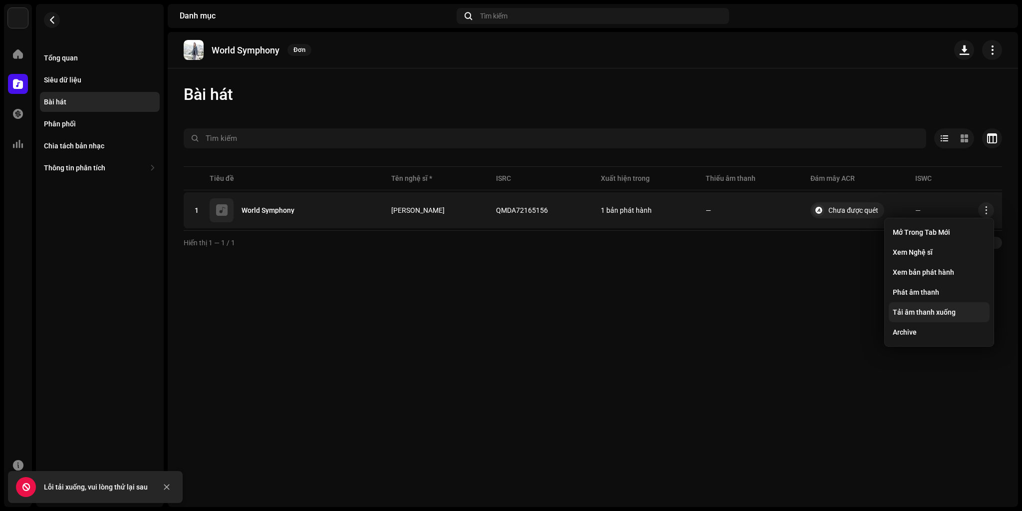
click at [942, 311] on span "Tải âm thanh xuống" at bounding box center [924, 312] width 63 height 8
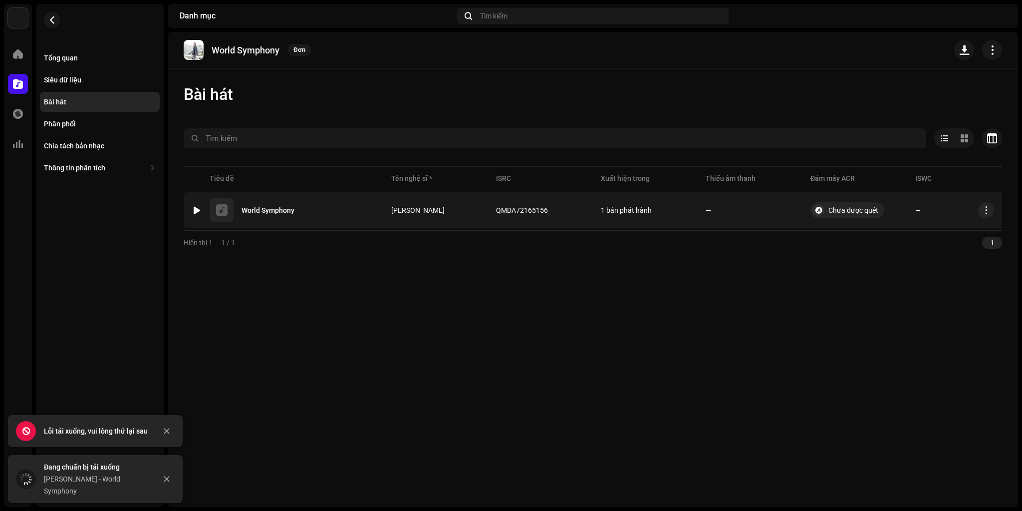
click at [198, 211] on div at bounding box center [196, 210] width 7 height 8
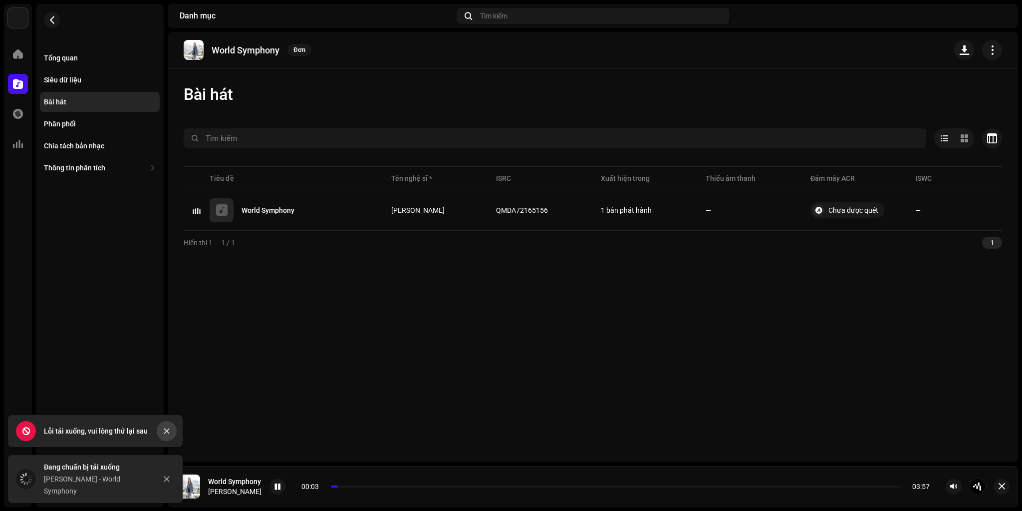
click at [164, 430] on icon "Close" at bounding box center [166, 430] width 7 height 7
click at [351, 351] on div "World Symphony Đơn Bài hát Đã chọn 0 Chọn tất cả 1 Tùy chọn Bộ lọc Trạng thái p…" at bounding box center [593, 247] width 850 height 430
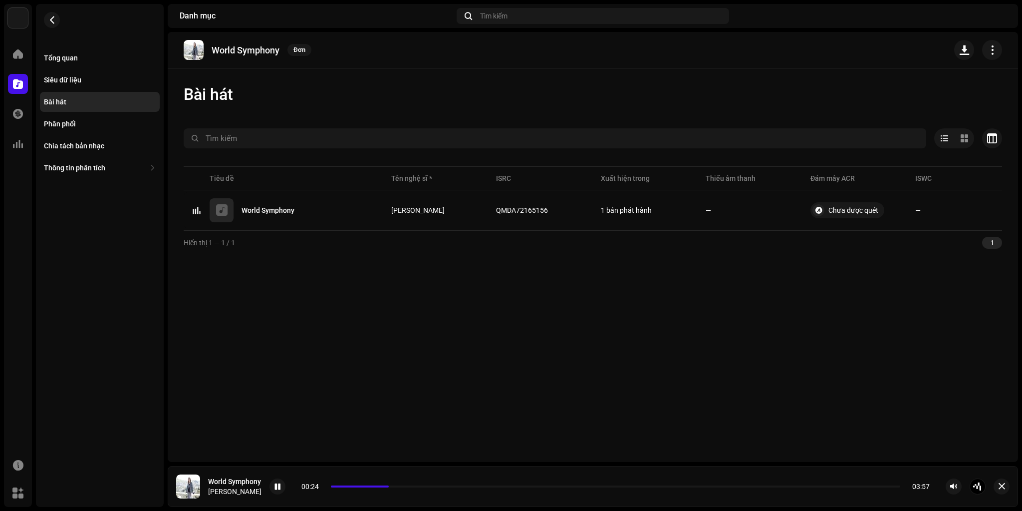
click at [215, 47] on p "World Symphony" at bounding box center [246, 50] width 68 height 10
click at [265, 47] on p "World Symphony" at bounding box center [246, 50] width 68 height 10
copy p "World Symphony"
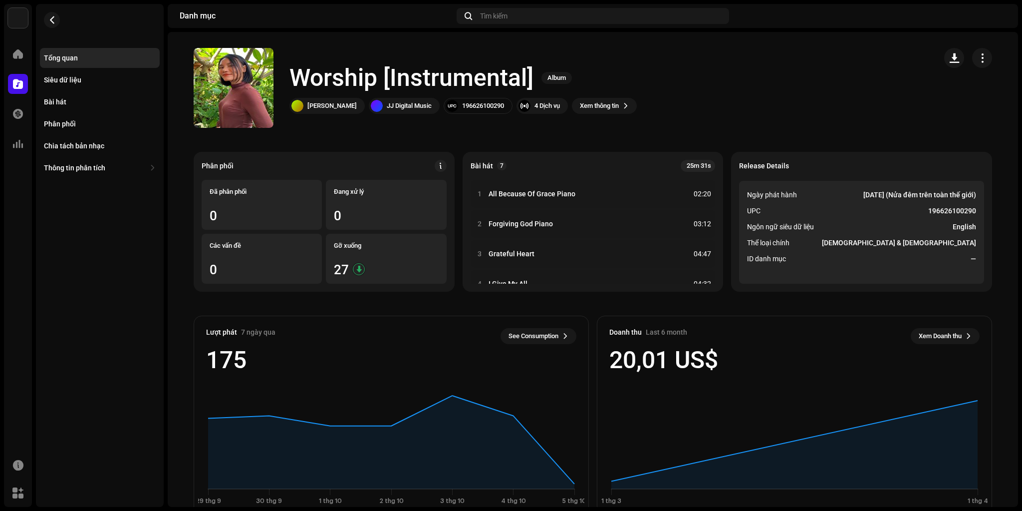
click at [325, 79] on h1 "Worship [Instrumental]" at bounding box center [411, 78] width 244 height 32
copy h1 "Worship"
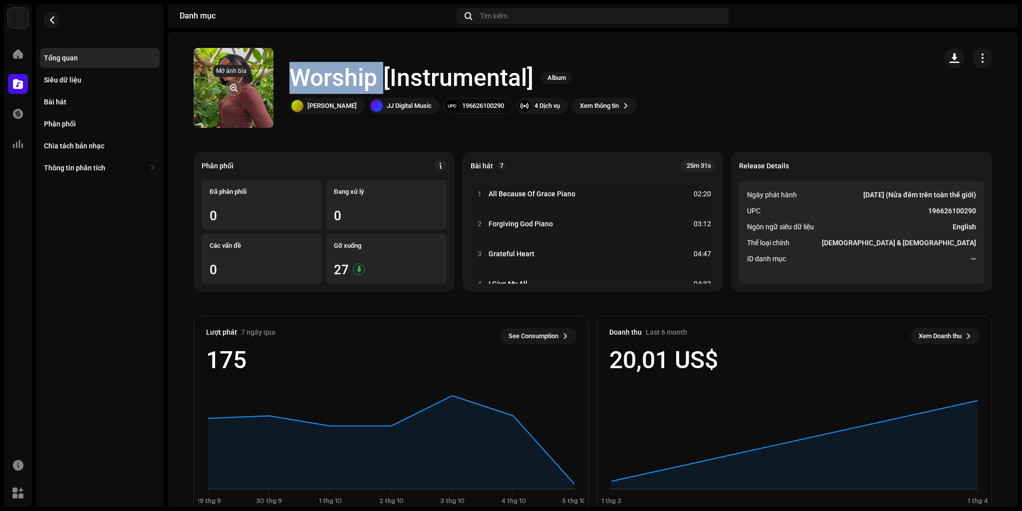
click at [230, 87] on span "button" at bounding box center [233, 88] width 7 height 8
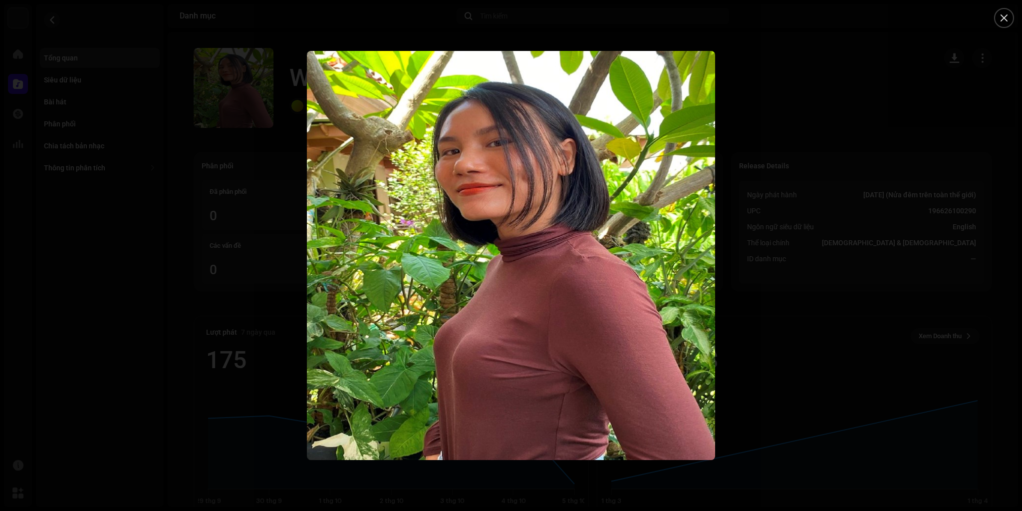
drag, startPoint x: 782, startPoint y: 355, endPoint x: 758, endPoint y: 339, distance: 29.1
click at [782, 355] on div at bounding box center [511, 255] width 1022 height 511
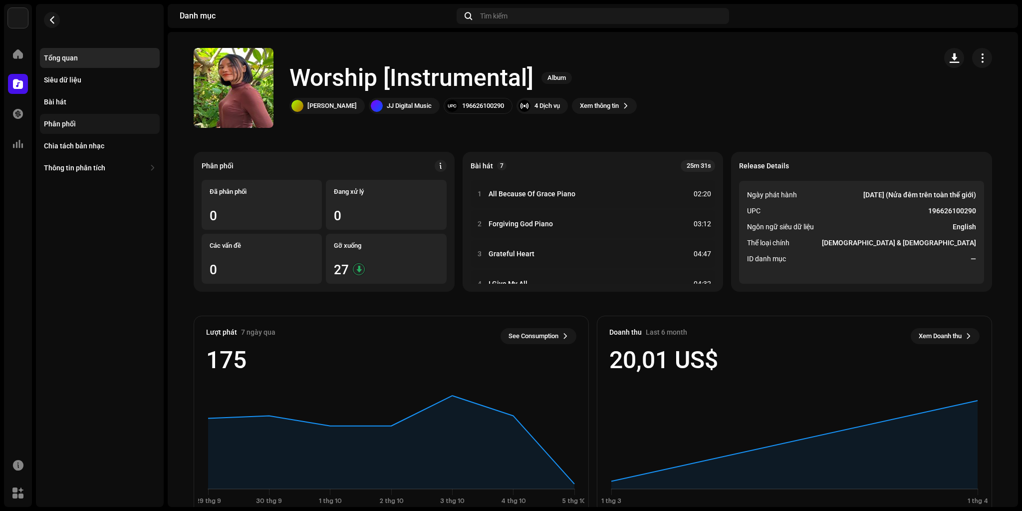
click at [74, 119] on div "Phân phối" at bounding box center [100, 124] width 120 height 20
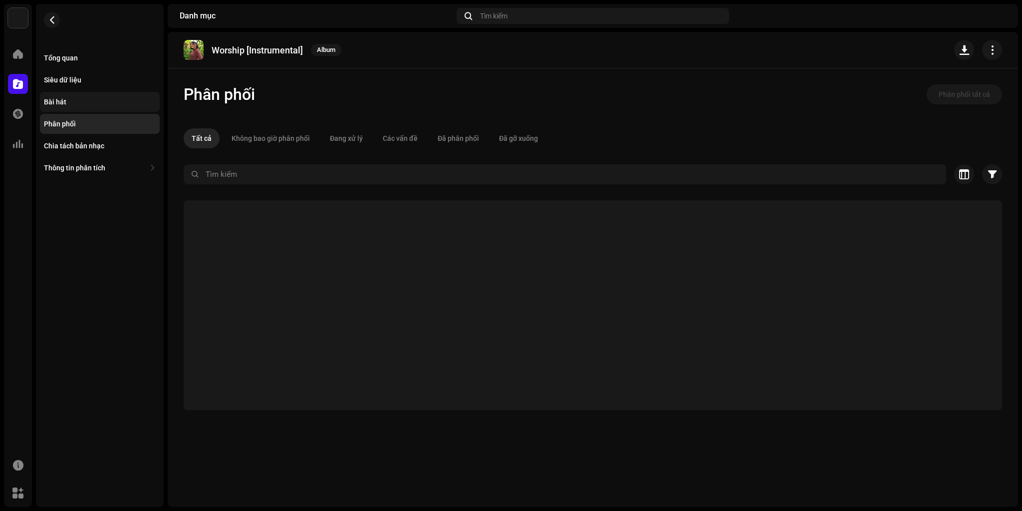
click at [82, 104] on div "Bài hát" at bounding box center [100, 102] width 112 height 8
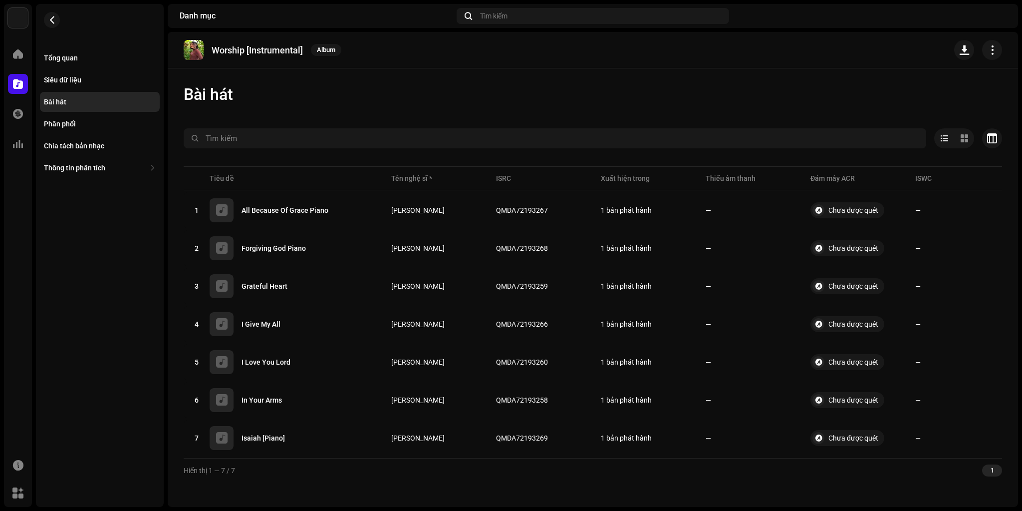
click at [419, 108] on div "Bài hát Đã chọn 0 Chọn tất cả 7 Tùy chọn Bộ lọc Trạng thái phân phối Đang trong…" at bounding box center [593, 282] width 850 height 397
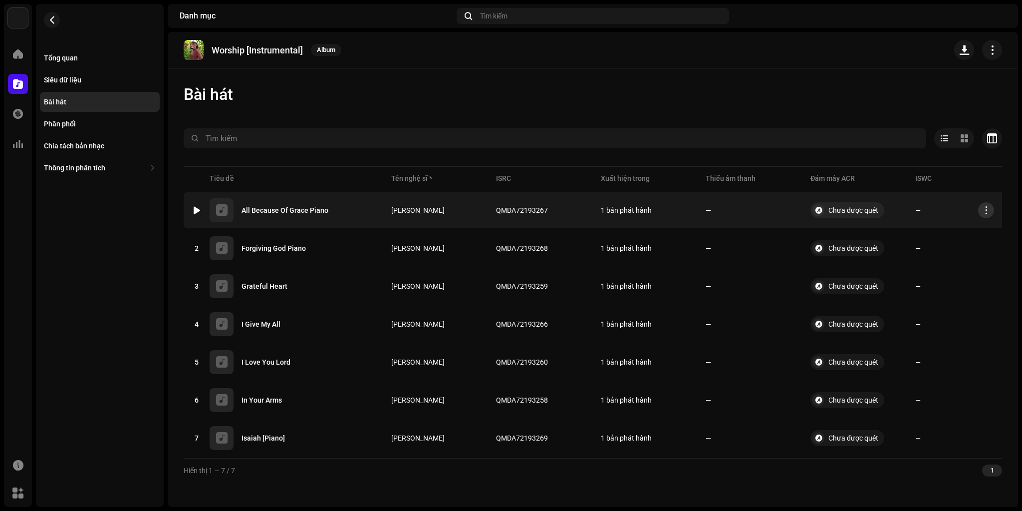
click at [991, 212] on button "button" at bounding box center [986, 210] width 16 height 16
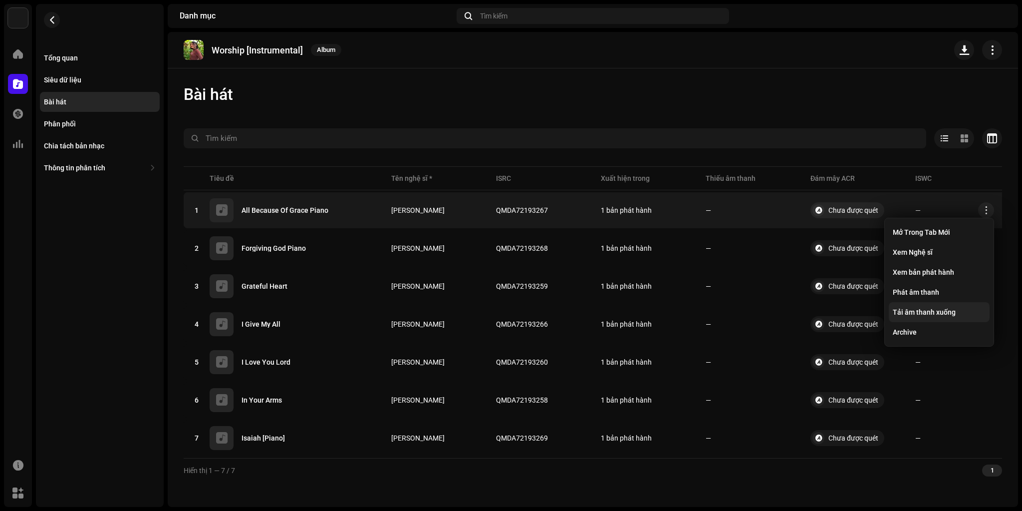
click at [946, 311] on span "Tải âm thanh xuống" at bounding box center [924, 312] width 63 height 8
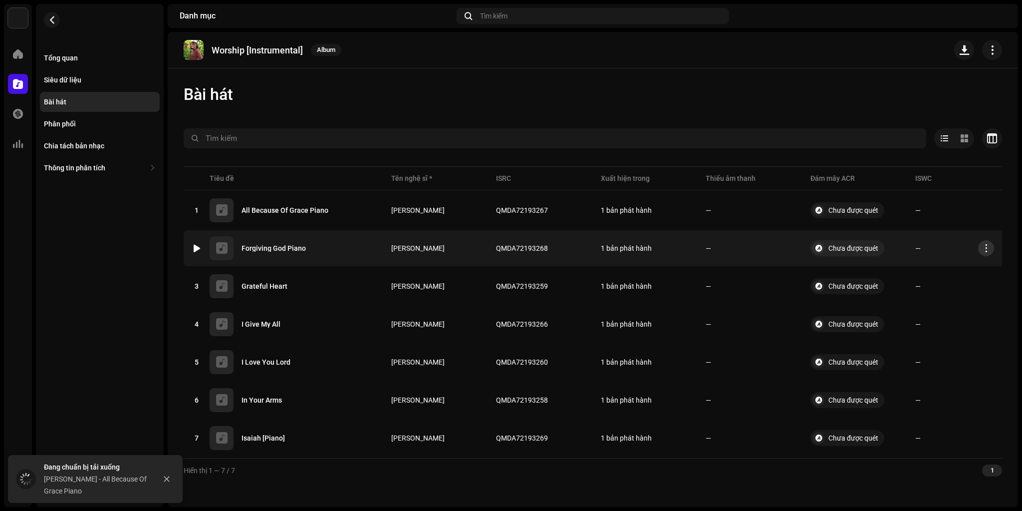
click at [986, 247] on span "button" at bounding box center [986, 248] width 7 height 8
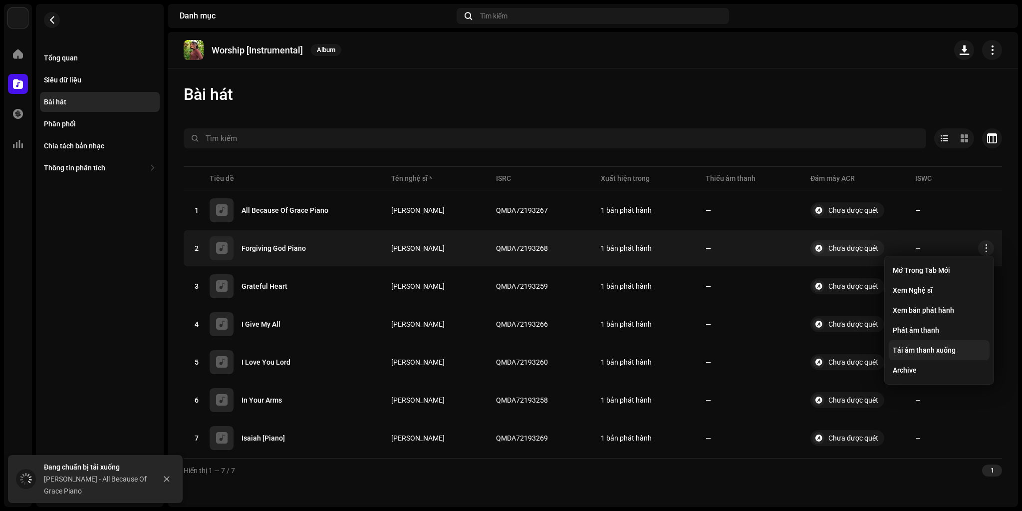
click at [938, 352] on span "Tải âm thanh xuống" at bounding box center [924, 350] width 63 height 8
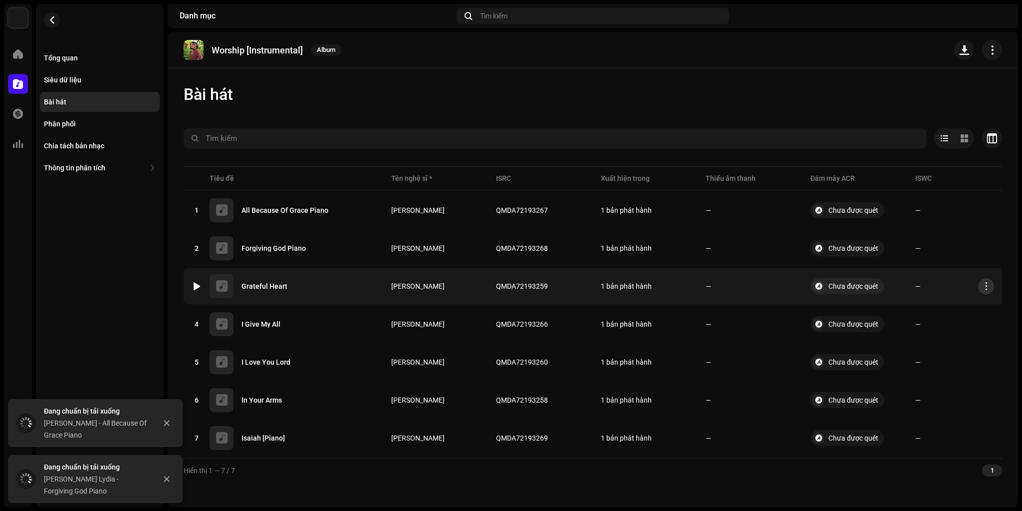
click at [984, 286] on span "button" at bounding box center [986, 286] width 7 height 8
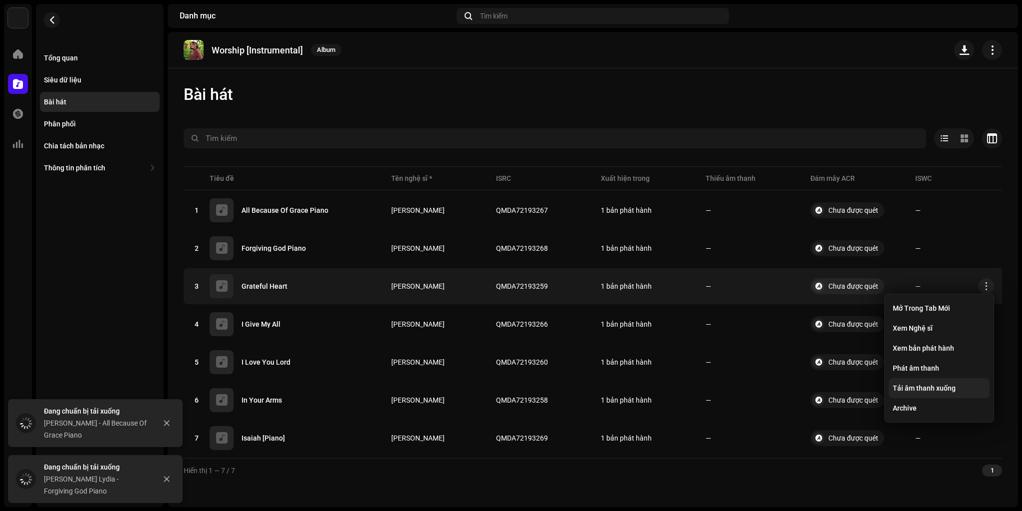
click at [940, 387] on span "Tải âm thanh xuống" at bounding box center [924, 388] width 63 height 8
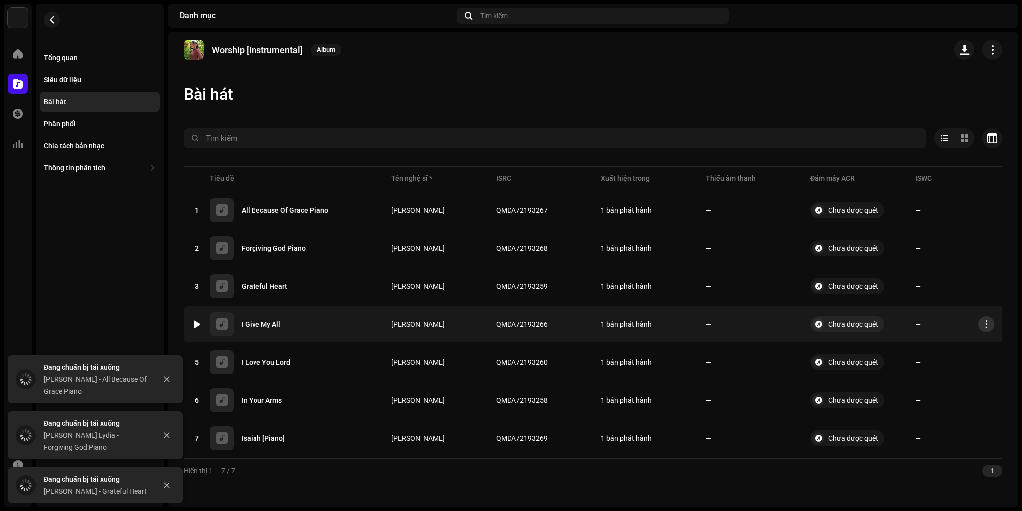
click at [983, 328] on button "button" at bounding box center [986, 324] width 16 height 16
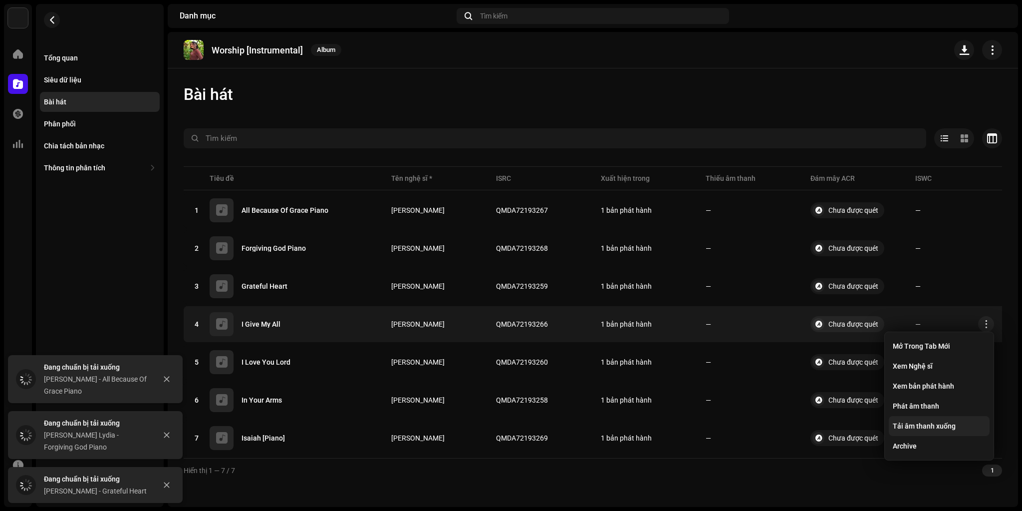
click at [938, 429] on span "Tải âm thanh xuống" at bounding box center [924, 426] width 63 height 8
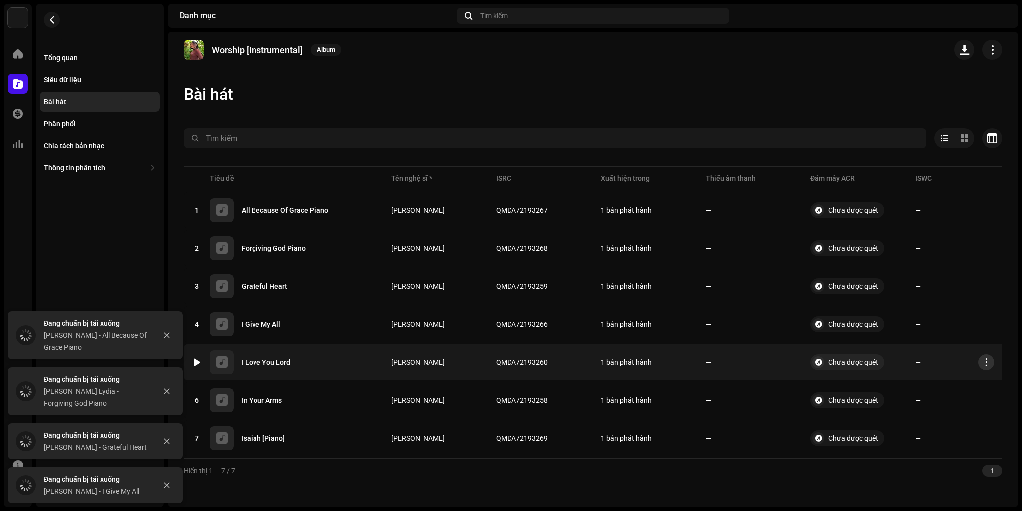
click at [985, 360] on span "button" at bounding box center [986, 362] width 7 height 8
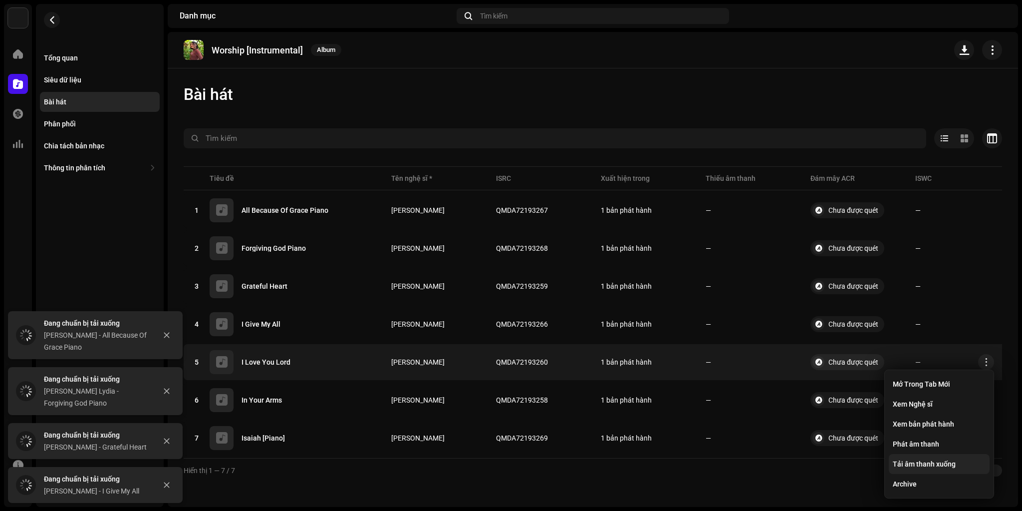
click at [949, 460] on span "Tải âm thanh xuống" at bounding box center [924, 464] width 63 height 8
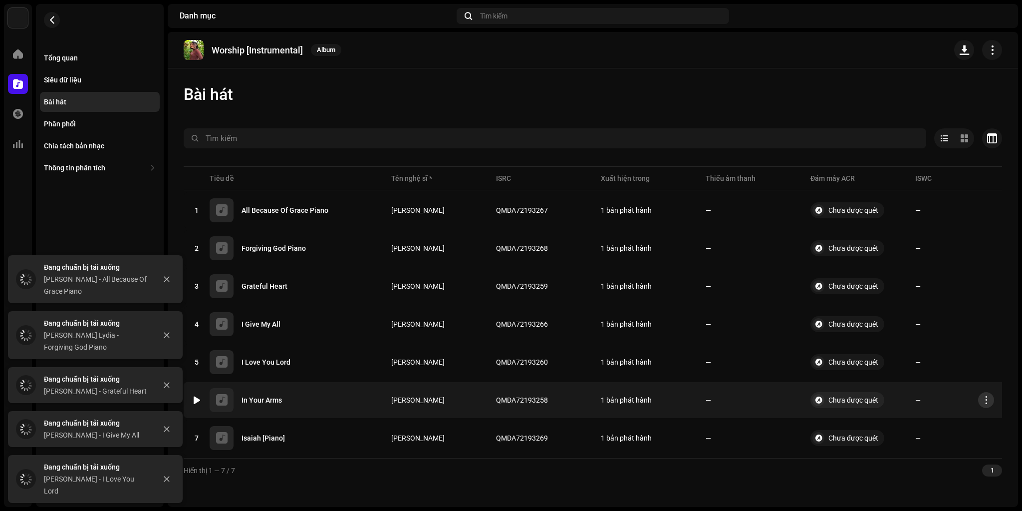
click at [990, 397] on span "button" at bounding box center [986, 400] width 7 height 8
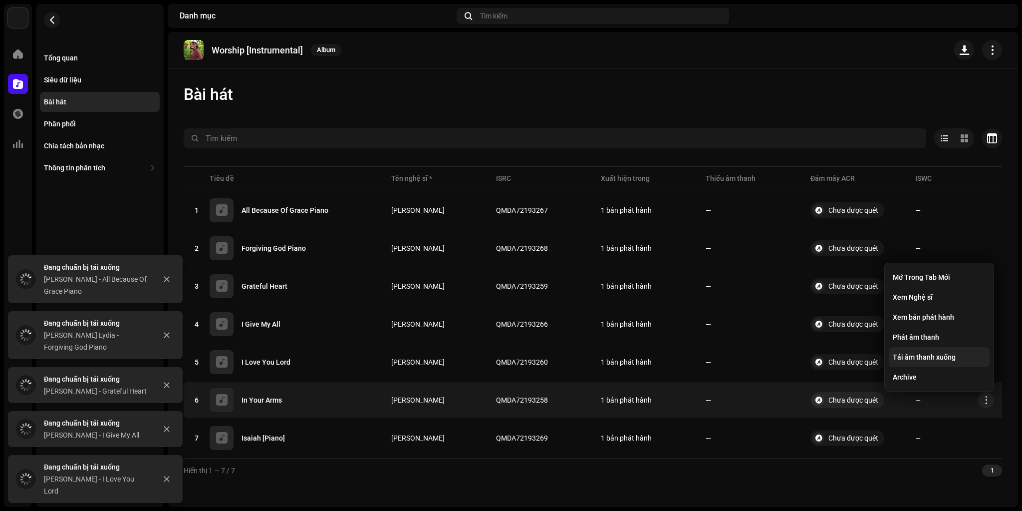
click at [944, 357] on span "Tải âm thanh xuống" at bounding box center [924, 357] width 63 height 8
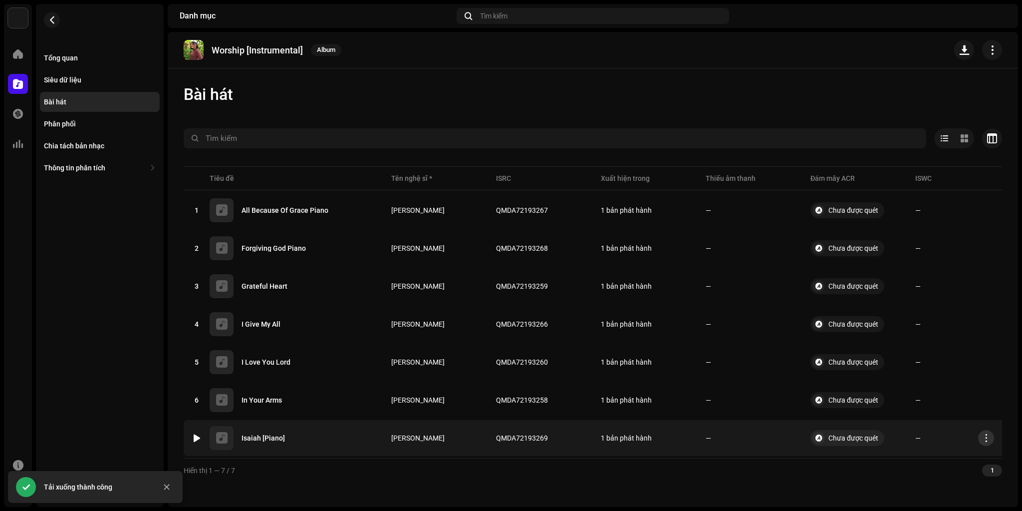
click at [986, 434] on span "button" at bounding box center [986, 438] width 7 height 8
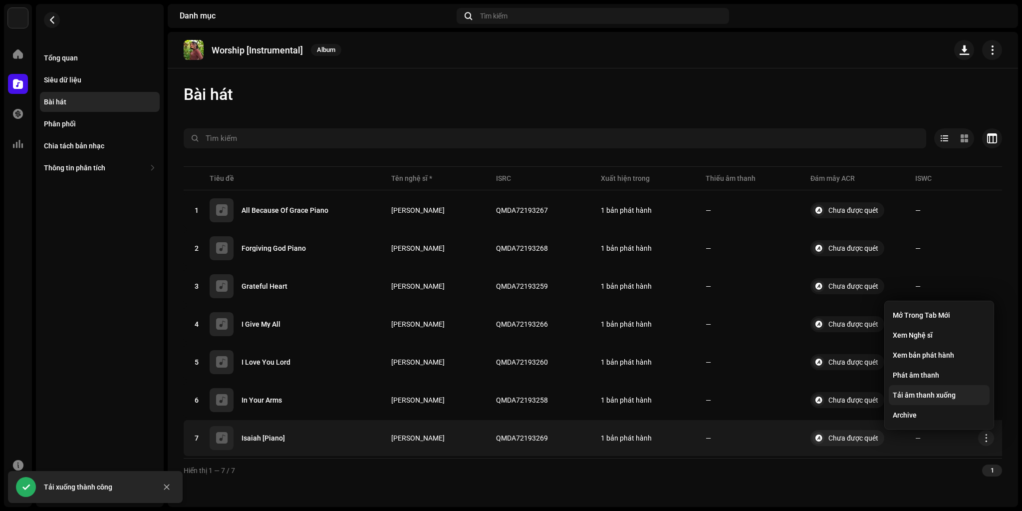
click at [950, 393] on span "Tải âm thanh xuống" at bounding box center [924, 395] width 63 height 8
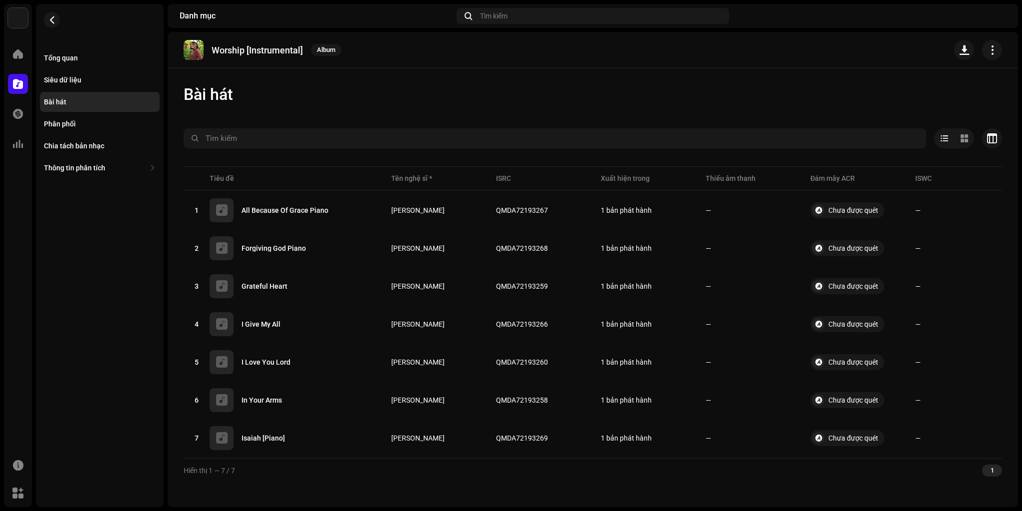
click at [222, 52] on p "Worship [Instrumental]" at bounding box center [257, 50] width 91 height 10
click at [283, 52] on p "Worship [Instrumental]" at bounding box center [257, 50] width 91 height 10
click at [305, 49] on div "Worship [Instrumental] Album" at bounding box center [265, 50] width 162 height 20
copy re-o-release-hero "Worship [Instrumental] Album"
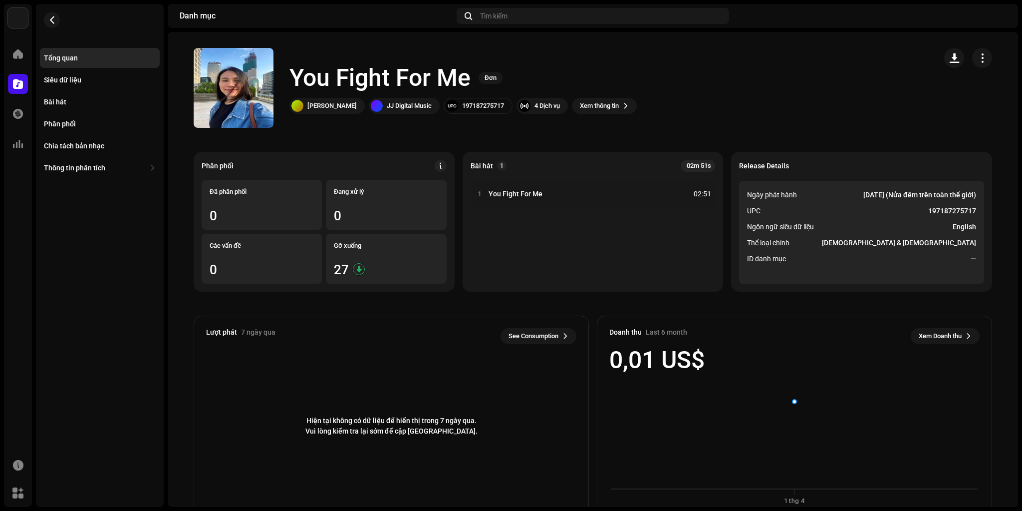
click at [342, 71] on h1 "You Fight For Me" at bounding box center [379, 78] width 181 height 32
click at [231, 89] on span "button" at bounding box center [233, 88] width 7 height 8
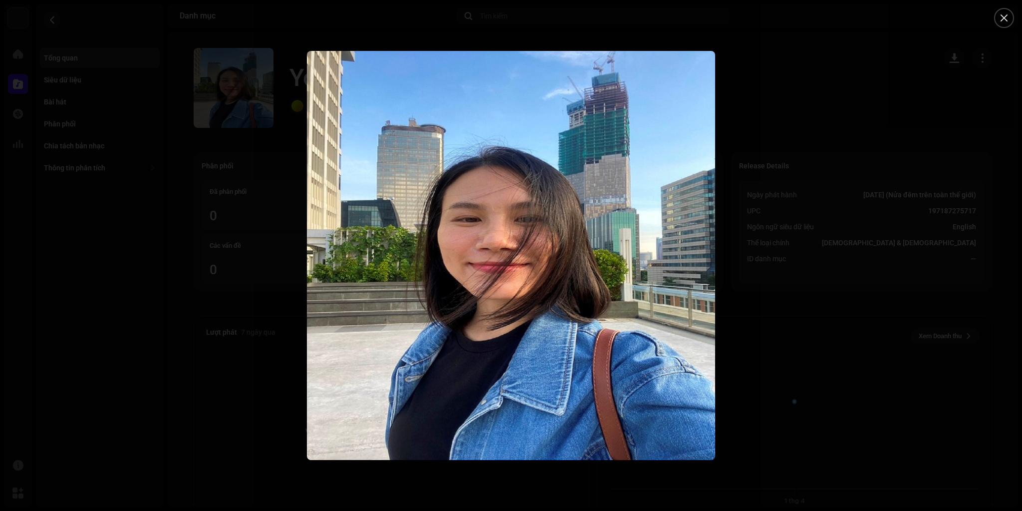
click at [846, 136] on div at bounding box center [511, 255] width 1022 height 511
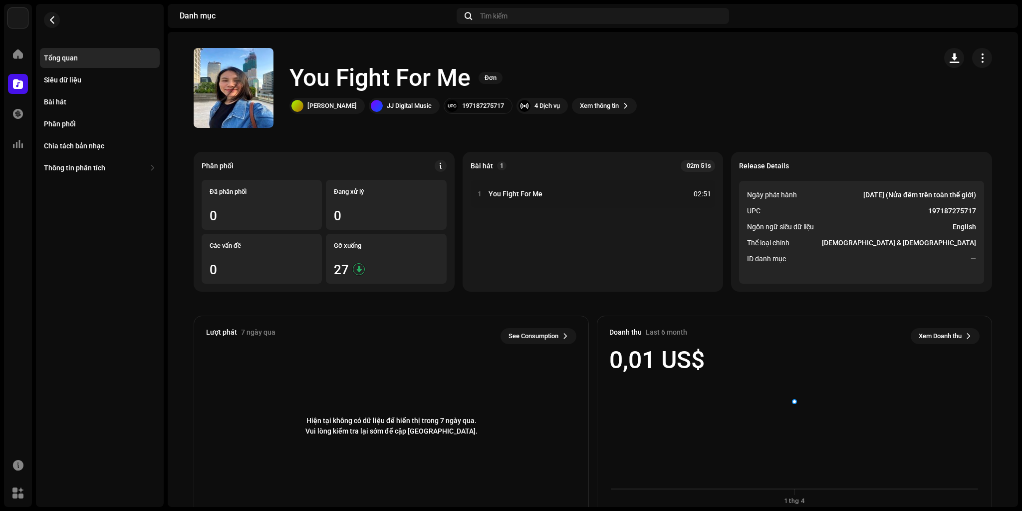
click at [323, 79] on h1 "You Fight For Me" at bounding box center [379, 78] width 181 height 32
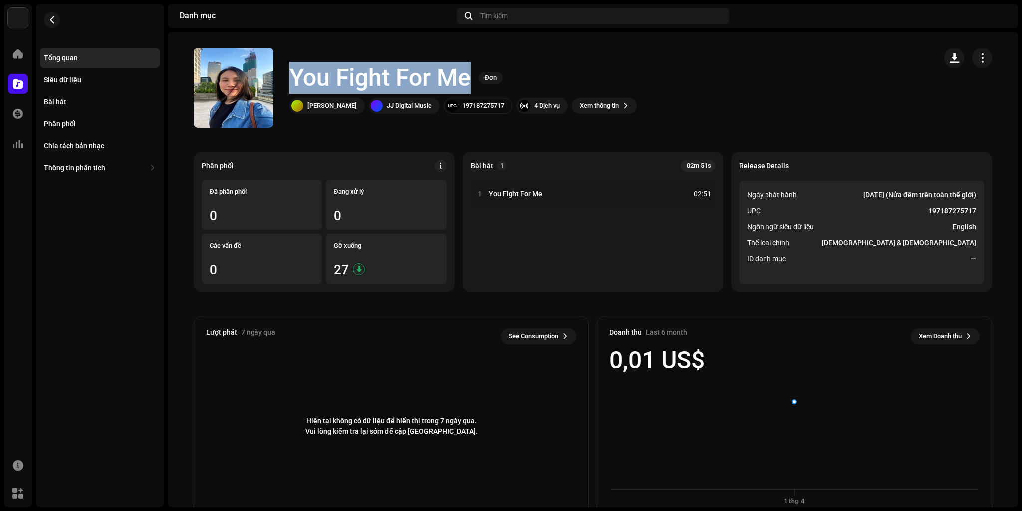
click at [323, 79] on h1 "You Fight For Me" at bounding box center [379, 78] width 181 height 32
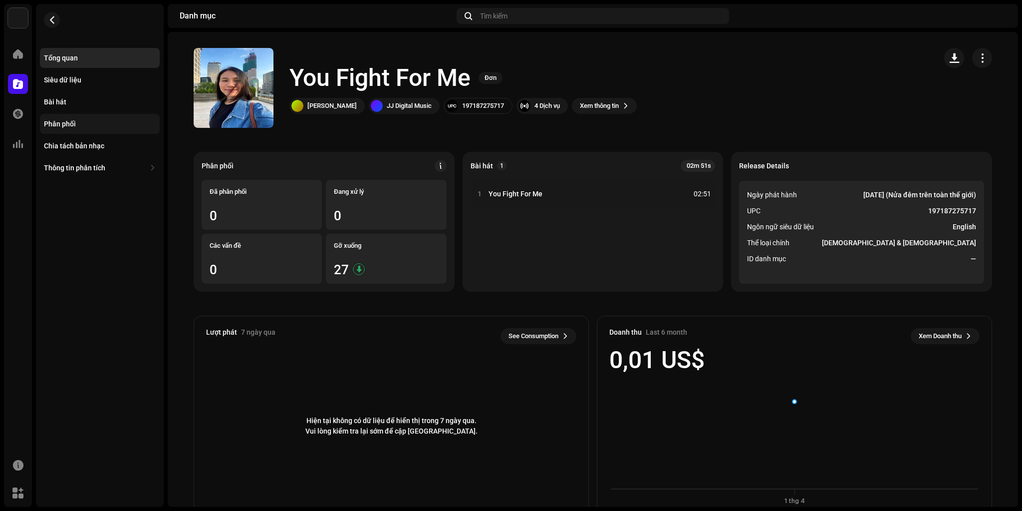
click at [85, 120] on div "Phân phối" at bounding box center [100, 124] width 112 height 8
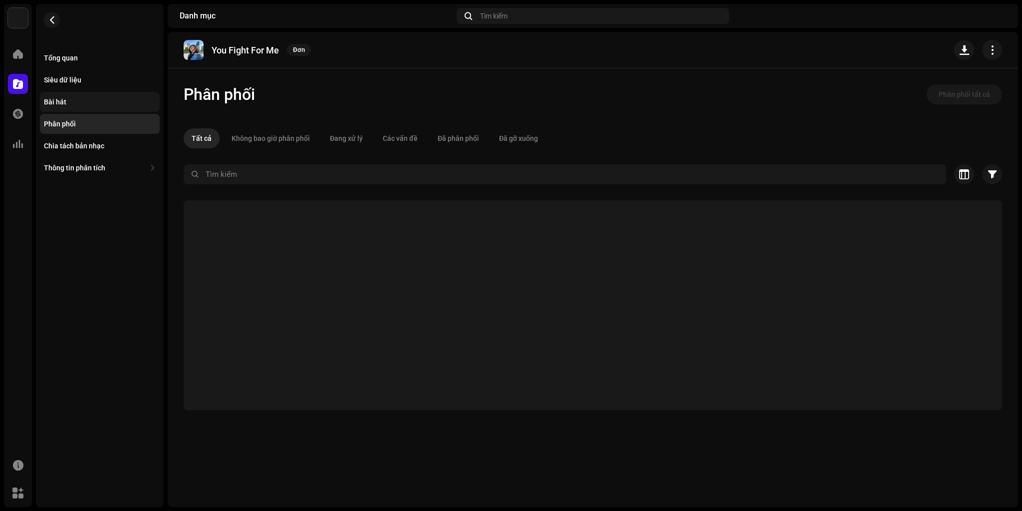
click at [80, 100] on div "Bài hát" at bounding box center [100, 102] width 112 height 8
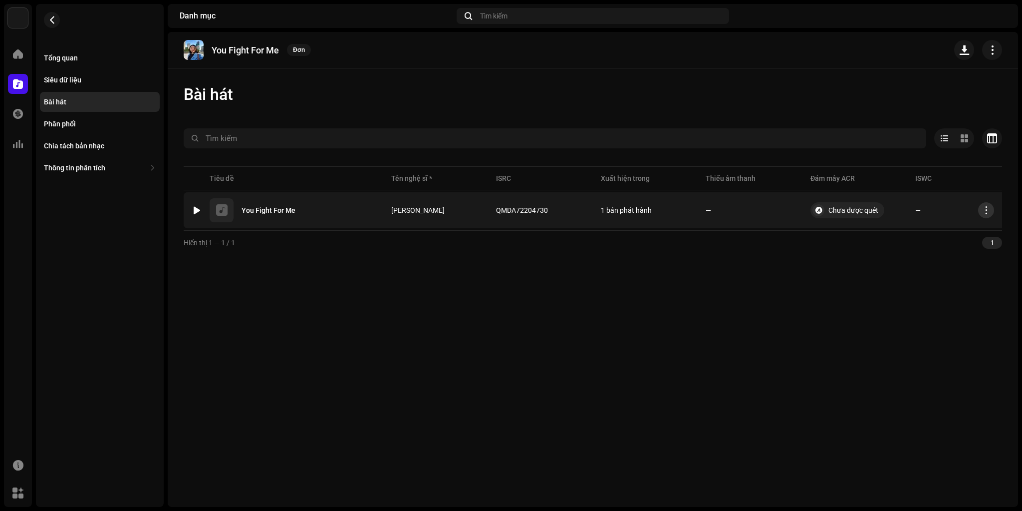
click at [992, 214] on button "button" at bounding box center [986, 210] width 16 height 16
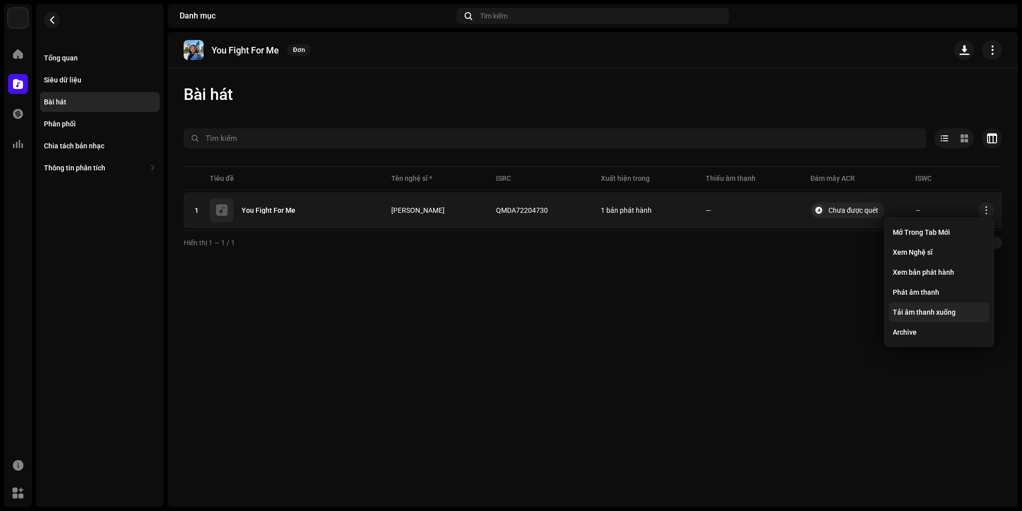
click at [938, 309] on span "Tải âm thanh xuống" at bounding box center [924, 312] width 63 height 8
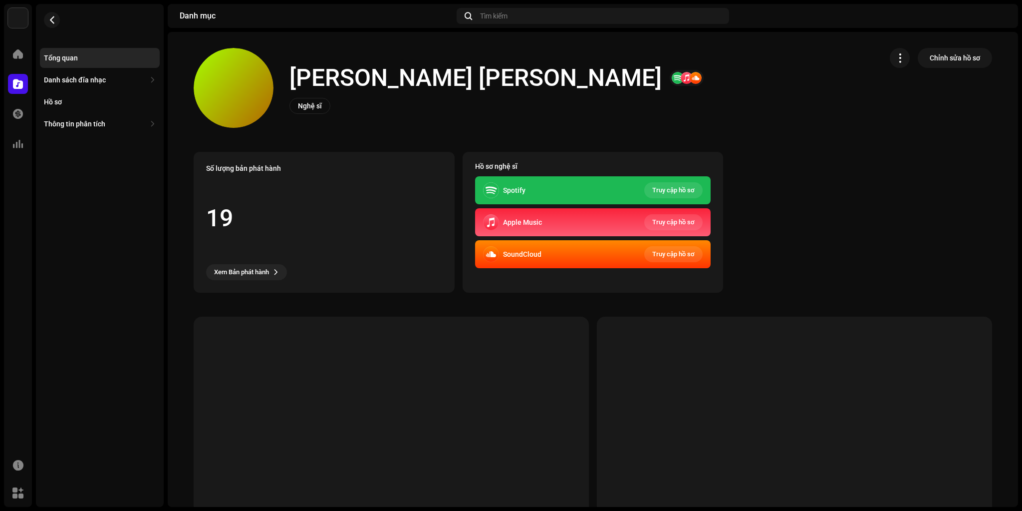
click at [327, 76] on h1 "[PERSON_NAME] [PERSON_NAME]" at bounding box center [475, 78] width 372 height 32
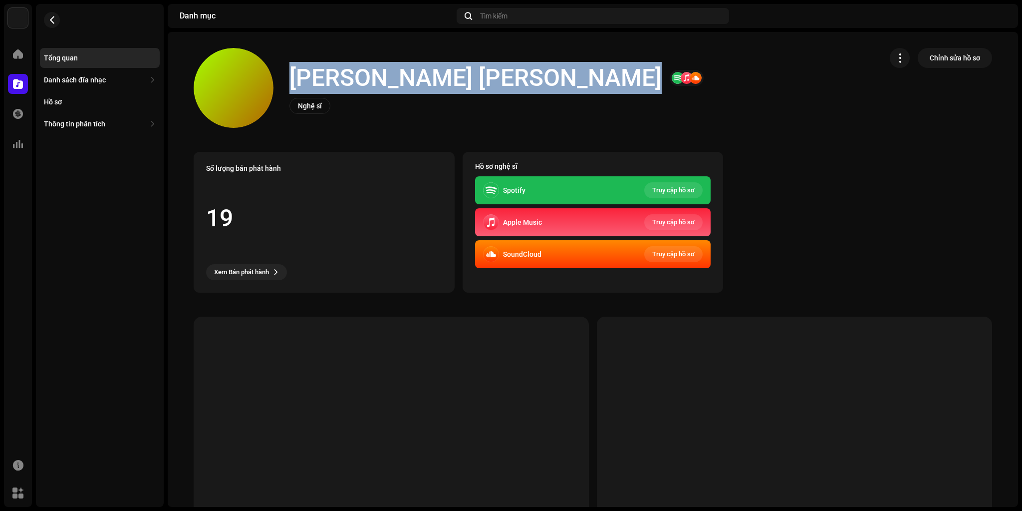
click at [327, 76] on h1 "[PERSON_NAME] [PERSON_NAME]" at bounding box center [475, 78] width 372 height 32
copy h1 "[PERSON_NAME] [PERSON_NAME]"
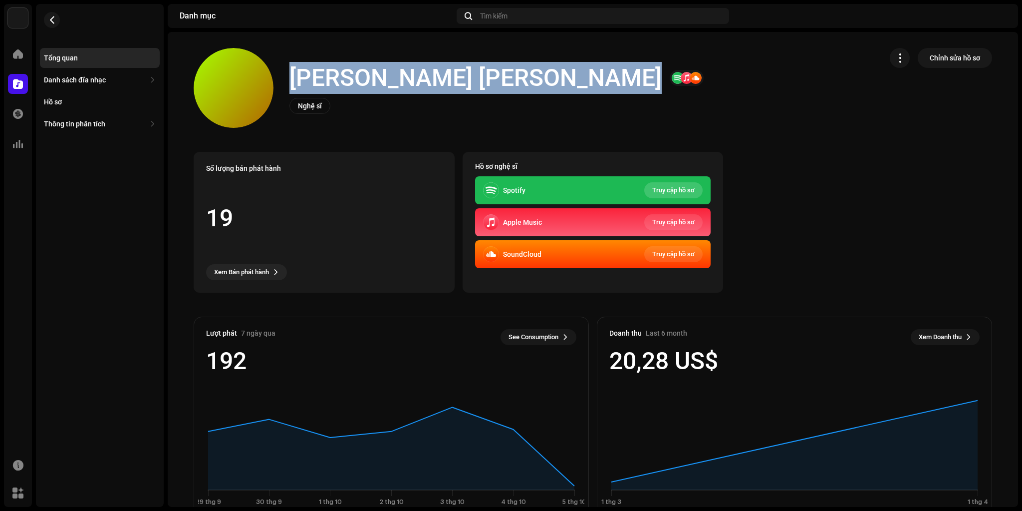
drag, startPoint x: 673, startPoint y: 191, endPoint x: 649, endPoint y: 195, distance: 24.9
click at [635, 200] on div "Spotify Truy cập hồ sơ" at bounding box center [593, 190] width 236 height 28
click at [681, 187] on span "Truy cập hồ sơ" at bounding box center [673, 190] width 42 height 20
click at [666, 221] on span "Truy cập hồ sơ" at bounding box center [673, 222] width 42 height 20
click at [673, 252] on span "Truy cập hồ sơ" at bounding box center [673, 254] width 42 height 20
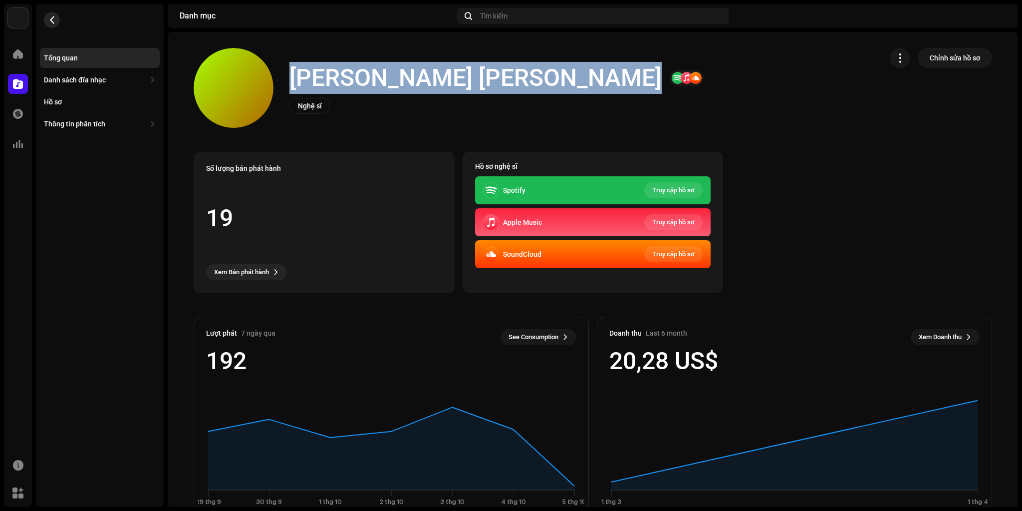
click at [50, 20] on span "button" at bounding box center [51, 20] width 7 height 8
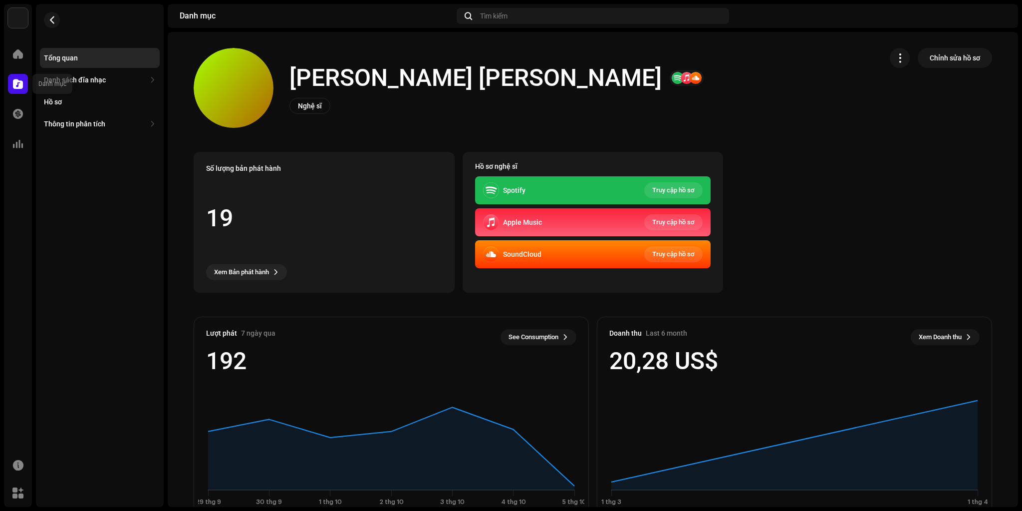
click at [13, 82] on span at bounding box center [18, 84] width 10 height 8
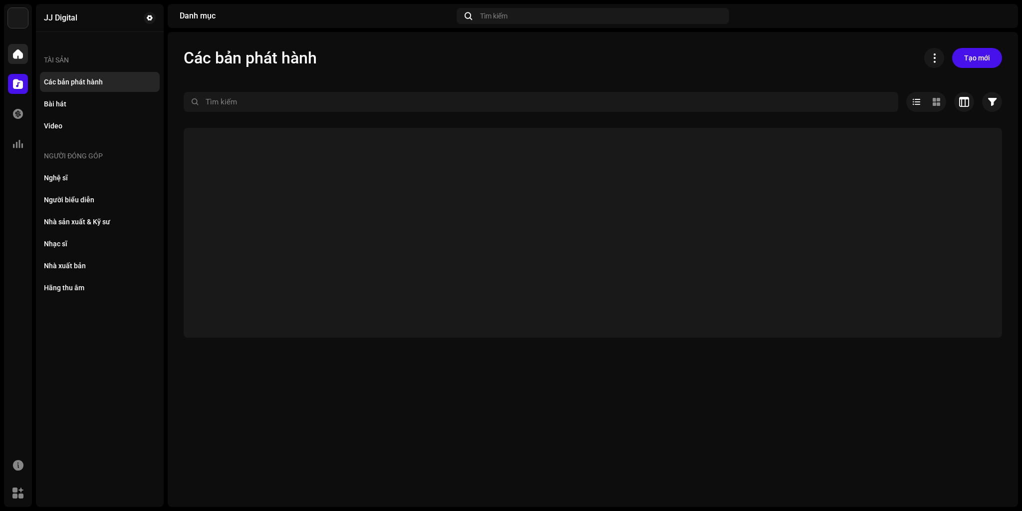
click at [15, 56] on span at bounding box center [18, 54] width 10 height 8
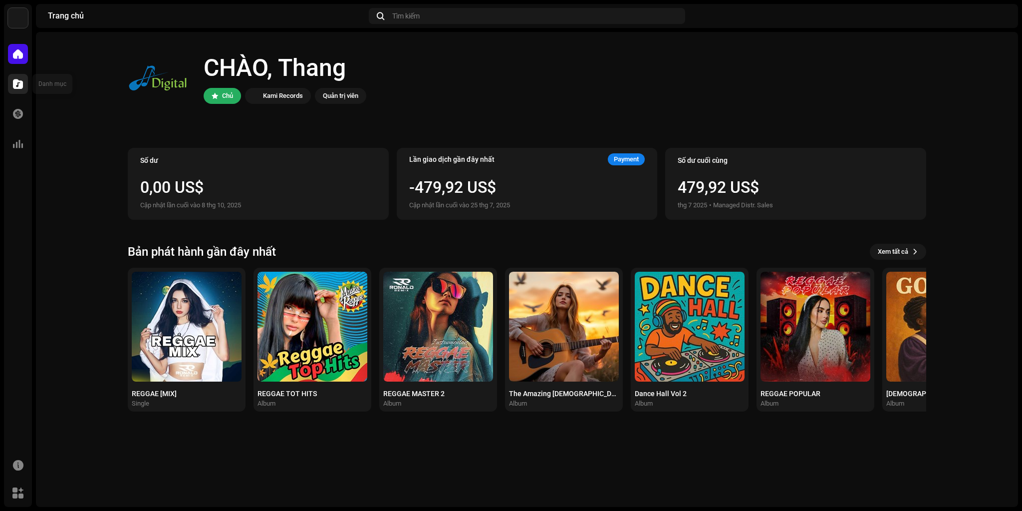
click at [11, 86] on div at bounding box center [18, 84] width 20 height 20
